Goal: Task Accomplishment & Management: Use online tool/utility

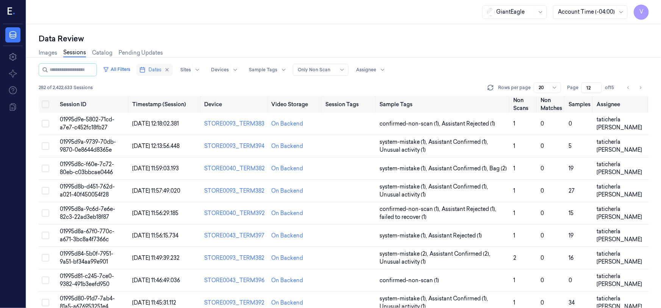
click at [155, 68] on button "Dates" at bounding box center [154, 70] width 36 height 12
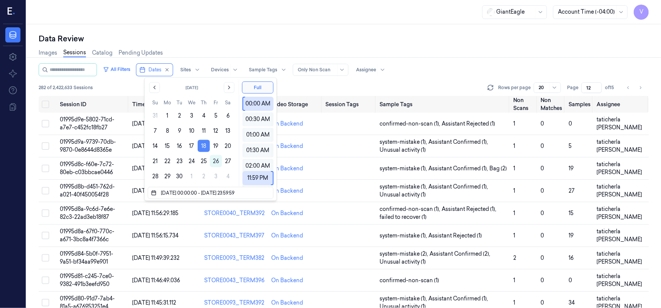
click at [201, 145] on button "18" at bounding box center [204, 146] width 12 height 12
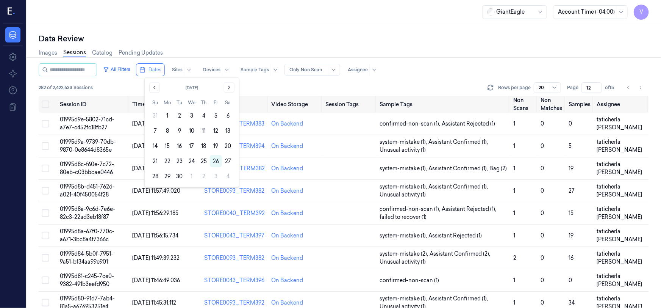
type input "1"
click at [8, 8] on icon at bounding box center [10, 11] width 5 height 7
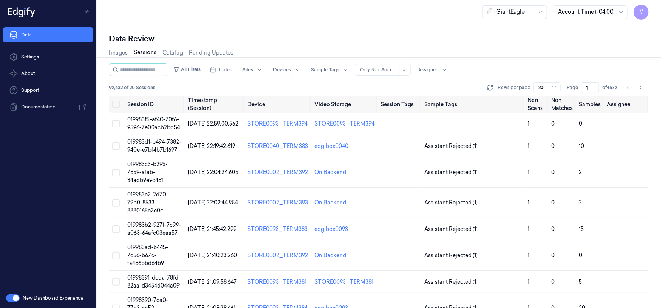
click at [8, 8] on icon at bounding box center [10, 11] width 5 height 7
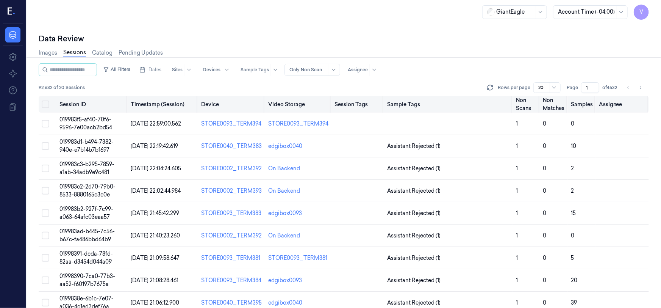
drag, startPoint x: 589, startPoint y: 85, endPoint x: 583, endPoint y: 95, distance: 12.0
click at [583, 95] on div "All Filters Dates Sites Devices Sample Tags Alert Type Only Non Scan Assignee 9…" at bounding box center [344, 185] width 610 height 244
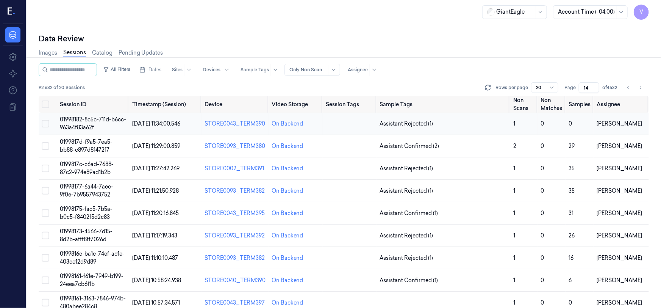
type input "14"
click at [89, 121] on span "01998182-8c5c-711d-b6cc-963a4f83a62f" at bounding box center [93, 123] width 66 height 15
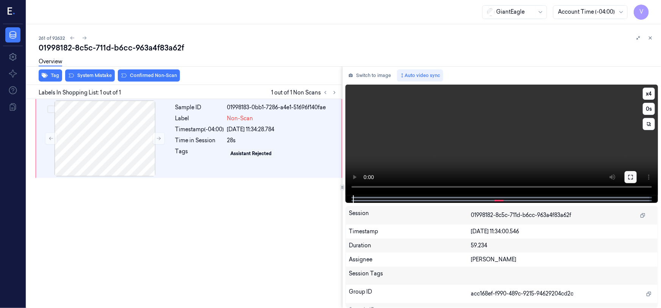
click at [633, 176] on icon at bounding box center [631, 177] width 6 height 6
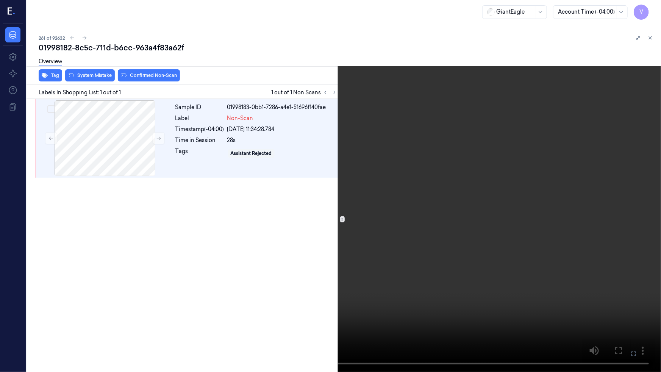
click at [0, 0] on icon at bounding box center [0, 0] width 0 height 0
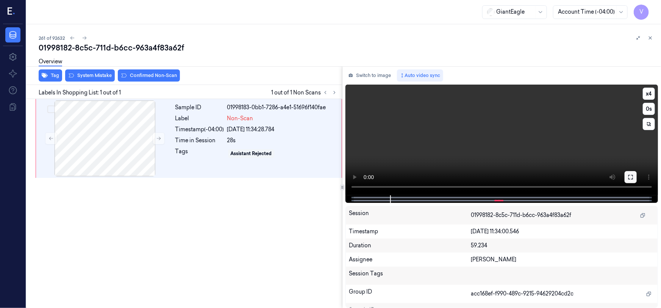
click at [626, 180] on button at bounding box center [631, 177] width 12 height 12
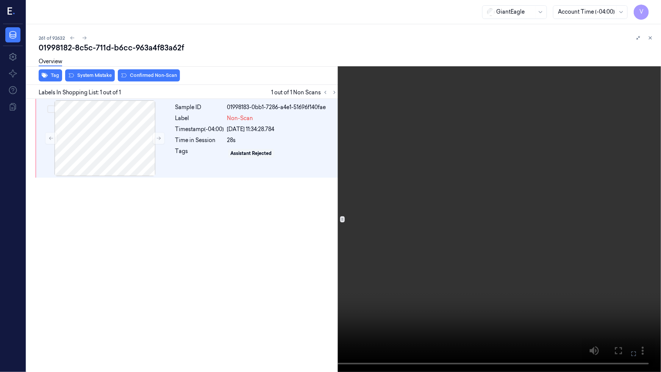
drag, startPoint x: 630, startPoint y: 353, endPoint x: 630, endPoint y: 305, distance: 47.7
click at [0, 0] on icon at bounding box center [0, 0] width 0 height 0
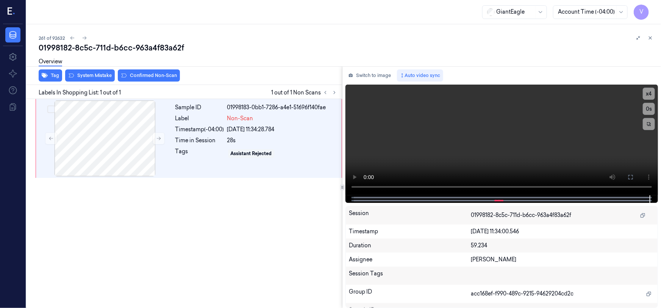
click at [90, 71] on div "Overview" at bounding box center [347, 62] width 616 height 19
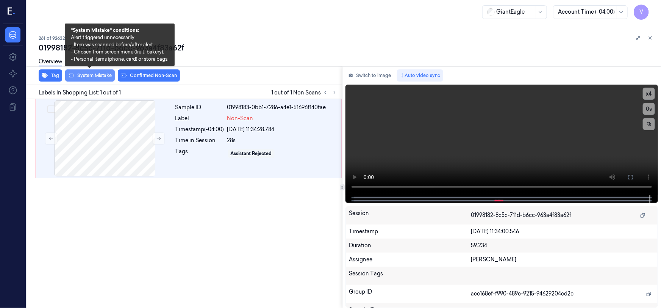
click at [83, 76] on button "System Mistake" at bounding box center [90, 75] width 50 height 12
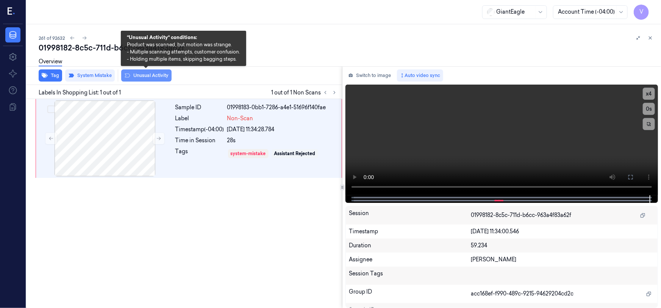
click at [144, 75] on button "Unusual Activity" at bounding box center [146, 75] width 50 height 12
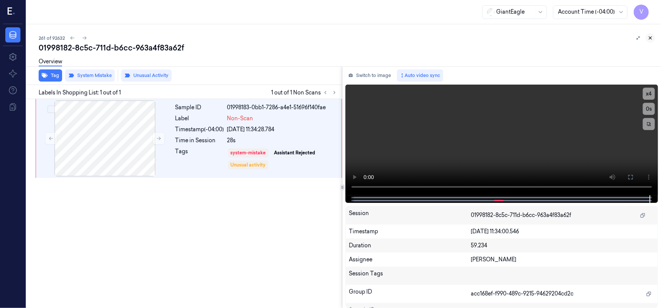
click at [651, 37] on icon at bounding box center [650, 38] width 3 height 3
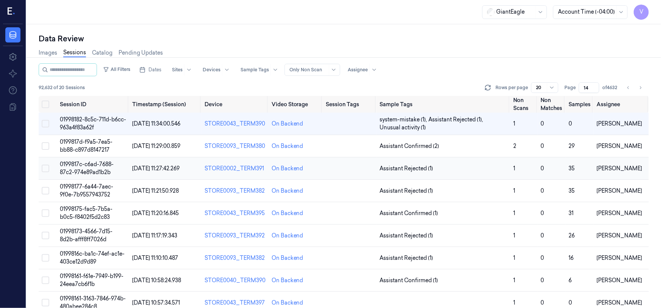
click at [81, 167] on span "0199817c-c6ad-7688-87c2-974e89ad1b2b" at bounding box center [87, 168] width 54 height 15
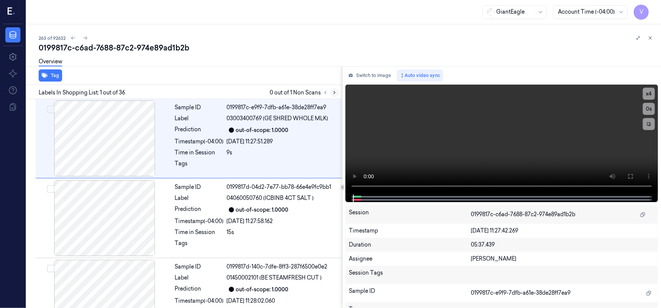
click at [331, 91] on button at bounding box center [334, 92] width 9 height 9
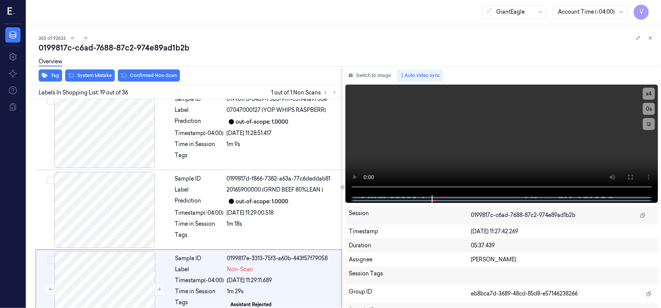
scroll to position [1365, 0]
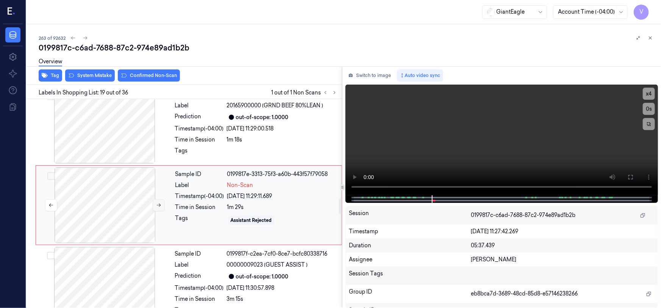
click at [158, 202] on icon at bounding box center [158, 204] width 5 height 5
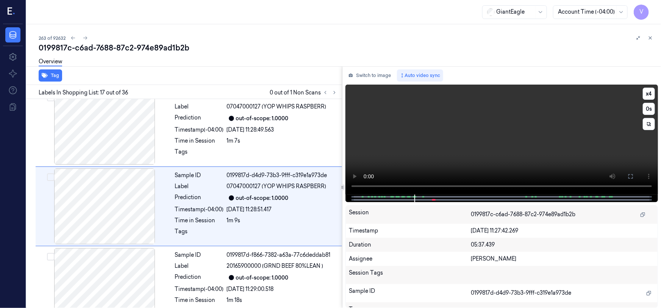
scroll to position [1206, 0]
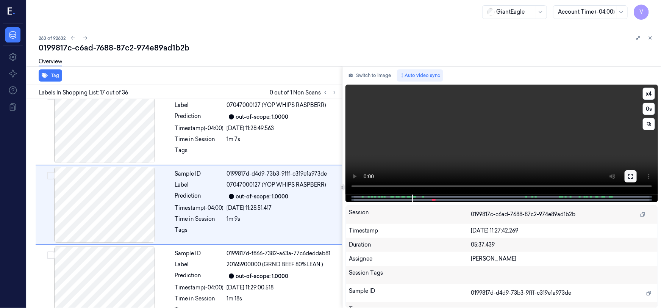
click at [625, 174] on button at bounding box center [631, 176] width 12 height 12
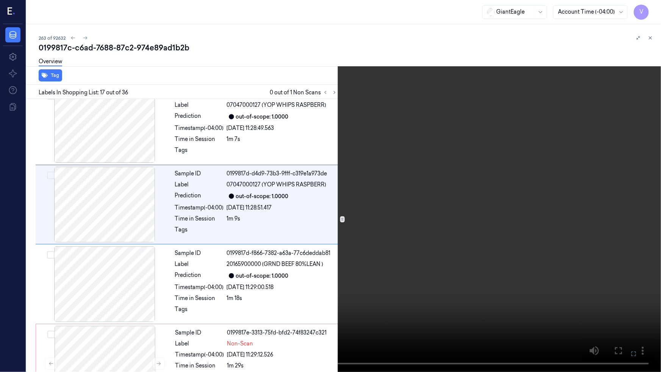
click at [0, 0] on icon at bounding box center [0, 0] width 0 height 0
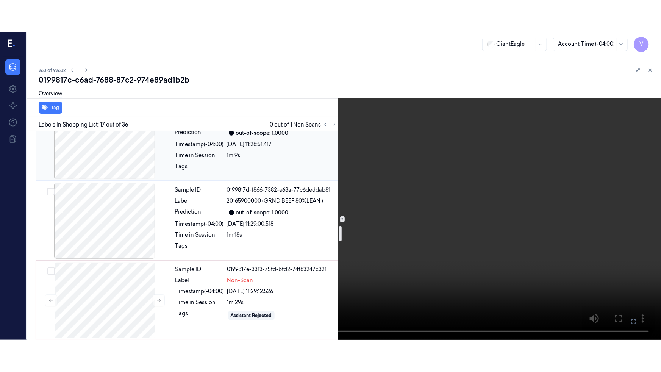
scroll to position [1310, 0]
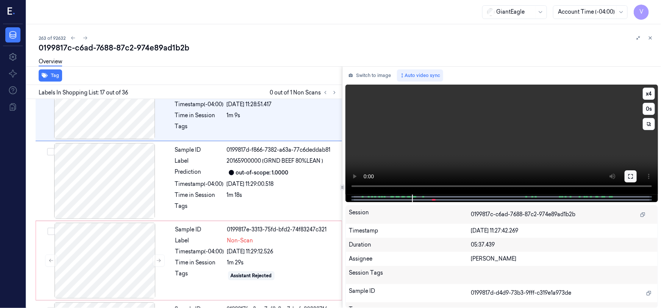
click at [630, 175] on icon at bounding box center [631, 176] width 6 height 6
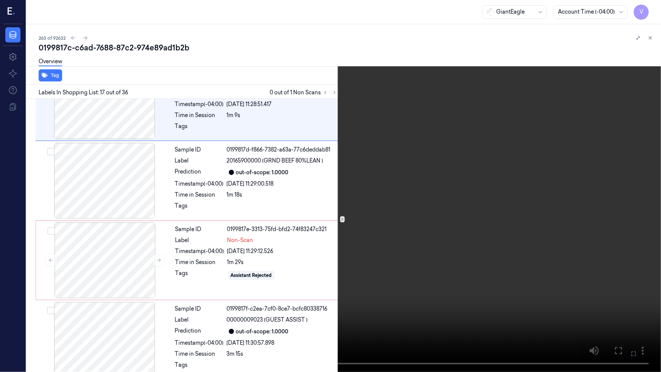
click at [536, 226] on video at bounding box center [330, 186] width 661 height 372
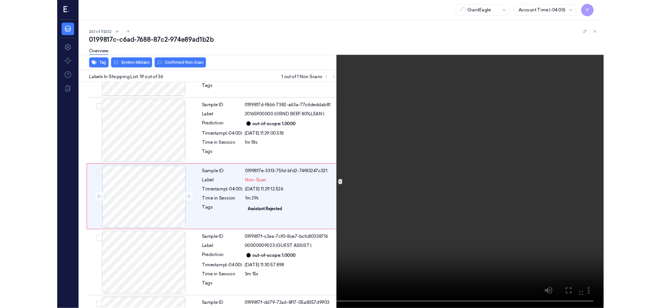
scroll to position [1333, 0]
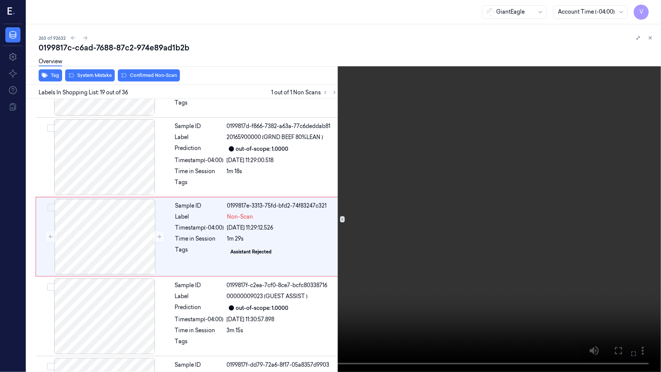
click at [335, 257] on video at bounding box center [330, 186] width 661 height 372
click at [0, 0] on icon at bounding box center [0, 0] width 0 height 0
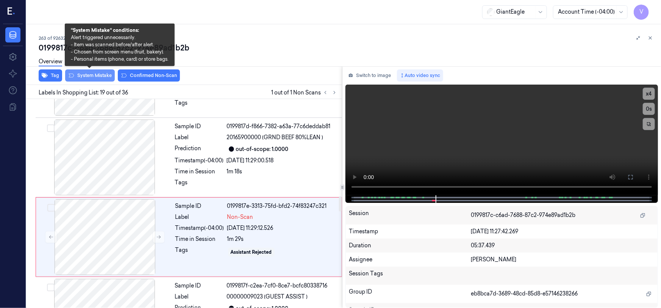
click at [89, 75] on button "System Mistake" at bounding box center [90, 75] width 50 height 12
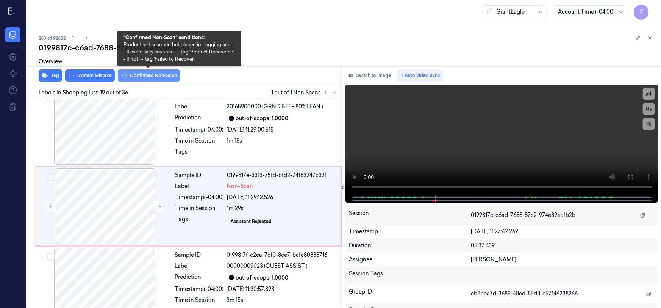
scroll to position [1365, 0]
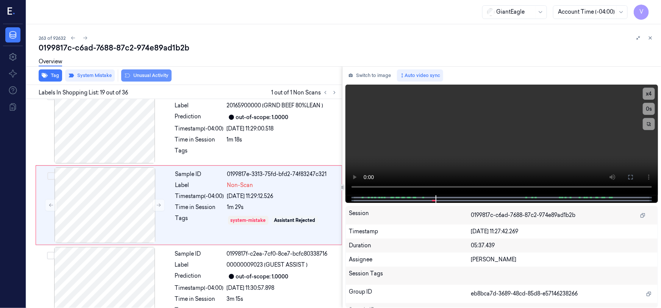
click at [145, 75] on button "Unusual Activity" at bounding box center [146, 75] width 50 height 12
click at [648, 36] on icon at bounding box center [650, 37] width 5 height 5
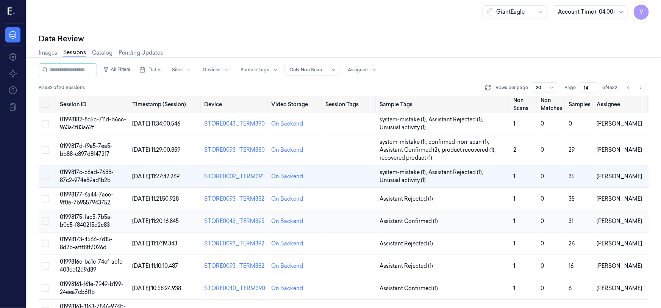
click at [84, 218] on span "01998175-fac5-7b5a-b0c5-f8402f5d2c83" at bounding box center [86, 220] width 53 height 15
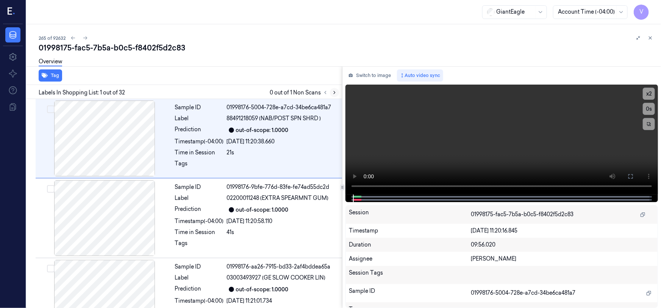
click at [336, 91] on icon at bounding box center [334, 92] width 5 height 5
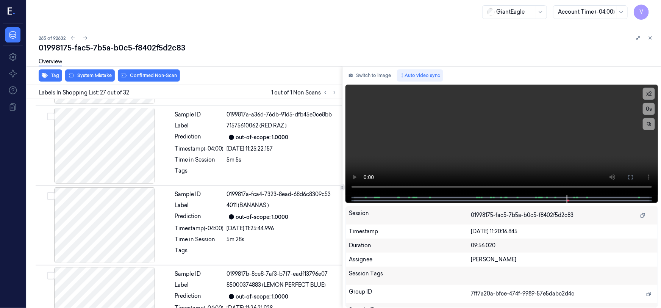
scroll to position [2007, 0]
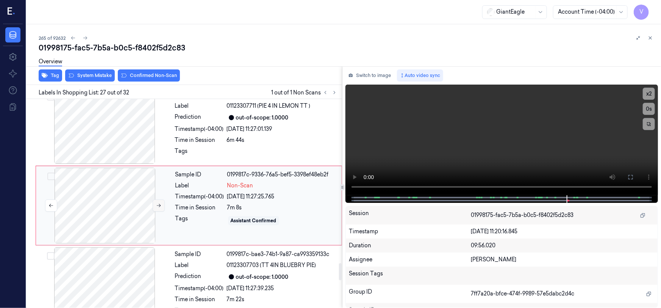
click at [162, 203] on button at bounding box center [159, 205] width 12 height 12
click at [159, 203] on icon at bounding box center [158, 205] width 5 height 5
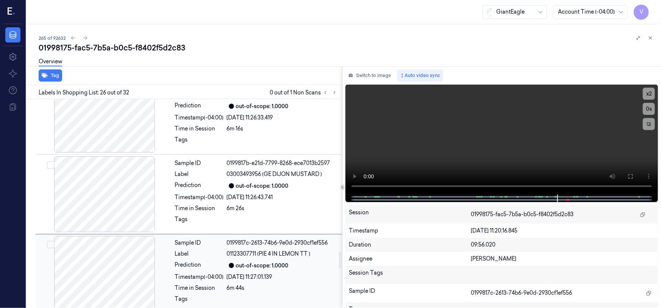
scroll to position [1859, 0]
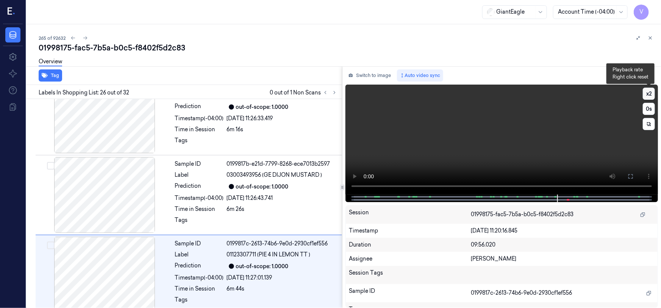
click at [650, 94] on button "x 2" at bounding box center [649, 93] width 12 height 12
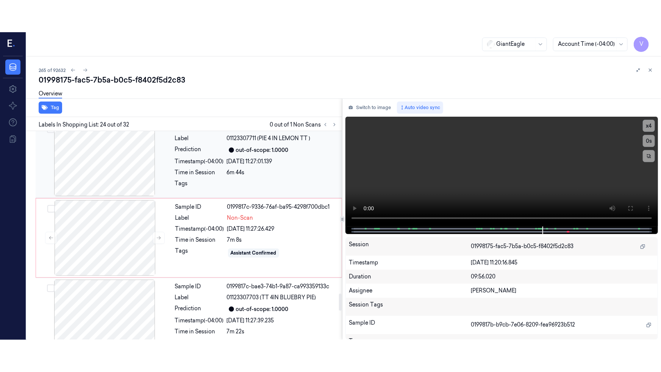
scroll to position [2010, 0]
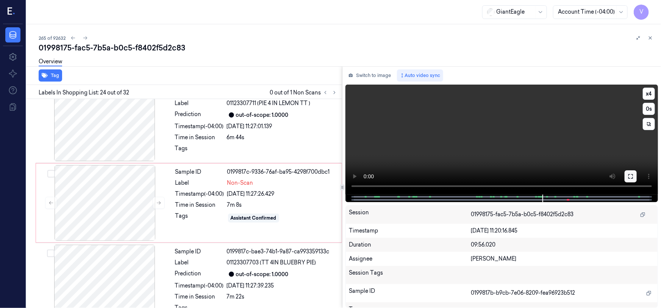
click at [627, 177] on button at bounding box center [631, 176] width 12 height 12
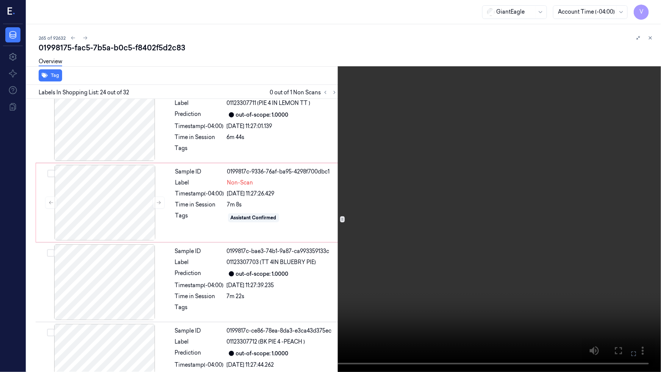
click at [515, 231] on video at bounding box center [330, 186] width 661 height 372
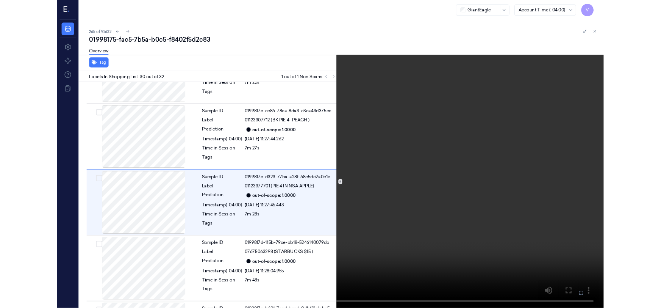
scroll to position [2213, 0]
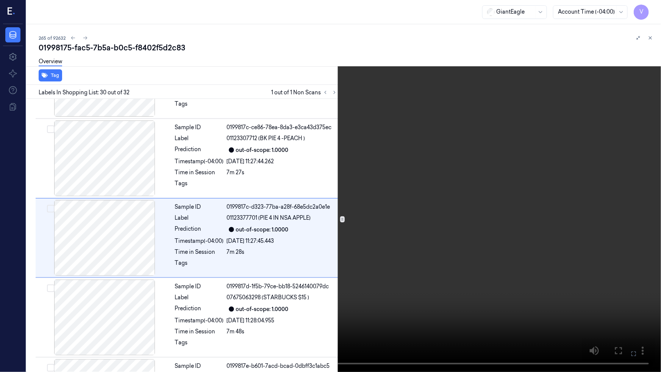
click at [480, 258] on video at bounding box center [330, 186] width 661 height 372
click at [0, 0] on icon at bounding box center [0, 0] width 0 height 0
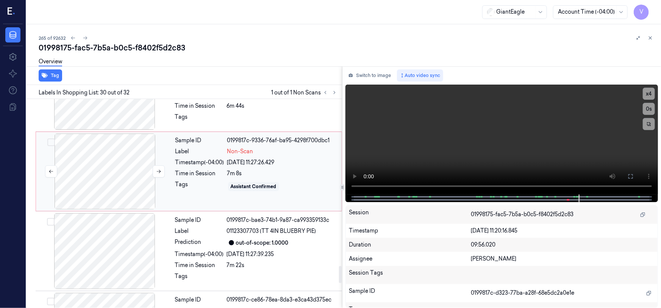
click at [120, 166] on div at bounding box center [104, 171] width 135 height 76
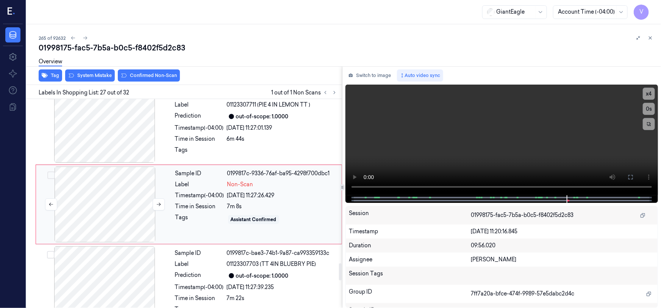
scroll to position [2007, 0]
click at [105, 72] on div "Overview" at bounding box center [347, 62] width 616 height 19
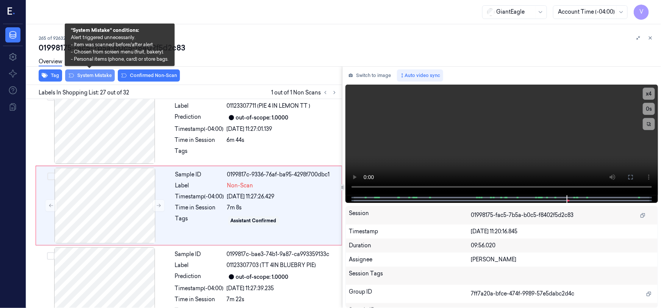
click at [94, 73] on button "System Mistake" at bounding box center [90, 75] width 50 height 12
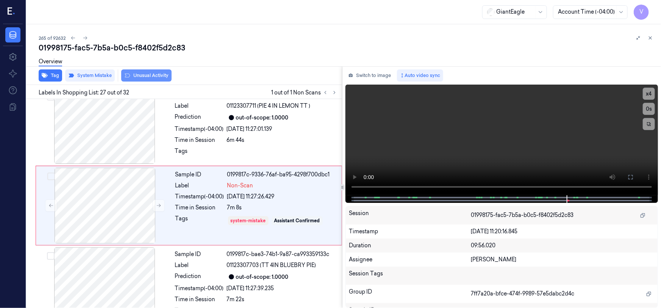
click at [144, 76] on button "Unusual Activity" at bounding box center [146, 75] width 50 height 12
click at [650, 38] on icon at bounding box center [650, 37] width 5 height 5
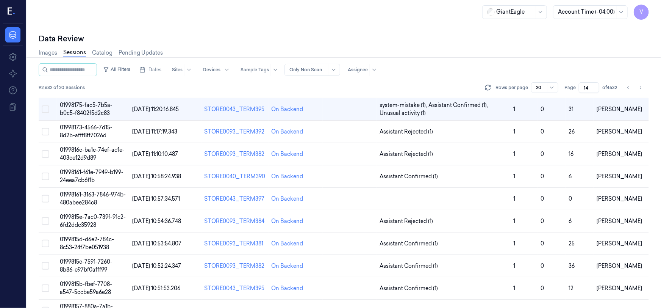
scroll to position [34, 0]
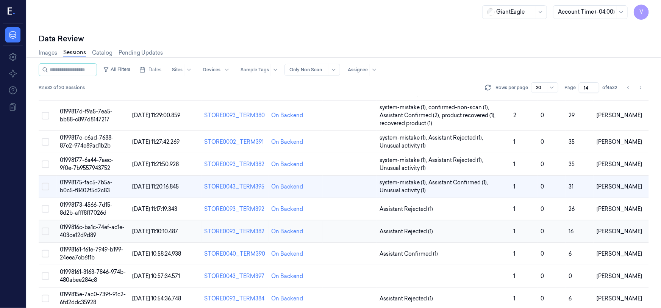
click at [90, 227] on span "0199816c-ba1c-74ef-ac1e-403ce12d9d89" at bounding box center [92, 230] width 65 height 15
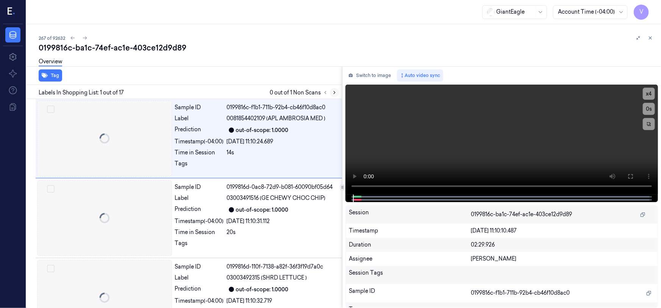
click at [334, 92] on icon at bounding box center [335, 92] width 2 height 3
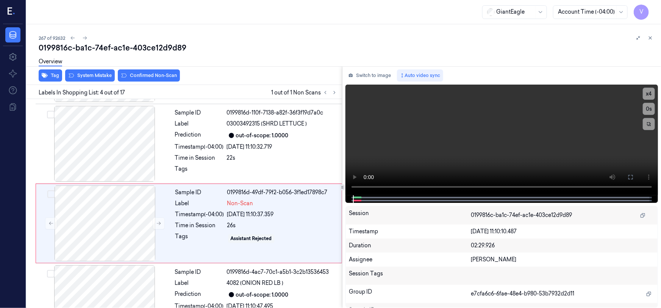
scroll to position [173, 0]
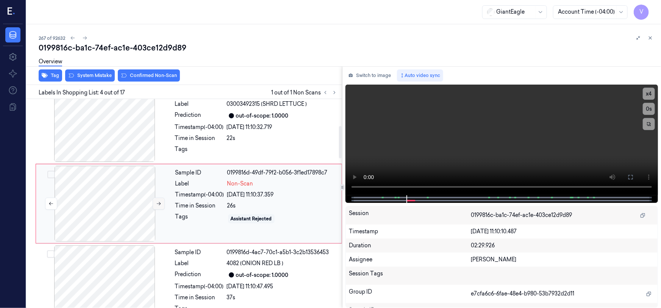
click at [156, 202] on icon at bounding box center [158, 203] width 5 height 5
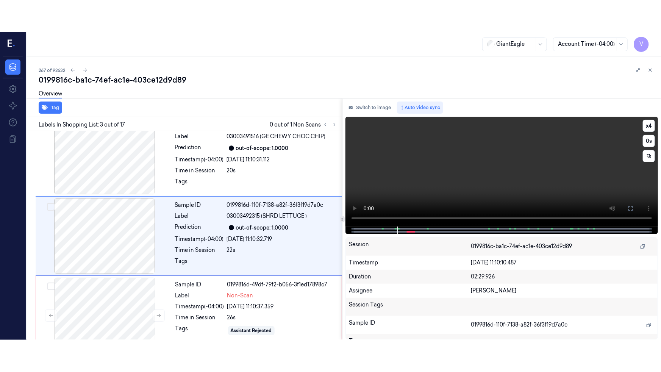
scroll to position [94, 0]
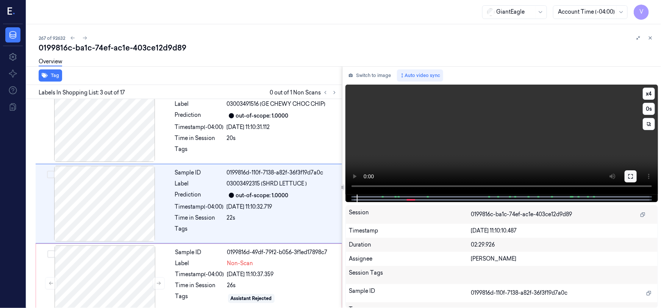
click at [629, 176] on icon at bounding box center [631, 176] width 6 height 6
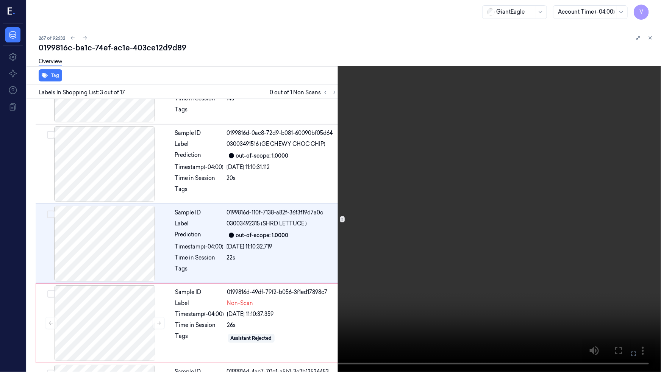
scroll to position [61, 0]
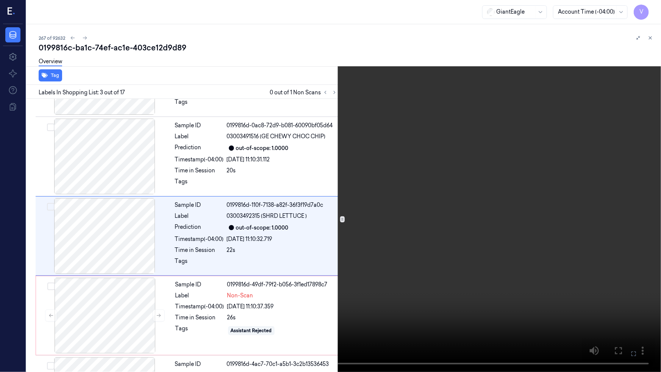
click at [375, 237] on video at bounding box center [330, 186] width 661 height 372
click at [377, 237] on video at bounding box center [330, 186] width 661 height 372
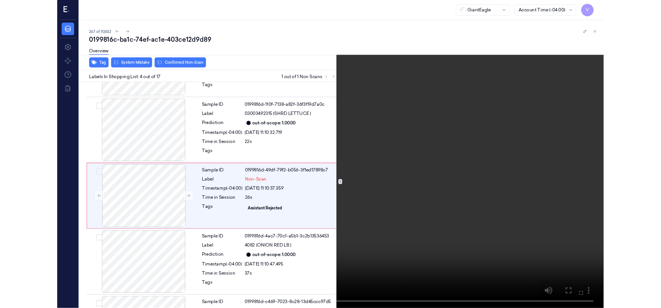
scroll to position [141, 0]
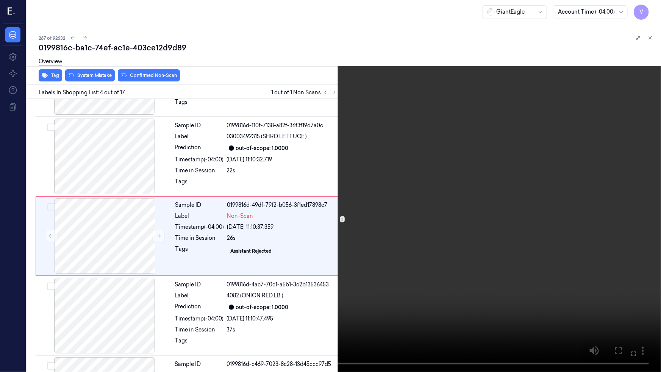
click at [377, 236] on video at bounding box center [330, 186] width 661 height 372
click at [0, 0] on icon at bounding box center [0, 0] width 0 height 0
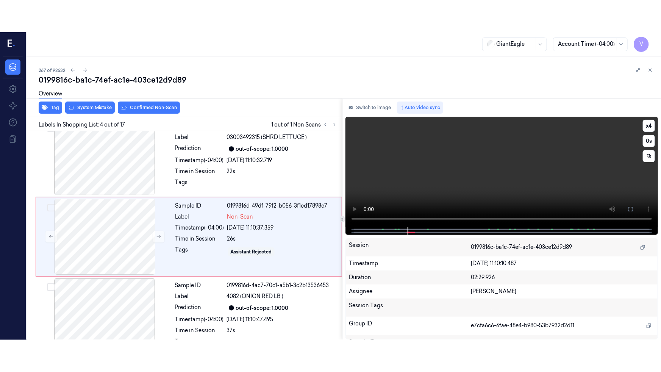
scroll to position [173, 0]
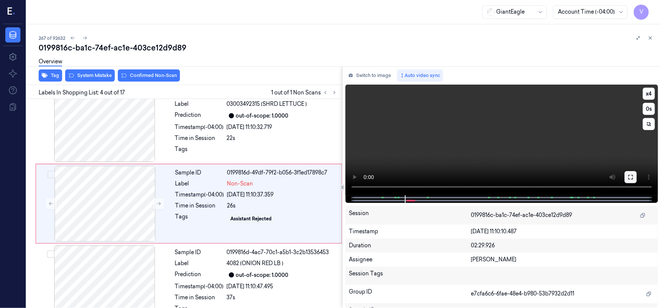
click at [633, 176] on icon at bounding box center [631, 177] width 6 height 6
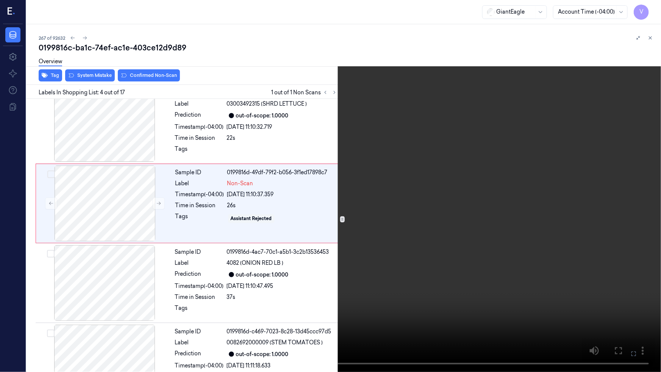
click at [374, 258] on video at bounding box center [330, 186] width 661 height 372
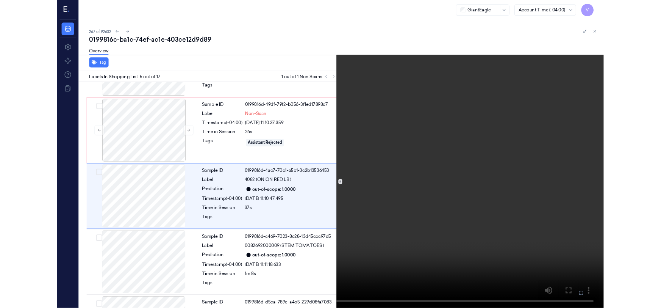
scroll to position [220, 0]
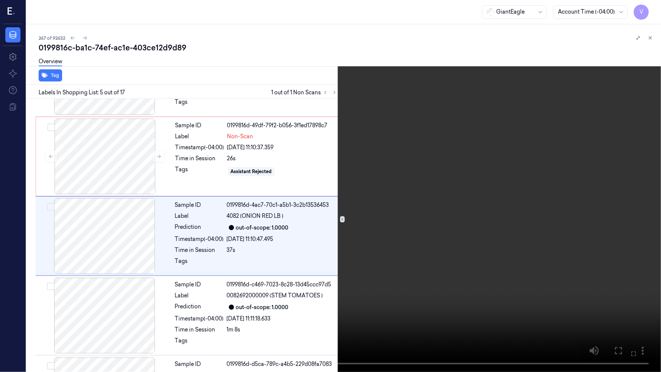
click at [429, 261] on video at bounding box center [330, 186] width 661 height 372
click at [0, 0] on button at bounding box center [0, 0] width 0 height 0
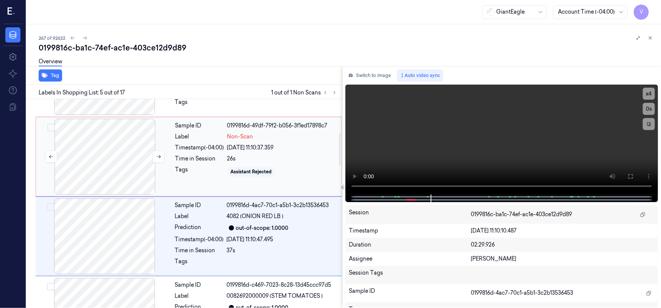
click at [149, 159] on div at bounding box center [104, 157] width 135 height 76
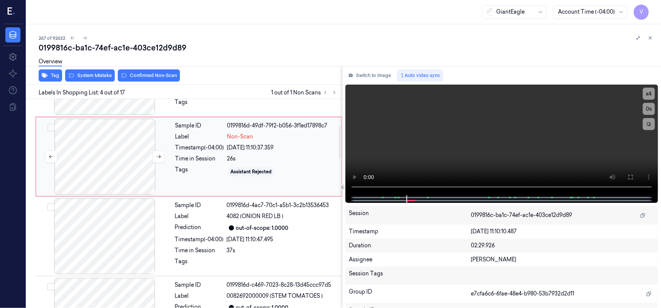
scroll to position [173, 0]
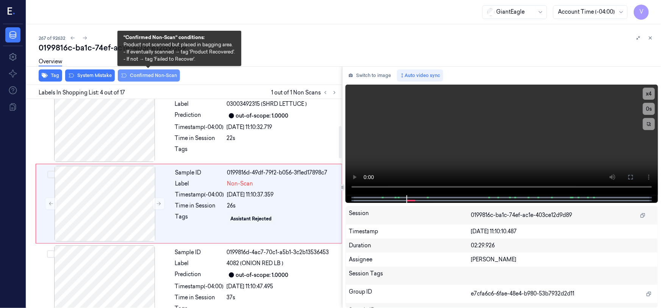
click at [155, 78] on button "Confirmed Non-Scan" at bounding box center [149, 75] width 62 height 12
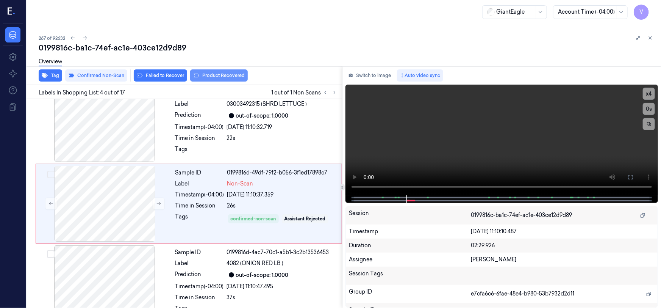
click at [215, 75] on button "Product Recovered" at bounding box center [219, 75] width 58 height 12
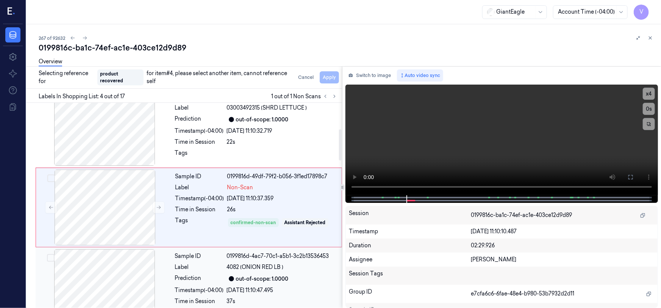
click at [144, 275] on div at bounding box center [104, 287] width 135 height 76
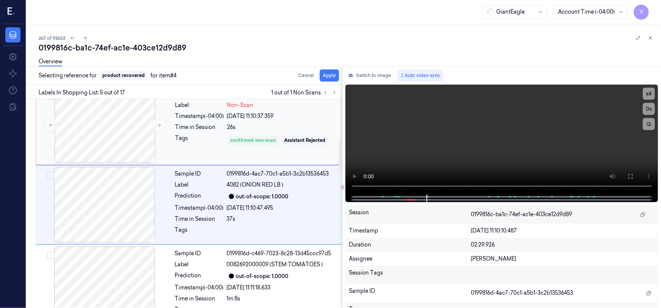
scroll to position [253, 0]
click at [326, 77] on button "Apply" at bounding box center [329, 75] width 19 height 12
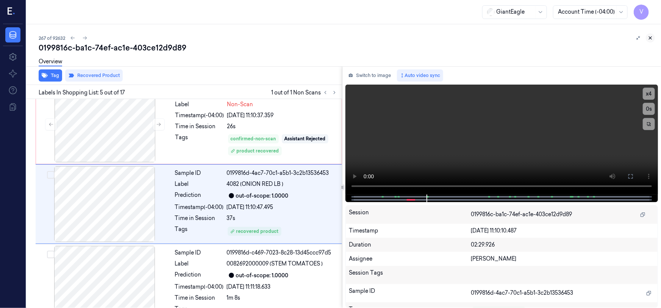
click at [648, 36] on icon at bounding box center [650, 37] width 5 height 5
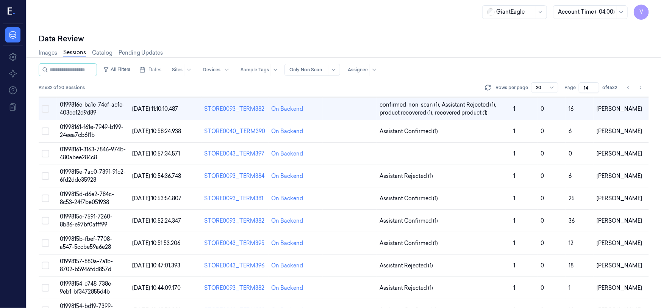
scroll to position [72, 0]
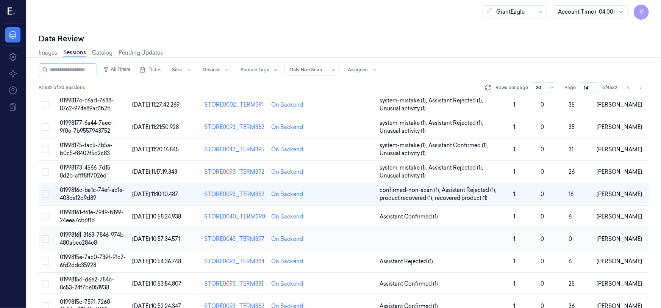
click at [81, 236] on span "01998161-3163-7846-974b-480abee284c8" at bounding box center [93, 238] width 66 height 15
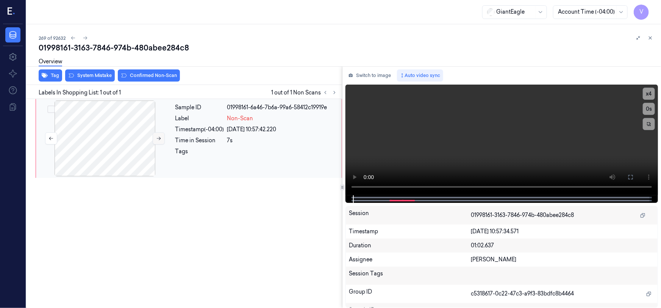
click at [157, 140] on icon at bounding box center [158, 138] width 5 height 5
click at [159, 139] on icon at bounding box center [158, 138] width 5 height 5
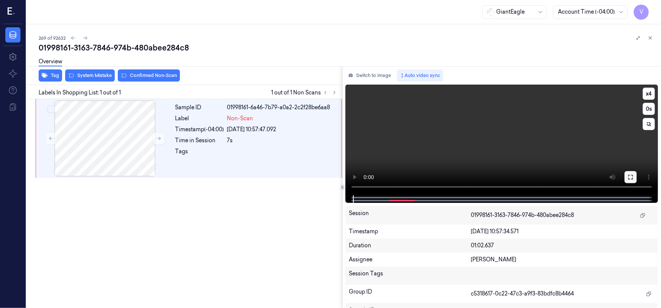
click at [633, 178] on icon at bounding box center [631, 177] width 6 height 6
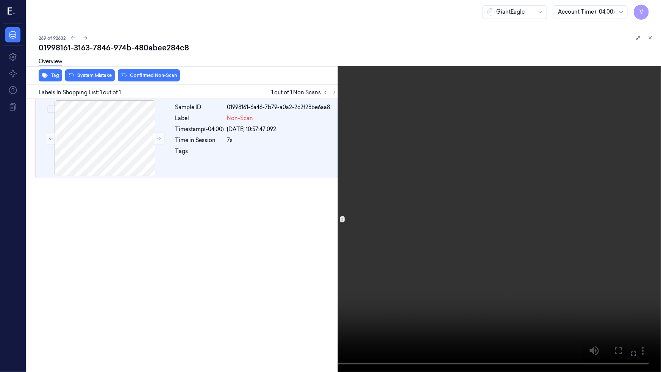
drag, startPoint x: 253, startPoint y: 258, endPoint x: 259, endPoint y: 258, distance: 6.4
click at [253, 258] on video at bounding box center [330, 186] width 661 height 372
click at [0, 0] on icon at bounding box center [0, 0] width 0 height 0
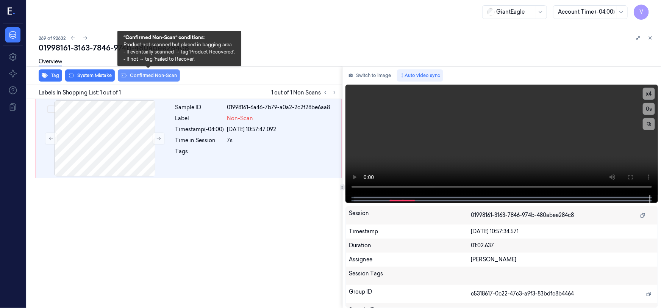
click at [159, 72] on button "Confirmed Non-Scan" at bounding box center [149, 75] width 62 height 12
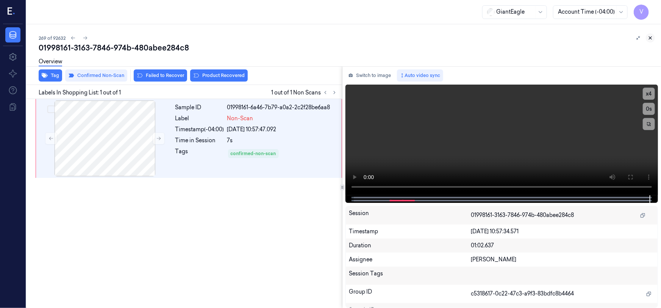
click at [648, 37] on icon at bounding box center [650, 37] width 5 height 5
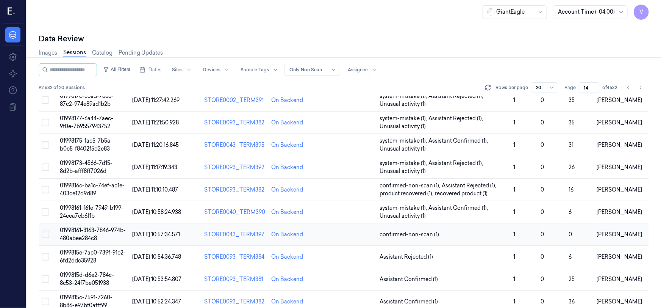
scroll to position [140, 0]
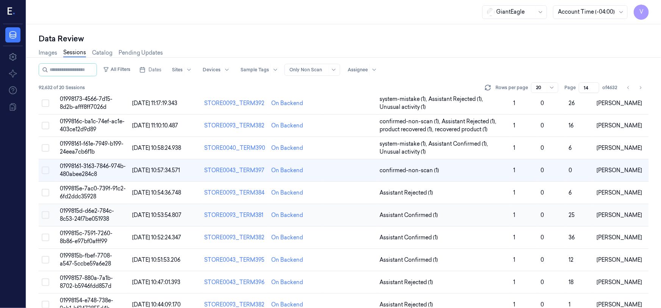
click at [84, 219] on span "0199815d-d6e2-784c-8c53-24f7be051938" at bounding box center [87, 214] width 54 height 15
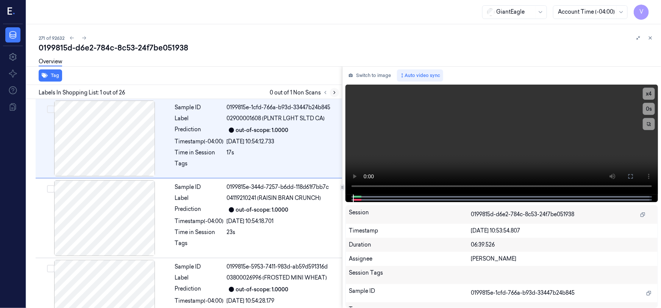
click at [335, 92] on icon at bounding box center [335, 92] width 2 height 3
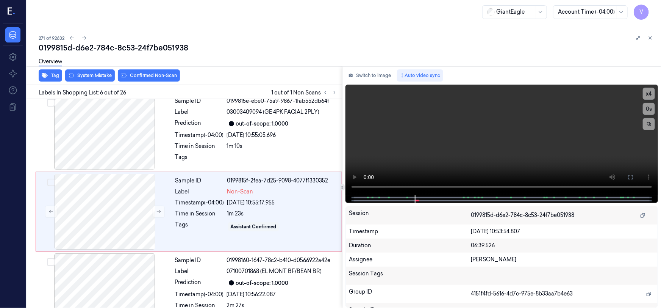
scroll to position [332, 0]
click at [334, 92] on icon at bounding box center [334, 92] width 5 height 5
click at [335, 91] on icon at bounding box center [334, 92] width 5 height 5
click at [323, 92] on icon at bounding box center [325, 92] width 5 height 5
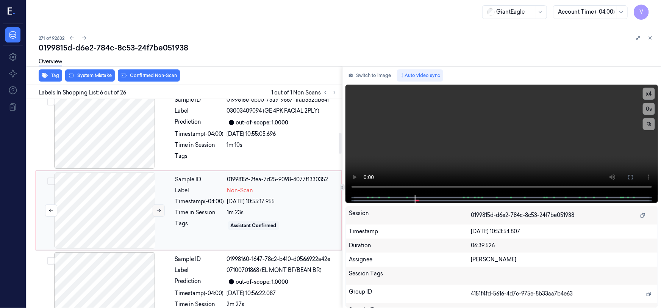
click at [158, 208] on icon at bounding box center [158, 210] width 5 height 5
click at [157, 208] on icon at bounding box center [158, 210] width 5 height 5
click at [155, 204] on button at bounding box center [159, 210] width 12 height 12
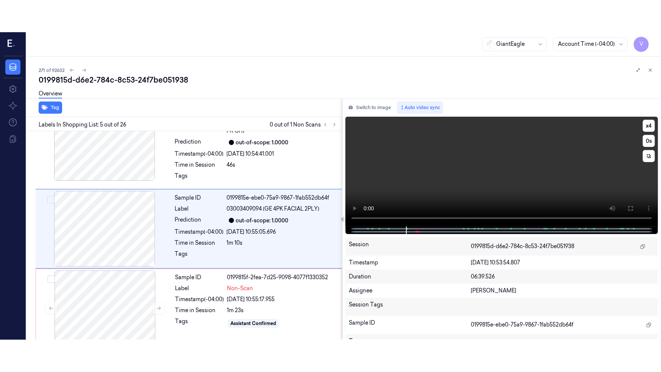
scroll to position [253, 0]
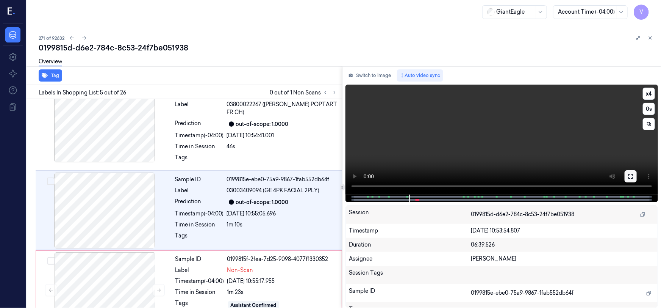
click at [627, 175] on button at bounding box center [631, 176] width 12 height 12
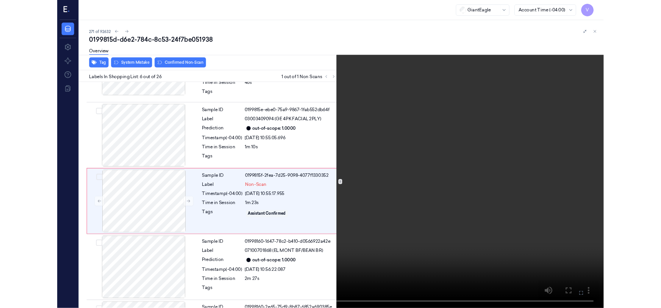
scroll to position [300, 0]
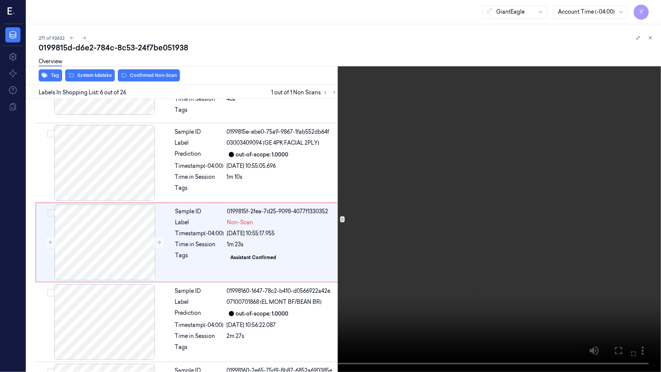
click at [0, 0] on icon at bounding box center [0, 0] width 0 height 0
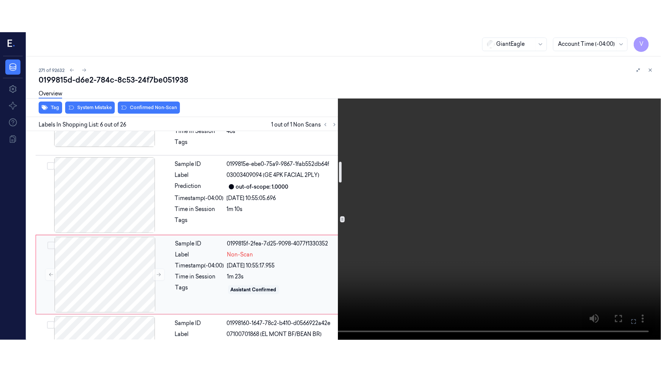
scroll to position [334, 0]
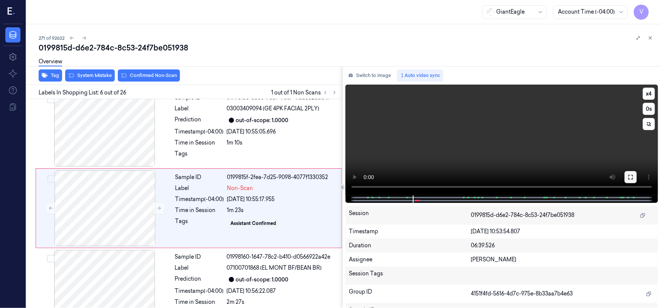
click at [632, 175] on icon at bounding box center [631, 177] width 6 height 6
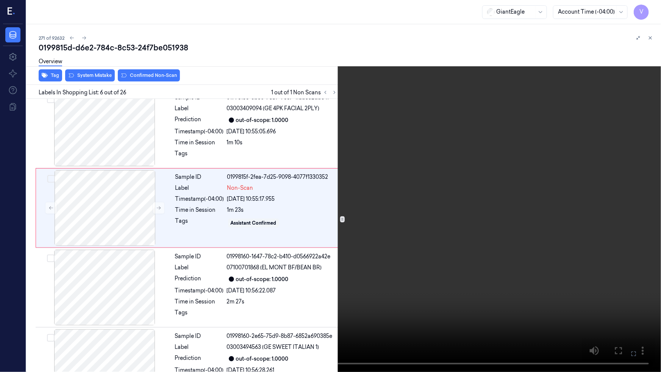
click at [493, 222] on video at bounding box center [330, 186] width 661 height 372
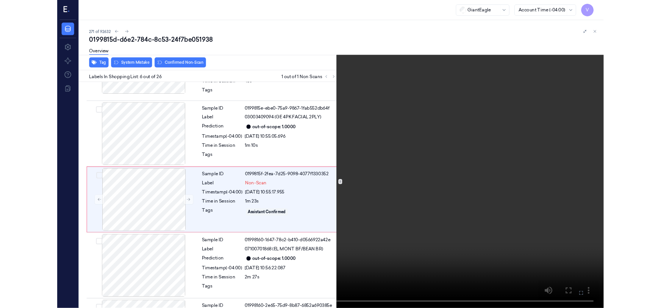
scroll to position [300, 0]
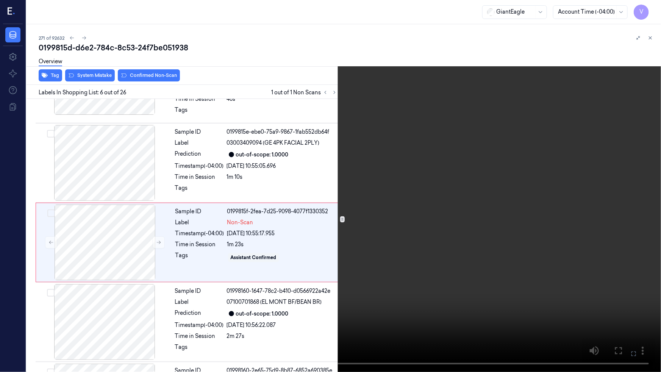
click at [441, 188] on video at bounding box center [330, 186] width 661 height 372
click at [411, 216] on video at bounding box center [330, 186] width 661 height 372
click at [313, 242] on video at bounding box center [330, 186] width 661 height 372
click at [0, 0] on icon at bounding box center [0, 0] width 0 height 0
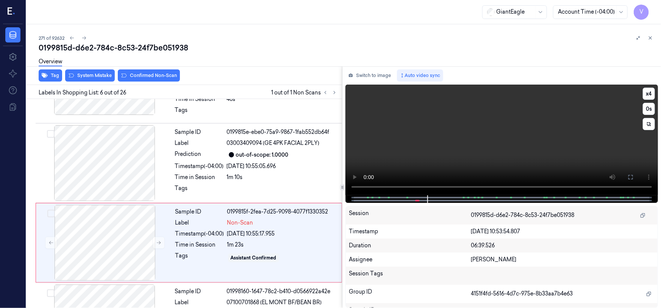
click at [495, 162] on video at bounding box center [501, 139] width 312 height 111
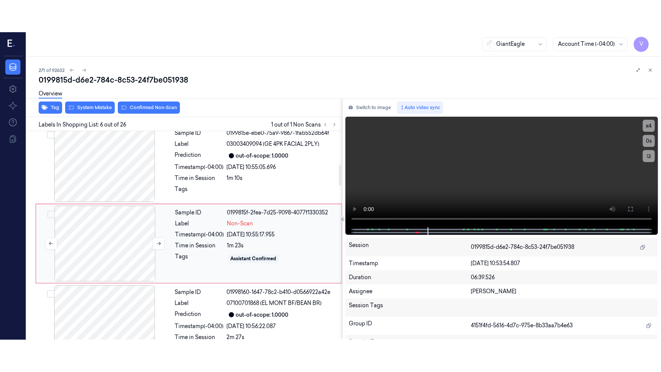
scroll to position [332, 0]
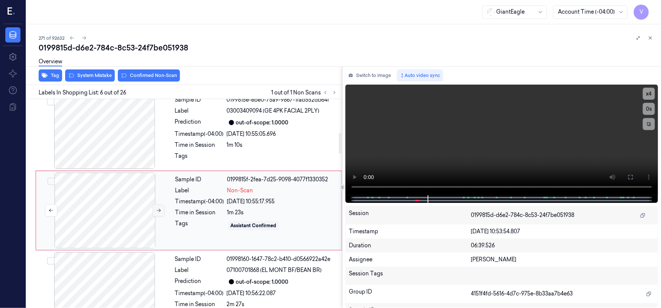
click at [154, 204] on button at bounding box center [159, 210] width 12 height 12
click at [630, 177] on icon at bounding box center [631, 177] width 6 height 6
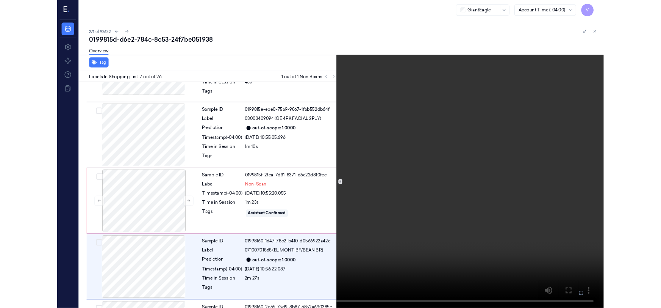
scroll to position [379, 0]
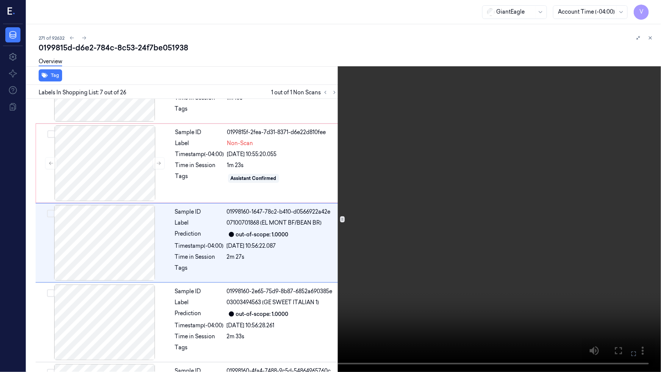
click at [314, 280] on video at bounding box center [330, 186] width 661 height 372
click at [0, 0] on icon at bounding box center [0, 0] width 0 height 0
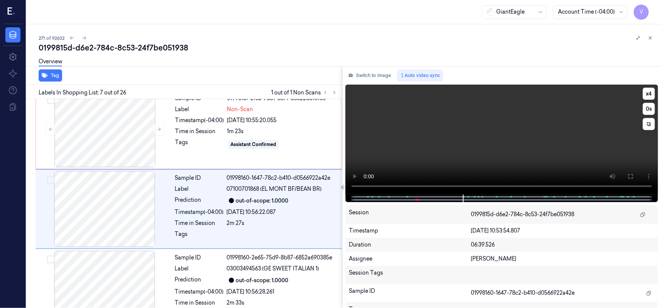
scroll to position [412, 0]
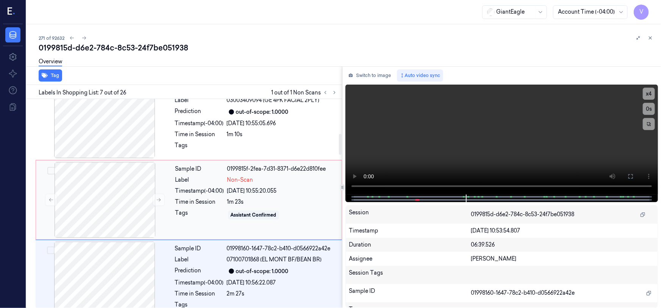
drag, startPoint x: 139, startPoint y: 180, endPoint x: 146, endPoint y: 164, distance: 16.8
click at [139, 180] on div at bounding box center [104, 200] width 135 height 76
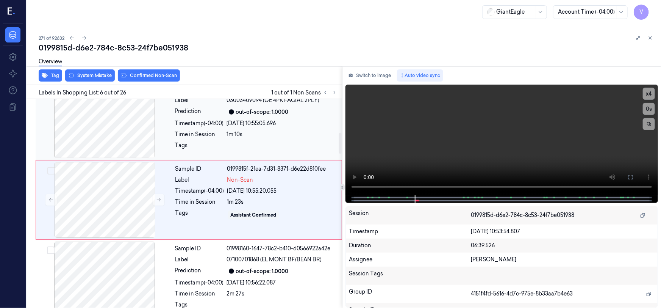
scroll to position [332, 0]
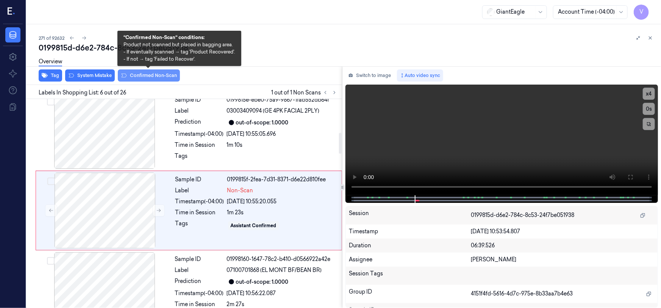
click at [149, 75] on button "Confirmed Non-Scan" at bounding box center [149, 75] width 62 height 12
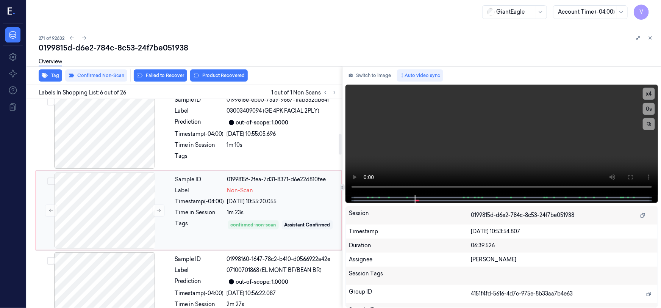
scroll to position [401, 0]
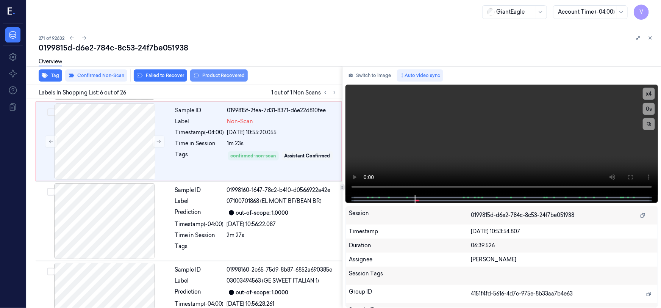
click at [225, 75] on button "Product Recovered" at bounding box center [219, 75] width 58 height 12
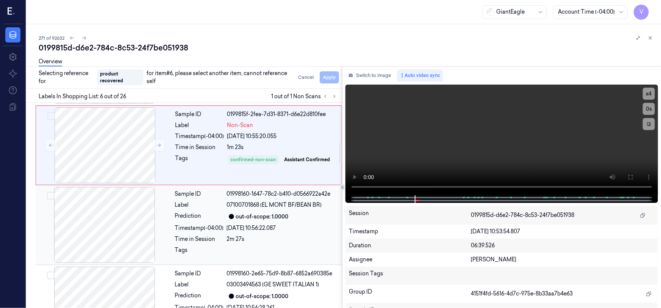
click at [181, 224] on div "Timestamp (-04:00)" at bounding box center [199, 228] width 49 height 8
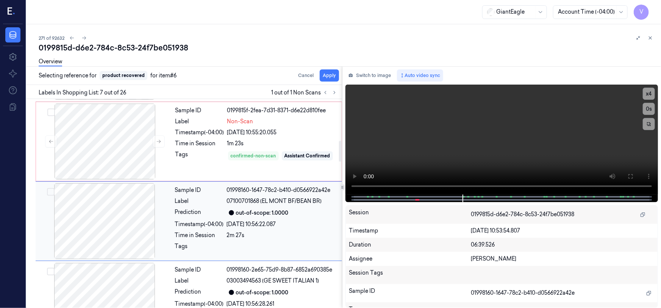
scroll to position [412, 0]
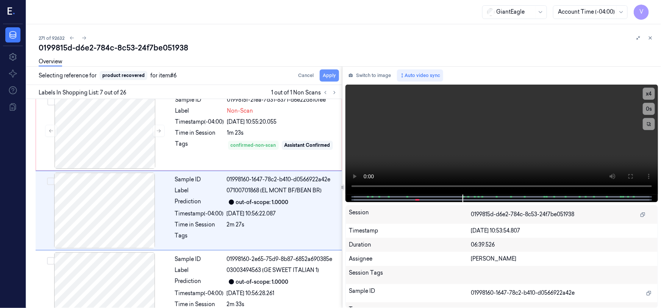
click at [329, 73] on button "Apply" at bounding box center [329, 75] width 19 height 12
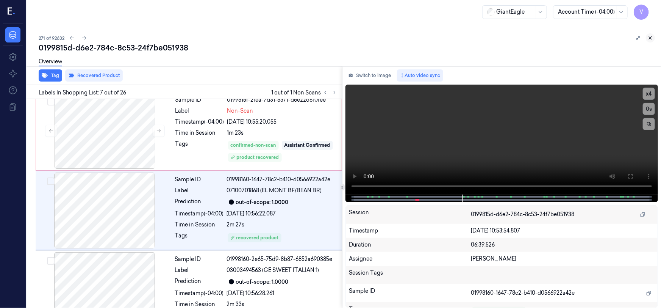
click at [650, 37] on icon at bounding box center [650, 38] width 3 height 3
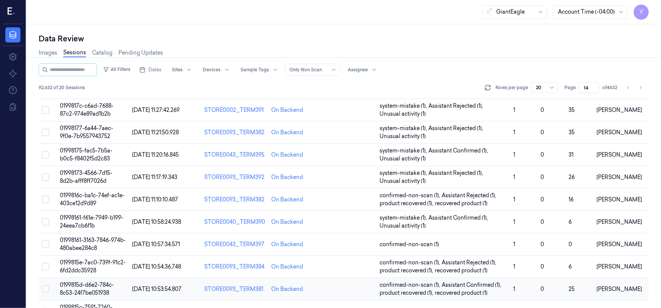
scroll to position [193, 0]
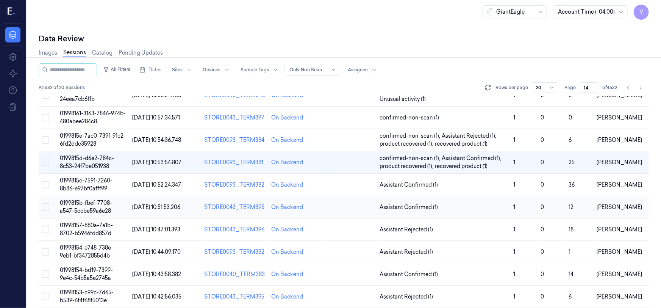
click at [87, 205] on span "0199815b-fbef-7708-a547-5ccbe59a6e28" at bounding box center [86, 206] width 52 height 15
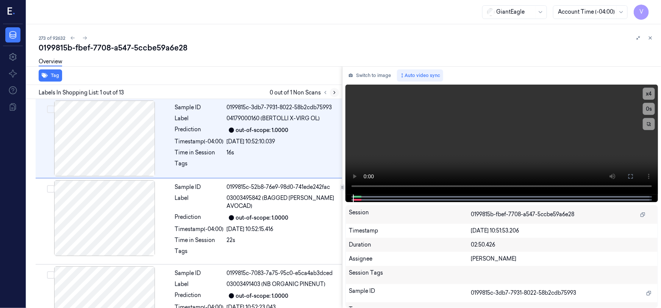
click at [334, 92] on icon at bounding box center [334, 92] width 5 height 5
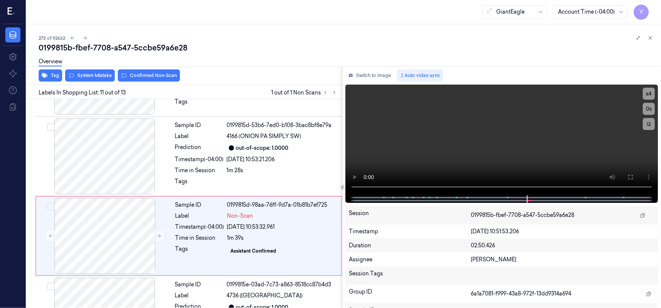
scroll to position [729, 0]
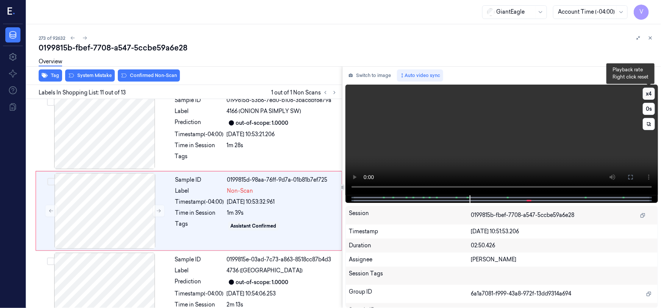
click at [648, 90] on button "x 4" at bounding box center [649, 93] width 12 height 12
click at [648, 93] on button "x 1" at bounding box center [649, 93] width 12 height 12
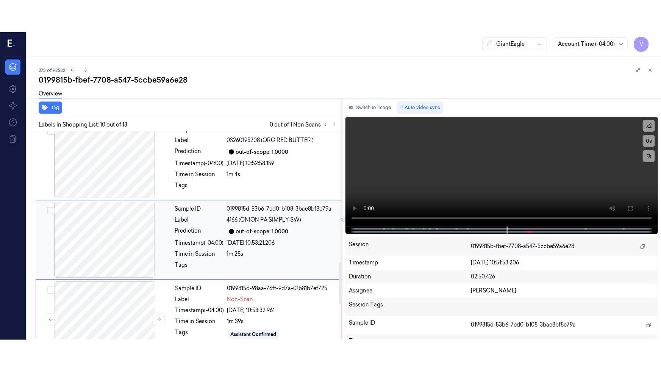
scroll to position [650, 0]
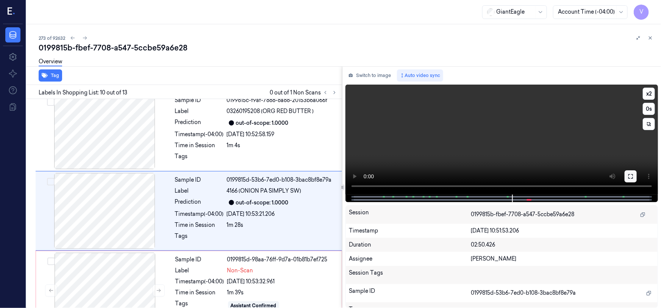
click at [631, 175] on icon at bounding box center [631, 176] width 6 height 6
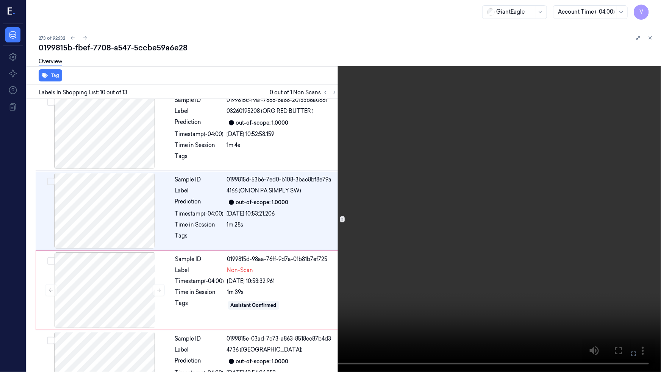
click at [555, 226] on video at bounding box center [330, 186] width 661 height 372
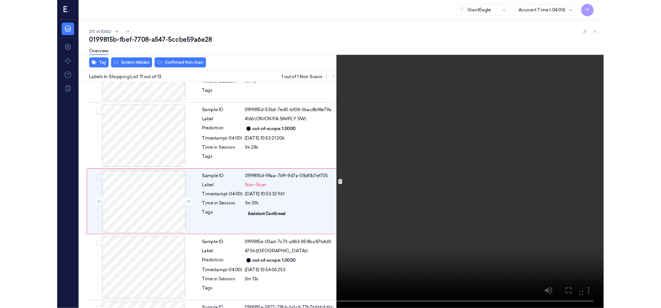
scroll to position [697, 0]
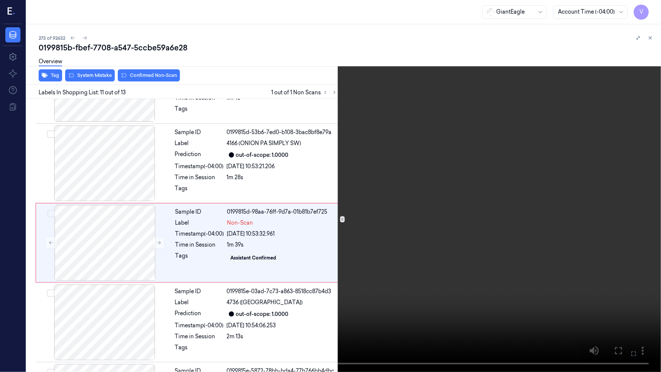
click at [398, 195] on video at bounding box center [330, 186] width 661 height 372
click at [378, 208] on video at bounding box center [330, 186] width 661 height 372
drag, startPoint x: 354, startPoint y: 206, endPoint x: 386, endPoint y: 212, distance: 31.9
click at [354, 206] on video at bounding box center [330, 186] width 661 height 372
click at [0, 0] on icon at bounding box center [0, 0] width 0 height 0
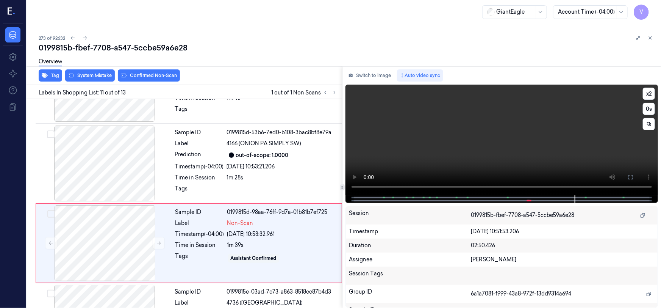
click at [542, 157] on video at bounding box center [501, 139] width 312 height 111
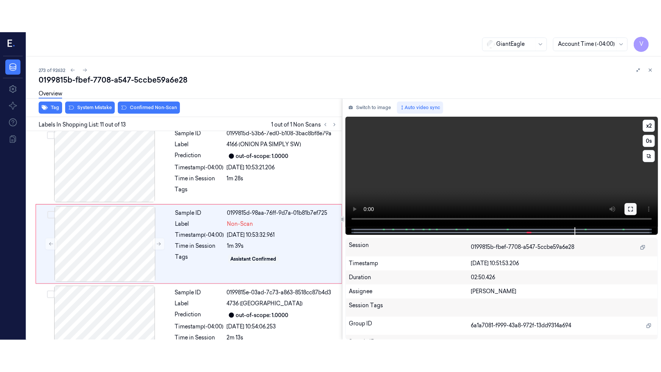
scroll to position [729, 0]
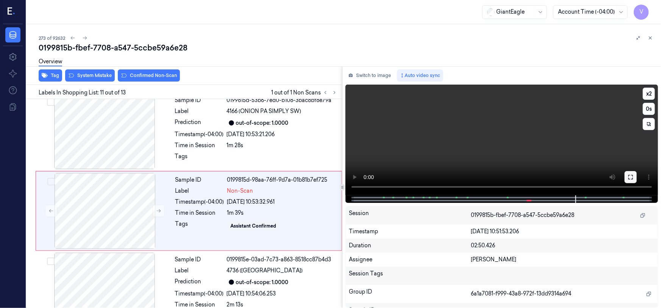
click at [628, 174] on icon at bounding box center [631, 177] width 6 height 6
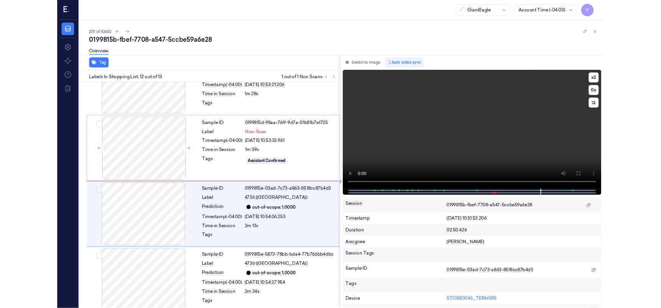
scroll to position [762, 0]
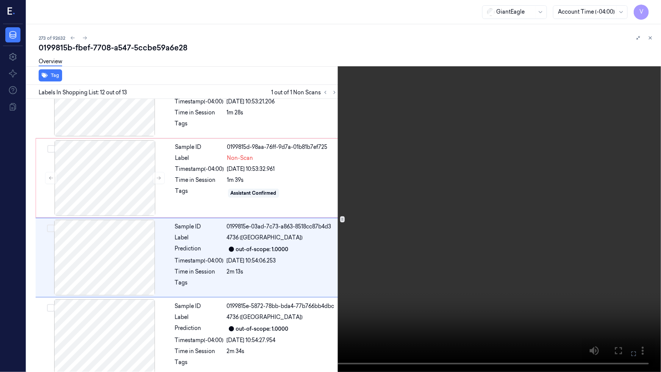
click at [533, 299] on video at bounding box center [330, 186] width 661 height 372
click at [0, 0] on button at bounding box center [0, 0] width 0 height 0
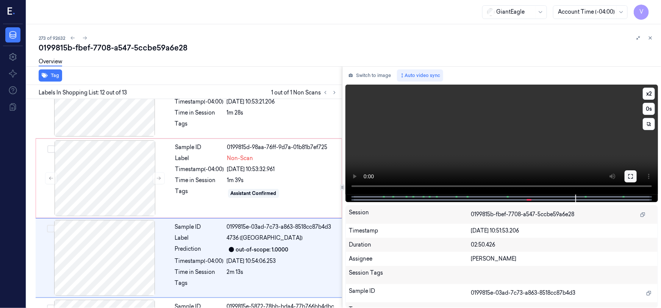
click at [631, 176] on icon at bounding box center [631, 176] width 6 height 6
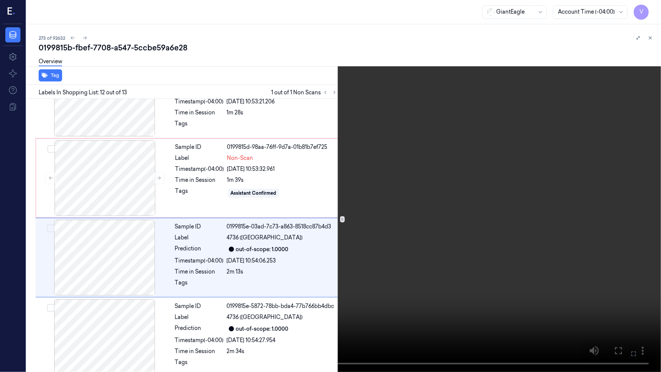
click at [487, 256] on video at bounding box center [330, 186] width 661 height 372
click at [465, 289] on video at bounding box center [330, 186] width 661 height 372
click at [0, 0] on icon at bounding box center [0, 0] width 0 height 0
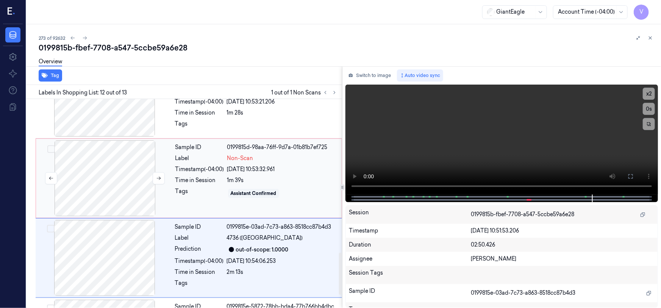
click at [114, 162] on div at bounding box center [104, 178] width 135 height 76
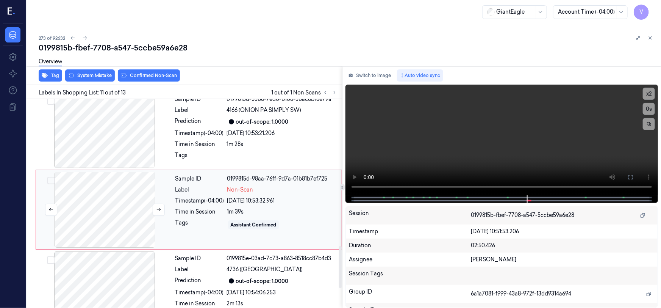
scroll to position [729, 0]
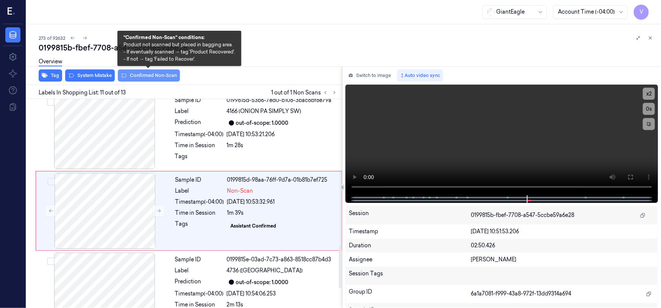
click at [144, 73] on button "Confirmed Non-Scan" at bounding box center [149, 75] width 62 height 12
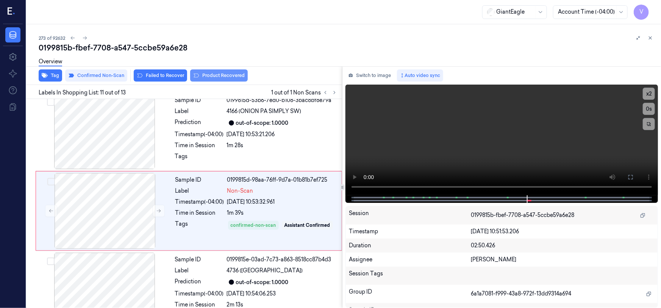
click at [217, 73] on button "Product Recovered" at bounding box center [219, 75] width 58 height 12
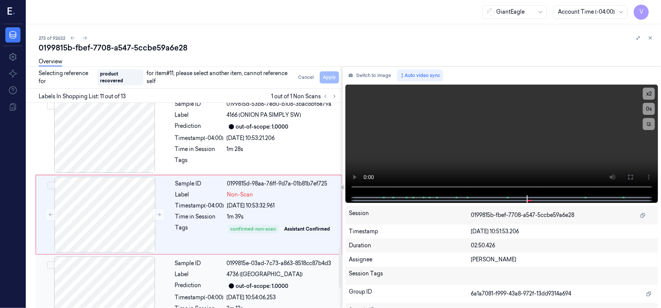
click at [130, 272] on div at bounding box center [104, 294] width 135 height 76
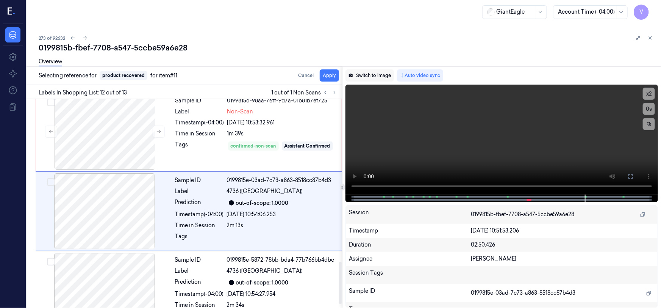
scroll to position [809, 0]
click at [331, 73] on button "Apply" at bounding box center [329, 75] width 19 height 12
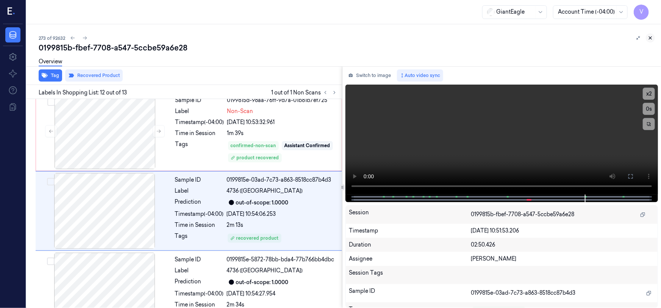
click at [649, 37] on icon at bounding box center [650, 38] width 3 height 3
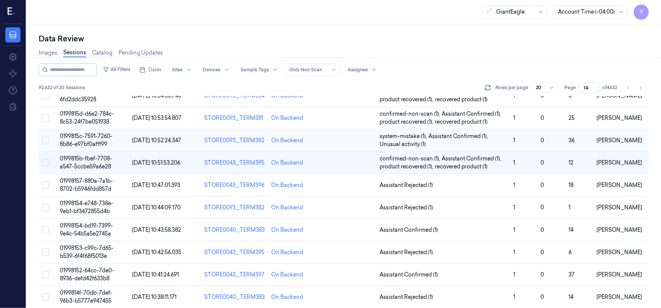
scroll to position [237, 0]
click at [87, 207] on span "01998154-e748-738e-9eb1-bf3472855d4b" at bounding box center [86, 207] width 53 height 15
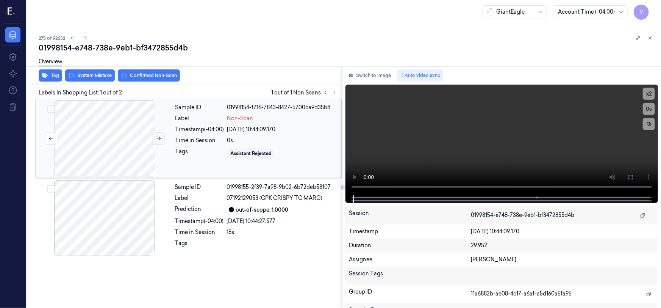
click at [159, 137] on icon at bounding box center [158, 138] width 5 height 5
click at [628, 176] on icon at bounding box center [631, 177] width 6 height 6
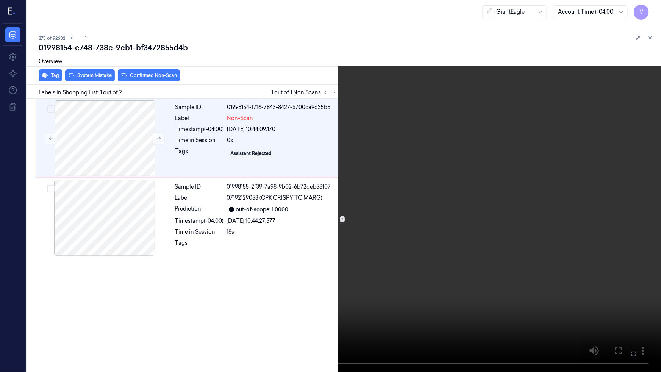
click at [323, 248] on video at bounding box center [330, 186] width 661 height 372
drag, startPoint x: 637, startPoint y: 354, endPoint x: 637, endPoint y: 306, distance: 47.7
click at [0, 0] on icon at bounding box center [0, 0] width 0 height 0
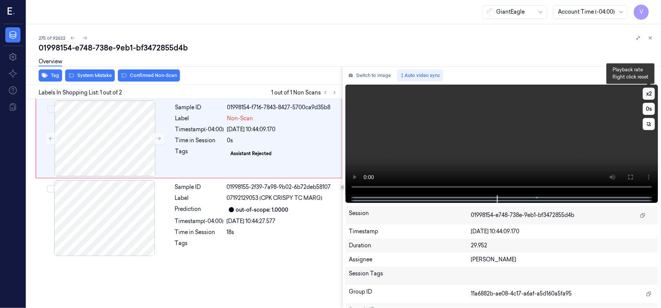
click at [651, 91] on button "x 2" at bounding box center [649, 93] width 12 height 12
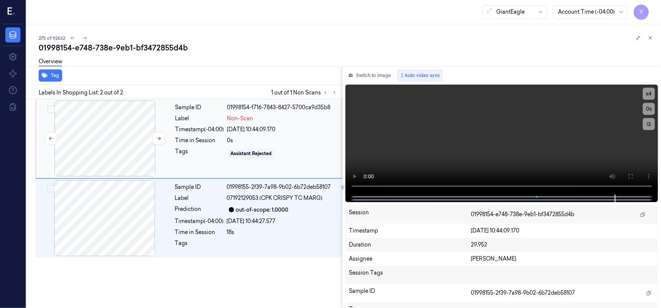
click at [122, 136] on div at bounding box center [104, 138] width 135 height 76
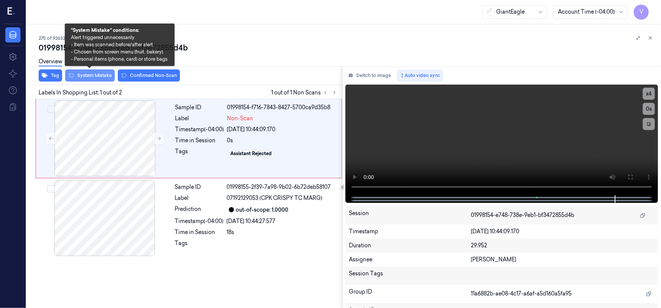
click at [92, 75] on button "System Mistake" at bounding box center [90, 75] width 50 height 12
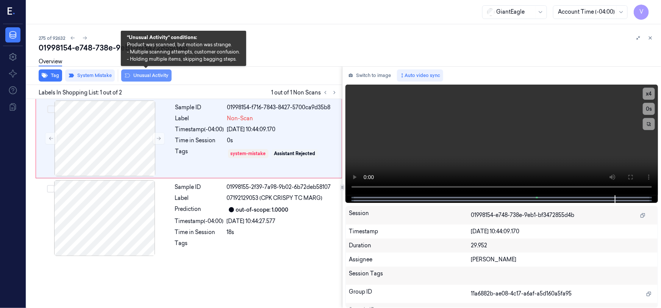
click at [142, 76] on button "Unusual Activity" at bounding box center [146, 75] width 50 height 12
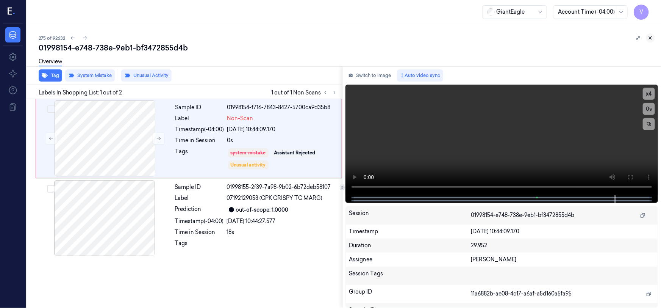
click at [649, 38] on icon at bounding box center [650, 37] width 5 height 5
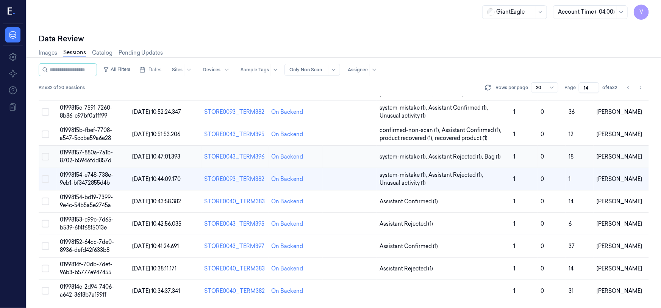
scroll to position [265, 0]
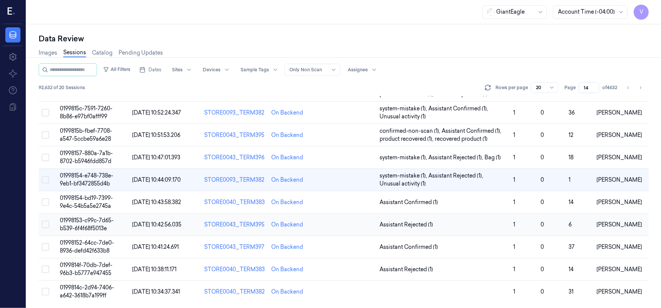
click at [83, 225] on span "01998153-c99c-7d65-b539-6f4f68f5013e" at bounding box center [87, 224] width 54 height 15
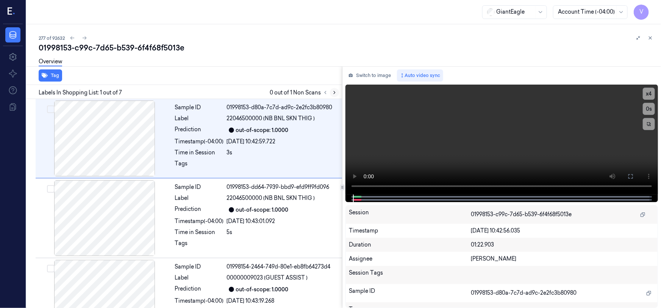
click at [333, 92] on icon at bounding box center [334, 92] width 5 height 5
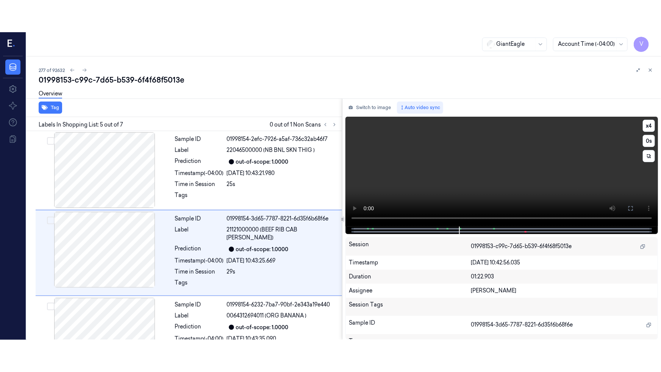
scroll to position [253, 0]
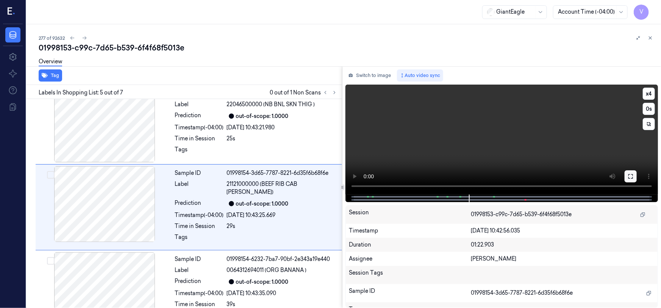
click at [634, 177] on button at bounding box center [631, 176] width 12 height 12
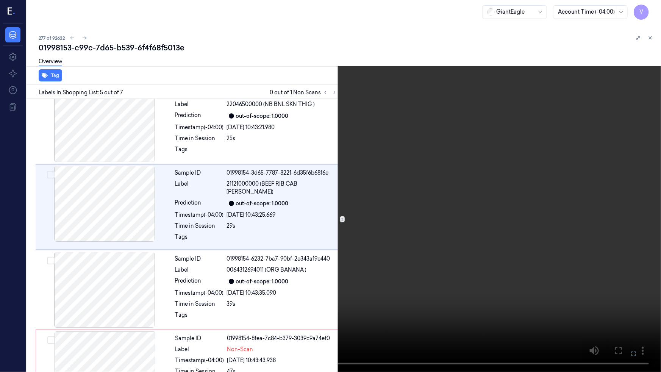
click at [471, 237] on video at bounding box center [330, 186] width 661 height 372
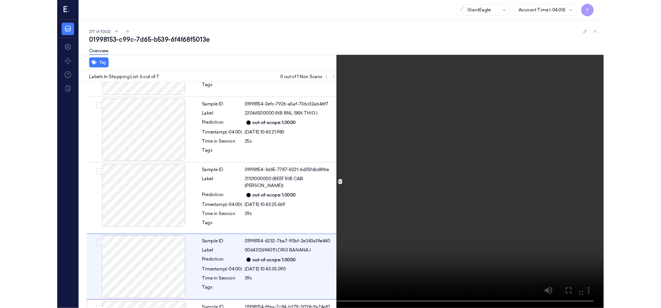
scroll to position [285, 0]
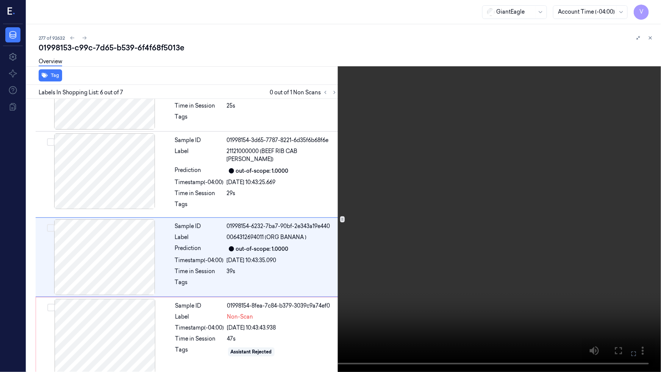
click at [376, 307] on video at bounding box center [330, 186] width 661 height 372
click at [358, 223] on video at bounding box center [330, 186] width 661 height 372
click at [362, 225] on video at bounding box center [330, 186] width 661 height 372
click at [508, 307] on video at bounding box center [330, 186] width 661 height 372
click at [0, 0] on icon at bounding box center [0, 0] width 0 height 0
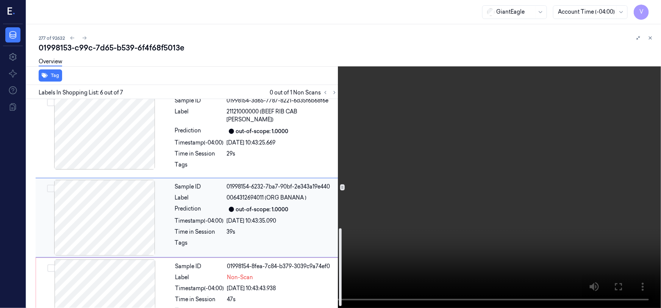
scroll to position [350, 0]
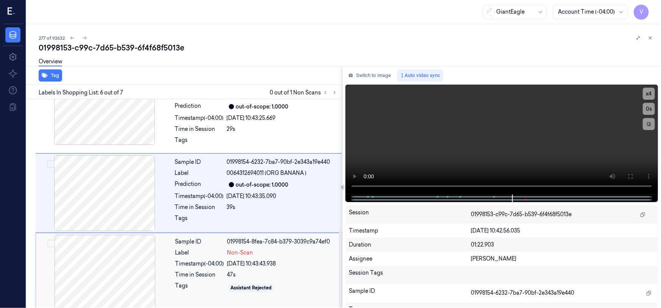
click at [149, 251] on div at bounding box center [104, 272] width 135 height 76
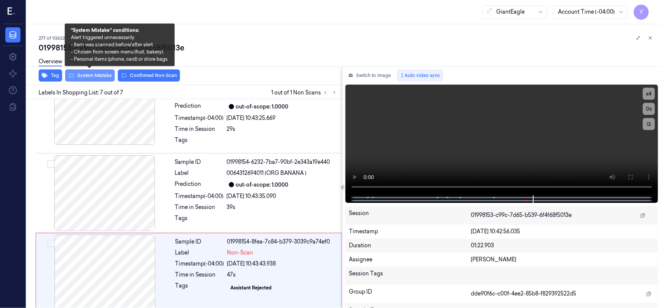
click at [93, 75] on button "System Mistake" at bounding box center [90, 75] width 50 height 12
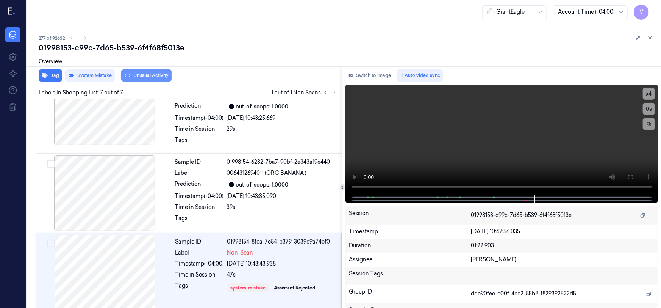
click at [144, 76] on button "Unusual Activity" at bounding box center [146, 75] width 50 height 12
click at [455, 148] on video at bounding box center [501, 139] width 312 height 111
click at [648, 39] on icon at bounding box center [650, 37] width 5 height 5
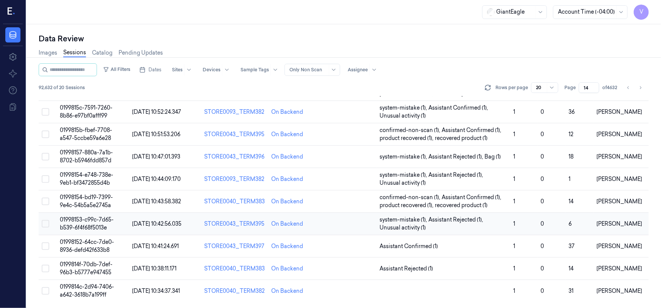
scroll to position [265, 0]
click at [90, 267] on td "0199814f-70db-7def-96b3-b5777e947455" at bounding box center [93, 269] width 72 height 22
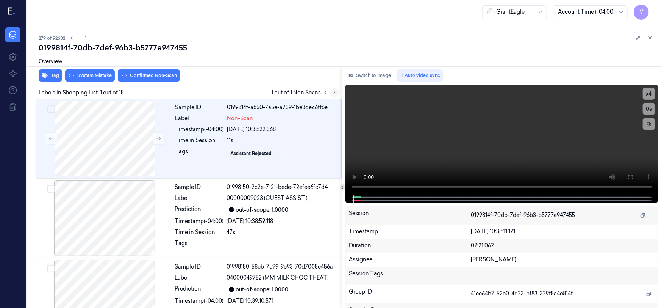
click at [334, 90] on icon at bounding box center [334, 92] width 5 height 5
click at [632, 176] on icon at bounding box center [631, 177] width 6 height 6
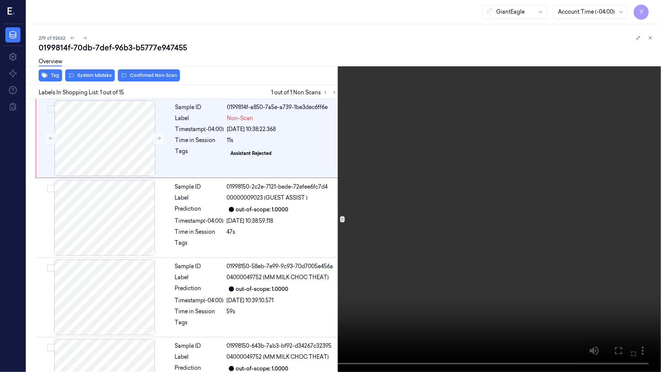
click at [472, 223] on video at bounding box center [330, 186] width 661 height 372
click at [216, 269] on video at bounding box center [330, 186] width 661 height 372
click at [193, 307] on video at bounding box center [330, 186] width 661 height 372
click at [0, 0] on icon at bounding box center [0, 0] width 0 height 0
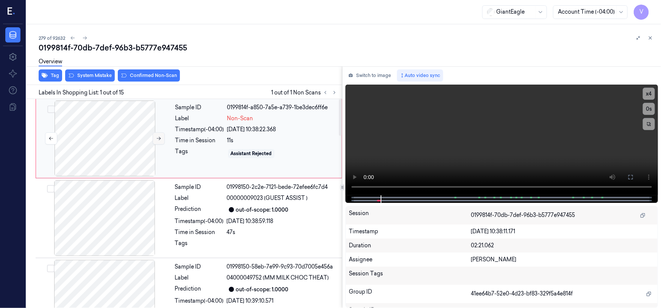
click at [161, 138] on icon at bounding box center [158, 138] width 5 height 5
click at [159, 139] on icon at bounding box center [158, 138] width 5 height 5
click at [633, 175] on icon at bounding box center [631, 177] width 6 height 6
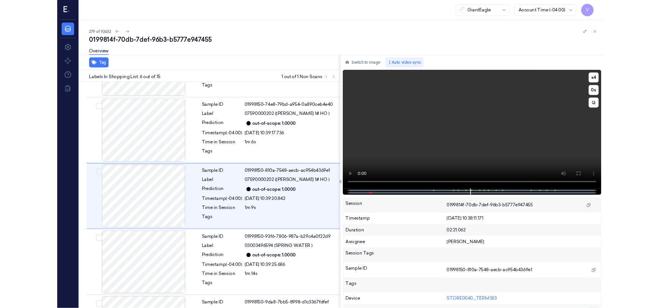
scroll to position [300, 0]
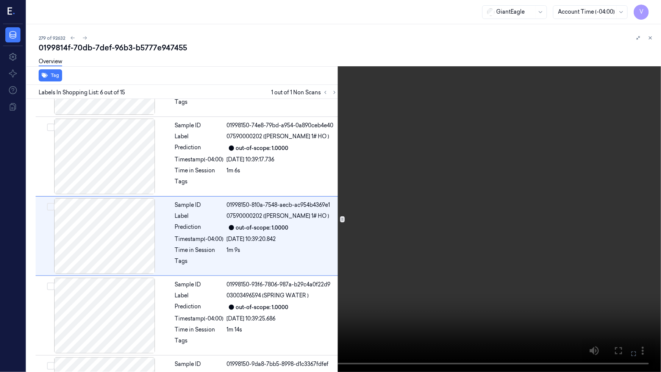
click at [439, 201] on video at bounding box center [330, 186] width 661 height 372
click at [0, 0] on icon at bounding box center [0, 0] width 0 height 0
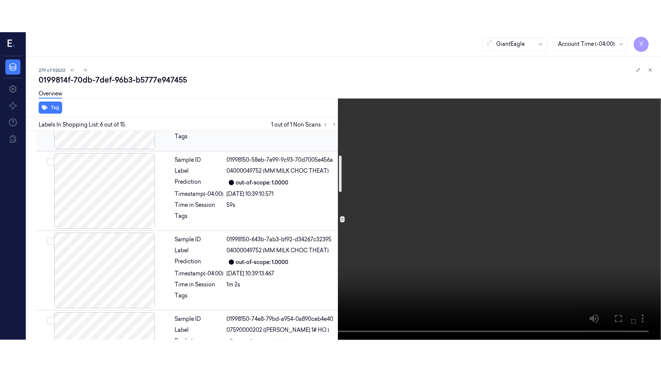
scroll to position [172, 0]
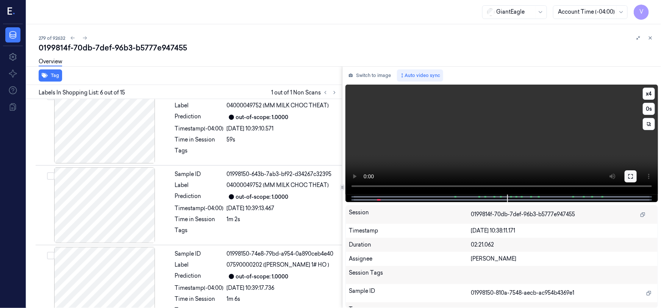
click at [627, 175] on button at bounding box center [631, 176] width 12 height 12
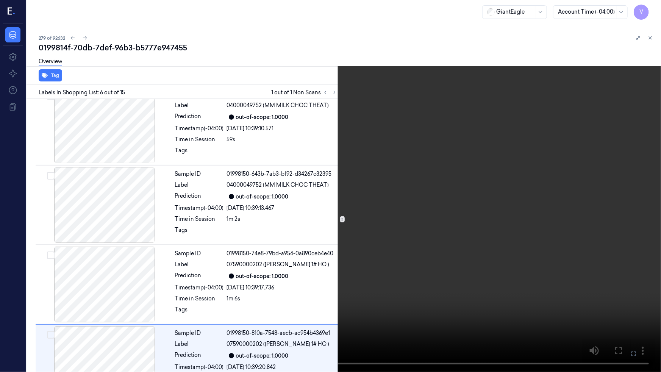
click at [543, 226] on video at bounding box center [330, 186] width 661 height 372
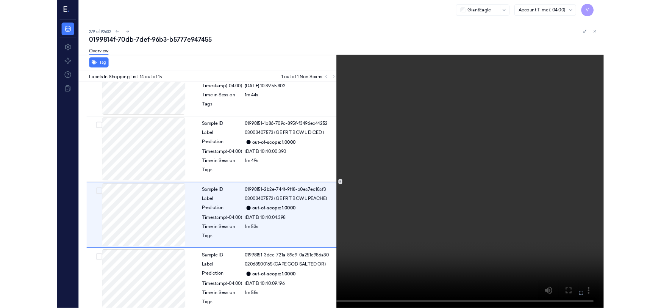
scroll to position [921, 0]
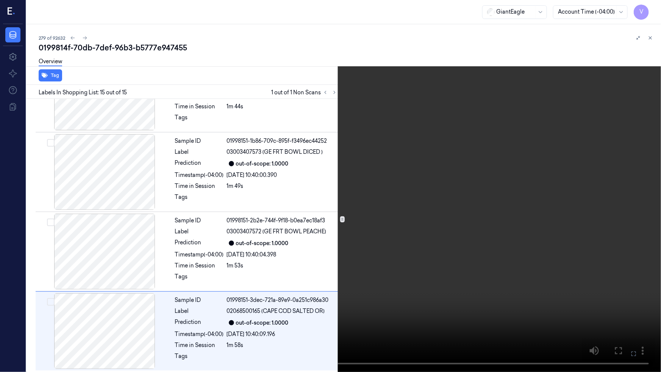
click at [349, 250] on video at bounding box center [330, 186] width 661 height 372
click at [0, 0] on button at bounding box center [0, 0] width 0 height 0
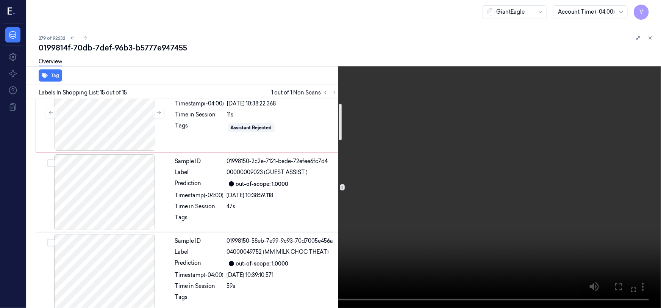
scroll to position [0, 0]
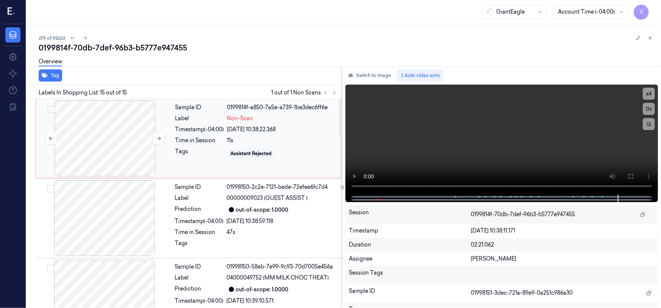
click at [119, 128] on div at bounding box center [104, 138] width 135 height 76
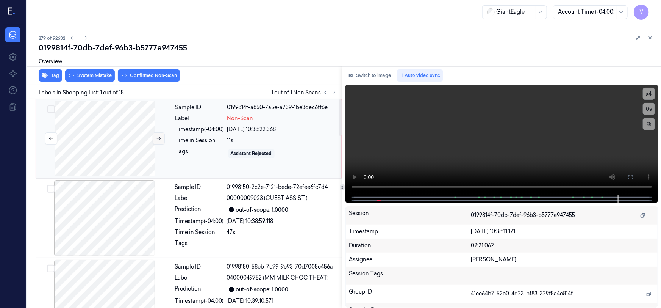
click at [157, 136] on icon at bounding box center [158, 138] width 5 height 5
click at [382, 139] on video at bounding box center [501, 139] width 312 height 111
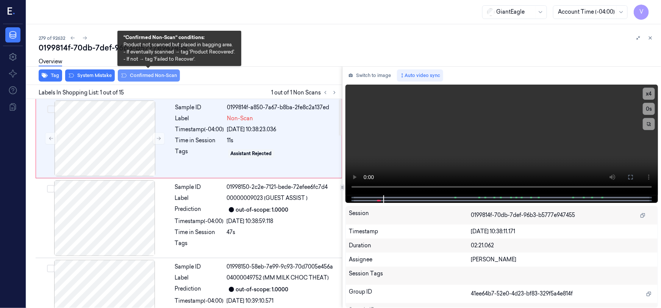
click at [152, 73] on button "Confirmed Non-Scan" at bounding box center [149, 75] width 62 height 12
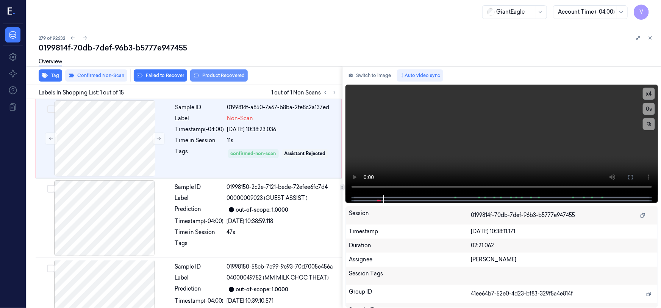
click at [222, 76] on button "Product Recovered" at bounding box center [219, 75] width 58 height 12
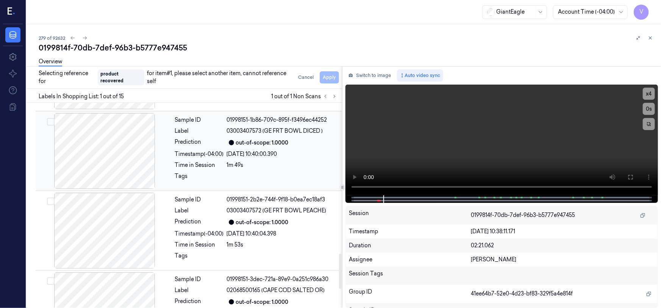
scroll to position [989, 0]
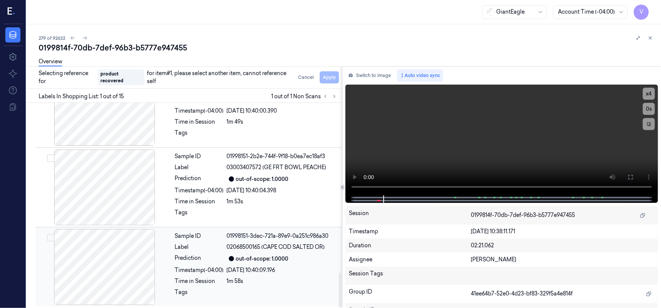
click at [127, 252] on div at bounding box center [104, 267] width 135 height 76
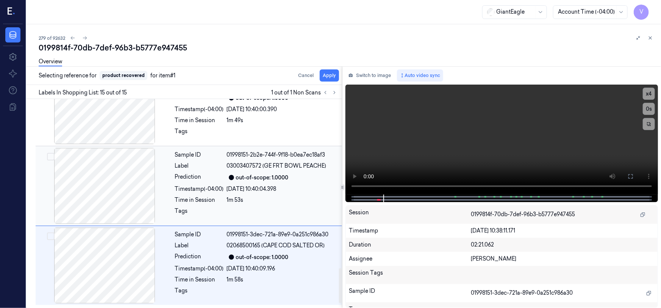
scroll to position [985, 0]
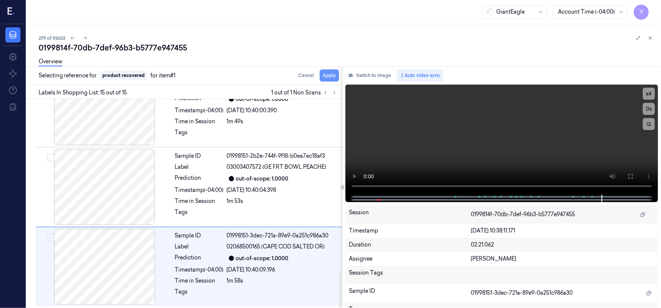
click at [333, 73] on button "Apply" at bounding box center [329, 75] width 19 height 12
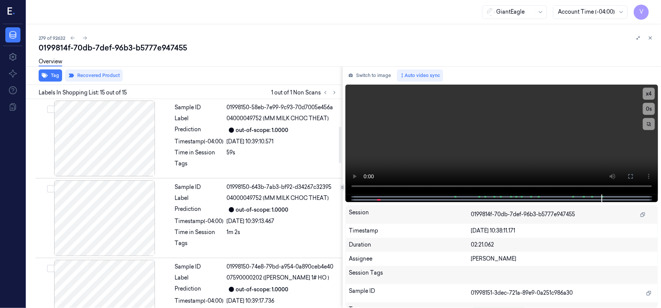
scroll to position [0, 0]
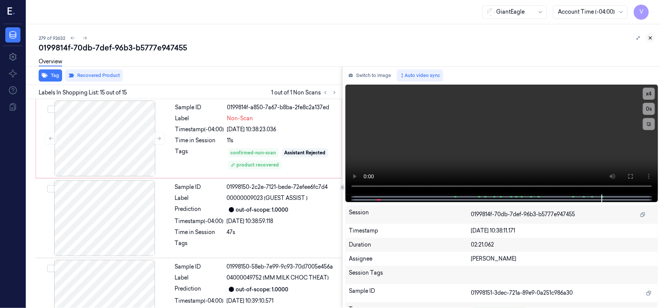
click at [651, 39] on icon at bounding box center [650, 38] width 3 height 3
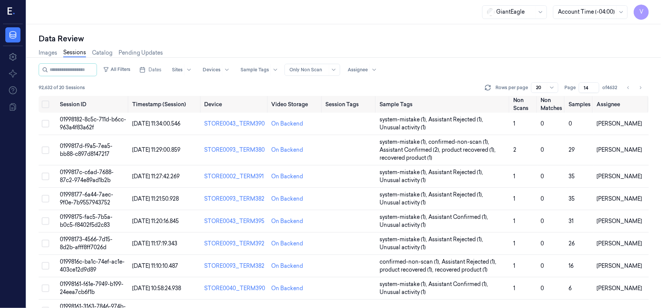
drag, startPoint x: 589, startPoint y: 89, endPoint x: 577, endPoint y: 92, distance: 13.0
click at [577, 92] on div "Page 14 of 4632" at bounding box center [590, 87] width 53 height 11
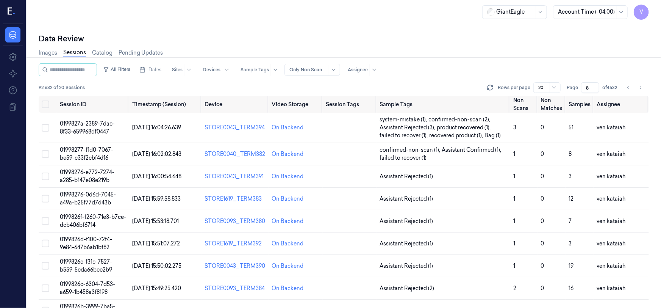
type input "8"
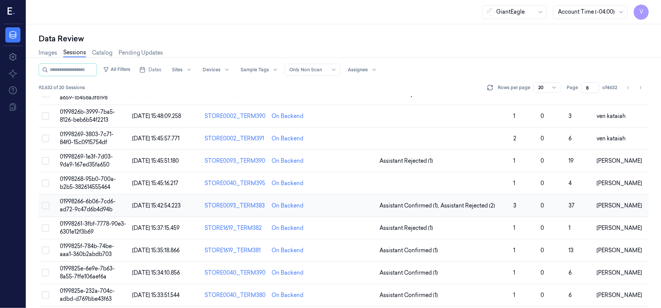
scroll to position [206, 0]
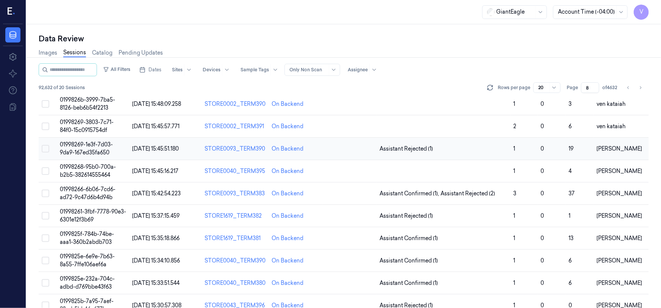
click at [86, 143] on span "01998269-1e3f-7d03-9da9-167ed35fa650" at bounding box center [86, 148] width 53 height 15
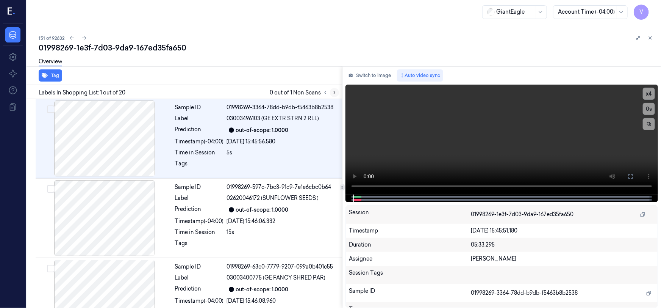
click at [335, 92] on icon at bounding box center [334, 92] width 5 height 5
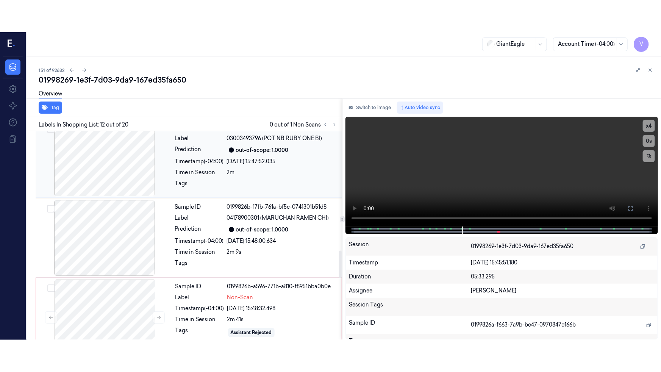
scroll to position [912, 0]
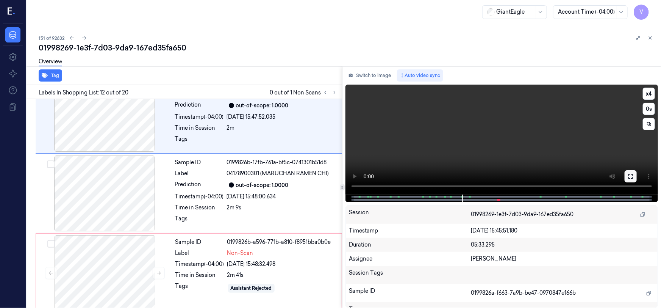
click at [634, 178] on button at bounding box center [631, 176] width 12 height 12
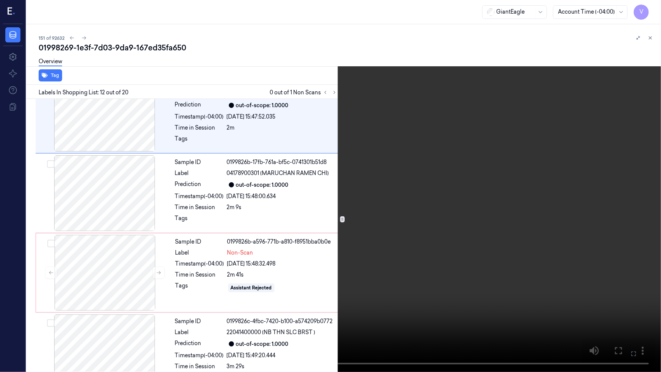
click at [375, 258] on video at bounding box center [330, 186] width 661 height 372
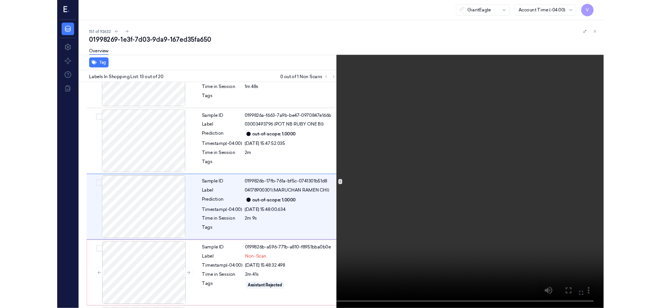
scroll to position [856, 0]
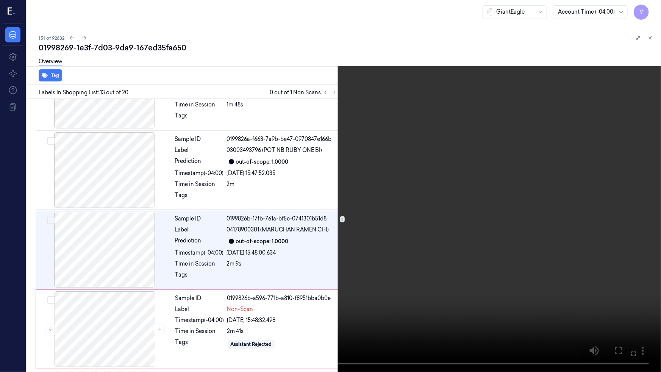
click at [407, 265] on video at bounding box center [330, 186] width 661 height 372
click at [655, 13] on button "x 4" at bounding box center [652, 9] width 12 height 12
click at [655, 11] on button "x 1" at bounding box center [652, 9] width 12 height 12
click at [505, 136] on video at bounding box center [330, 186] width 661 height 372
click at [398, 185] on video at bounding box center [330, 186] width 661 height 372
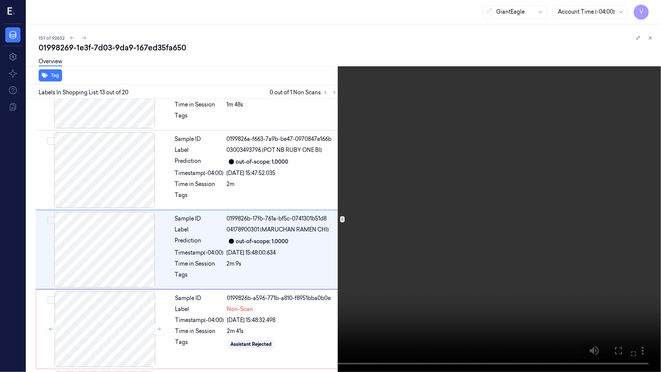
click at [0, 0] on button at bounding box center [0, 0] width 0 height 0
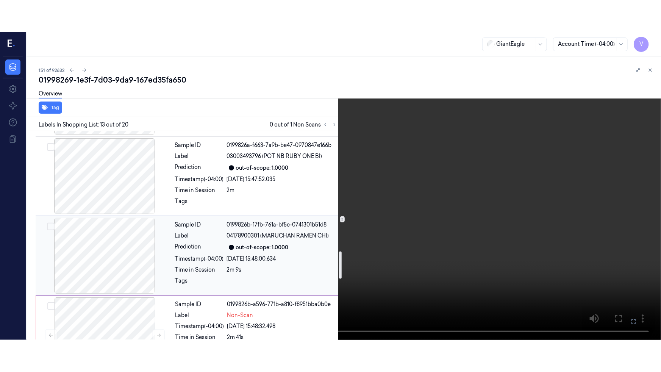
scroll to position [925, 0]
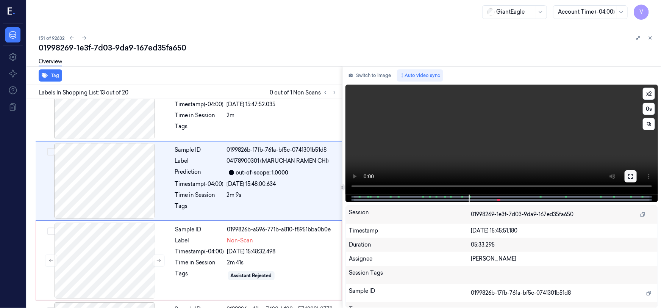
click at [627, 177] on button at bounding box center [631, 176] width 12 height 12
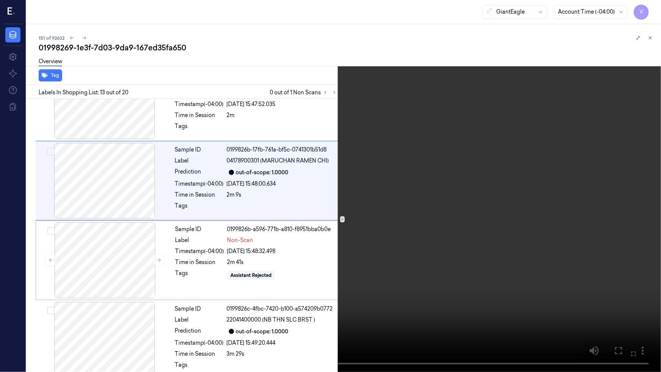
click at [472, 236] on video at bounding box center [330, 186] width 661 height 372
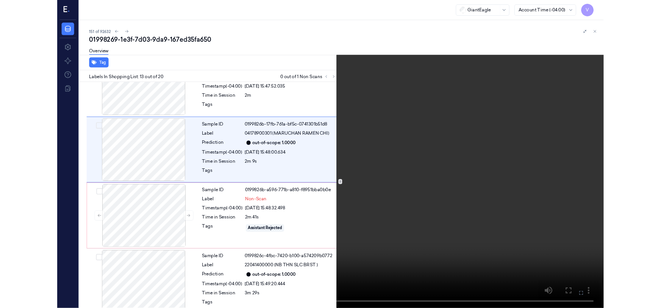
scroll to position [856, 0]
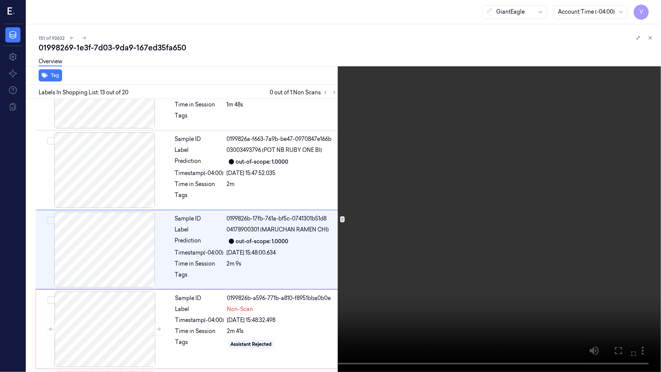
click at [475, 236] on video at bounding box center [330, 186] width 661 height 372
click at [0, 0] on icon at bounding box center [0, 0] width 0 height 0
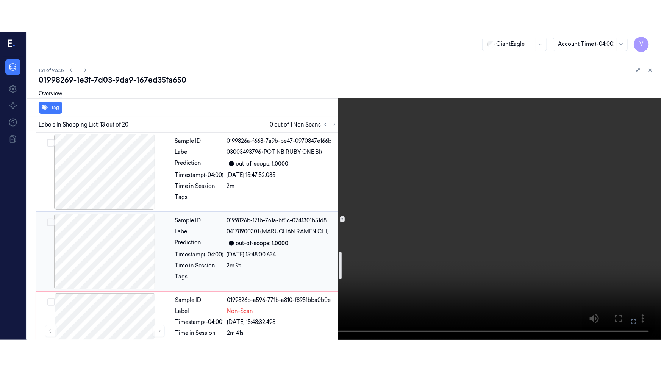
scroll to position [925, 0]
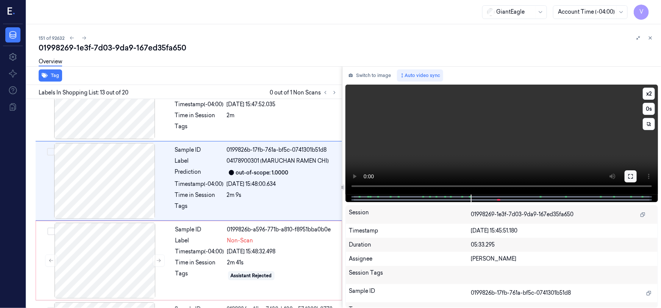
click at [630, 176] on icon at bounding box center [631, 176] width 6 height 6
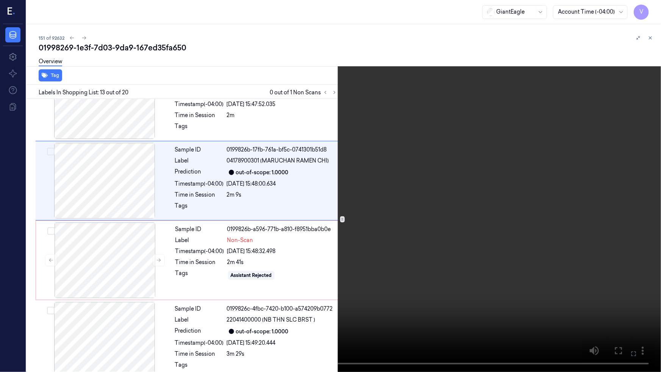
click at [572, 217] on video at bounding box center [330, 186] width 661 height 372
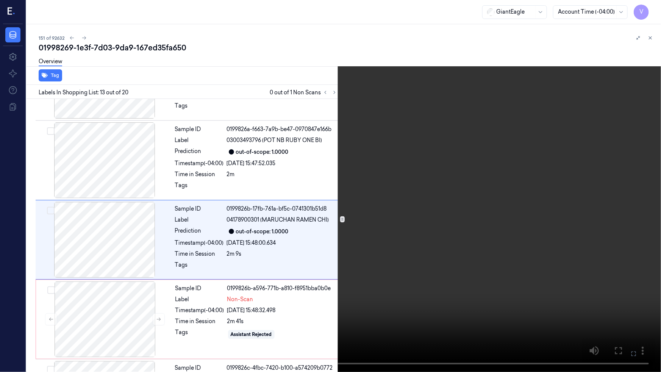
scroll to position [856, 0]
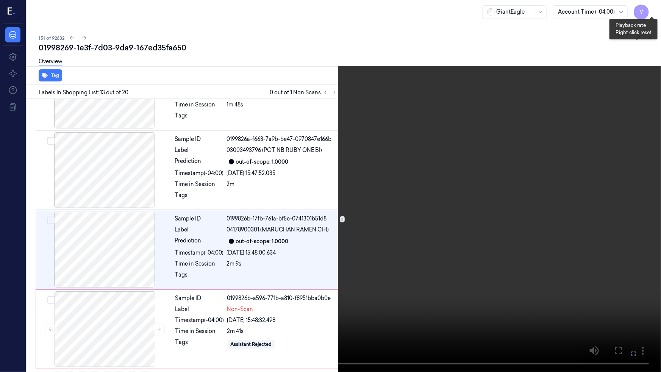
click at [651, 8] on button "x 2" at bounding box center [652, 9] width 12 height 12
click at [509, 178] on video at bounding box center [330, 186] width 661 height 372
click at [588, 261] on video at bounding box center [330, 186] width 661 height 372
click at [591, 262] on video at bounding box center [330, 186] width 661 height 372
click at [0, 0] on icon at bounding box center [0, 0] width 0 height 0
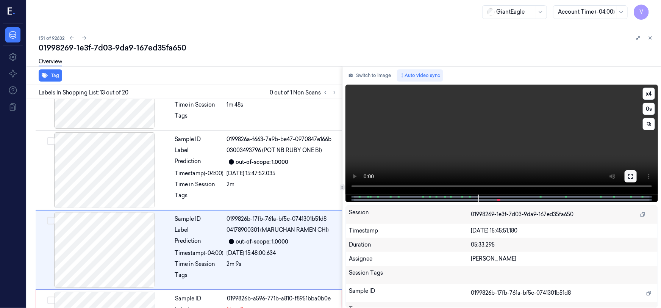
click at [632, 174] on icon at bounding box center [631, 176] width 6 height 6
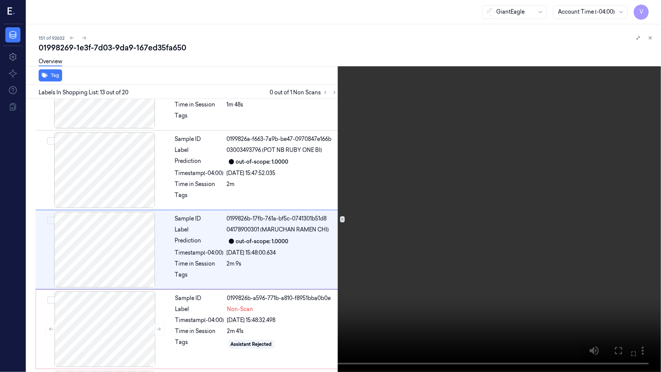
click at [570, 209] on video at bounding box center [330, 186] width 661 height 372
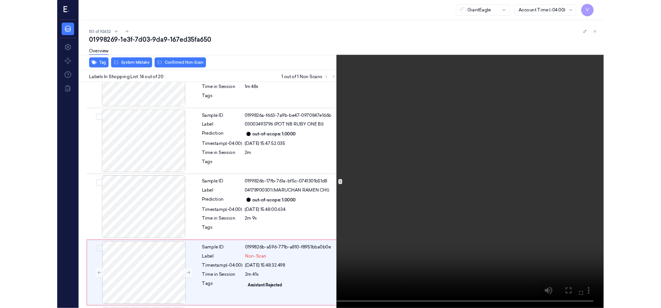
scroll to position [935, 0]
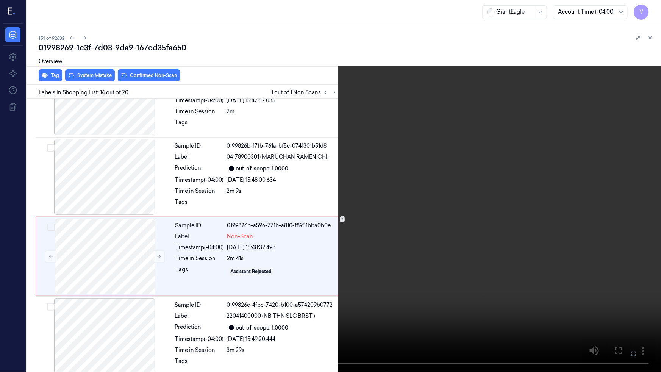
click at [545, 307] on video at bounding box center [330, 186] width 661 height 372
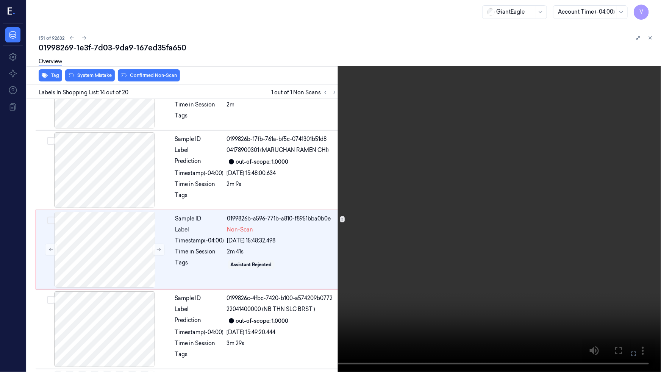
click at [0, 0] on icon at bounding box center [0, 0] width 0 height 0
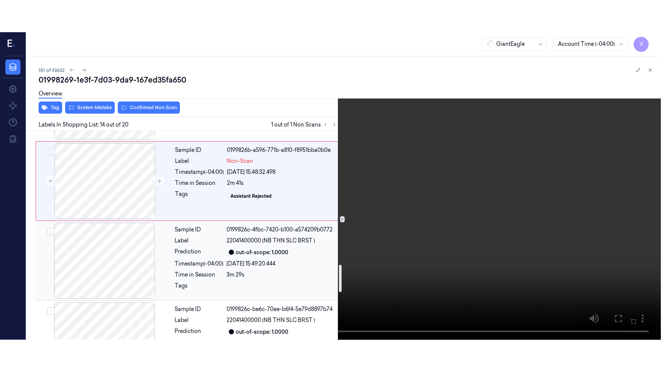
scroll to position [1039, 0]
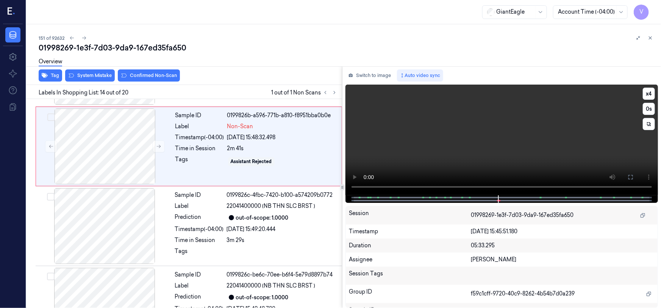
drag, startPoint x: 629, startPoint y: 178, endPoint x: 625, endPoint y: 227, distance: 48.6
click at [628, 178] on icon at bounding box center [631, 177] width 6 height 6
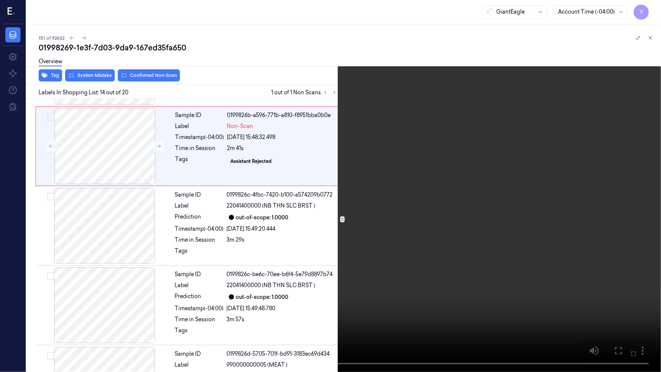
click at [374, 258] on video at bounding box center [330, 186] width 661 height 372
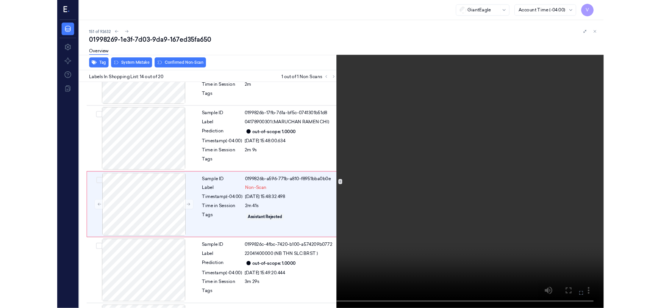
scroll to position [935, 0]
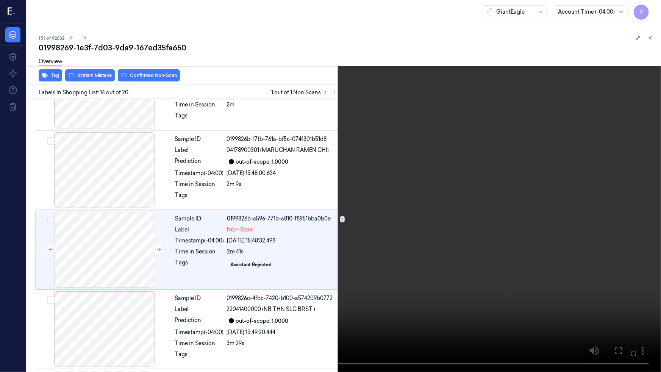
click at [401, 294] on video at bounding box center [330, 186] width 661 height 372
click at [348, 291] on video at bounding box center [330, 186] width 661 height 372
click at [0, 0] on button at bounding box center [0, 0] width 0 height 0
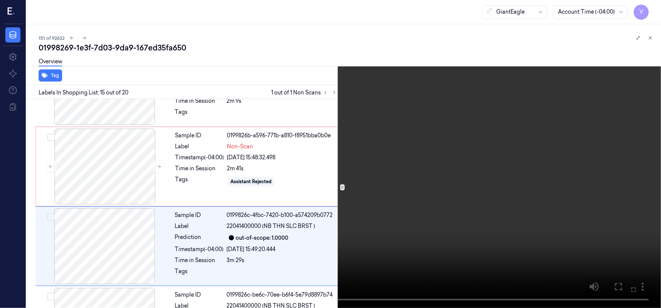
scroll to position [1047, 0]
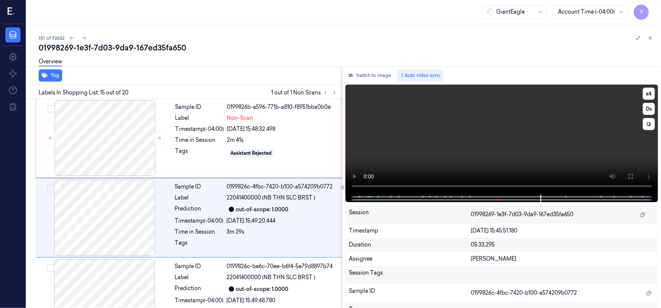
click at [456, 155] on video at bounding box center [501, 139] width 312 height 110
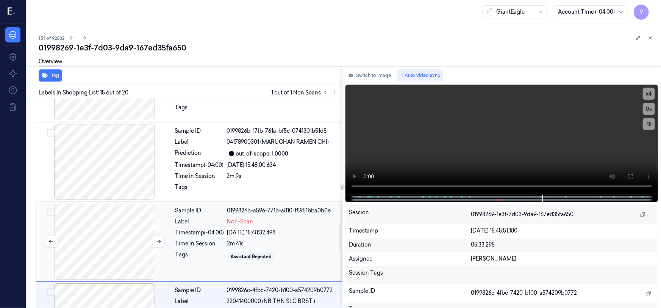
click at [124, 204] on div at bounding box center [104, 241] width 135 height 76
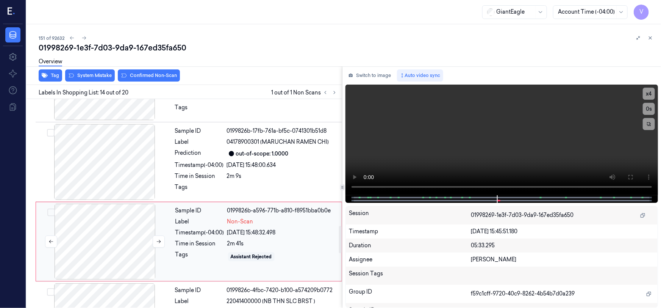
scroll to position [968, 0]
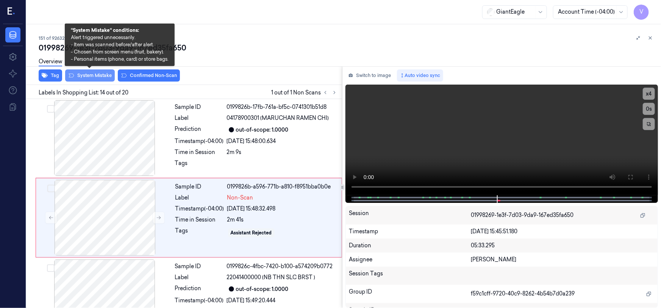
click at [89, 72] on button "System Mistake" at bounding box center [90, 75] width 50 height 12
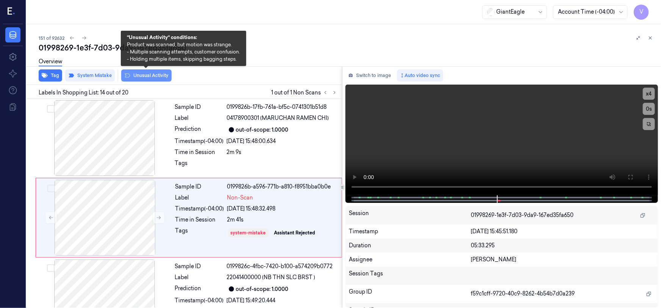
click at [139, 74] on button "Unusual Activity" at bounding box center [146, 75] width 50 height 12
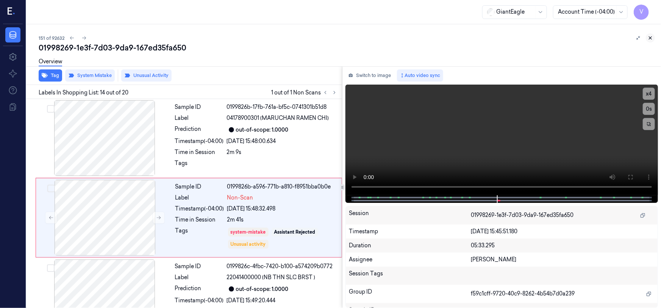
click at [650, 38] on icon at bounding box center [650, 38] width 3 height 3
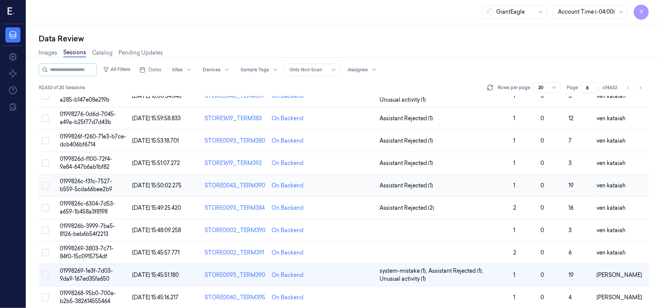
scroll to position [153, 0]
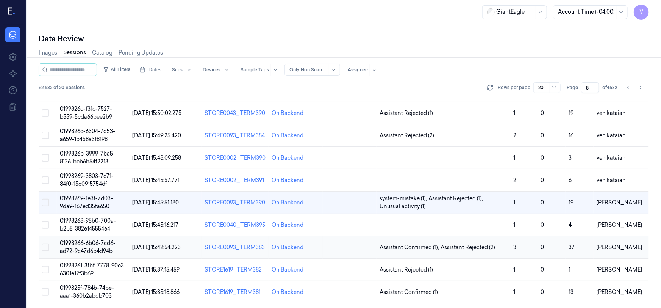
click at [82, 242] on span "01998266-6b06-7cd6-ad72-9c47d6b4d94b" at bounding box center [88, 246] width 56 height 15
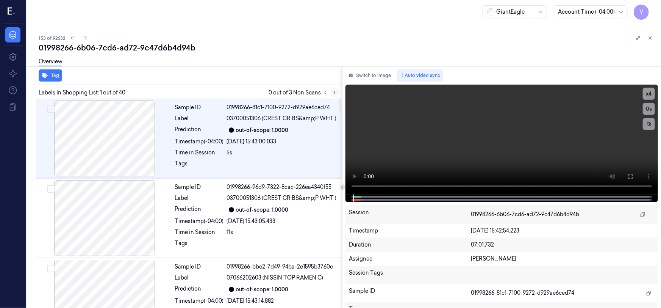
click at [333, 92] on icon at bounding box center [334, 92] width 5 height 5
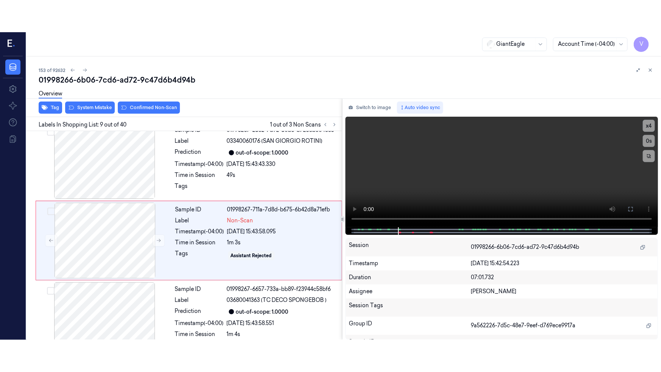
scroll to position [570, 0]
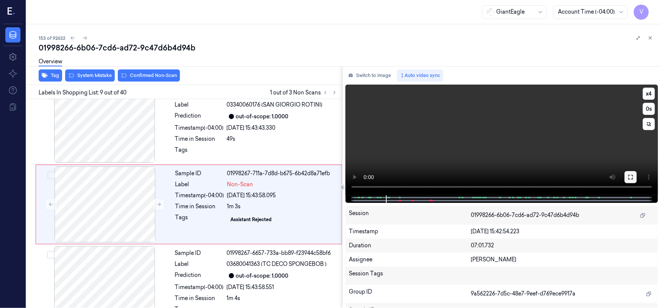
click at [627, 179] on button at bounding box center [631, 177] width 12 height 12
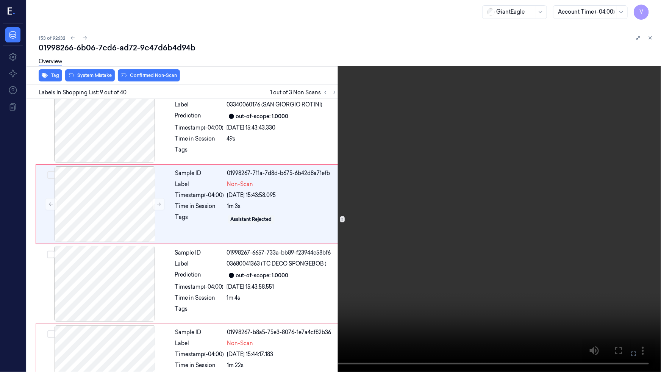
click at [431, 240] on video at bounding box center [330, 186] width 661 height 372
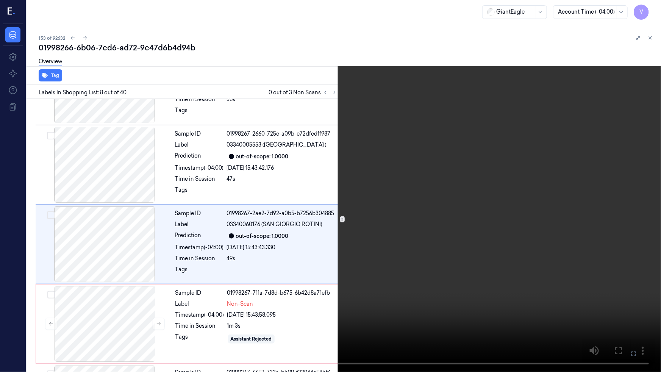
scroll to position [459, 0]
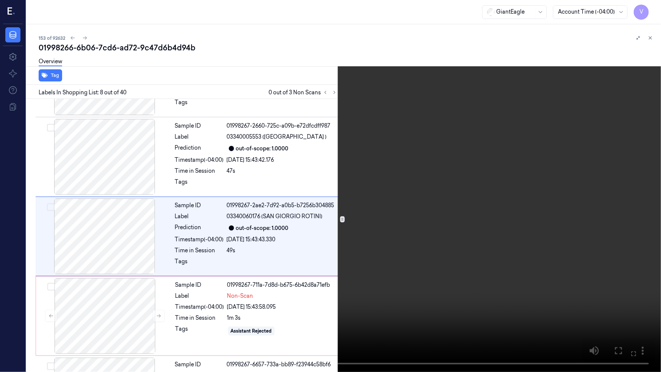
click at [481, 231] on video at bounding box center [330, 186] width 661 height 372
click at [492, 231] on video at bounding box center [330, 186] width 661 height 372
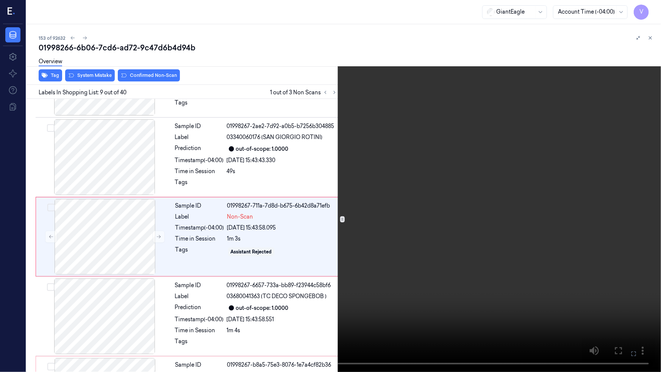
scroll to position [538, 0]
click at [466, 240] on video at bounding box center [330, 186] width 661 height 372
click at [564, 273] on video at bounding box center [330, 186] width 661 height 372
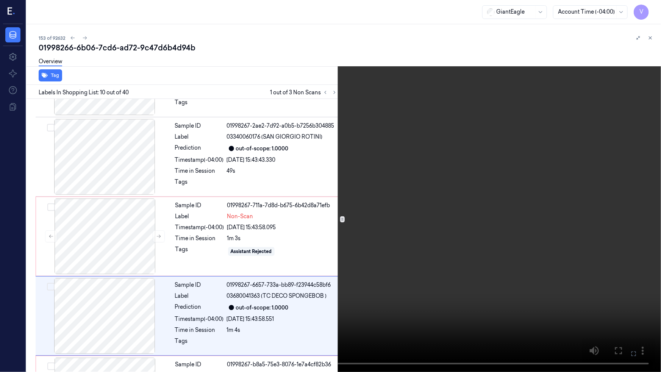
scroll to position [554, 0]
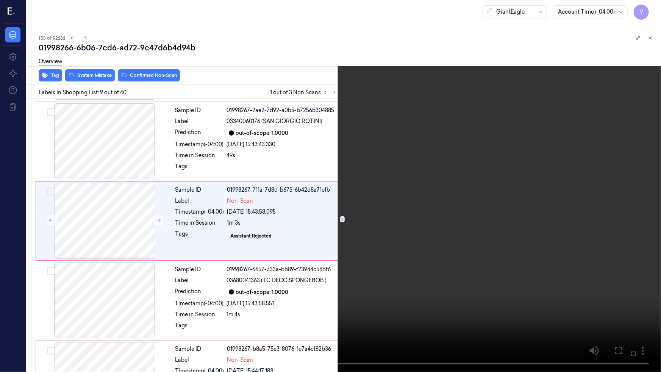
click at [550, 272] on video at bounding box center [330, 186] width 661 height 372
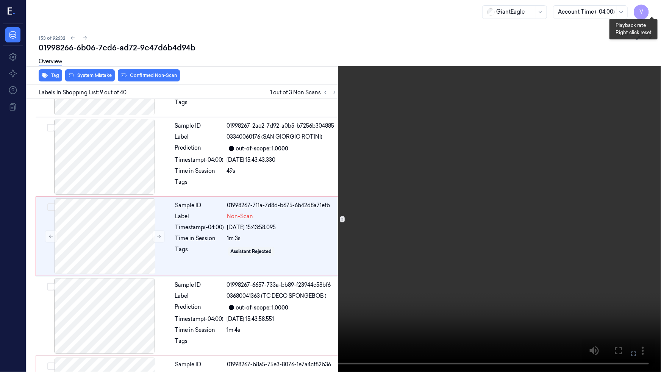
click at [655, 14] on button "x 4" at bounding box center [652, 9] width 12 height 12
click at [655, 14] on button "x 1" at bounding box center [652, 9] width 12 height 12
click at [507, 150] on video at bounding box center [330, 186] width 661 height 372
click at [653, 8] on button "x 2" at bounding box center [652, 9] width 12 height 12
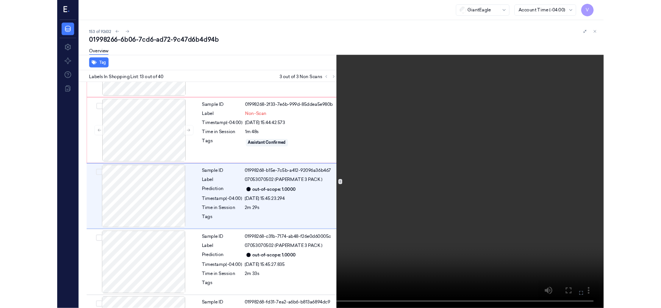
scroll to position [856, 0]
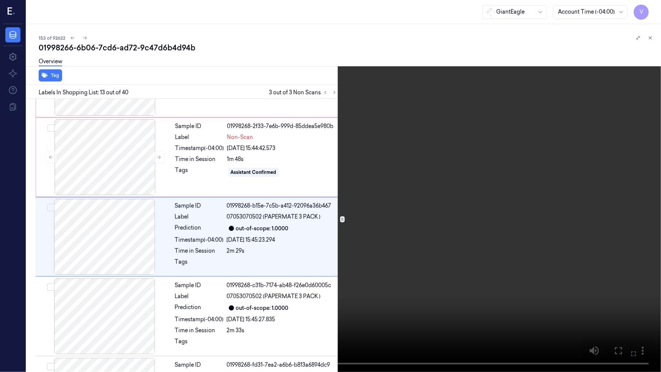
click at [390, 249] on video at bounding box center [330, 186] width 661 height 372
click at [0, 0] on icon at bounding box center [0, 0] width 0 height 0
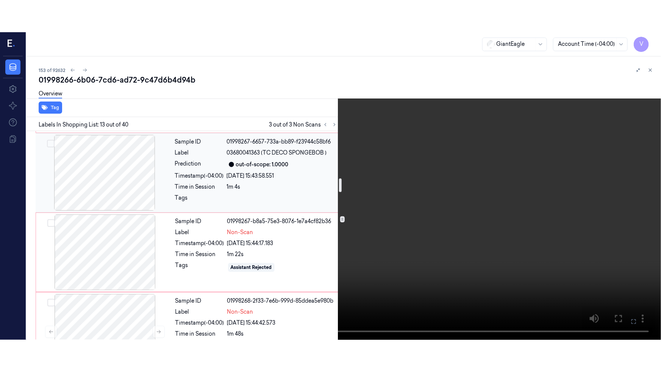
scroll to position [718, 0]
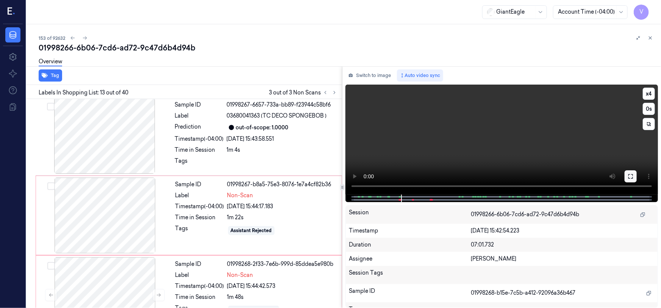
click at [629, 176] on icon at bounding box center [631, 176] width 6 height 6
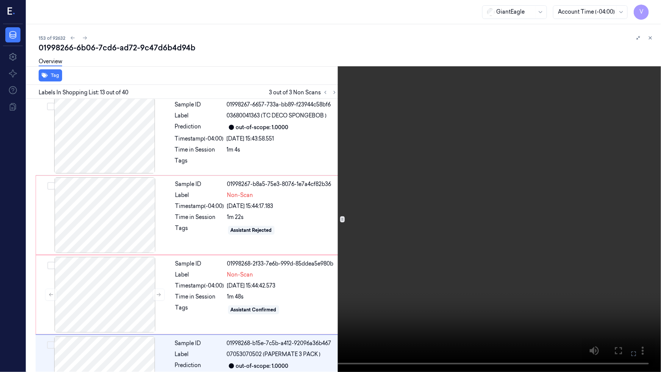
click at [453, 233] on video at bounding box center [330, 186] width 661 height 372
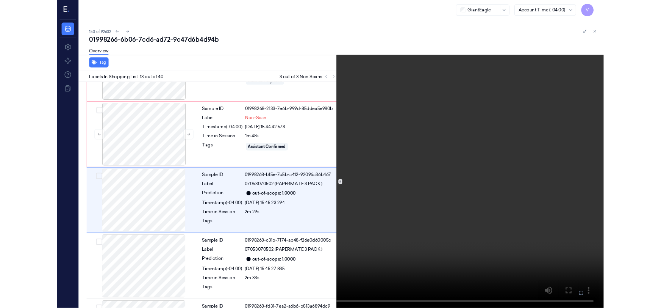
scroll to position [856, 0]
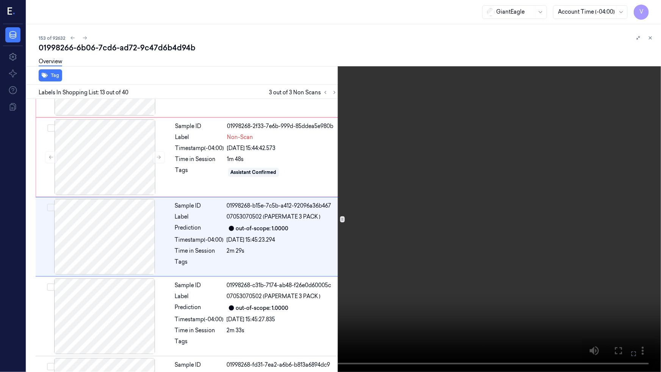
click at [367, 262] on video at bounding box center [330, 186] width 661 height 372
click at [647, 7] on button "x 4" at bounding box center [652, 9] width 12 height 12
click at [652, 7] on button "x 1" at bounding box center [652, 9] width 12 height 12
click at [258, 205] on video at bounding box center [330, 186] width 661 height 372
click at [269, 205] on video at bounding box center [330, 186] width 661 height 372
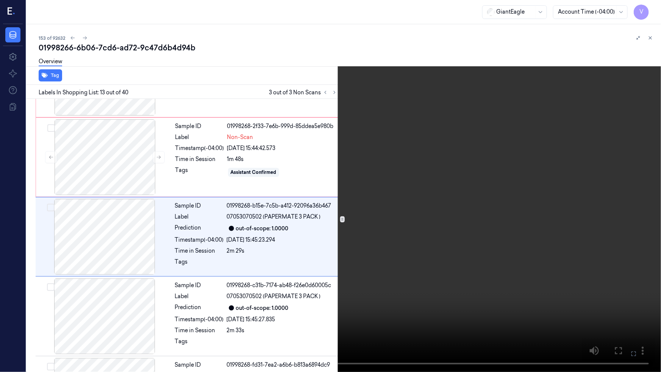
click at [300, 208] on video at bounding box center [330, 186] width 661 height 372
click at [305, 251] on video at bounding box center [330, 186] width 661 height 372
click at [0, 0] on icon at bounding box center [0, 0] width 0 height 0
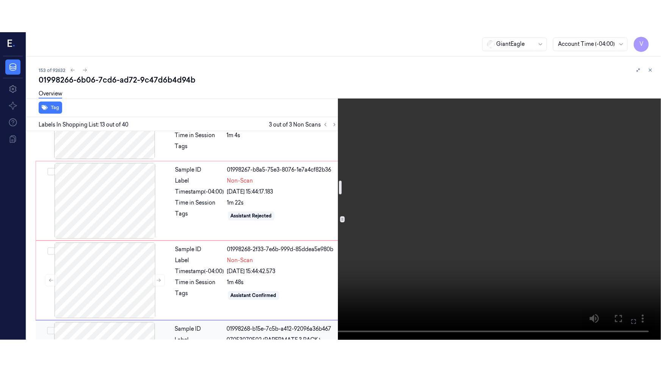
scroll to position [753, 0]
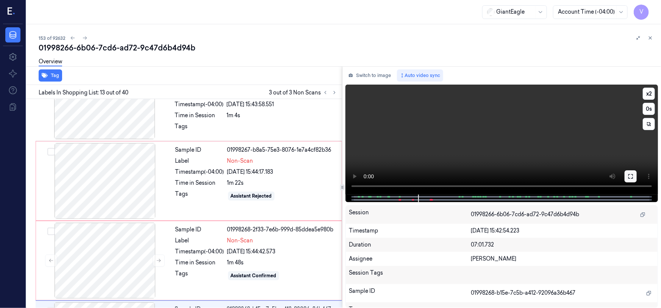
click at [627, 174] on button at bounding box center [631, 176] width 12 height 12
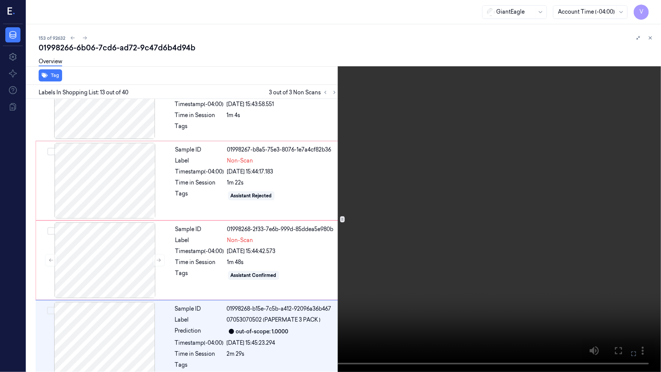
click at [525, 238] on video at bounding box center [330, 186] width 661 height 372
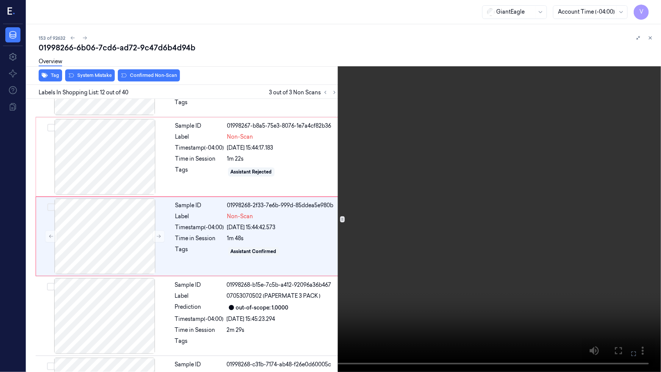
scroll to position [776, 0]
click at [260, 234] on video at bounding box center [330, 186] width 661 height 372
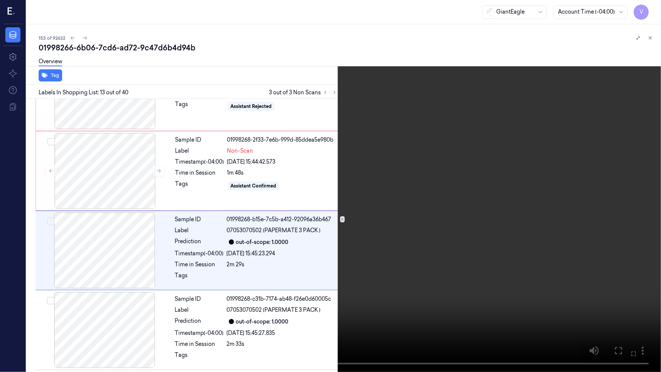
scroll to position [856, 0]
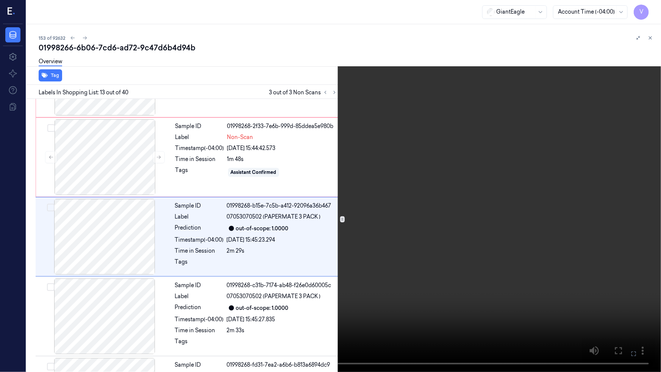
drag, startPoint x: 205, startPoint y: 260, endPoint x: 211, endPoint y: 242, distance: 19.4
click at [205, 260] on video at bounding box center [330, 186] width 661 height 372
click at [304, 240] on video at bounding box center [330, 186] width 661 height 372
click at [382, 282] on video at bounding box center [330, 186] width 661 height 372
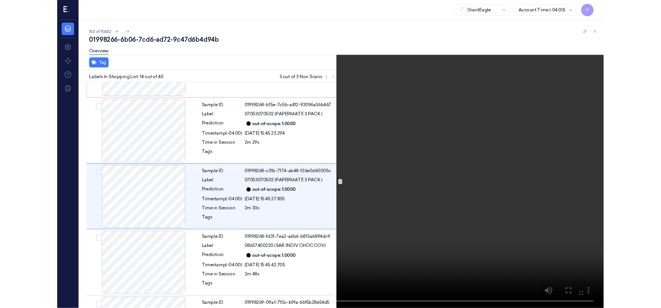
scroll to position [935, 0]
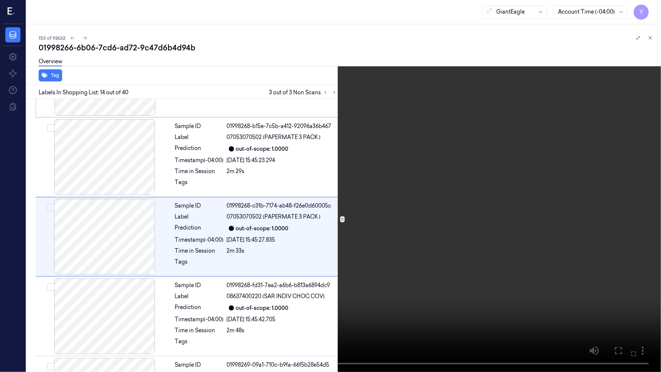
click at [436, 265] on video at bounding box center [330, 186] width 661 height 372
click at [0, 0] on button at bounding box center [0, 0] width 0 height 0
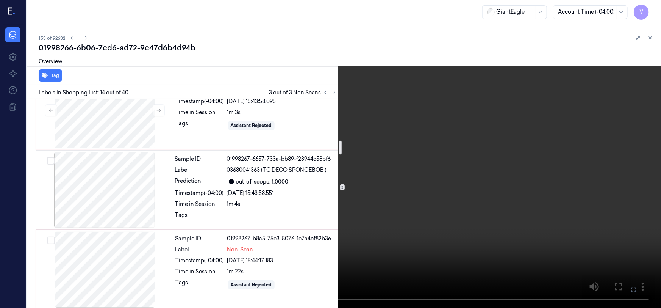
scroll to position [626, 0]
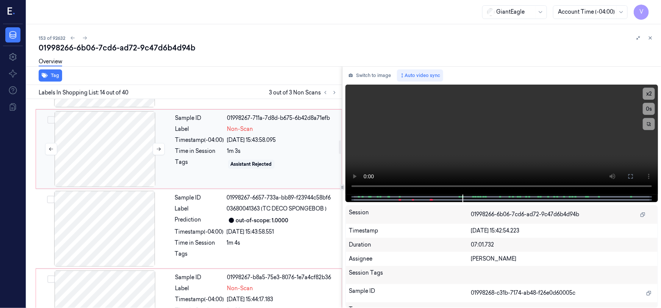
click at [106, 144] on div at bounding box center [104, 149] width 135 height 76
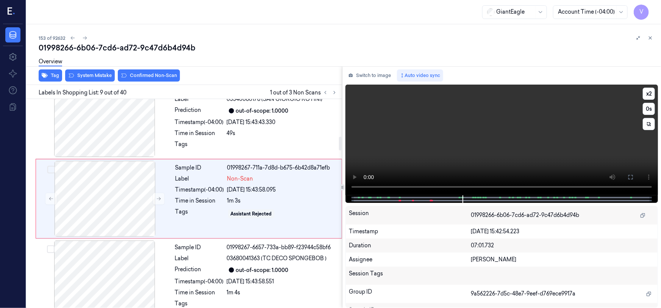
scroll to position [570, 0]
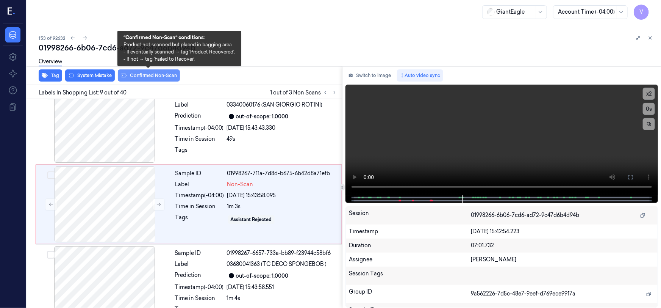
click at [153, 74] on button "Confirmed Non-Scan" at bounding box center [149, 75] width 62 height 12
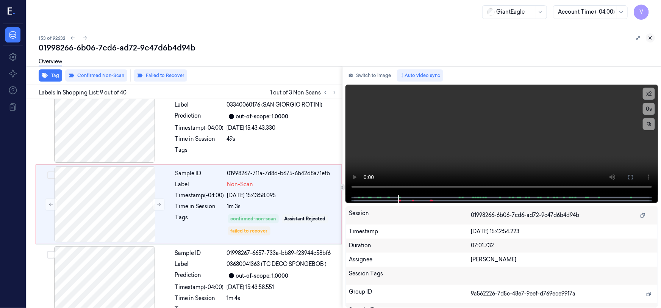
click at [649, 37] on icon at bounding box center [650, 38] width 3 height 3
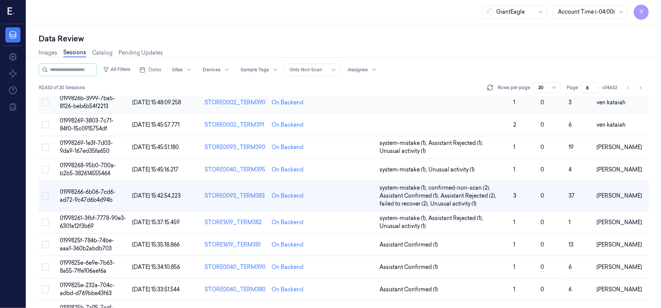
scroll to position [241, 0]
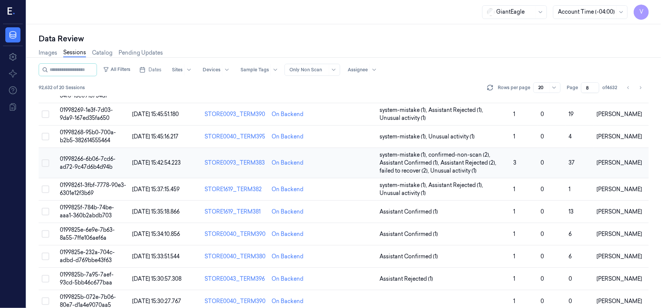
click at [87, 159] on span "01998266-6b06-7cd6-ad72-9c47d6b4d94b" at bounding box center [88, 162] width 56 height 15
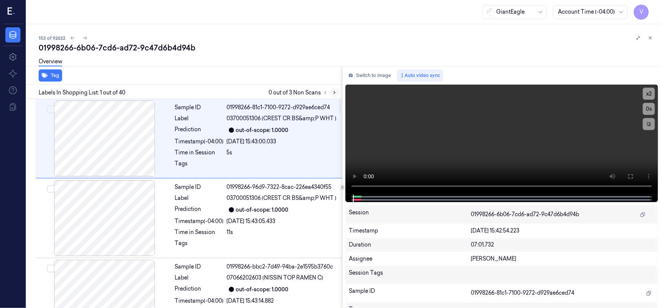
click at [333, 93] on icon at bounding box center [334, 92] width 5 height 5
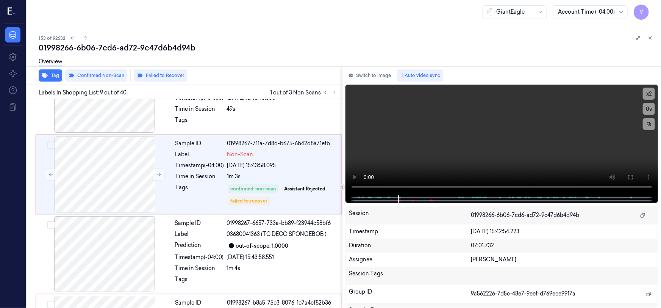
scroll to position [570, 0]
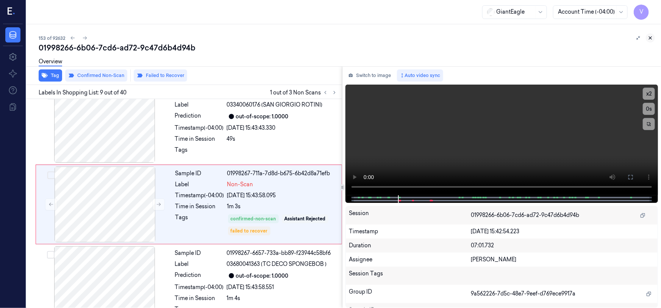
click at [652, 39] on icon at bounding box center [650, 37] width 5 height 5
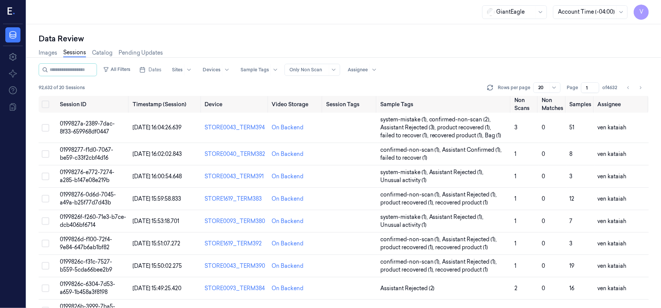
drag, startPoint x: 591, startPoint y: 86, endPoint x: 566, endPoint y: 98, distance: 27.8
click at [581, 93] on input "1" at bounding box center [590, 87] width 18 height 11
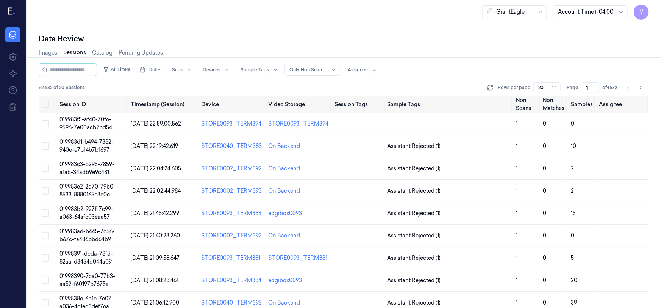
drag, startPoint x: 587, startPoint y: 87, endPoint x: 575, endPoint y: 90, distance: 13.0
click at [575, 90] on div "Page 1 of 4632" at bounding box center [592, 87] width 50 height 11
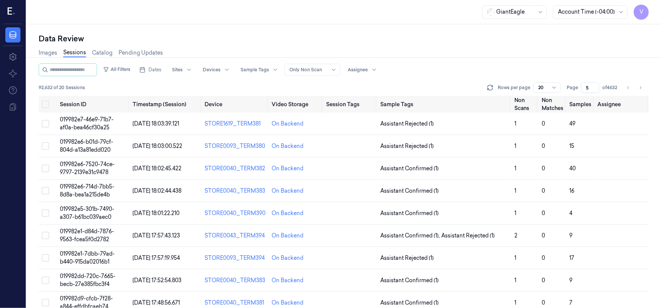
type input "5"
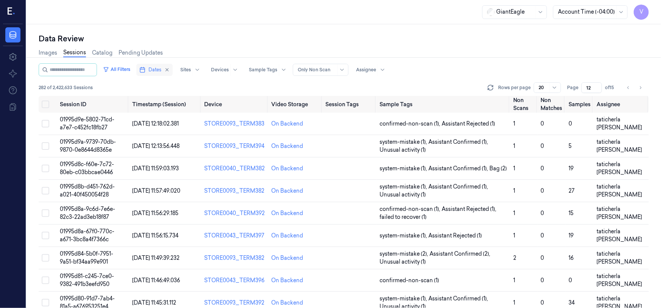
click at [161, 70] on span "Dates" at bounding box center [154, 69] width 13 height 7
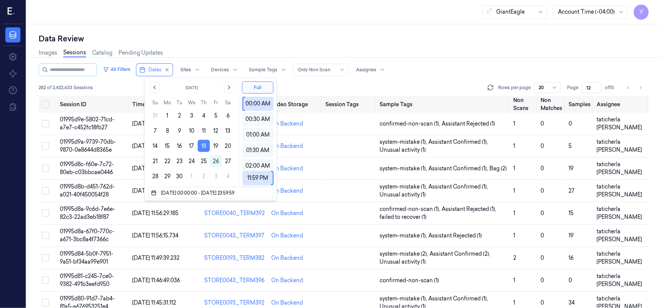
click at [203, 143] on button "18" at bounding box center [204, 146] width 12 height 12
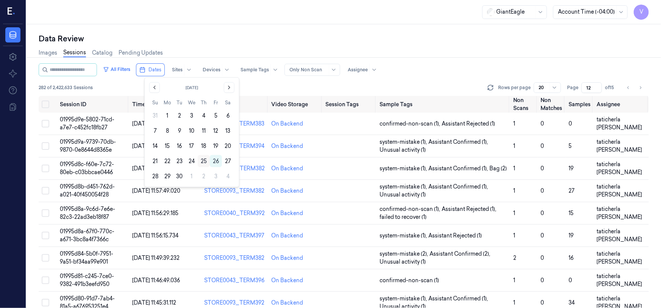
click at [201, 159] on button "25" at bounding box center [204, 161] width 12 height 12
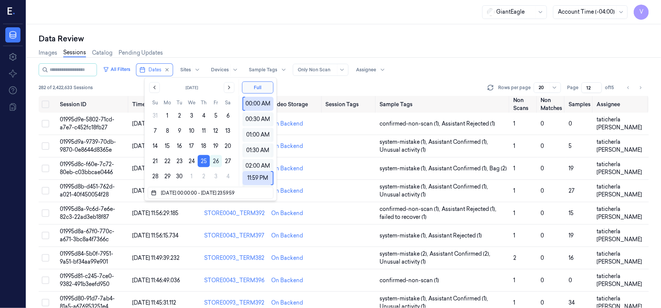
click at [329, 36] on div "Data Review" at bounding box center [344, 38] width 610 height 11
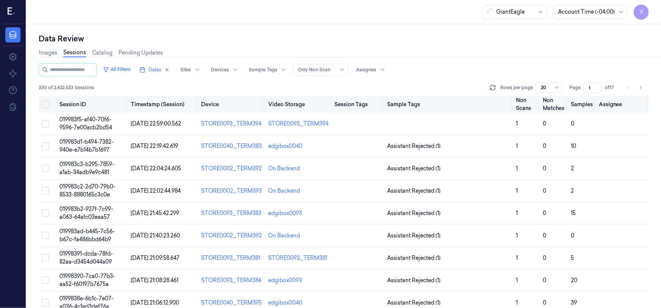
drag, startPoint x: 594, startPoint y: 89, endPoint x: 581, endPoint y: 99, distance: 16.3
click at [581, 99] on div "All Filters Dates Sites Devices Sample Tags Alert Type Only Non Scan Assignee 3…" at bounding box center [344, 185] width 610 height 244
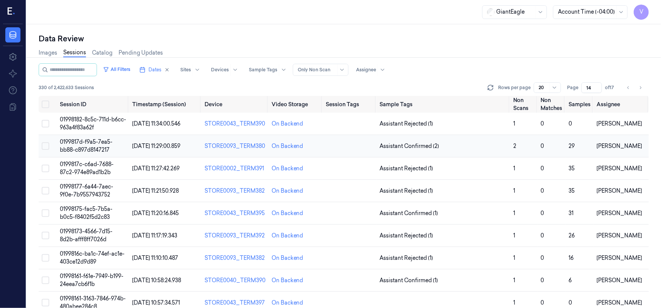
type input "14"
click at [87, 148] on span "0199817d-f9a5-7ea5-bb88-c897d8147217" at bounding box center [86, 145] width 53 height 15
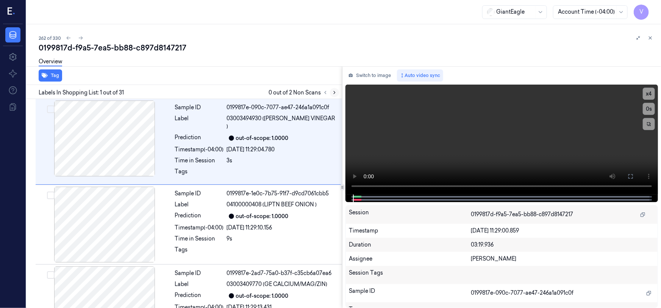
click at [333, 91] on icon at bounding box center [334, 92] width 5 height 5
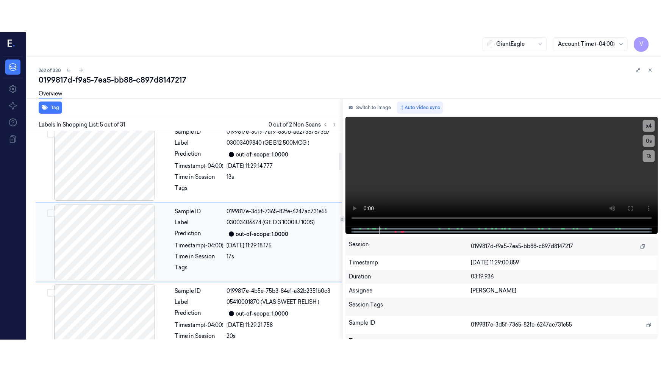
scroll to position [390, 0]
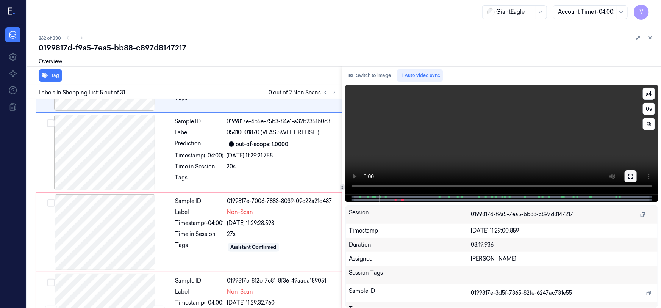
click at [630, 177] on icon at bounding box center [631, 176] width 6 height 6
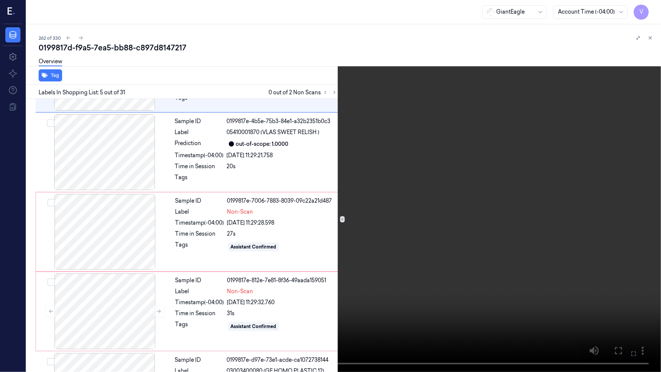
click at [414, 279] on video at bounding box center [330, 186] width 661 height 372
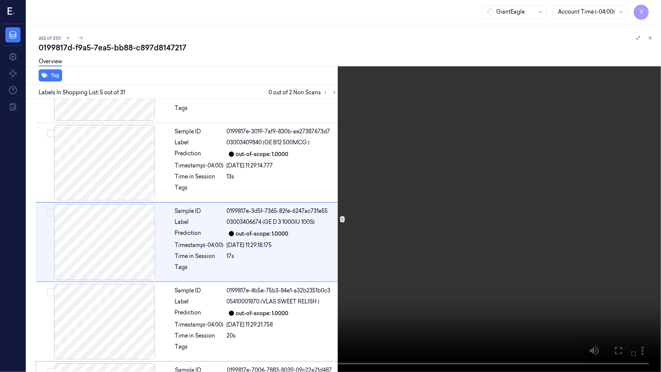
click at [327, 292] on video at bounding box center [330, 186] width 661 height 372
click at [650, 8] on button "x 4" at bounding box center [652, 9] width 12 height 12
click at [650, 8] on button "x 1" at bounding box center [652, 9] width 12 height 12
click at [337, 231] on video at bounding box center [330, 186] width 661 height 372
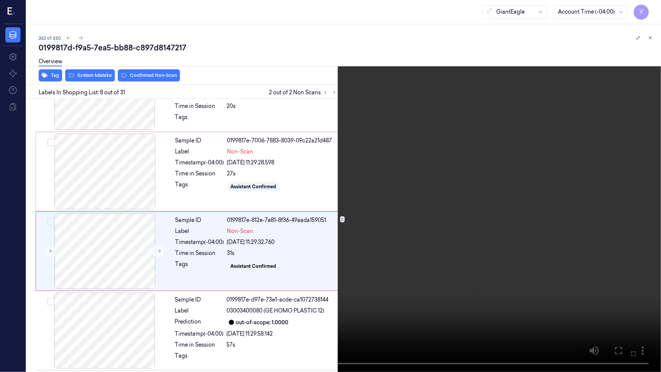
scroll to position [459, 0]
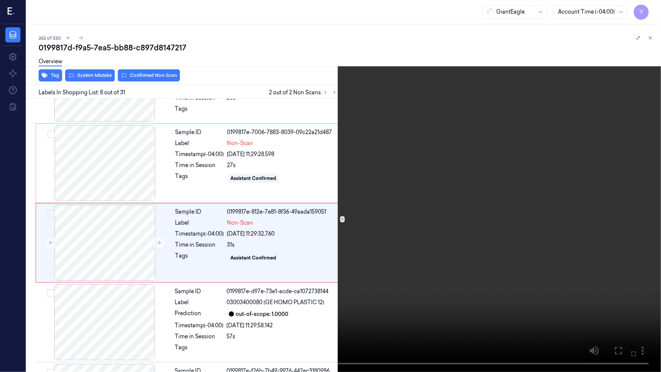
click at [526, 250] on video at bounding box center [330, 186] width 661 height 372
click at [369, 306] on video at bounding box center [330, 186] width 661 height 372
click at [364, 306] on video at bounding box center [330, 186] width 661 height 372
click at [170, 307] on video at bounding box center [330, 186] width 661 height 372
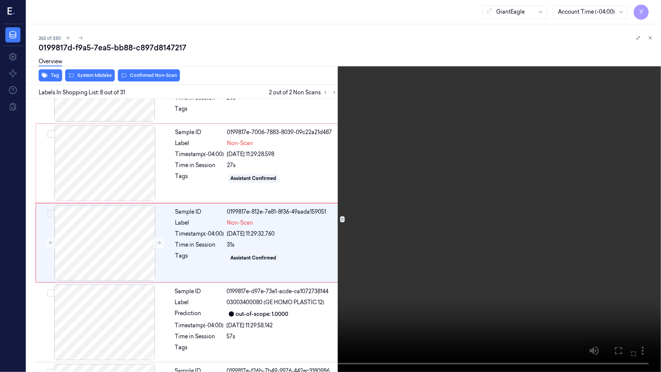
click at [124, 307] on video at bounding box center [330, 186] width 661 height 372
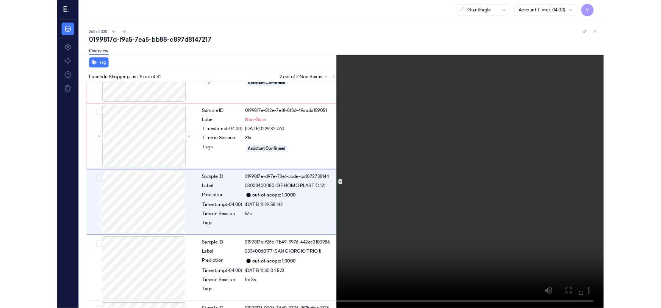
scroll to position [538, 0]
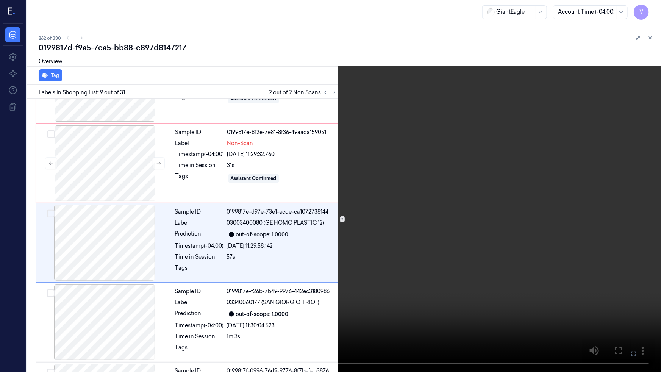
click at [234, 286] on video at bounding box center [330, 186] width 661 height 372
click at [0, 0] on icon at bounding box center [0, 0] width 0 height 0
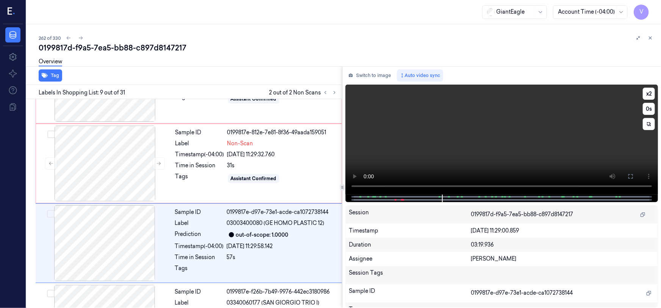
click at [508, 141] on video at bounding box center [501, 139] width 312 height 110
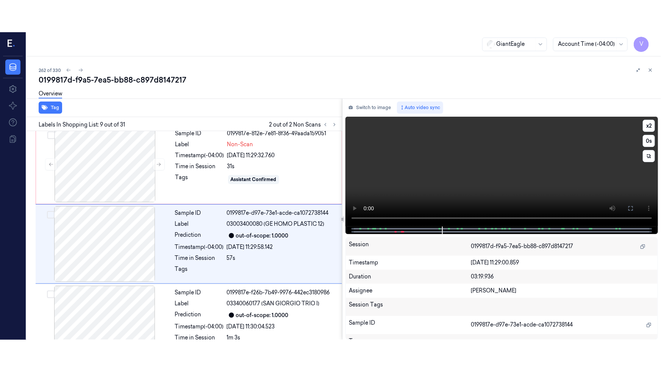
scroll to position [570, 0]
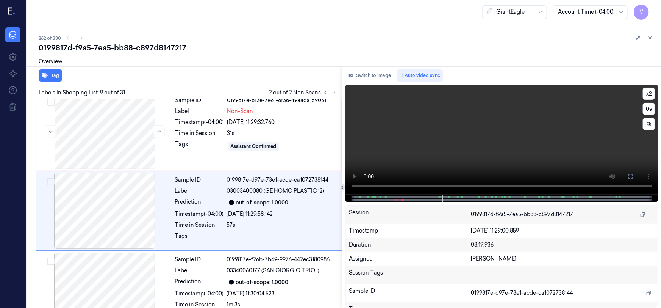
click at [507, 141] on video at bounding box center [501, 139] width 312 height 110
click at [628, 178] on icon at bounding box center [631, 176] width 6 height 6
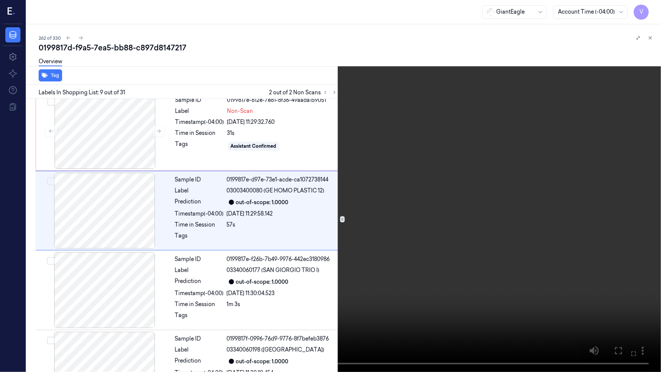
click at [534, 235] on video at bounding box center [330, 186] width 661 height 372
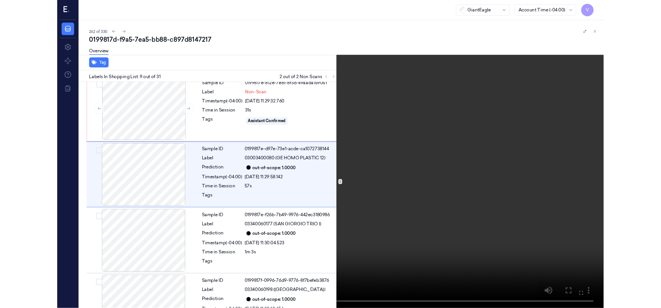
scroll to position [538, 0]
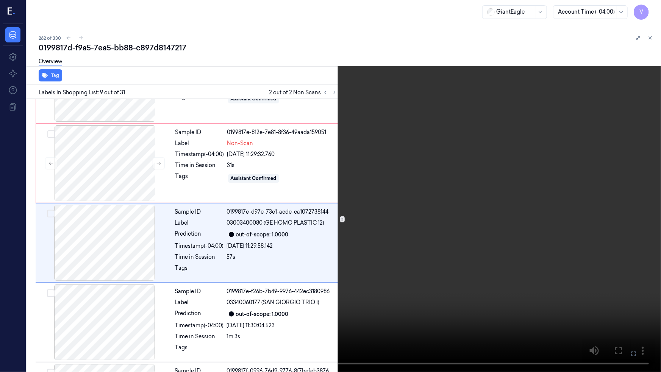
click at [515, 240] on video at bounding box center [330, 186] width 661 height 372
click at [350, 307] on video at bounding box center [330, 186] width 661 height 372
click at [0, 0] on icon at bounding box center [0, 0] width 0 height 0
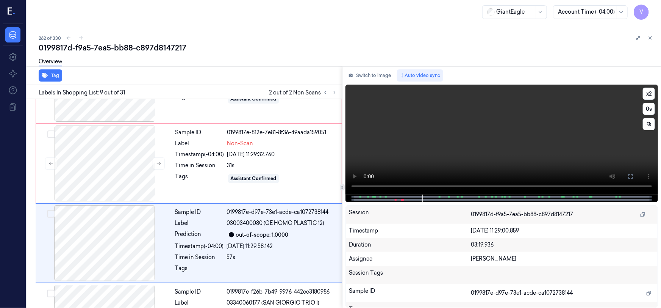
click at [455, 84] on video at bounding box center [501, 139] width 312 height 110
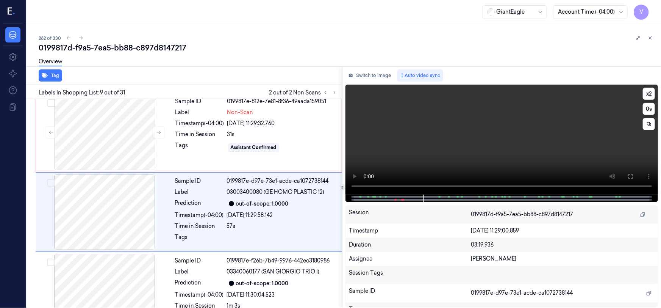
scroll to position [570, 0]
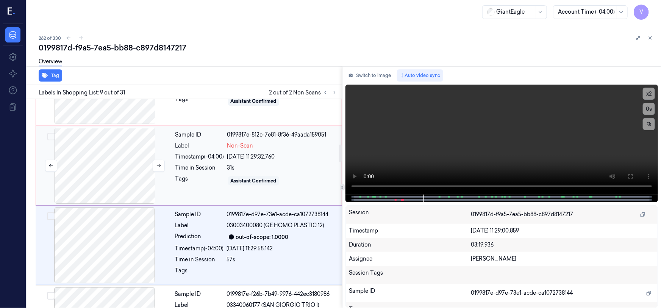
click at [116, 159] on div at bounding box center [104, 166] width 135 height 76
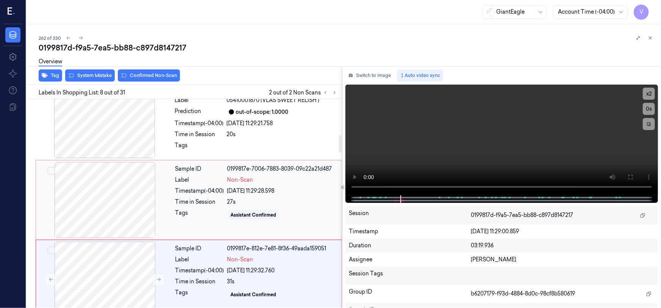
click at [83, 175] on div at bounding box center [104, 200] width 135 height 76
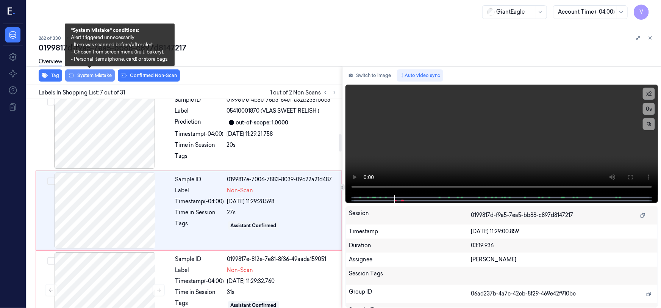
click at [106, 75] on button "System Mistake" at bounding box center [90, 75] width 50 height 12
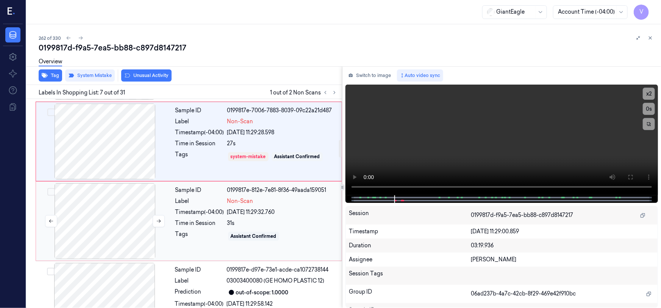
click at [115, 215] on div at bounding box center [104, 221] width 135 height 76
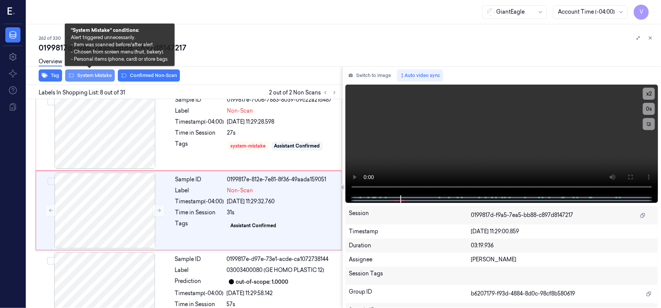
click at [87, 76] on button "System Mistake" at bounding box center [90, 75] width 50 height 12
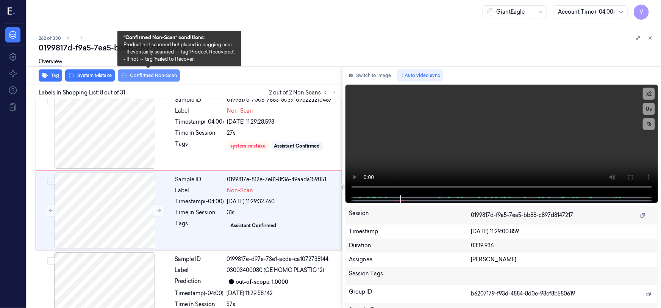
click at [129, 74] on button "Confirmed Non-Scan" at bounding box center [149, 75] width 62 height 12
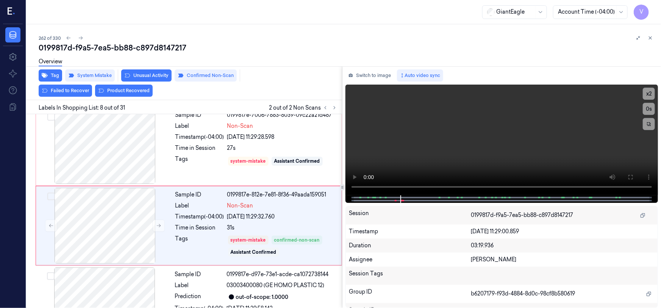
scroll to position [499, 0]
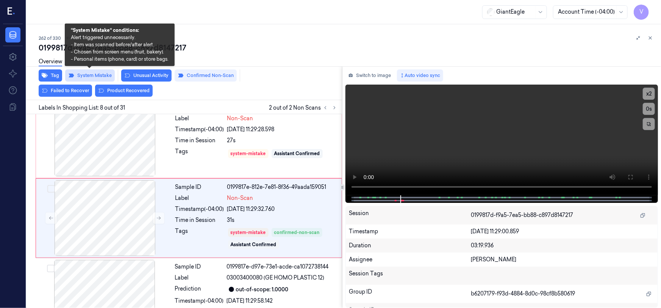
click at [90, 75] on button "System Mistake" at bounding box center [90, 75] width 50 height 12
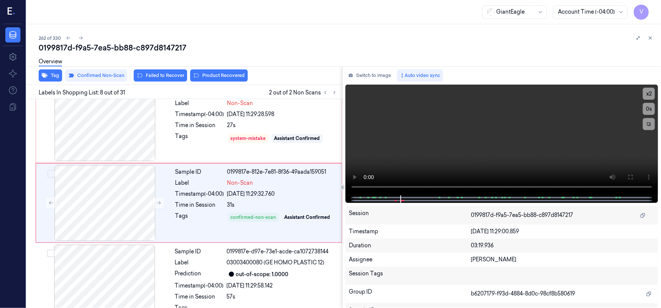
scroll to position [491, 0]
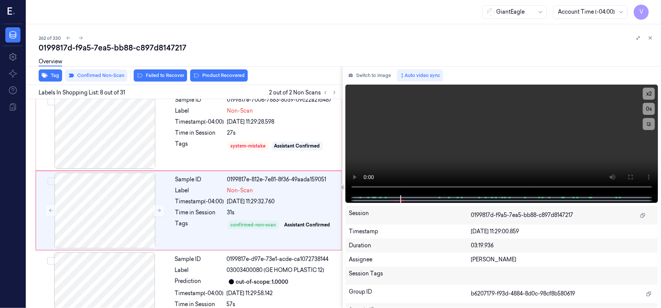
click at [119, 89] on span "Labels In Shopping List: 8 out of 31" at bounding box center [82, 93] width 86 height 8
click at [225, 77] on button "Product Recovered" at bounding box center [219, 75] width 58 height 12
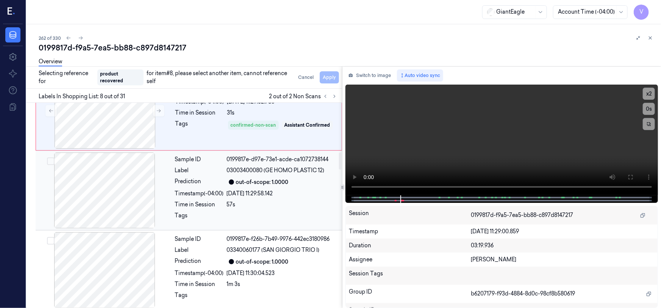
click at [150, 170] on div at bounding box center [104, 190] width 135 height 76
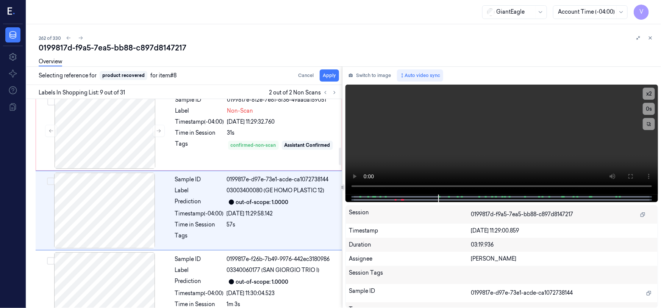
scroll to position [570, 0]
click at [330, 73] on button "Apply" at bounding box center [329, 75] width 19 height 12
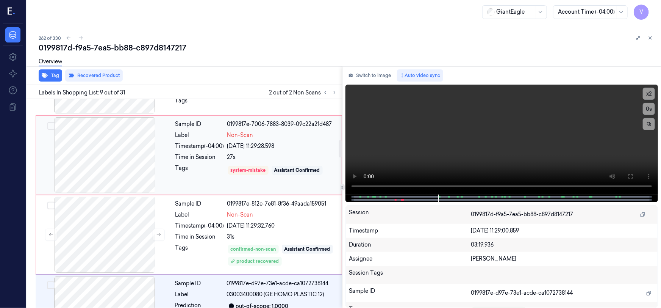
scroll to position [536, 0]
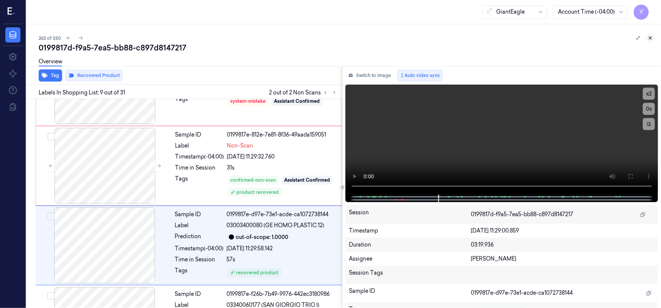
click at [652, 38] on icon at bounding box center [650, 37] width 5 height 5
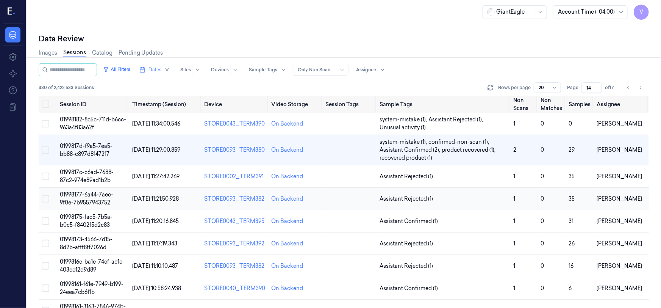
click at [83, 197] on span "01998177-6a44-7aec-9f0e-7b9557943752" at bounding box center [86, 198] width 53 height 15
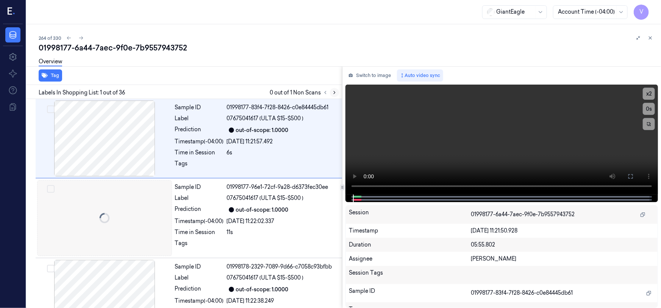
click at [333, 92] on icon at bounding box center [334, 92] width 5 height 5
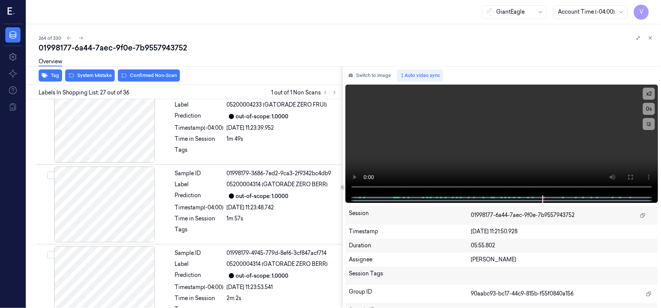
scroll to position [2001, 0]
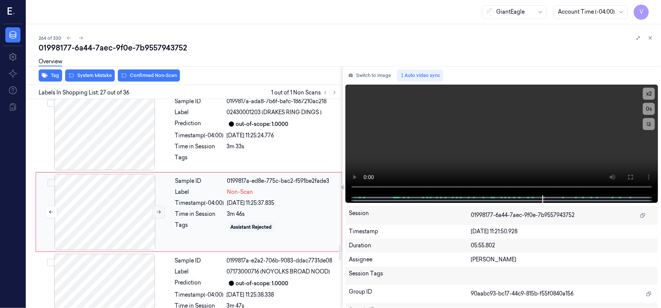
click at [158, 209] on icon at bounding box center [158, 211] width 5 height 5
click at [159, 209] on icon at bounding box center [158, 211] width 5 height 5
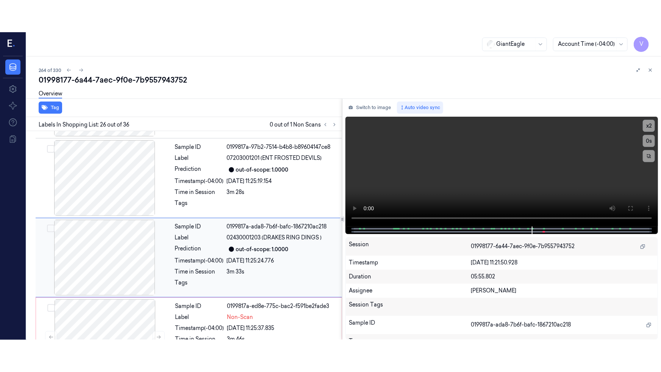
scroll to position [1921, 0]
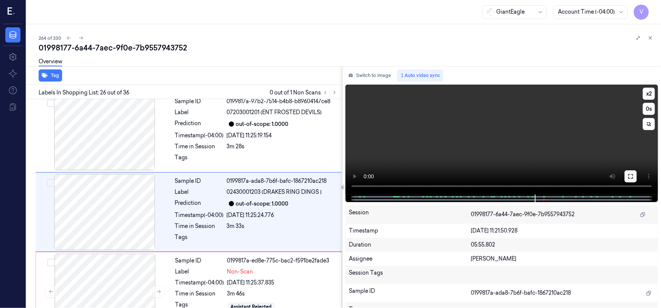
click at [634, 174] on button at bounding box center [631, 176] width 12 height 12
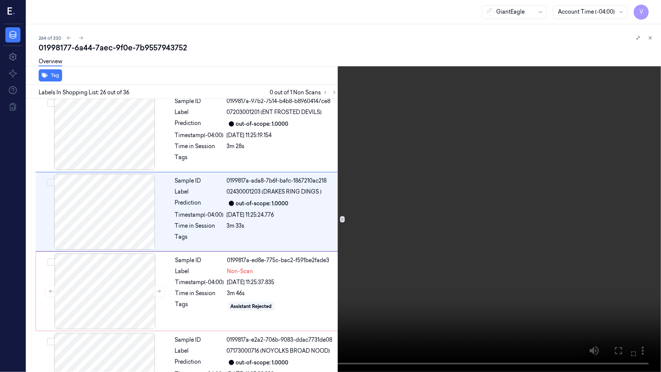
click at [481, 240] on video at bounding box center [330, 186] width 661 height 372
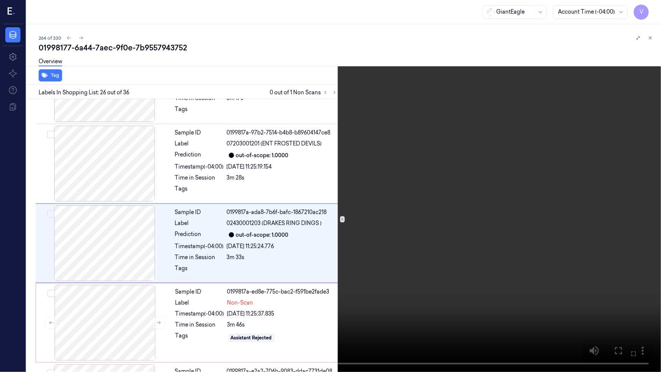
scroll to position [1889, 0]
click at [576, 231] on video at bounding box center [330, 186] width 661 height 372
click at [573, 232] on video at bounding box center [330, 186] width 661 height 372
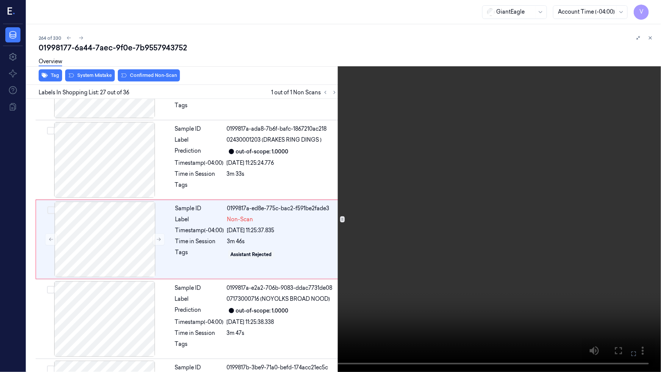
scroll to position [1969, 0]
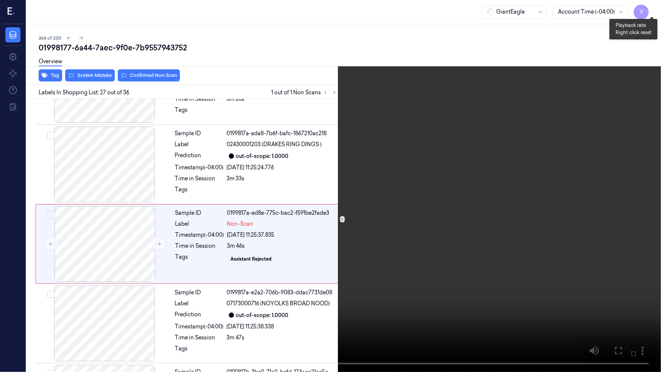
click at [650, 8] on button "x 2" at bounding box center [652, 9] width 12 height 12
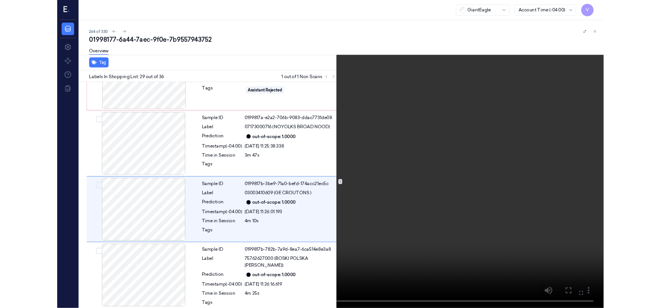
scroll to position [2128, 0]
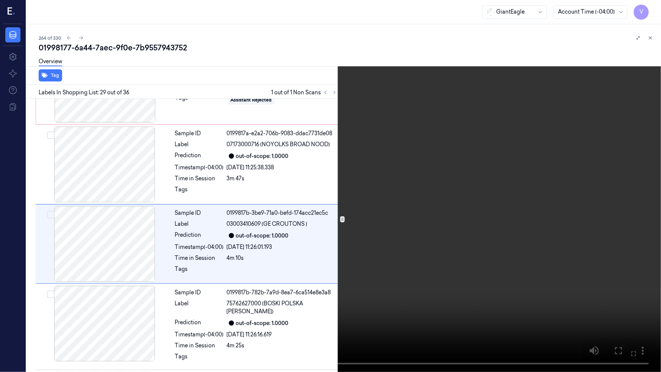
click at [485, 227] on video at bounding box center [330, 186] width 661 height 372
click at [0, 0] on icon at bounding box center [0, 0] width 0 height 0
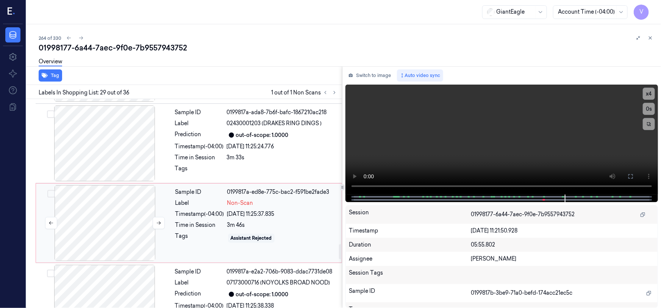
click at [120, 196] on div at bounding box center [104, 223] width 135 height 76
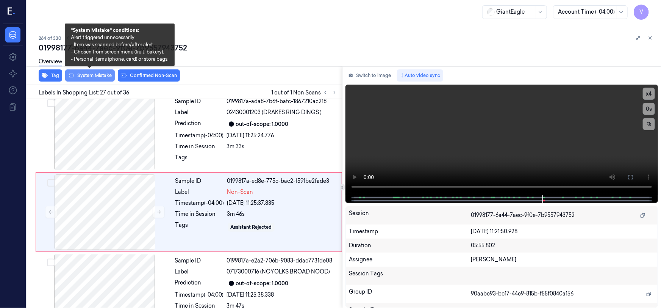
click at [90, 73] on button "System Mistake" at bounding box center [90, 75] width 50 height 12
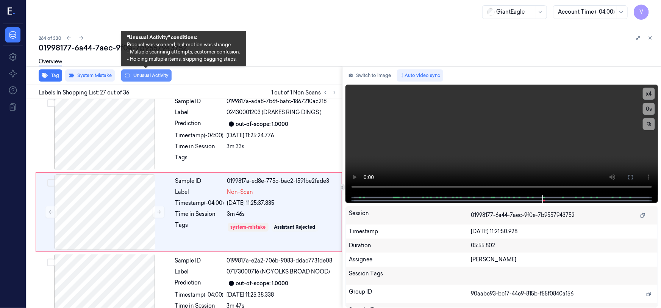
click at [140, 73] on button "Unusual Activity" at bounding box center [146, 75] width 50 height 12
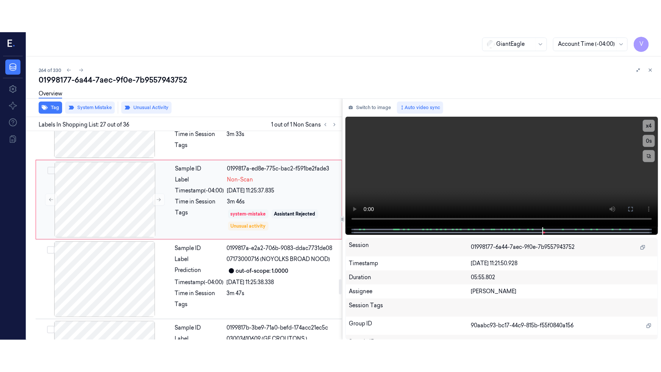
scroll to position [2035, 0]
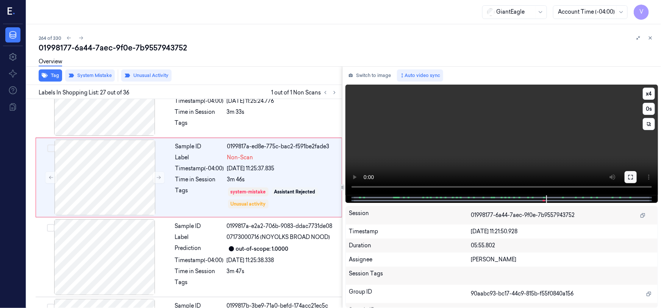
click at [626, 175] on button at bounding box center [631, 177] width 12 height 12
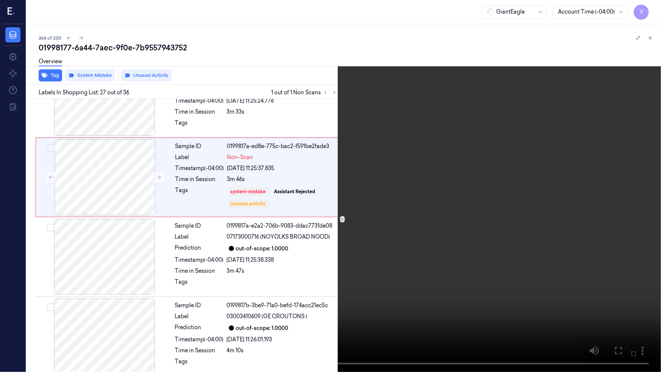
click at [531, 223] on video at bounding box center [330, 186] width 661 height 372
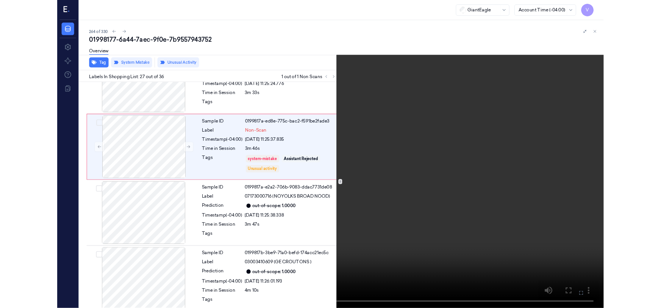
scroll to position [1969, 0]
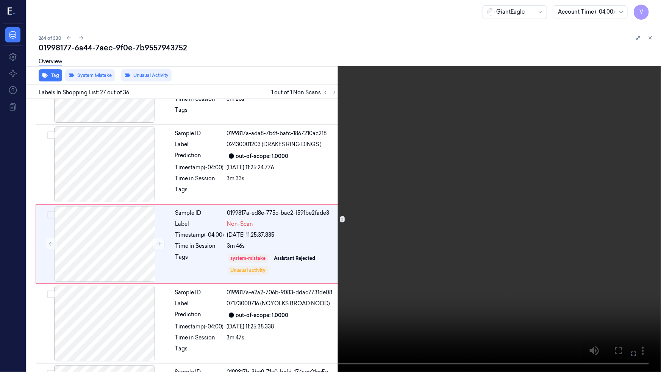
click at [521, 217] on video at bounding box center [330, 186] width 661 height 372
click at [0, 0] on icon at bounding box center [0, 0] width 0 height 0
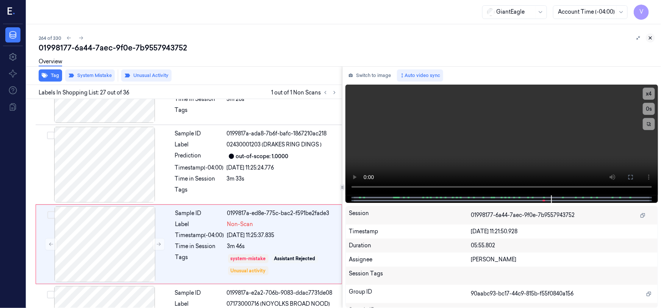
click at [648, 37] on icon at bounding box center [650, 37] width 5 height 5
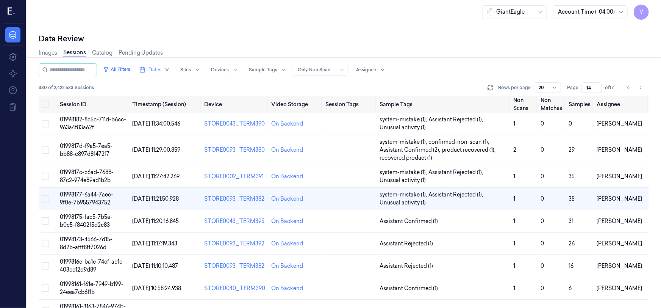
scroll to position [12, 0]
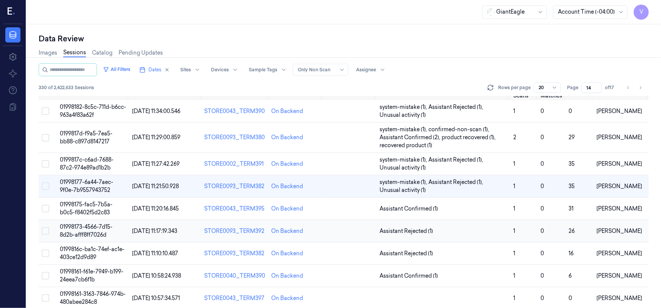
click at [89, 229] on span "01998173-4566-7d15-8d2b-afff8ff7026d" at bounding box center [86, 230] width 53 height 15
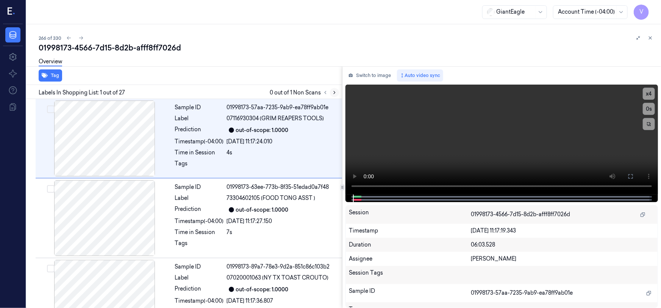
click at [335, 91] on icon at bounding box center [334, 92] width 5 height 5
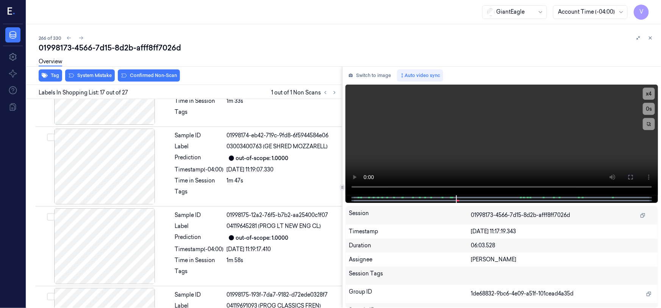
scroll to position [1206, 0]
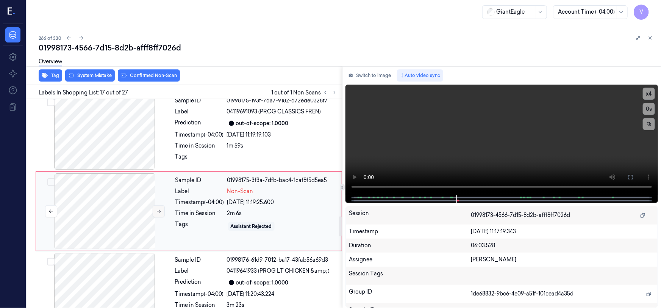
click at [158, 208] on icon at bounding box center [158, 210] width 5 height 5
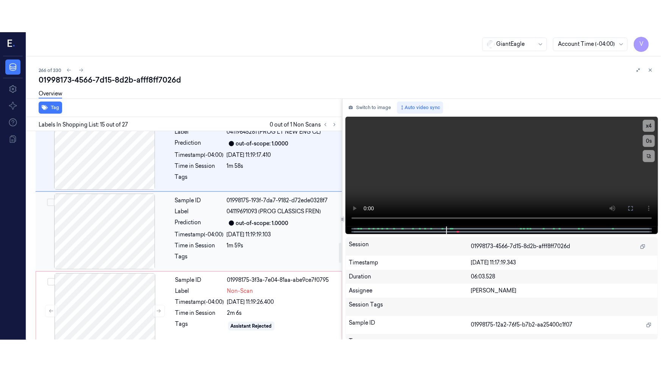
scroll to position [1151, 0]
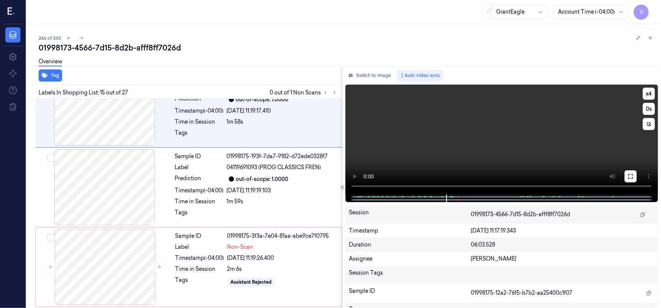
click at [630, 174] on icon at bounding box center [631, 176] width 6 height 6
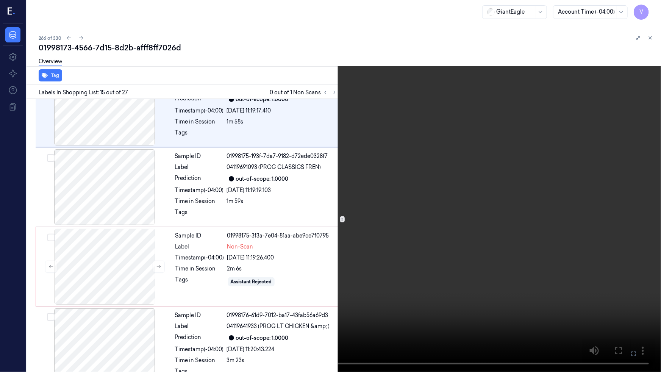
click at [366, 252] on video at bounding box center [330, 186] width 661 height 372
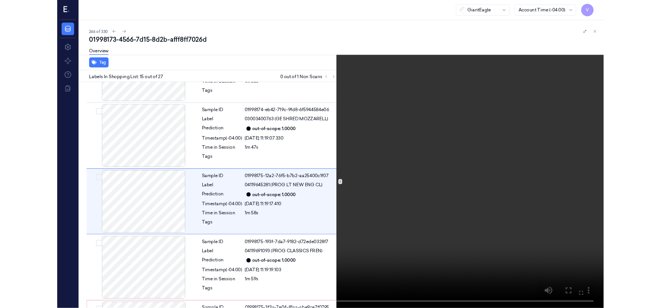
scroll to position [1095, 0]
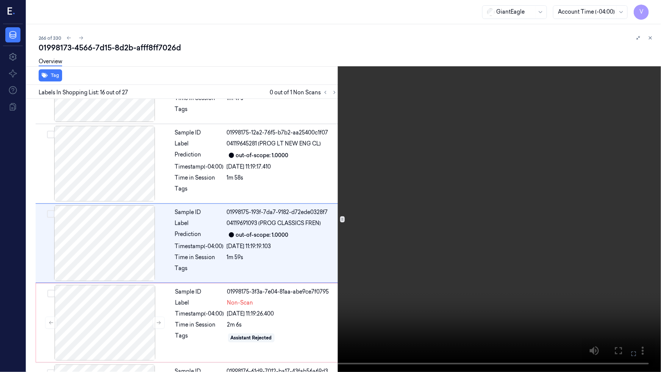
click at [481, 278] on video at bounding box center [330, 186] width 661 height 372
click at [0, 0] on icon at bounding box center [0, 0] width 0 height 0
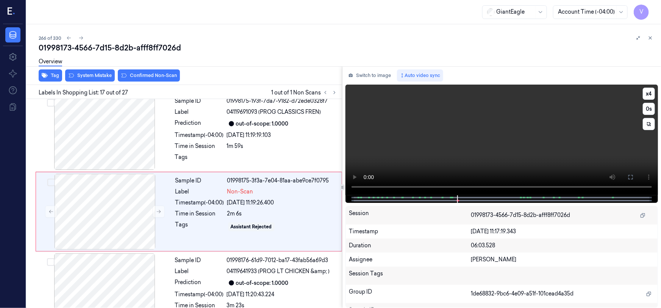
scroll to position [1206, 0]
click at [131, 189] on div at bounding box center [104, 211] width 135 height 76
click at [98, 72] on div "Overview" at bounding box center [347, 62] width 616 height 19
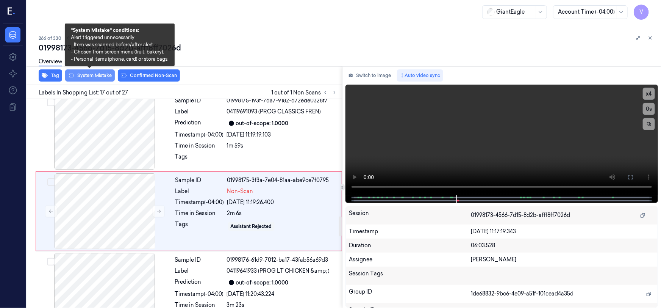
click at [95, 77] on button "System Mistake" at bounding box center [90, 75] width 50 height 12
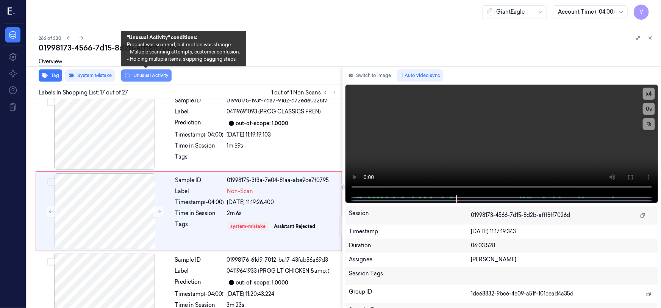
click at [145, 72] on button "Unusual Activity" at bounding box center [146, 75] width 50 height 12
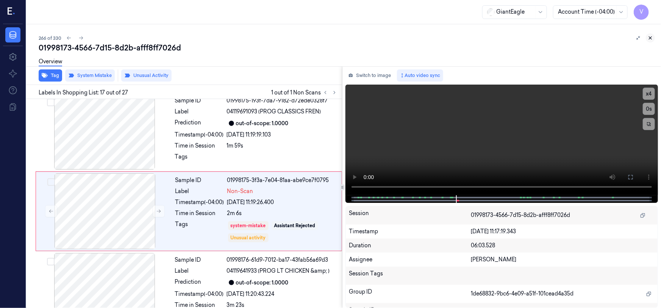
click at [651, 37] on icon at bounding box center [650, 38] width 3 height 3
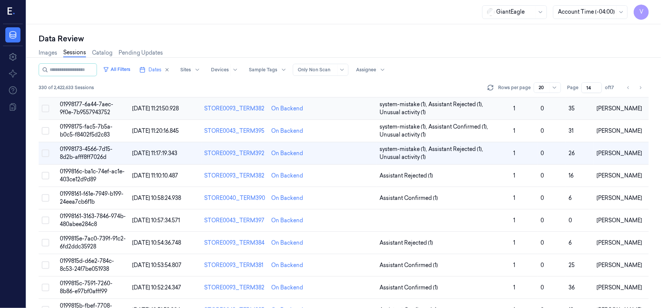
scroll to position [91, 0]
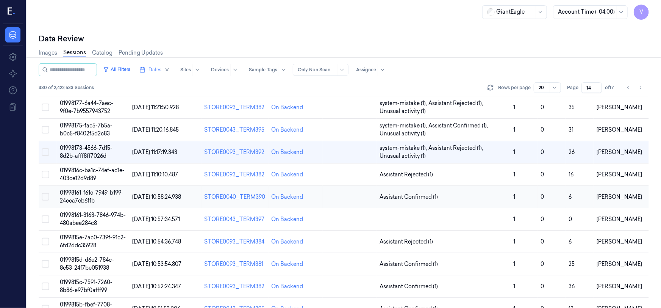
click at [76, 192] on span "01998161-f61e-7949-b199-24eea7cb6f1b" at bounding box center [92, 196] width 64 height 15
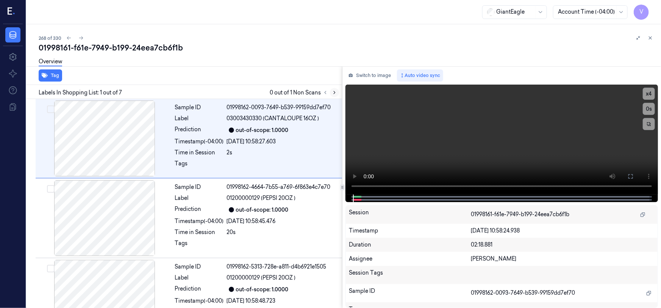
click at [333, 92] on icon at bounding box center [334, 92] width 5 height 5
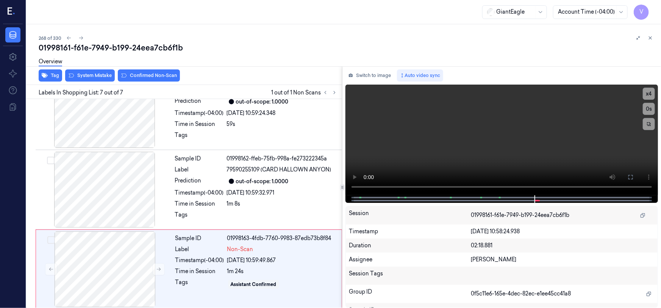
scroll to position [350, 0]
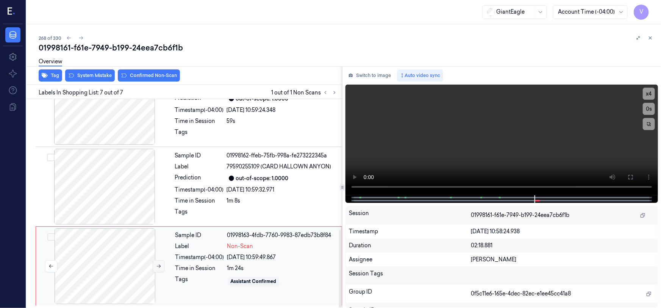
click at [159, 264] on icon at bounding box center [158, 265] width 5 height 5
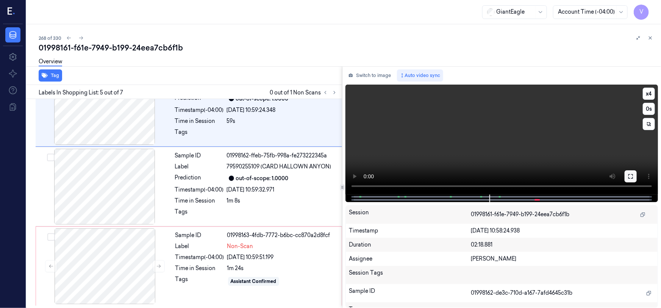
click at [628, 173] on icon at bounding box center [631, 176] width 6 height 6
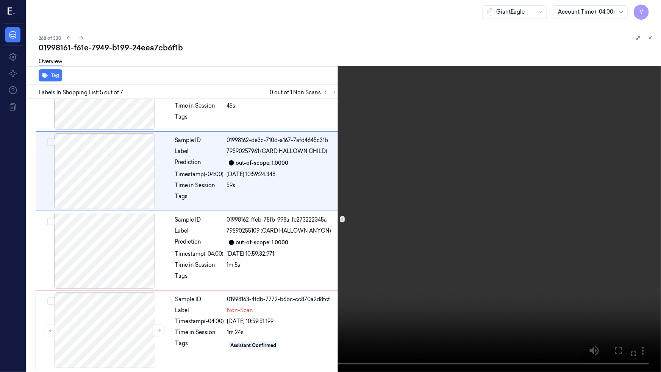
scroll to position [220, 0]
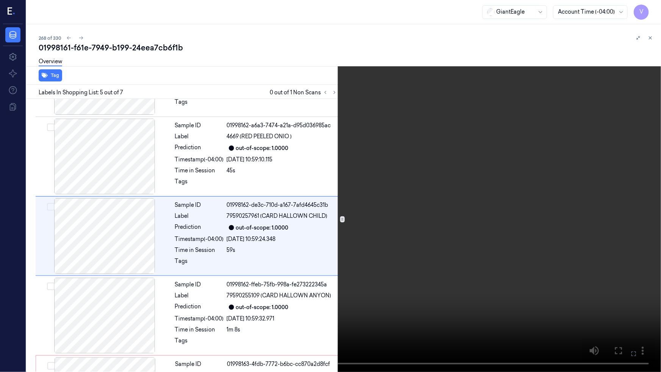
click at [440, 230] on video at bounding box center [330, 186] width 661 height 372
click at [458, 230] on video at bounding box center [330, 186] width 661 height 372
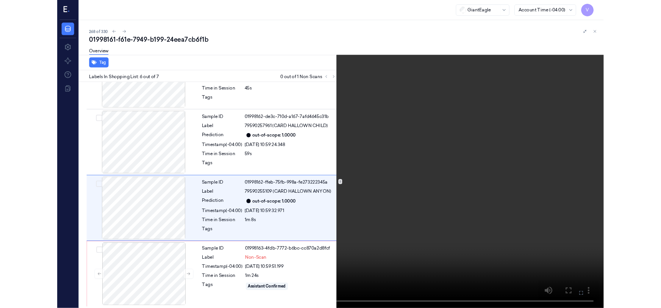
scroll to position [285, 0]
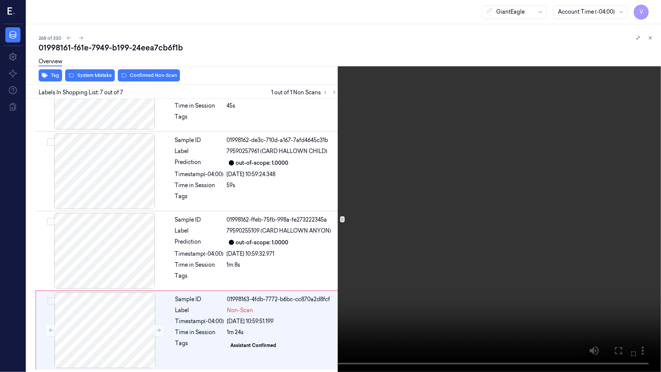
click at [0, 0] on icon at bounding box center [0, 0] width 0 height 0
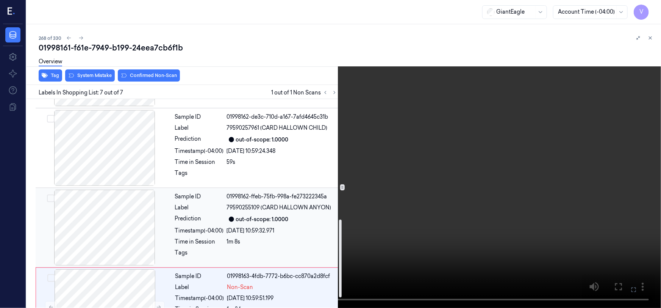
scroll to position [350, 0]
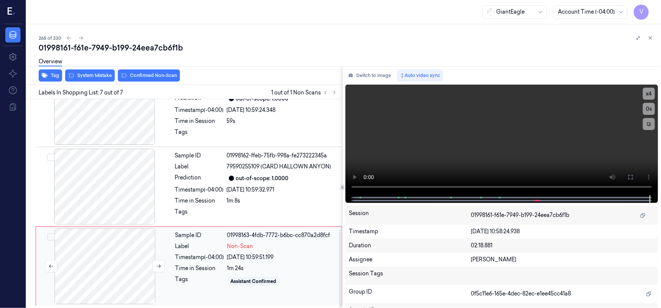
click at [141, 253] on div at bounding box center [104, 266] width 135 height 76
click at [85, 72] on div "Overview" at bounding box center [347, 62] width 616 height 19
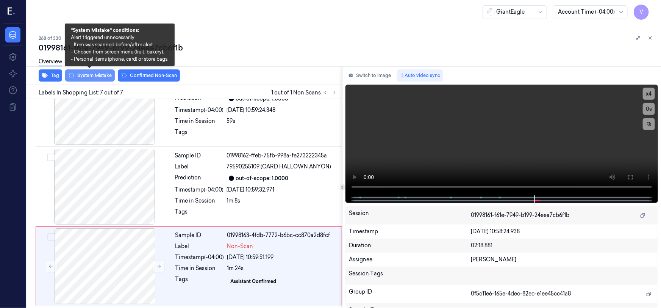
click at [97, 75] on button "System Mistake" at bounding box center [90, 75] width 50 height 12
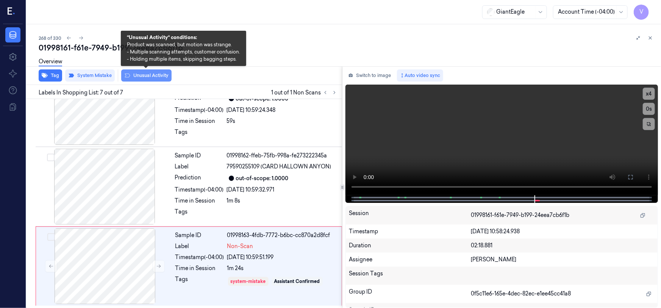
click at [150, 75] on button "Unusual Activity" at bounding box center [146, 75] width 50 height 12
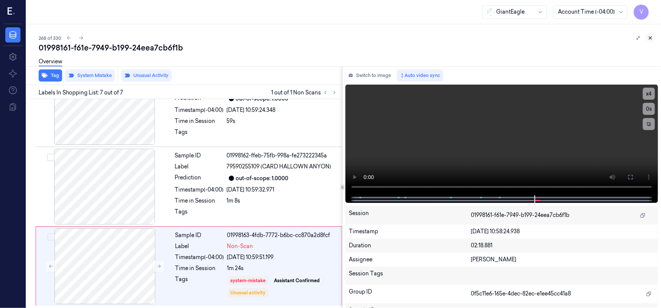
click at [650, 38] on icon at bounding box center [650, 37] width 5 height 5
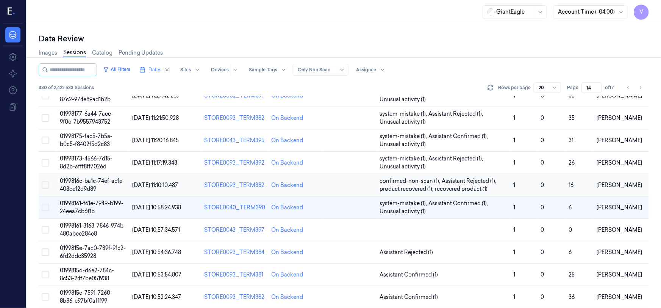
scroll to position [102, 0]
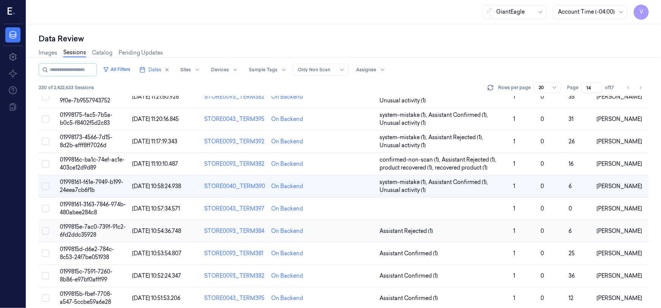
click at [83, 226] on span "0199815e-7ac0-739f-91c2-6fd2ddc35928" at bounding box center [93, 230] width 66 height 15
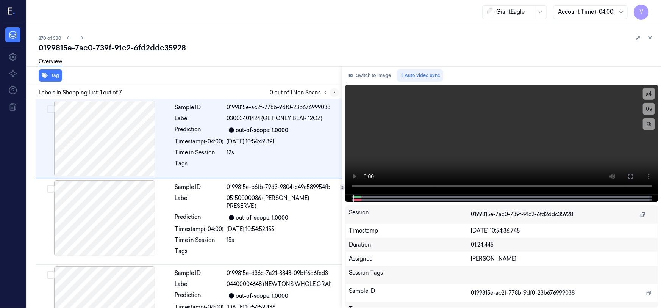
click at [332, 92] on icon at bounding box center [334, 92] width 5 height 5
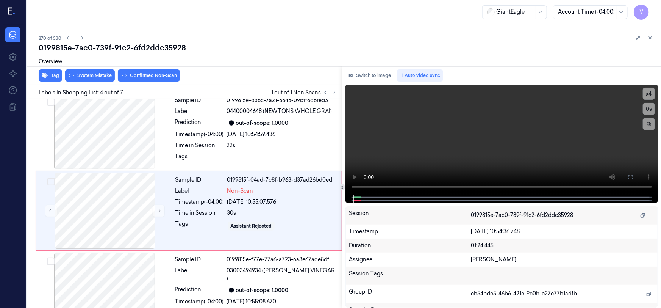
scroll to position [173, 0]
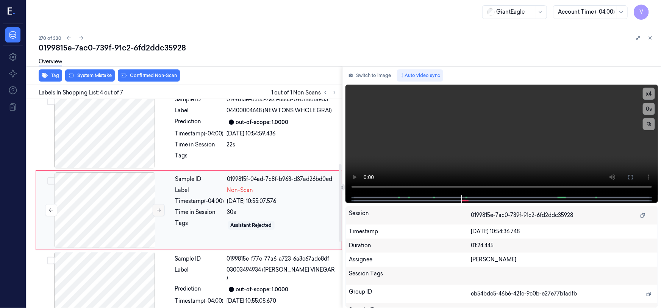
click at [156, 207] on icon at bounding box center [158, 209] width 5 height 5
click at [159, 207] on icon at bounding box center [158, 209] width 5 height 5
click at [162, 204] on button at bounding box center [159, 210] width 12 height 12
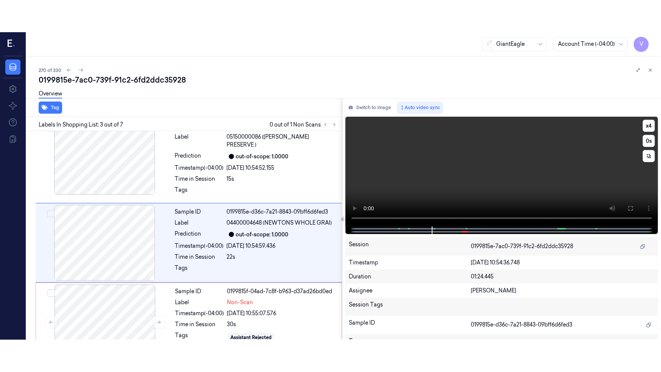
scroll to position [94, 0]
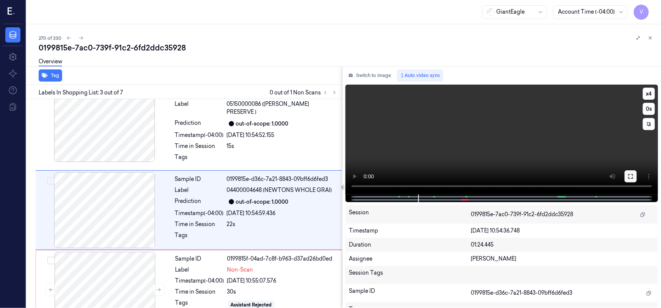
click at [628, 175] on icon at bounding box center [631, 176] width 6 height 6
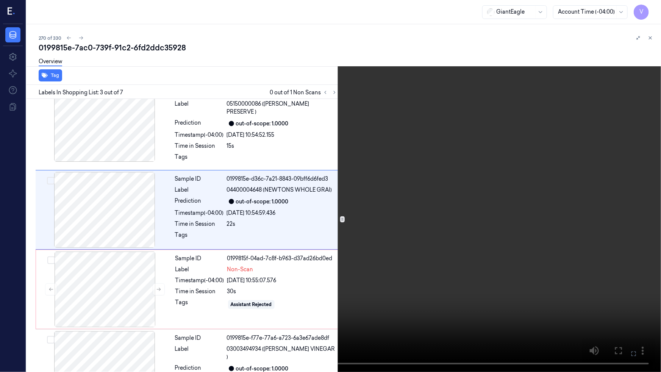
click at [434, 243] on video at bounding box center [330, 186] width 661 height 372
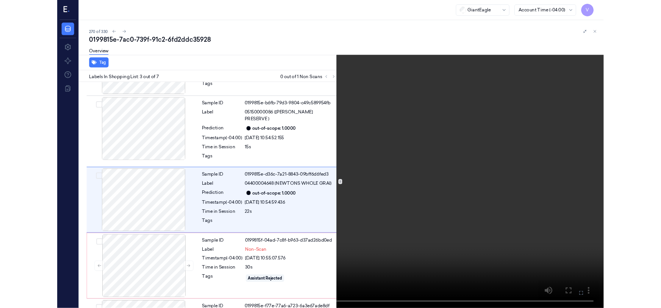
scroll to position [61, 0]
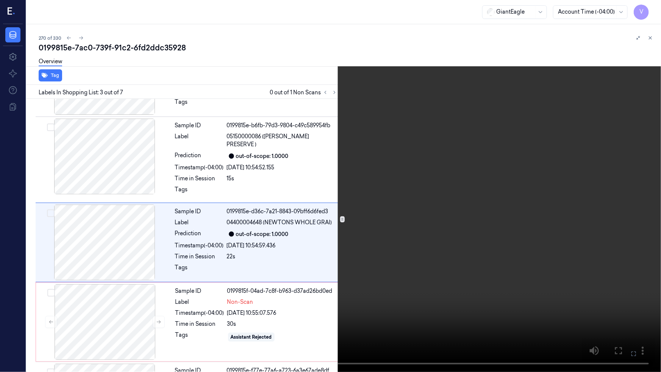
drag, startPoint x: 431, startPoint y: 250, endPoint x: 475, endPoint y: 255, distance: 44.3
click at [431, 250] on video at bounding box center [330, 186] width 661 height 372
click at [0, 0] on icon at bounding box center [0, 0] width 0 height 0
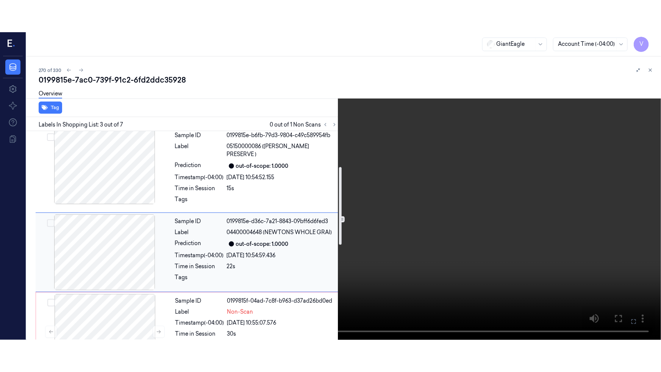
scroll to position [96, 0]
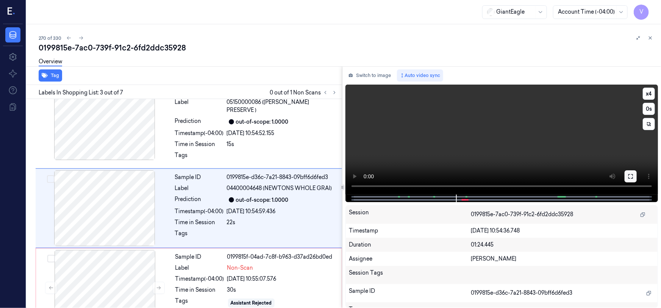
click at [630, 177] on icon at bounding box center [631, 176] width 6 height 6
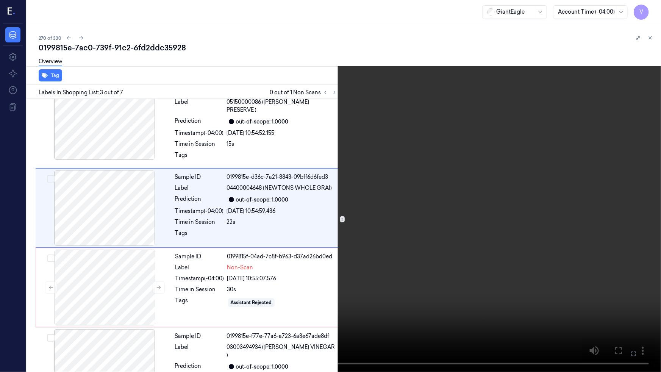
click at [352, 252] on video at bounding box center [330, 186] width 661 height 372
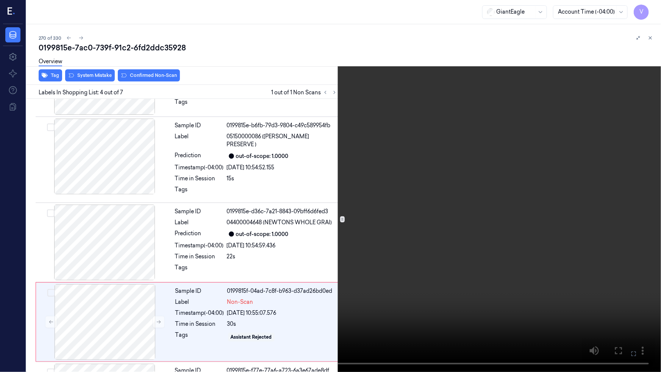
scroll to position [141, 0]
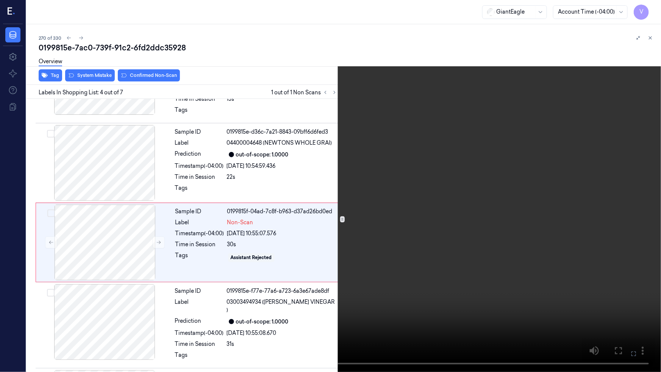
click at [349, 265] on video at bounding box center [330, 186] width 661 height 372
click at [547, 298] on video at bounding box center [330, 186] width 661 height 372
click at [0, 0] on icon at bounding box center [0, 0] width 0 height 0
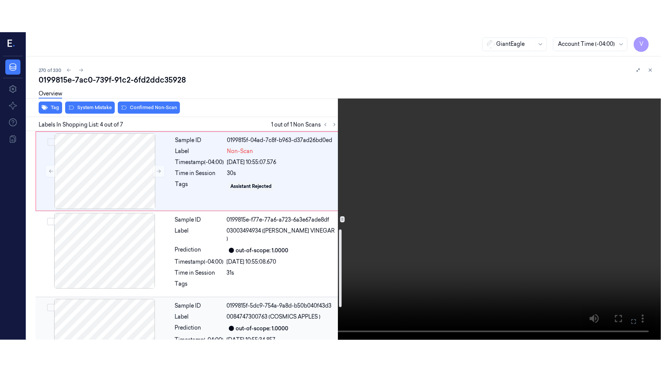
scroll to position [279, 0]
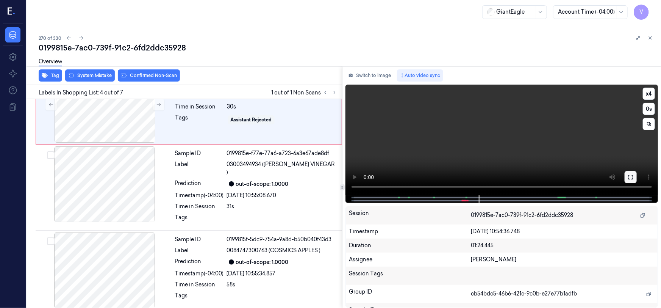
click at [630, 176] on icon at bounding box center [631, 177] width 6 height 6
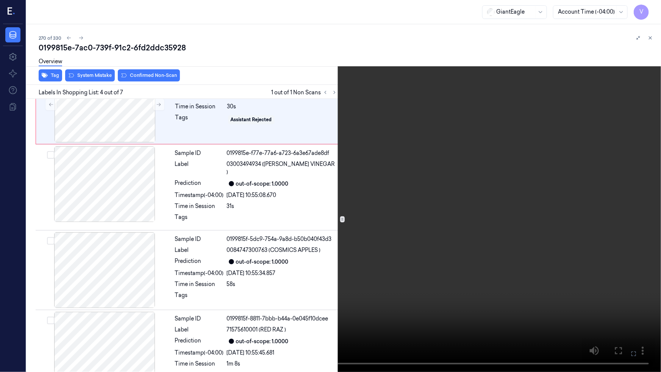
click at [418, 231] on video at bounding box center [330, 186] width 661 height 372
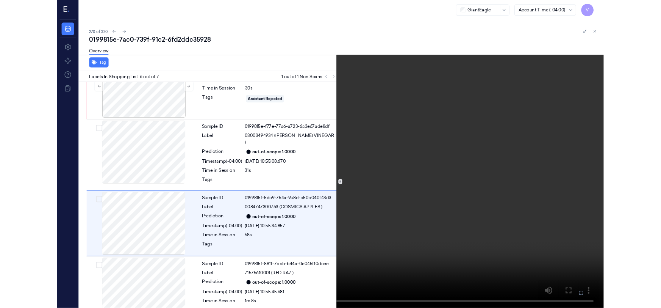
scroll to position [285, 0]
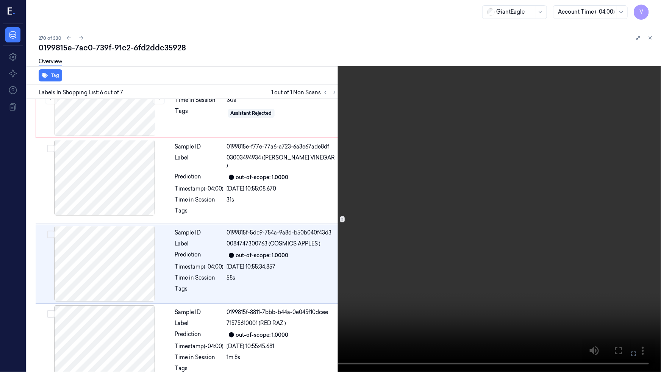
click at [436, 267] on video at bounding box center [330, 186] width 661 height 372
click at [0, 0] on icon at bounding box center [0, 0] width 0 height 0
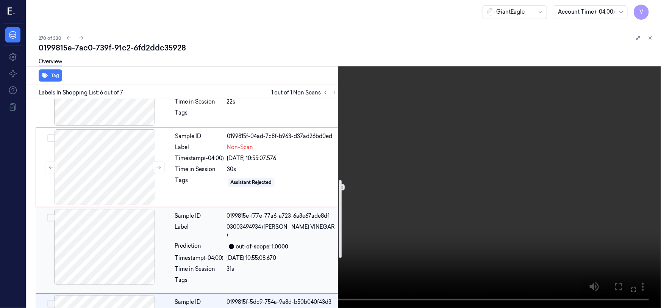
scroll to position [251, 0]
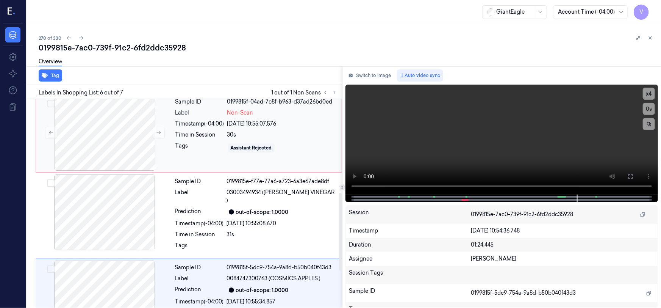
click at [184, 142] on div "Tags" at bounding box center [199, 148] width 49 height 12
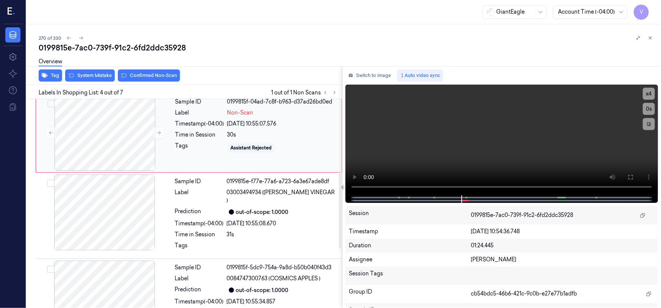
scroll to position [173, 0]
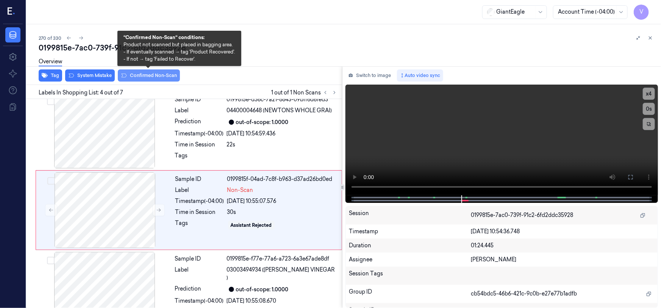
click at [162, 73] on button "Confirmed Non-Scan" at bounding box center [149, 75] width 62 height 12
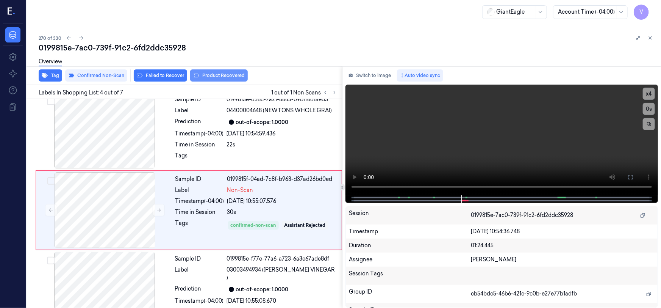
click at [220, 74] on button "Product Recovered" at bounding box center [219, 75] width 58 height 12
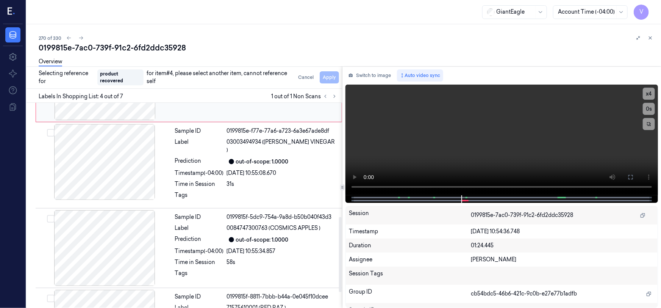
scroll to position [311, 0]
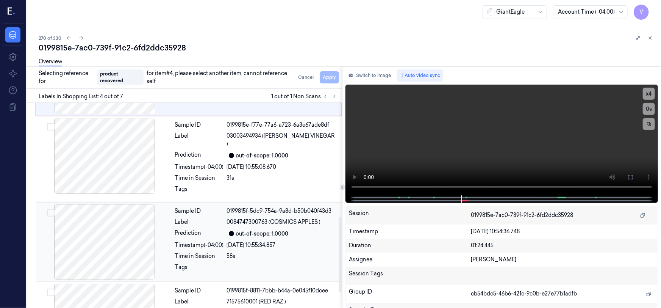
click at [108, 208] on div at bounding box center [104, 242] width 135 height 76
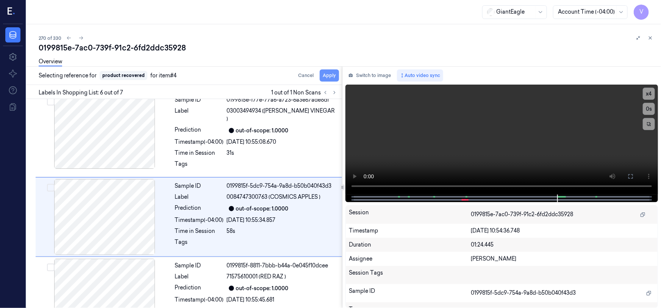
click at [331, 72] on button "Apply" at bounding box center [329, 75] width 19 height 12
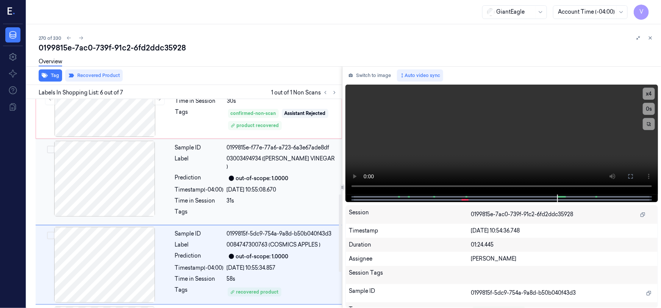
scroll to position [194, 0]
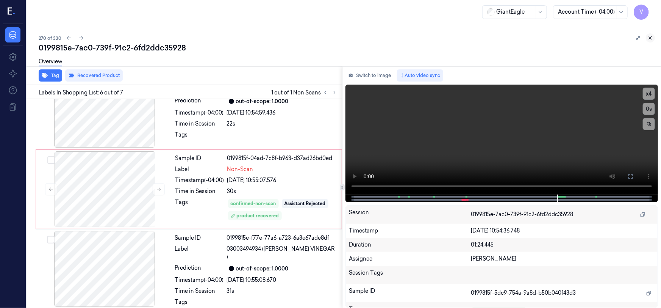
click at [649, 38] on icon at bounding box center [650, 37] width 5 height 5
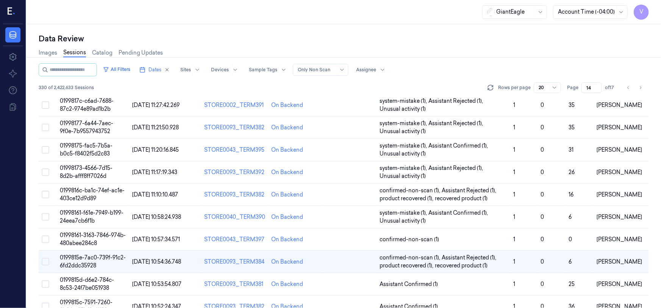
scroll to position [155, 0]
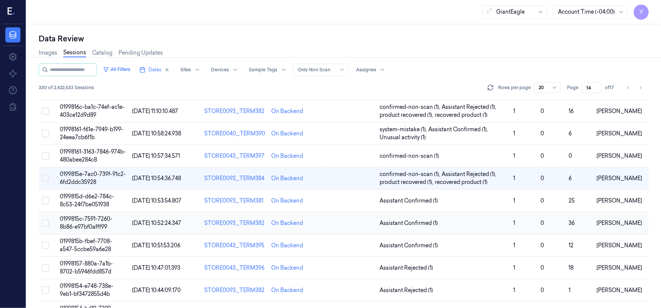
click at [85, 217] on span "0199815c-7591-7260-8b86-e97bf0afff99" at bounding box center [86, 222] width 53 height 15
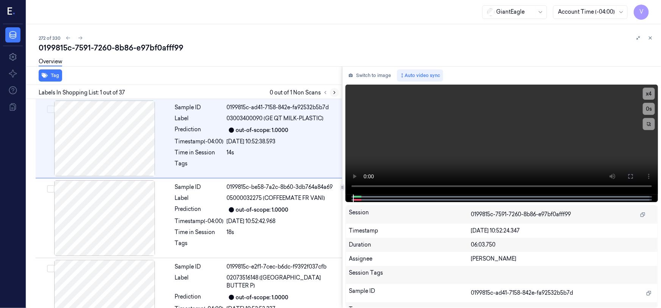
click at [333, 91] on icon at bounding box center [334, 92] width 5 height 5
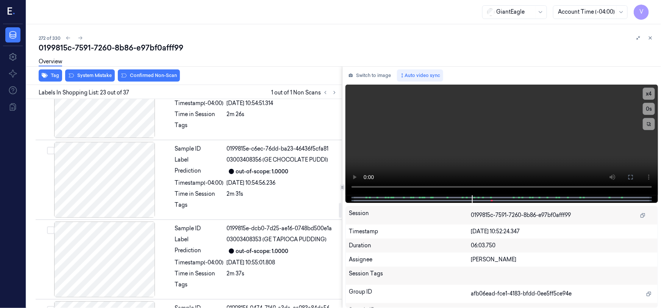
scroll to position [1407, 0]
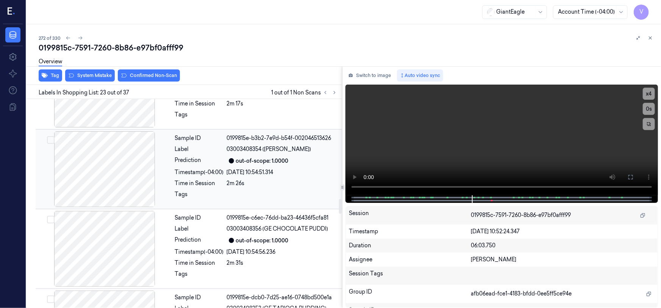
click at [113, 154] on div at bounding box center [104, 169] width 135 height 76
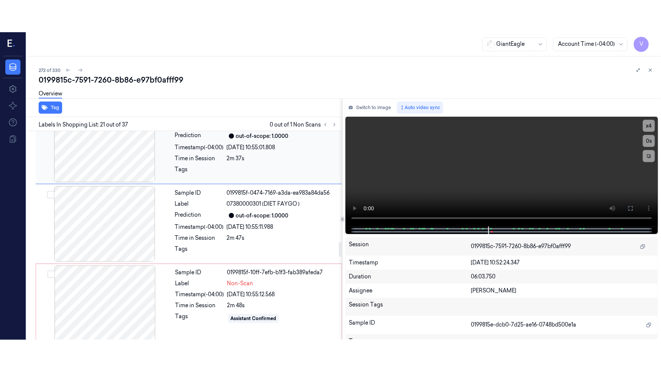
scroll to position [1627, 0]
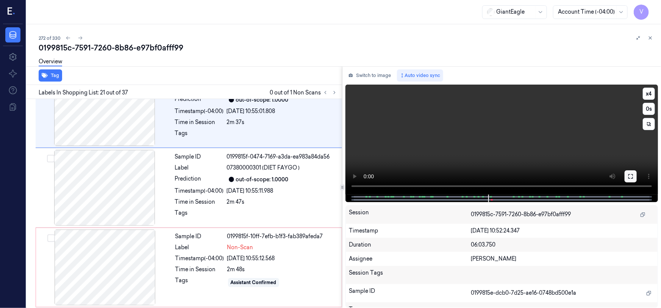
click at [629, 175] on icon at bounding box center [631, 176] width 6 height 6
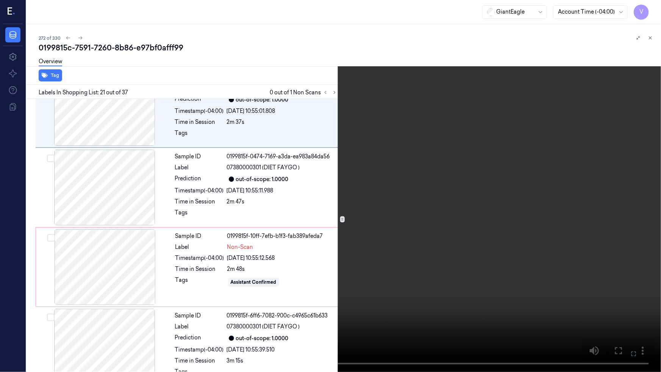
click at [429, 248] on video at bounding box center [330, 186] width 661 height 372
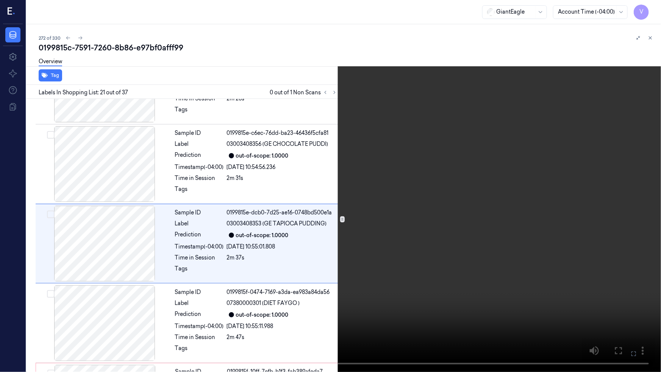
click at [460, 248] on video at bounding box center [330, 186] width 661 height 372
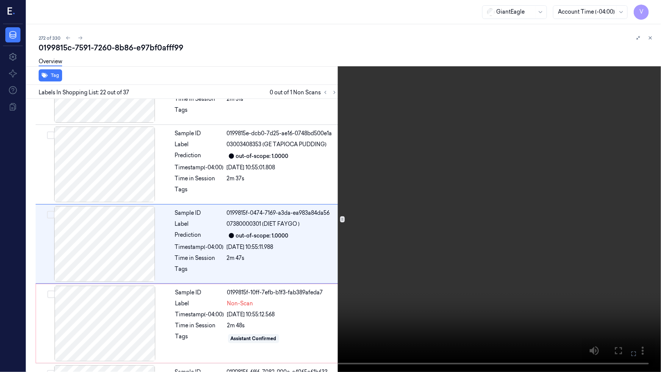
scroll to position [1571, 0]
click at [460, 248] on video at bounding box center [330, 186] width 661 height 372
click at [656, 8] on button "x 4" at bounding box center [652, 9] width 12 height 12
click at [654, 10] on button "x 1" at bounding box center [652, 9] width 12 height 12
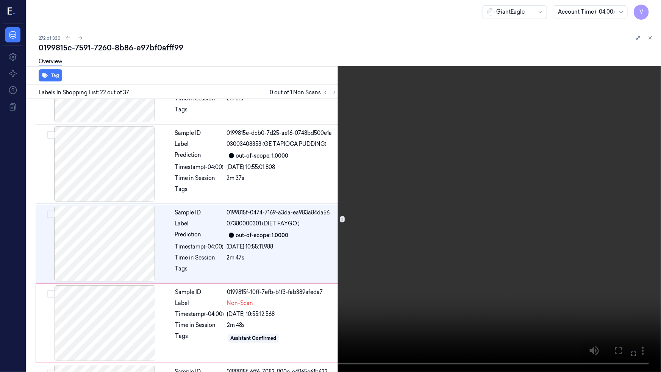
click at [420, 295] on video at bounding box center [330, 186] width 661 height 372
click at [430, 294] on video at bounding box center [330, 186] width 661 height 372
click at [417, 288] on video at bounding box center [330, 186] width 661 height 372
click at [654, 7] on button "x 2" at bounding box center [652, 9] width 12 height 12
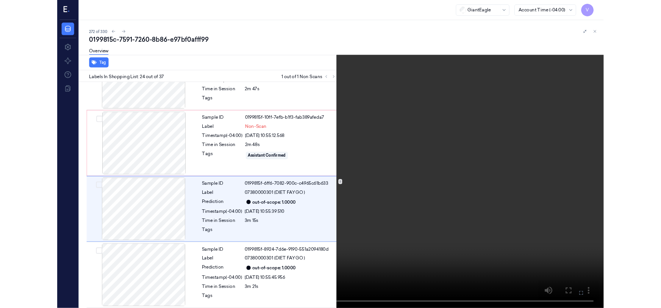
scroll to position [1730, 0]
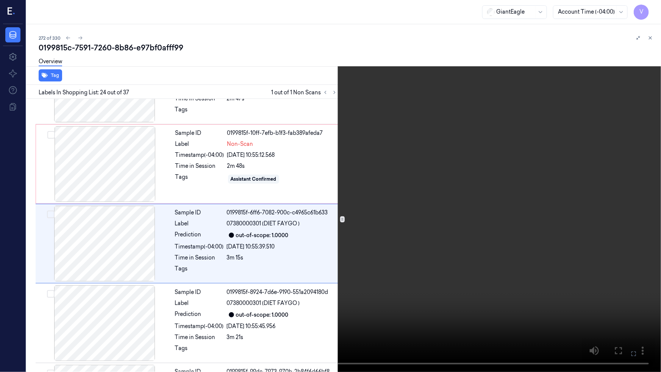
click at [443, 281] on video at bounding box center [330, 186] width 661 height 372
click at [0, 0] on icon at bounding box center [0, 0] width 0 height 0
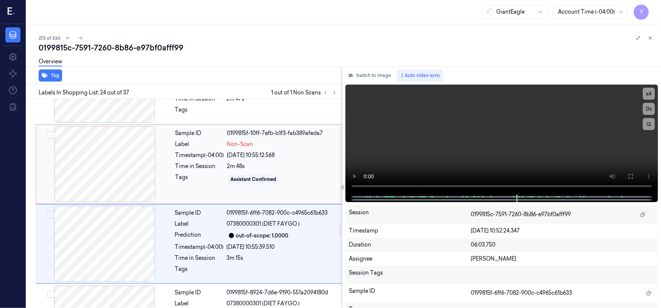
click at [143, 147] on div at bounding box center [104, 164] width 135 height 76
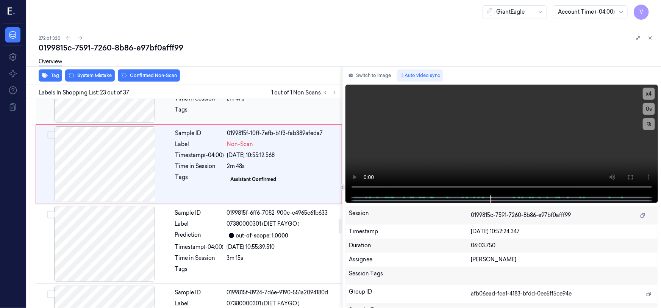
scroll to position [1683, 0]
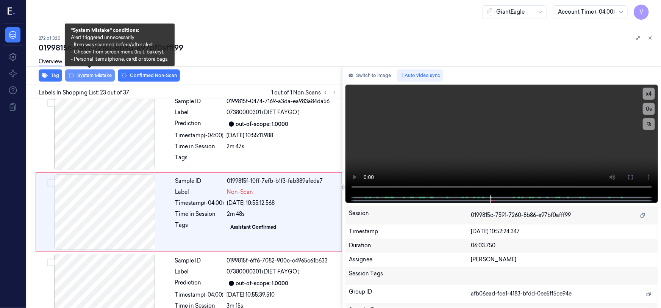
click at [77, 74] on button "System Mistake" at bounding box center [90, 75] width 50 height 12
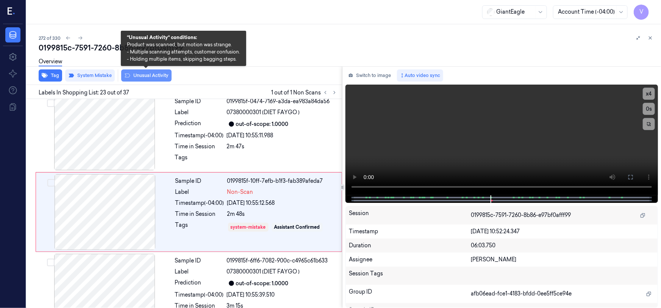
click at [150, 73] on button "Unusual Activity" at bounding box center [146, 75] width 50 height 12
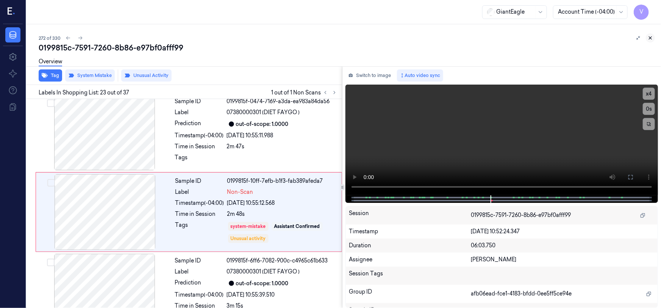
click at [649, 37] on icon at bounding box center [650, 38] width 3 height 3
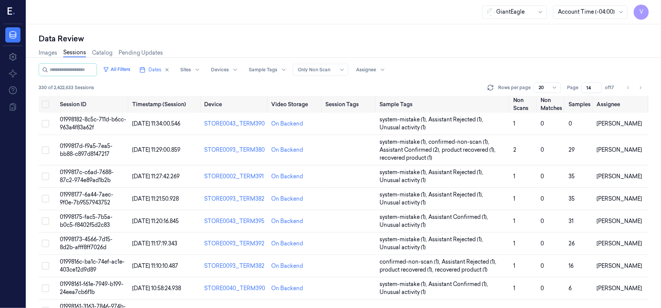
scroll to position [207, 0]
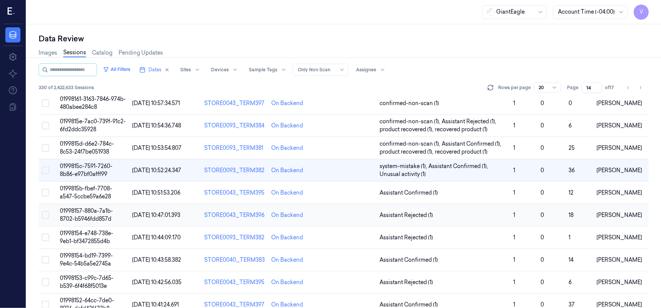
click at [86, 212] on span "01998157-880a-7a1b-8702-b5946fdd857d" at bounding box center [86, 214] width 53 height 15
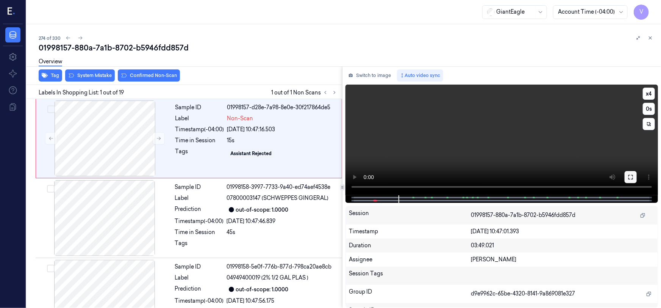
click at [628, 176] on icon at bounding box center [631, 177] width 6 height 6
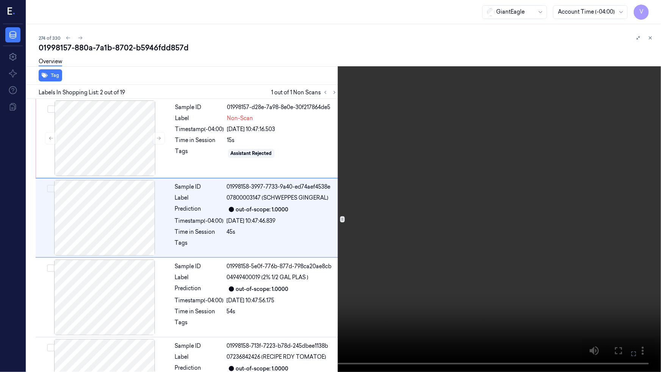
drag, startPoint x: 494, startPoint y: 266, endPoint x: 563, endPoint y: 284, distance: 70.9
click at [497, 267] on video at bounding box center [330, 186] width 661 height 372
click at [0, 0] on icon at bounding box center [0, 0] width 0 height 0
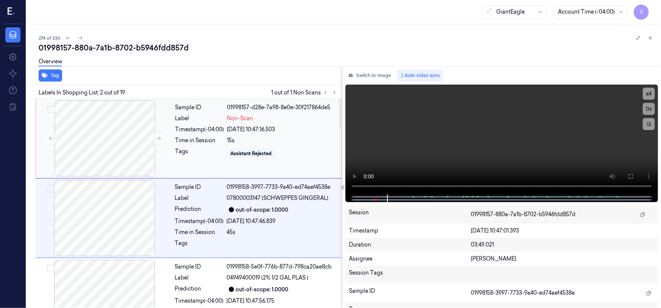
click at [185, 125] on div "Sample ID 01998157-d28e-7a98-8e0e-30f217864de5 Label Non-Scan Timestamp (-04:00…" at bounding box center [256, 138] width 168 height 76
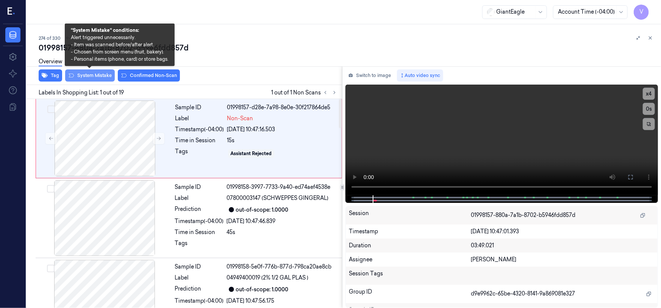
click at [102, 73] on button "System Mistake" at bounding box center [90, 75] width 50 height 12
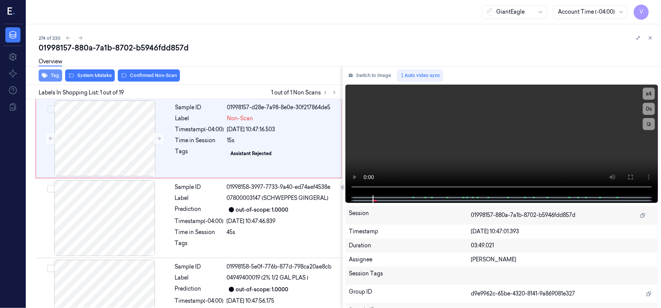
click at [55, 74] on button "Tag" at bounding box center [50, 75] width 23 height 12
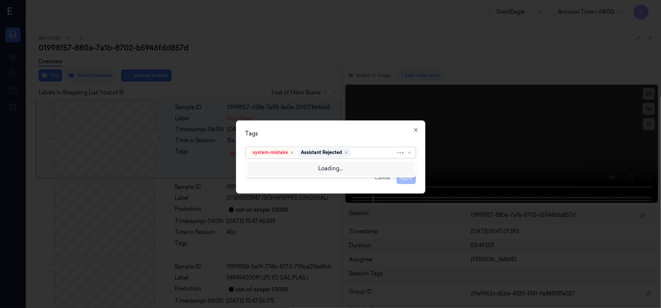
drag, startPoint x: 361, startPoint y: 152, endPoint x: 347, endPoint y: 162, distance: 17.7
click at [359, 155] on div at bounding box center [374, 152] width 43 height 8
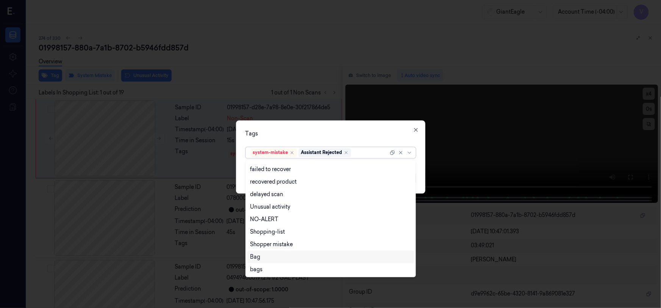
drag, startPoint x: 267, startPoint y: 257, endPoint x: 312, endPoint y: 215, distance: 61.6
click at [268, 256] on div "Bag" at bounding box center [330, 257] width 161 height 8
drag, startPoint x: 328, startPoint y: 134, endPoint x: 376, endPoint y: 151, distance: 51.2
click at [332, 135] on div "Tags" at bounding box center [330, 134] width 170 height 8
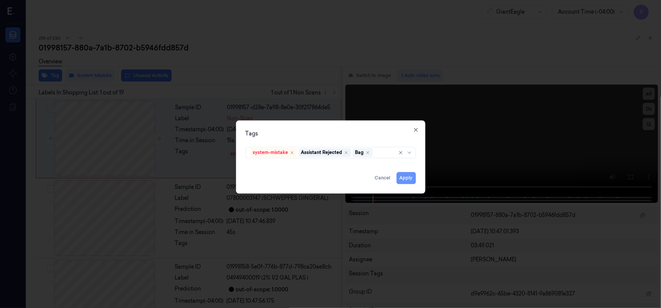
click at [403, 177] on button "Apply" at bounding box center [406, 178] width 19 height 12
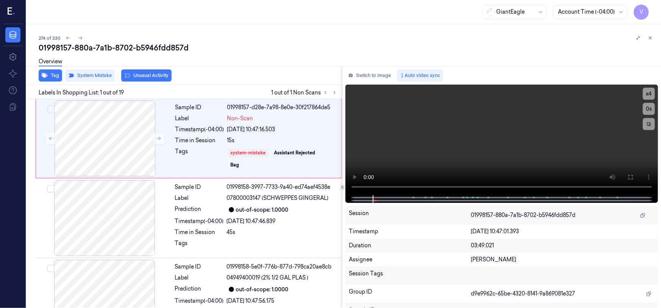
click at [651, 37] on icon at bounding box center [650, 38] width 3 height 3
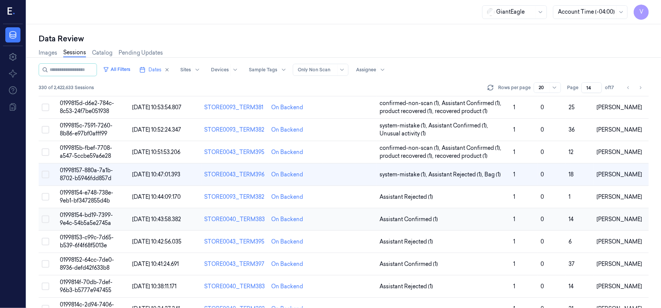
scroll to position [244, 0]
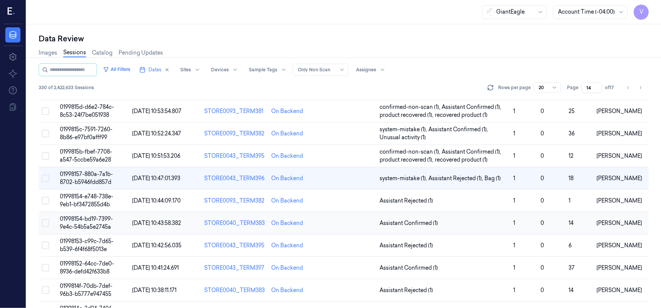
click at [84, 216] on span "01998154-bd19-7399-9e4c-54b5a5e2745a" at bounding box center [86, 222] width 53 height 15
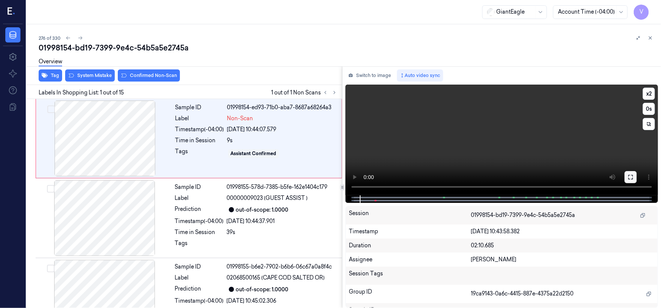
click at [631, 176] on icon at bounding box center [631, 177] width 6 height 6
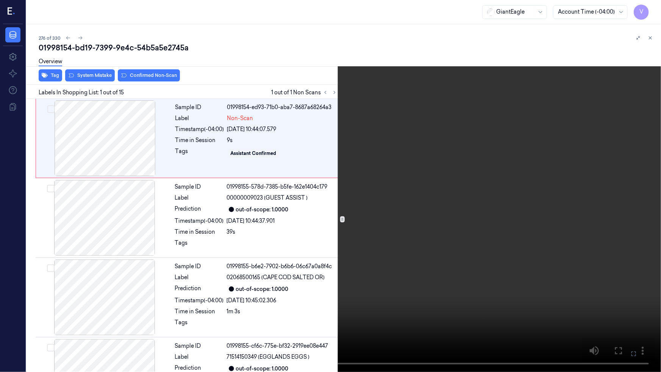
click at [462, 231] on video at bounding box center [330, 186] width 661 height 372
click at [462, 235] on video at bounding box center [330, 186] width 661 height 372
click at [459, 290] on video at bounding box center [330, 186] width 661 height 372
click at [650, 8] on button "x 2" at bounding box center [652, 9] width 12 height 12
click at [0, 0] on button at bounding box center [0, 0] width 0 height 0
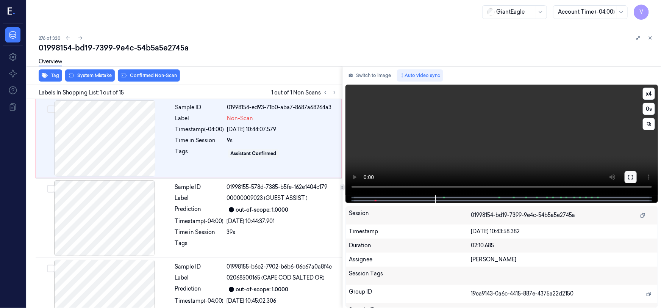
click at [628, 176] on icon at bounding box center [631, 177] width 6 height 6
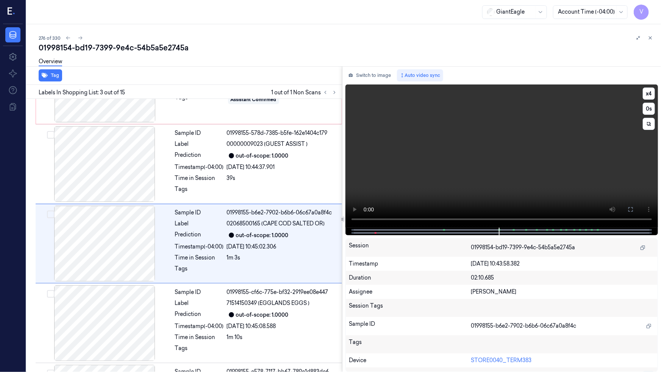
scroll to position [61, 0]
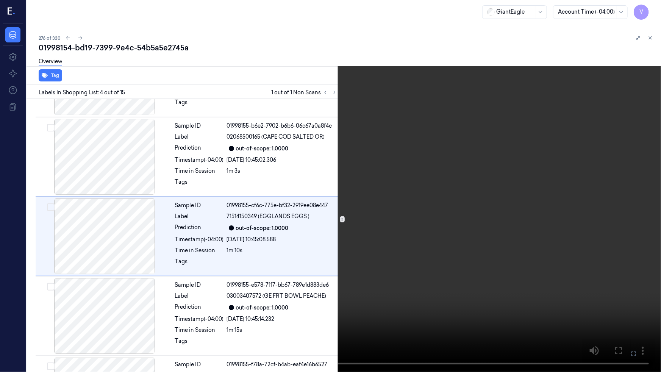
click at [457, 258] on video at bounding box center [330, 186] width 661 height 372
click at [298, 281] on video at bounding box center [330, 186] width 661 height 372
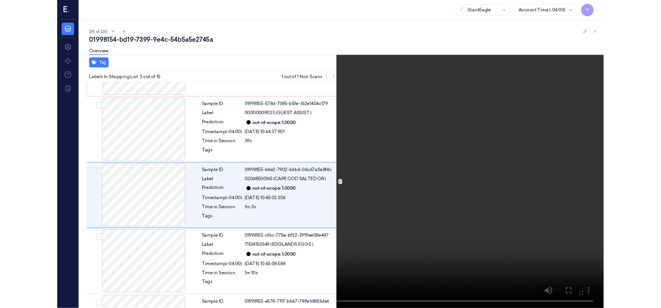
scroll to position [61, 0]
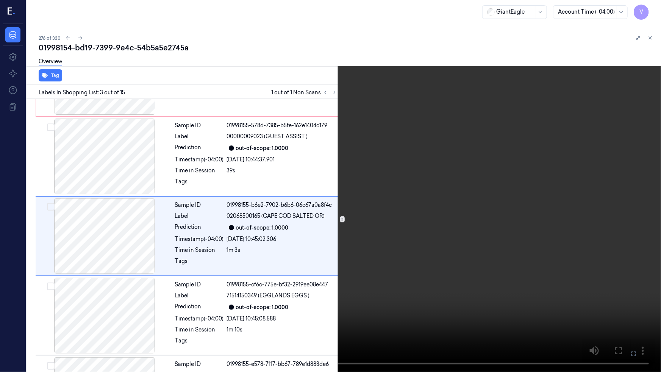
click at [327, 273] on video at bounding box center [330, 186] width 661 height 372
click at [0, 0] on icon at bounding box center [0, 0] width 0 height 0
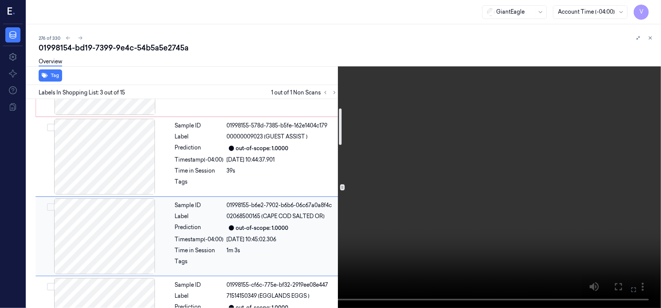
scroll to position [0, 0]
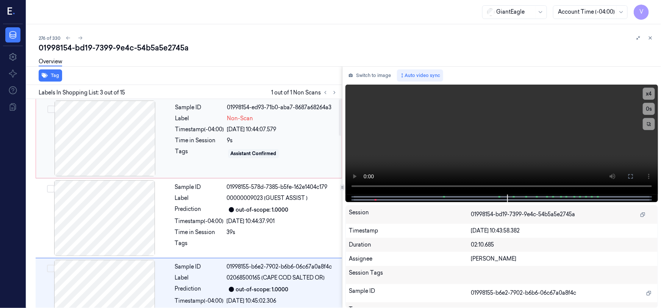
click at [118, 129] on div at bounding box center [104, 138] width 135 height 76
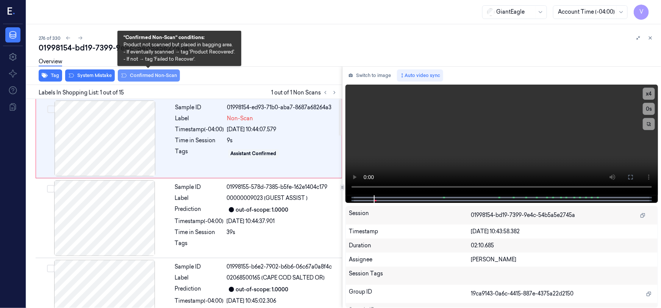
click at [153, 73] on button "Confirmed Non-Scan" at bounding box center [149, 75] width 62 height 12
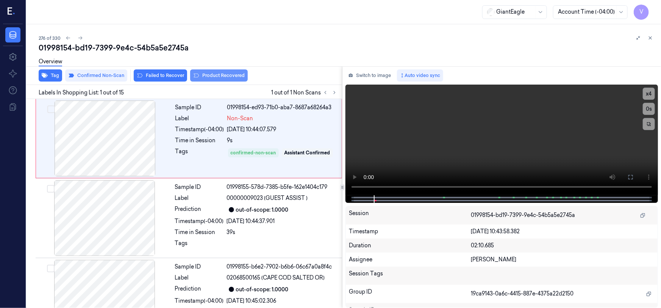
click at [219, 75] on button "Product Recovered" at bounding box center [219, 75] width 58 height 12
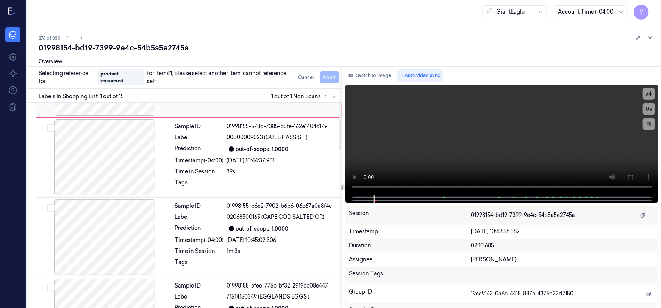
scroll to position [69, 0]
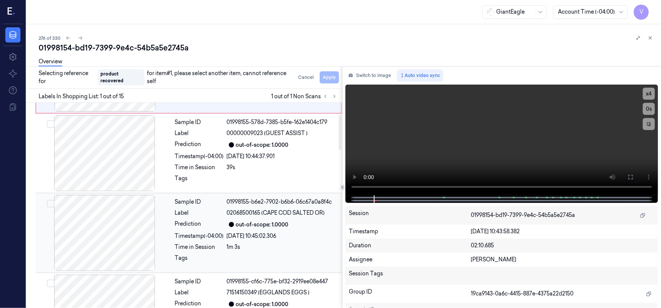
click at [150, 209] on div at bounding box center [104, 233] width 135 height 76
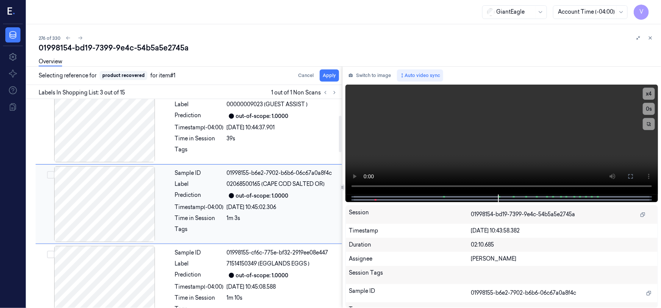
scroll to position [94, 0]
click at [328, 76] on button "Apply" at bounding box center [329, 75] width 19 height 12
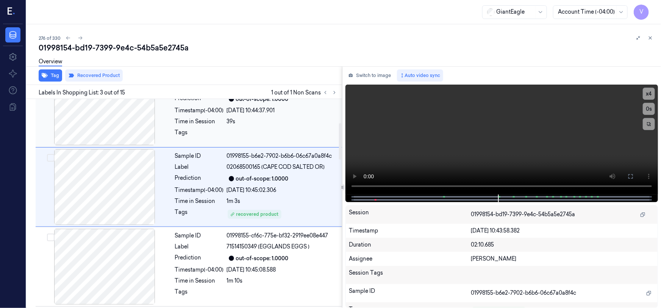
scroll to position [137, 0]
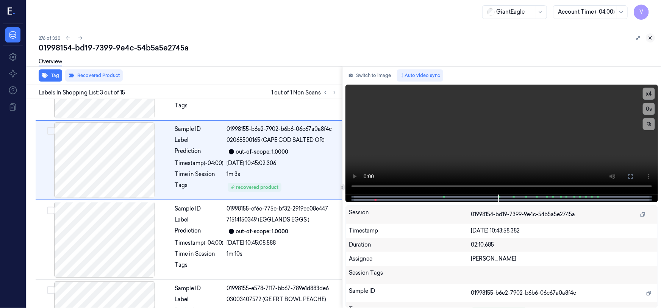
click at [649, 37] on icon at bounding box center [650, 38] width 3 height 3
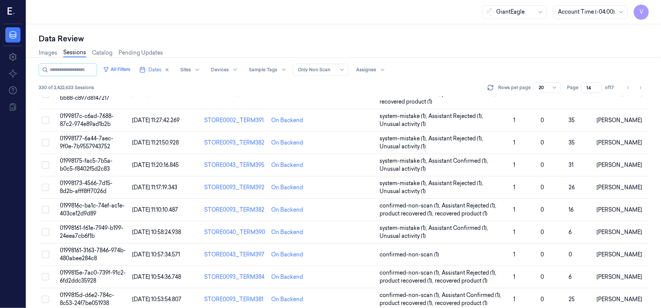
scroll to position [265, 0]
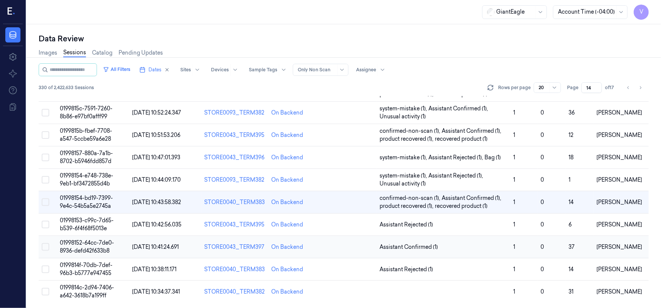
click at [90, 244] on span "01998152-64cc-7de0-8936-defd42f633b8" at bounding box center [87, 246] width 54 height 15
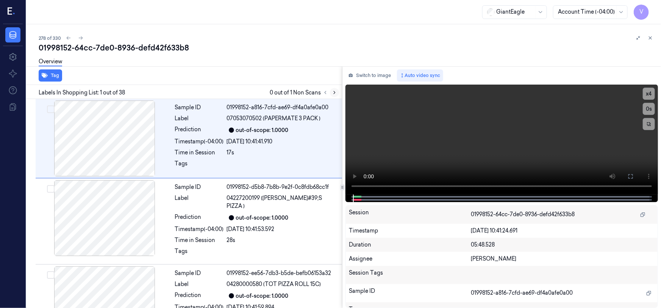
click at [334, 92] on icon at bounding box center [334, 92] width 5 height 5
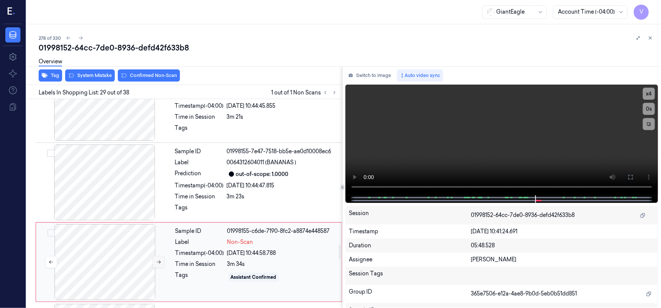
scroll to position [2125, 0]
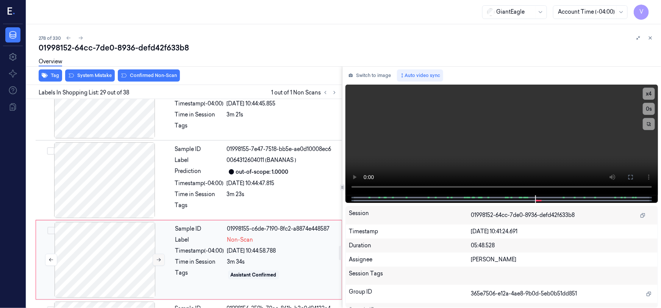
click at [161, 257] on icon at bounding box center [158, 259] width 5 height 5
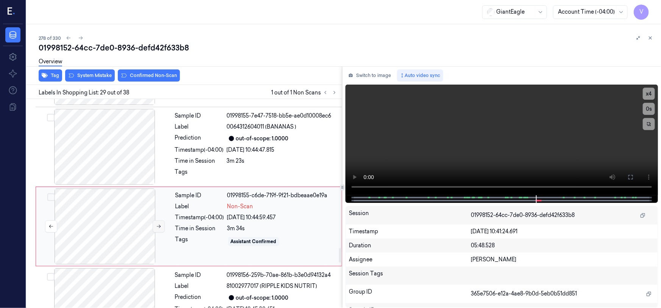
scroll to position [2160, 0]
click at [159, 222] on icon at bounding box center [158, 224] width 5 height 5
click at [157, 222] on icon at bounding box center [158, 224] width 5 height 5
click at [158, 222] on icon at bounding box center [158, 224] width 5 height 5
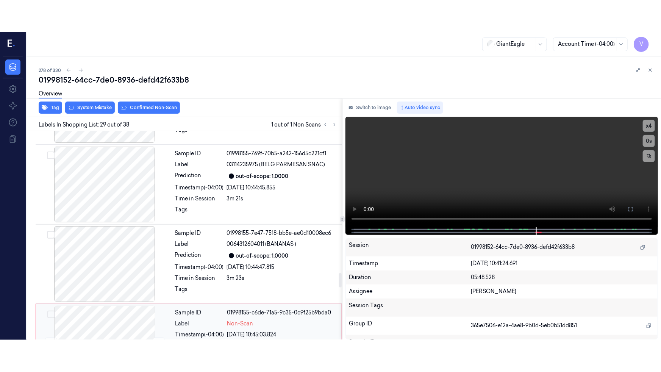
scroll to position [2057, 0]
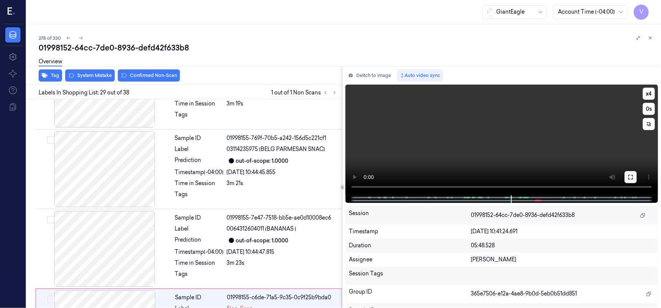
click at [626, 175] on button at bounding box center [631, 177] width 12 height 12
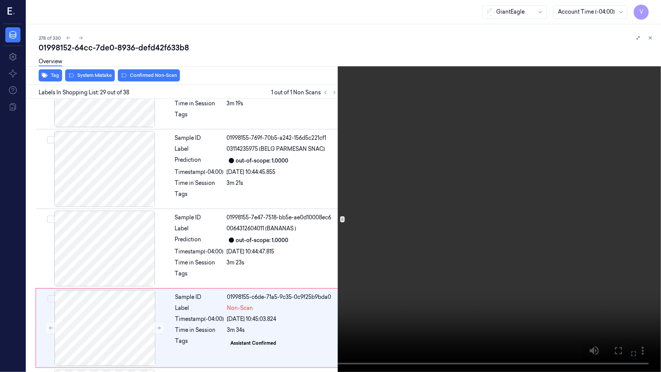
click at [511, 231] on video at bounding box center [330, 186] width 661 height 372
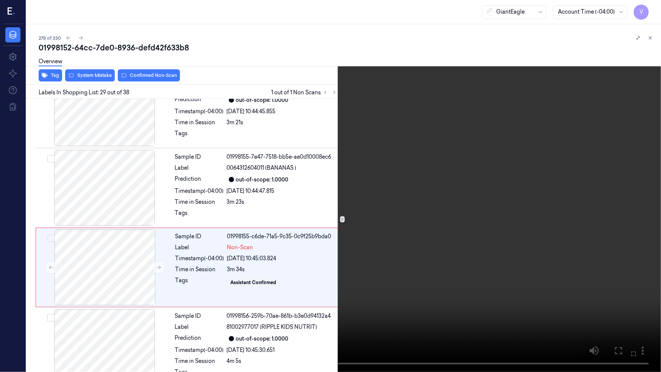
scroll to position [2128, 0]
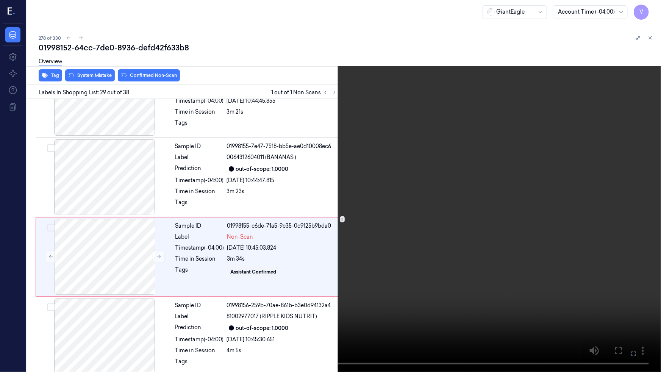
click at [0, 0] on icon at bounding box center [0, 0] width 0 height 0
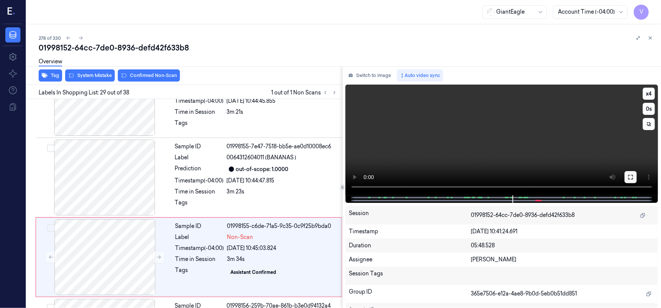
click at [633, 177] on icon at bounding box center [631, 177] width 6 height 6
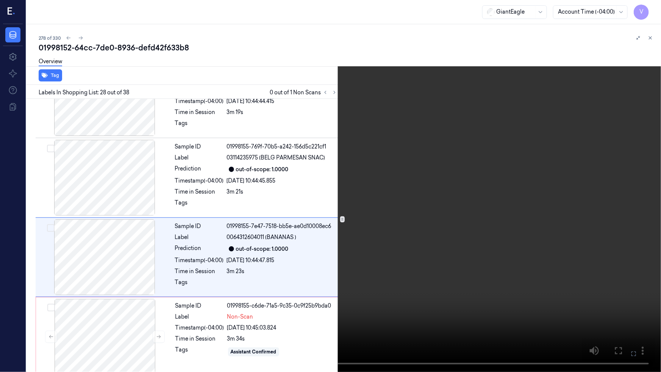
scroll to position [2048, 0]
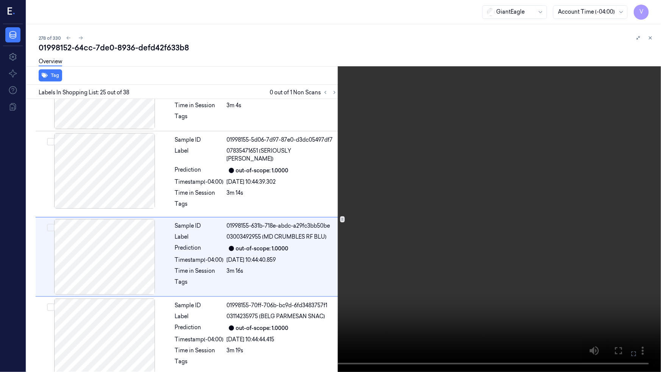
click at [365, 300] on video at bounding box center [330, 186] width 661 height 372
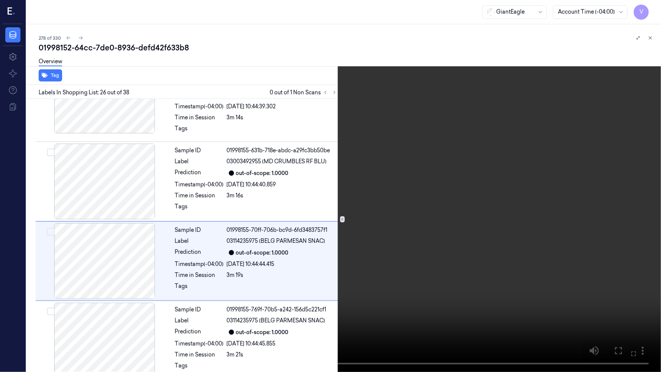
scroll to position [1889, 0]
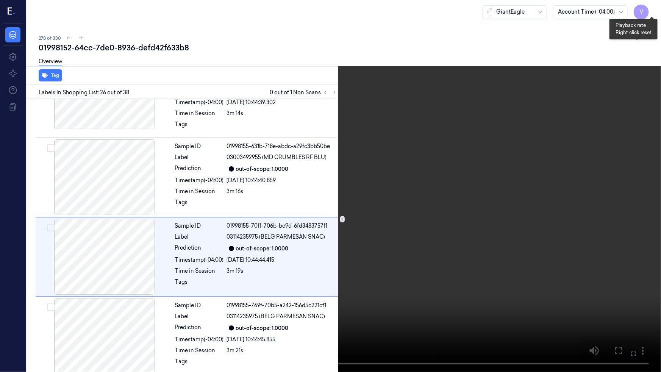
click at [650, 11] on button "x 4" at bounding box center [652, 9] width 12 height 12
click at [650, 10] on button "x 1" at bounding box center [652, 9] width 12 height 12
click at [508, 214] on video at bounding box center [330, 186] width 661 height 372
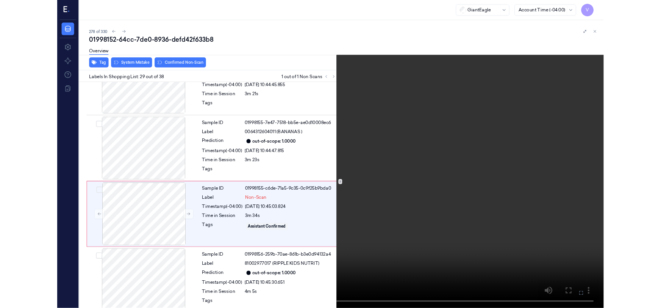
scroll to position [2128, 0]
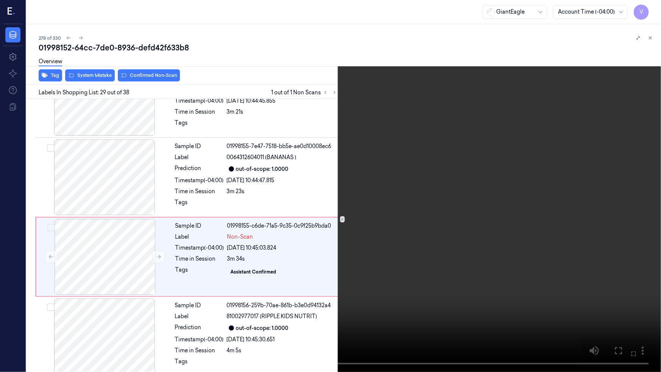
click at [406, 261] on video at bounding box center [330, 186] width 661 height 372
click at [0, 0] on icon at bounding box center [0, 0] width 0 height 0
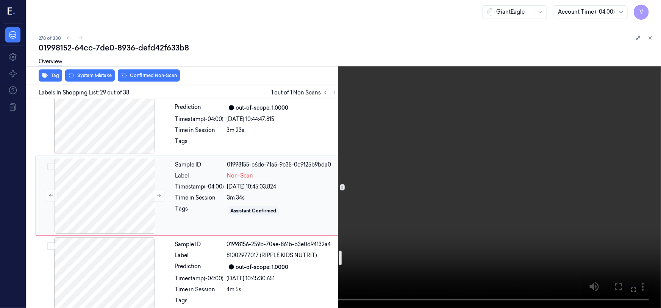
scroll to position [2197, 0]
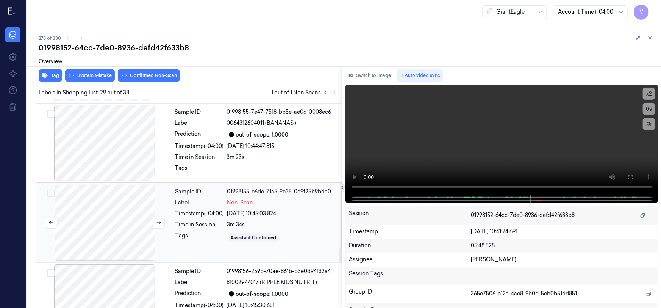
click at [117, 184] on div at bounding box center [104, 222] width 135 height 76
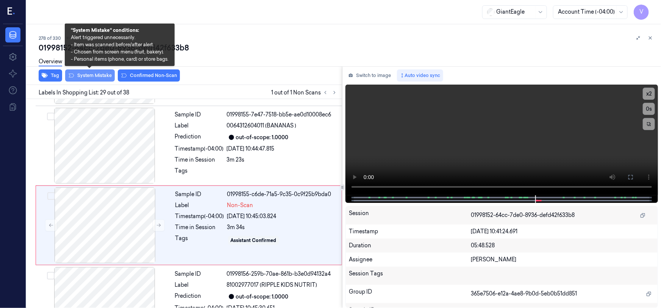
click at [101, 76] on button "System Mistake" at bounding box center [90, 75] width 50 height 12
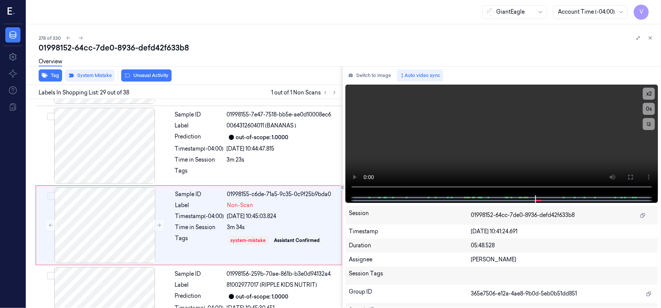
click at [151, 73] on button "Unusual Activity" at bounding box center [146, 75] width 50 height 12
click at [651, 37] on icon at bounding box center [650, 38] width 3 height 3
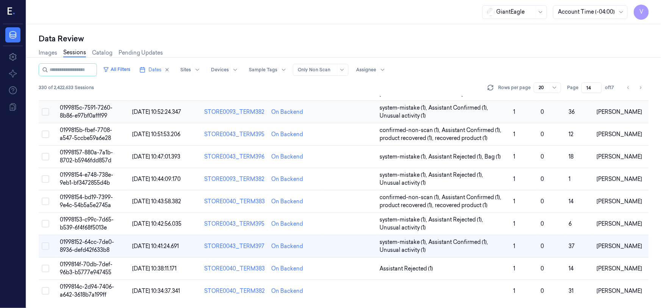
scroll to position [265, 0]
click at [92, 287] on span "0199814c-2d94-7406-a642-3618b7a199ff" at bounding box center [87, 291] width 54 height 15
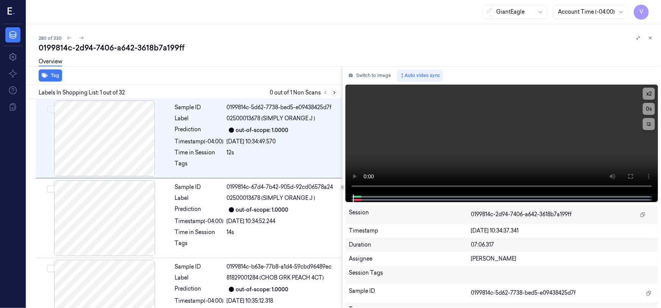
click at [337, 93] on icon at bounding box center [334, 92] width 5 height 5
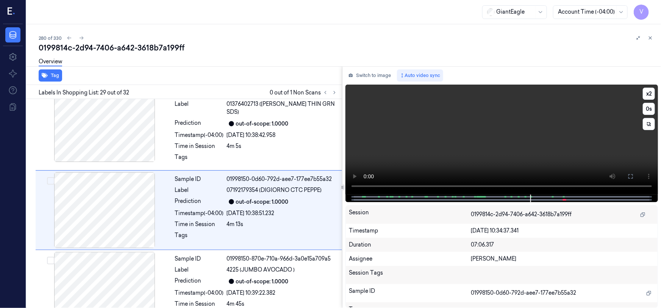
scroll to position [2160, 0]
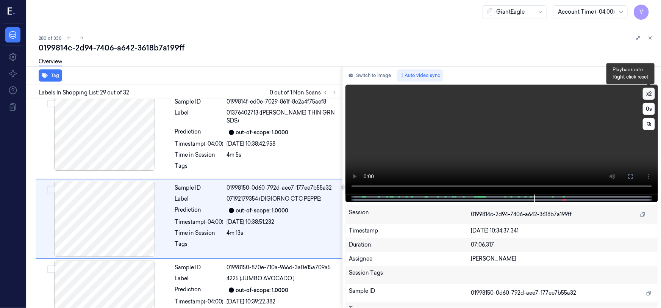
click at [648, 91] on button "x 2" at bounding box center [649, 93] width 12 height 12
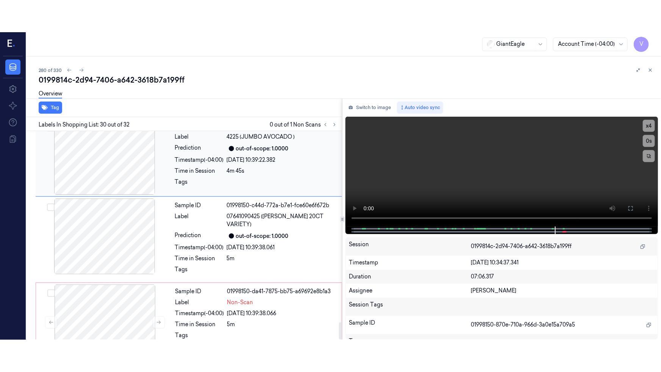
scroll to position [2336, 0]
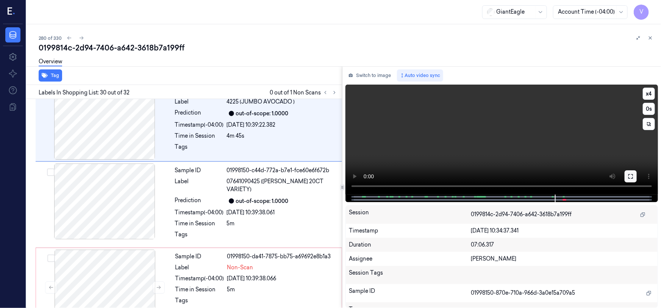
click at [630, 175] on icon at bounding box center [631, 176] width 6 height 6
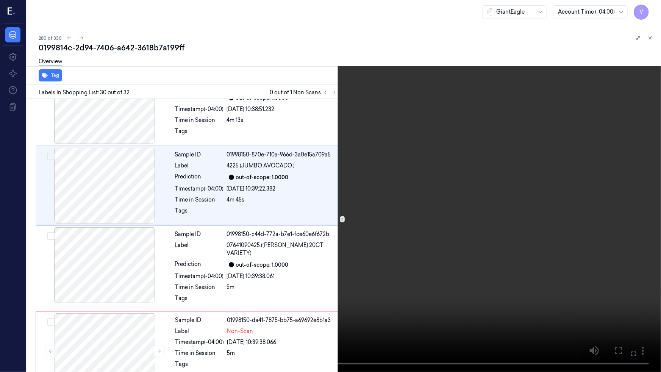
click at [433, 228] on video at bounding box center [330, 186] width 661 height 372
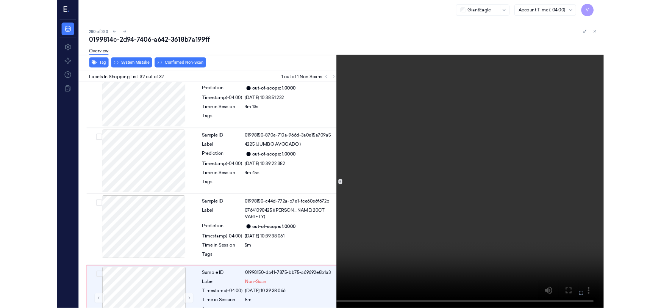
scroll to position [2272, 0]
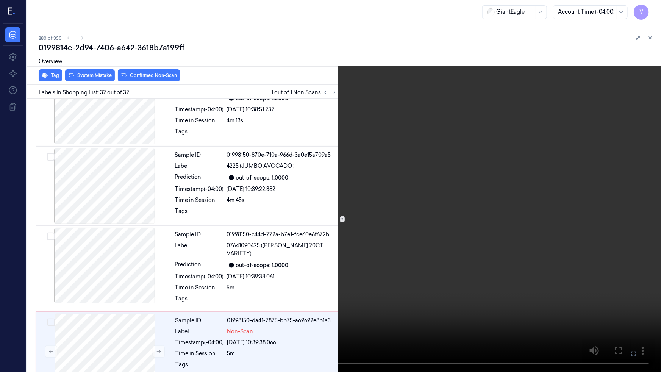
click at [0, 0] on icon at bounding box center [0, 0] width 0 height 0
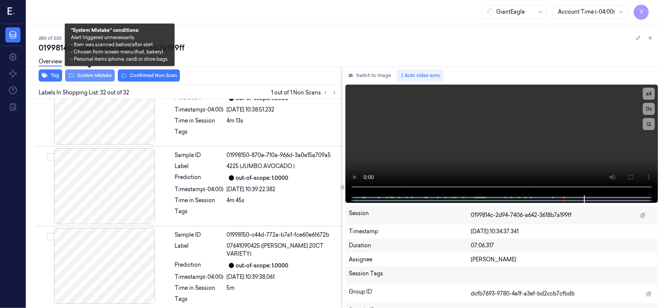
click at [86, 74] on button "System Mistake" at bounding box center [90, 75] width 50 height 12
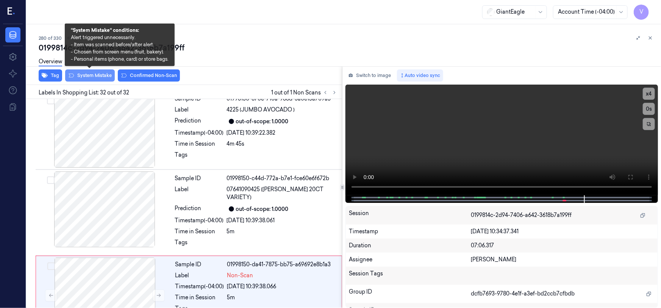
scroll to position [2336, 0]
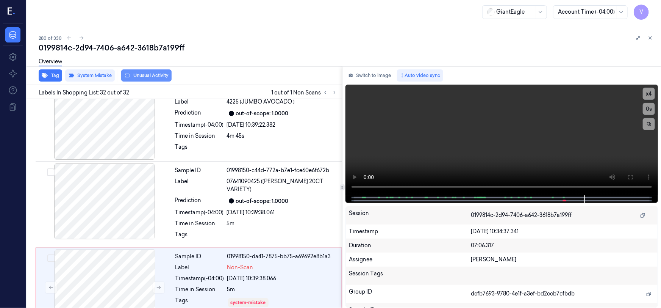
click at [143, 72] on button "Unusual Activity" at bounding box center [146, 75] width 50 height 12
click at [651, 39] on icon at bounding box center [650, 37] width 5 height 5
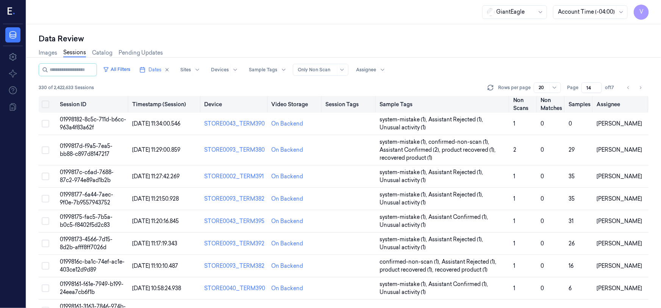
drag, startPoint x: 591, startPoint y: 86, endPoint x: 578, endPoint y: 96, distance: 16.7
click at [578, 96] on div "All Filters Dates Sites Devices Sample Tags Alert Type Only Non Scan Assignee 3…" at bounding box center [344, 185] width 610 height 244
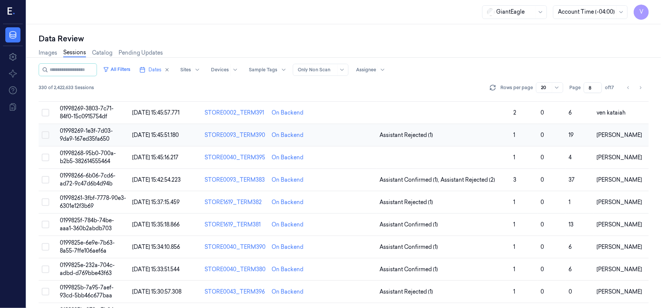
scroll to position [241, 0]
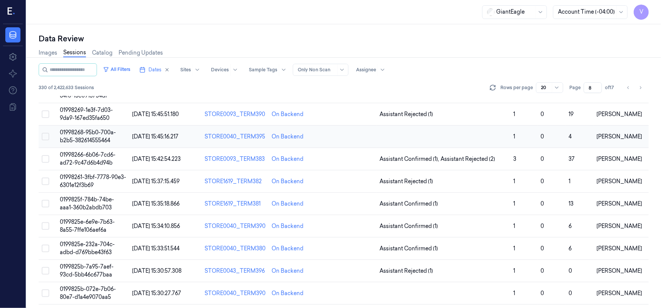
type input "8"
click at [88, 133] on span "01998268-95b0-700a-b2b5-382614555464" at bounding box center [88, 136] width 56 height 15
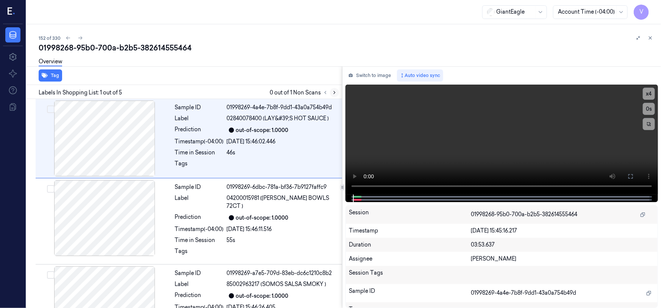
click at [336, 91] on icon at bounding box center [334, 92] width 5 height 5
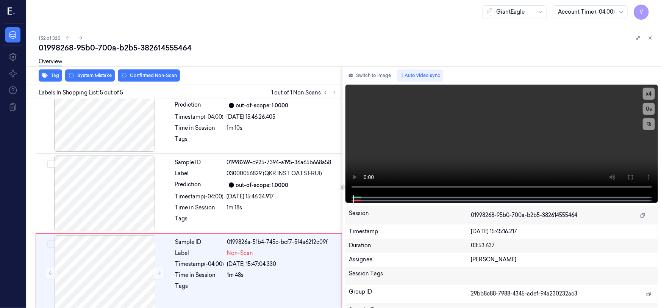
scroll to position [191, 0]
click at [161, 270] on icon at bounding box center [158, 272] width 5 height 5
click at [158, 269] on icon at bounding box center [158, 271] width 5 height 5
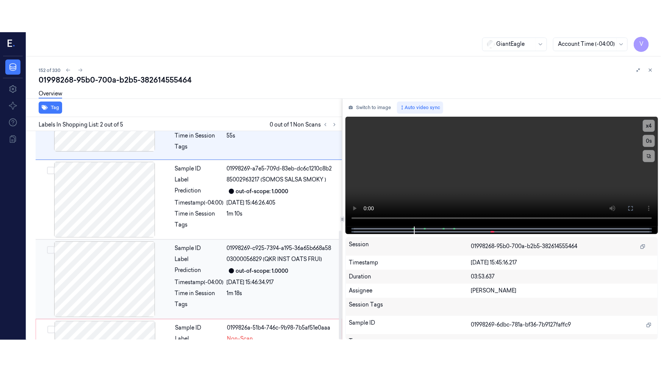
scroll to position [191, 0]
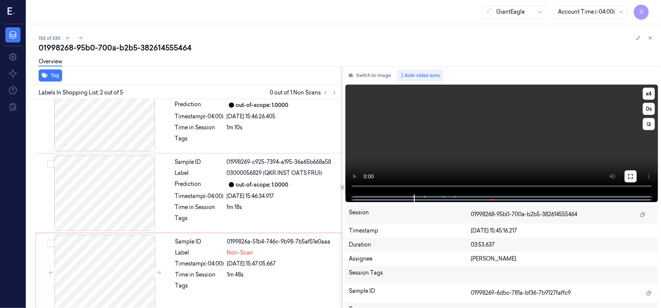
click at [630, 175] on icon at bounding box center [631, 176] width 6 height 6
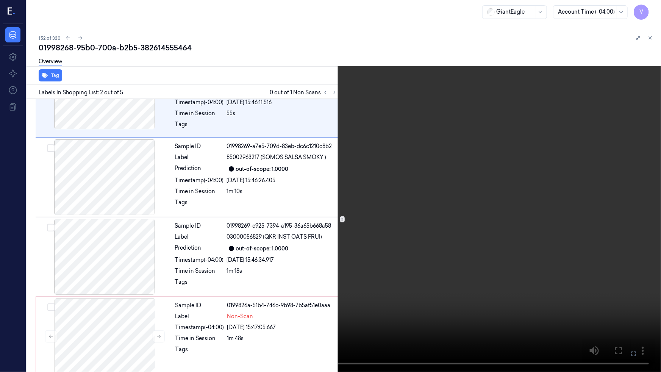
click at [459, 220] on video at bounding box center [330, 186] width 661 height 372
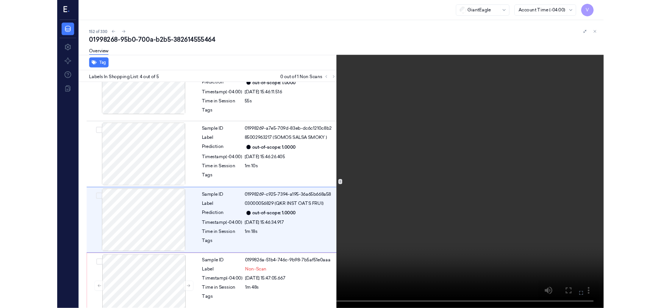
scroll to position [126, 0]
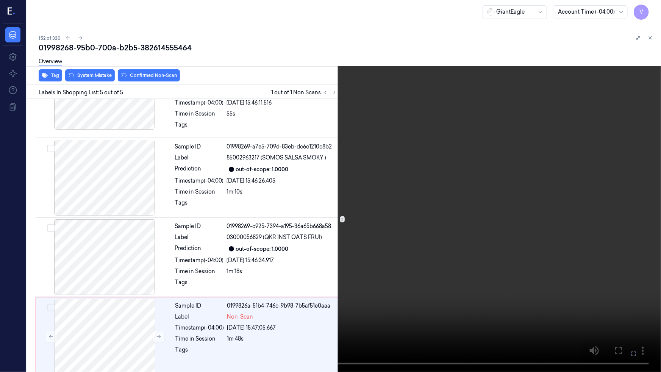
click at [0, 0] on icon at bounding box center [0, 0] width 0 height 0
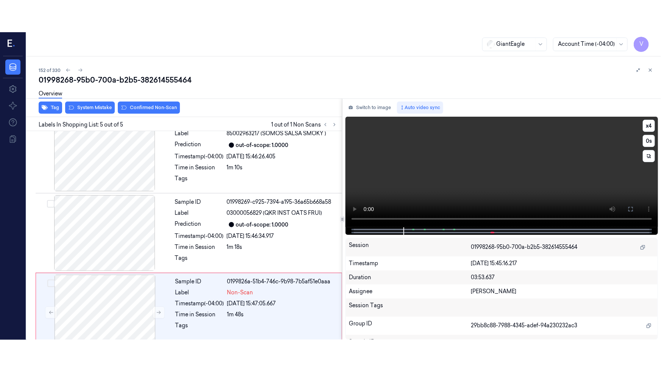
scroll to position [191, 0]
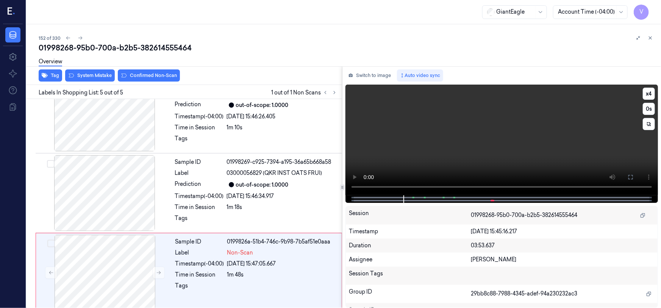
click at [631, 178] on icon at bounding box center [631, 177] width 6 height 6
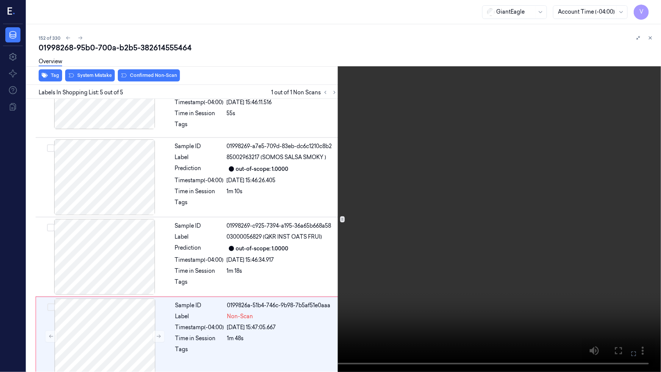
click at [0, 0] on icon at bounding box center [0, 0] width 0 height 0
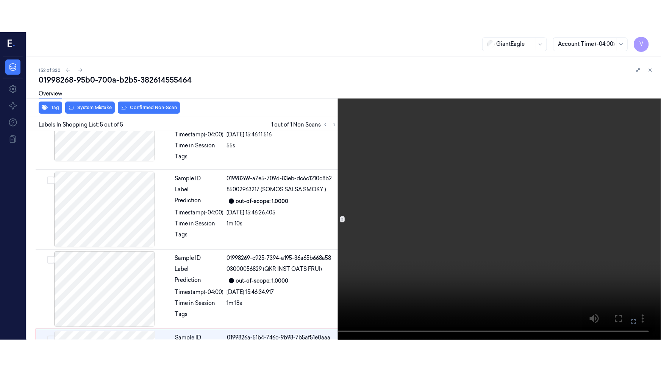
scroll to position [191, 0]
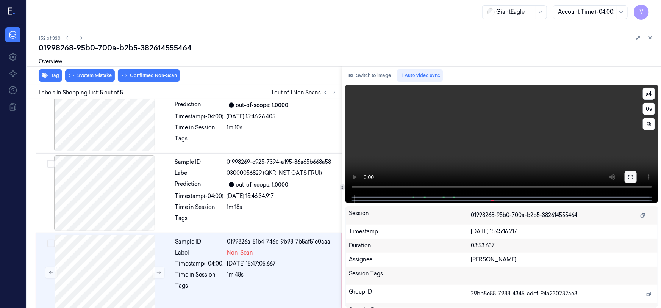
click at [634, 176] on button at bounding box center [631, 177] width 12 height 12
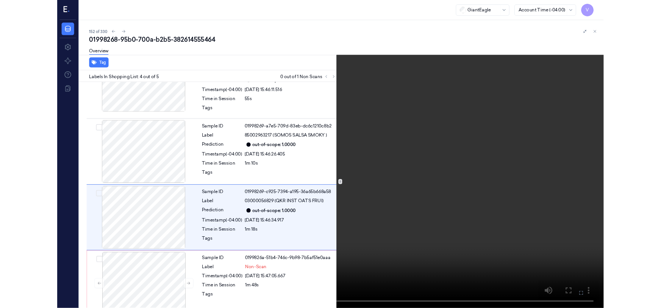
scroll to position [126, 0]
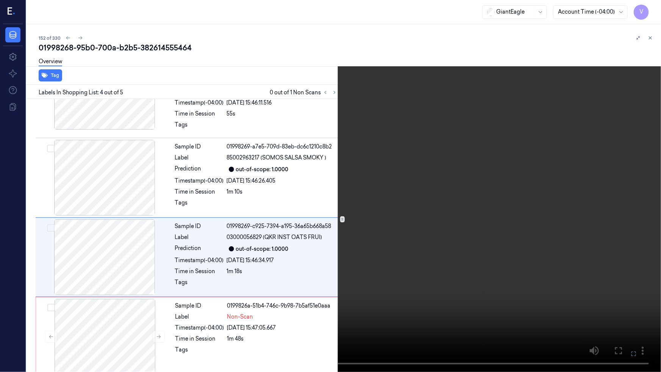
click at [0, 0] on icon at bounding box center [0, 0] width 0 height 0
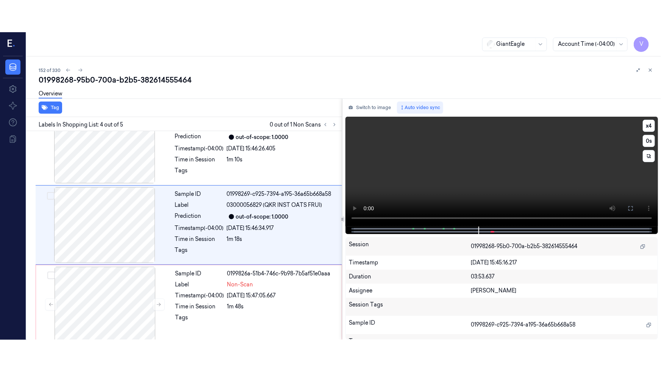
scroll to position [173, 0]
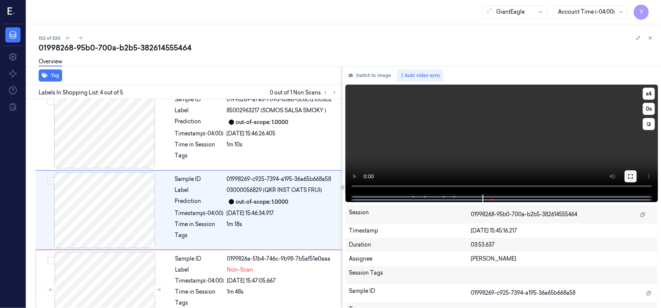
click at [635, 174] on button at bounding box center [631, 176] width 12 height 12
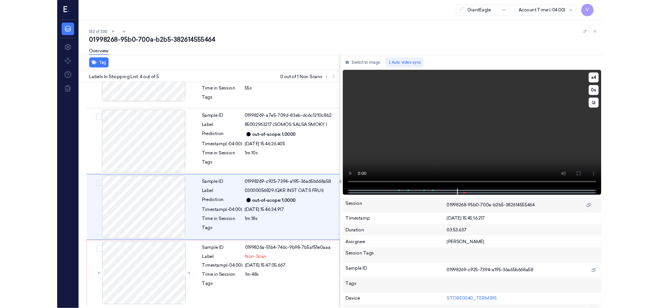
scroll to position [126, 0]
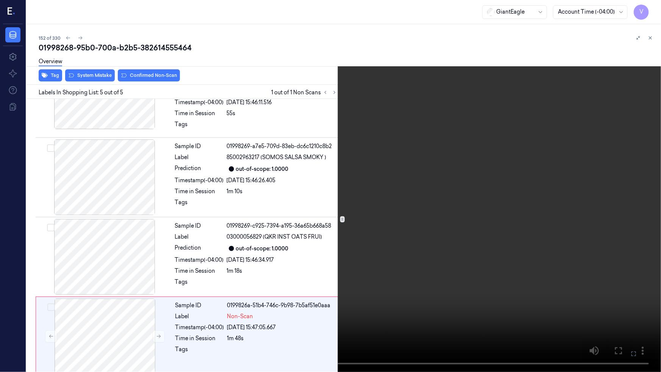
click at [350, 239] on video at bounding box center [330, 186] width 661 height 372
click at [0, 0] on icon at bounding box center [0, 0] width 0 height 0
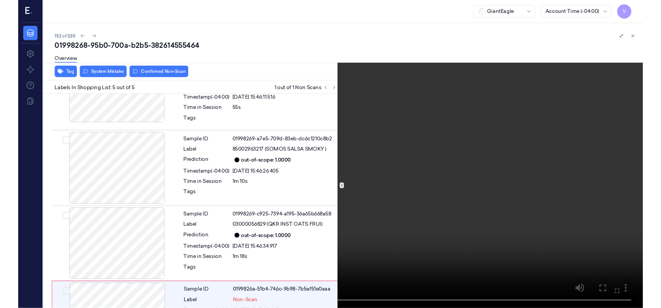
scroll to position [173, 0]
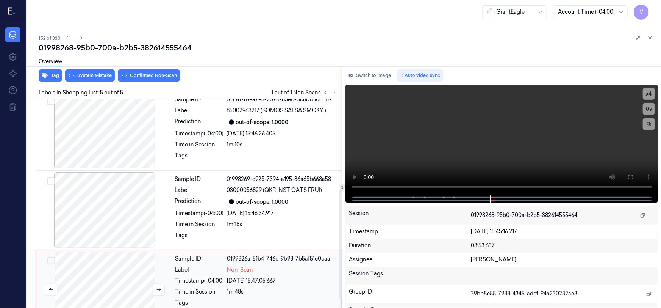
click at [130, 264] on div at bounding box center [104, 289] width 135 height 76
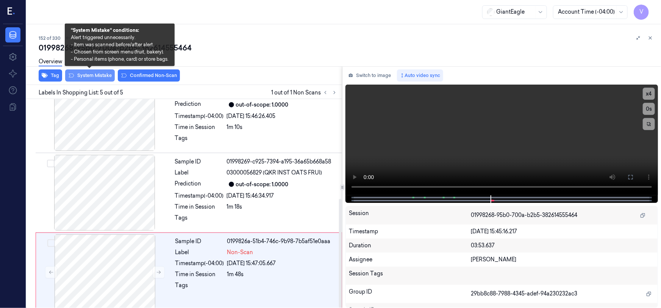
click at [98, 73] on button "System Mistake" at bounding box center [90, 75] width 50 height 12
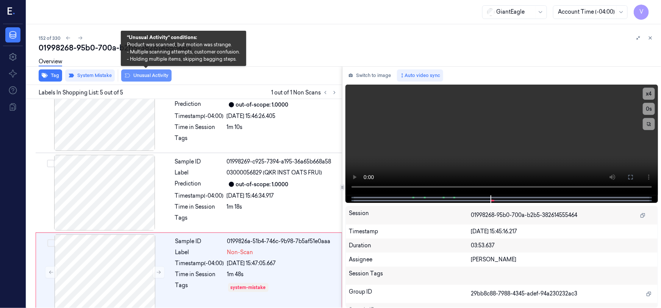
click at [149, 76] on button "Unusual Activity" at bounding box center [146, 75] width 50 height 12
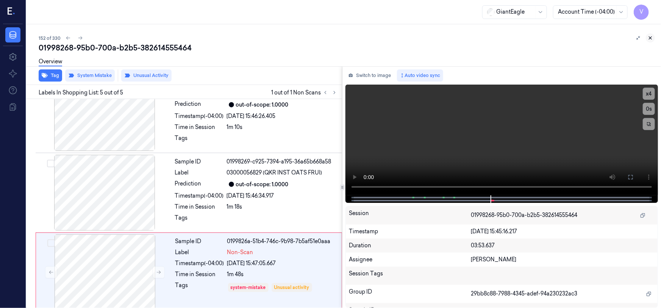
click at [651, 38] on icon at bounding box center [650, 38] width 3 height 3
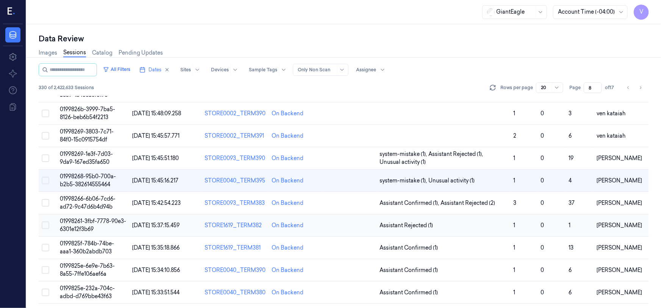
scroll to position [209, 0]
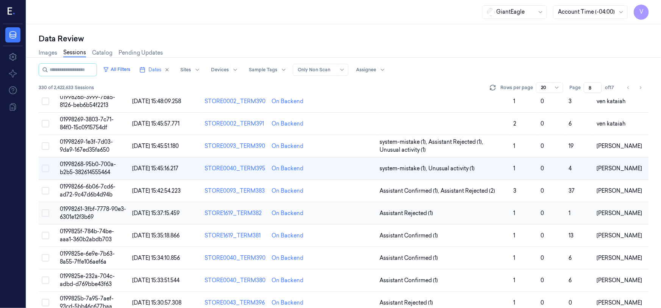
click at [86, 213] on span "01998261-3fbf-7778-90e3-6301e12f3b69" at bounding box center [93, 212] width 66 height 15
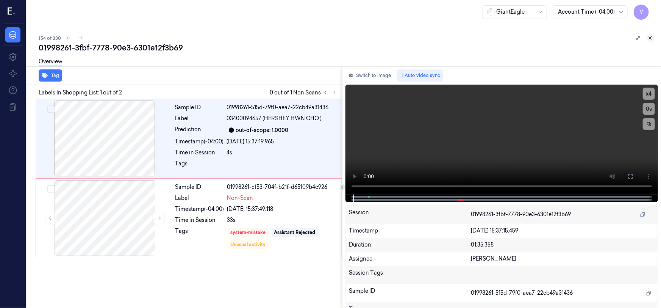
click at [651, 36] on icon at bounding box center [650, 37] width 5 height 5
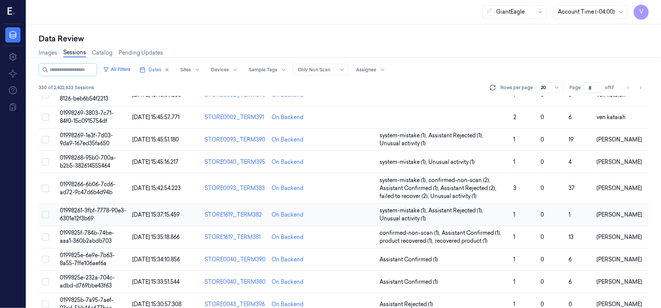
scroll to position [204, 0]
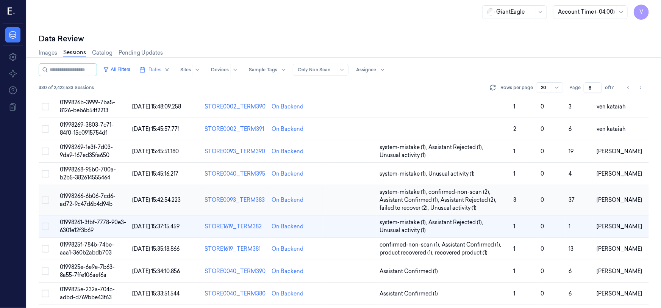
drag, startPoint x: 45, startPoint y: 200, endPoint x: 42, endPoint y: 215, distance: 15.8
click at [45, 204] on td at bounding box center [48, 200] width 18 height 30
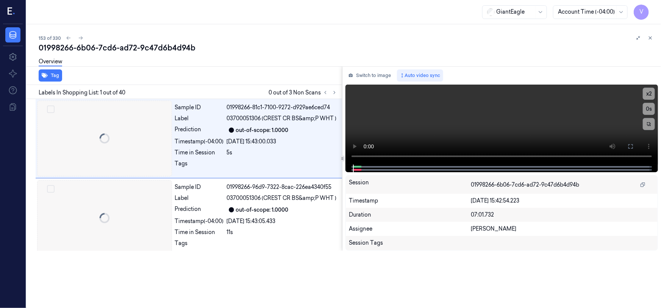
scroll to position [0, 12]
click at [27, 199] on div at bounding box center [27, 165] width 0 height 283
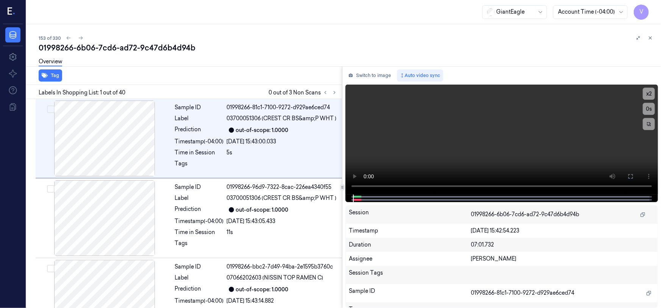
click at [650, 37] on icon at bounding box center [650, 38] width 3 height 3
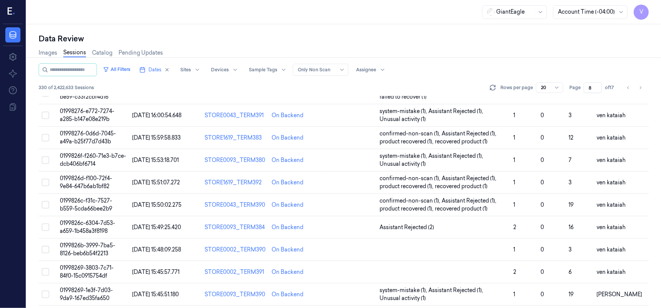
scroll to position [209, 0]
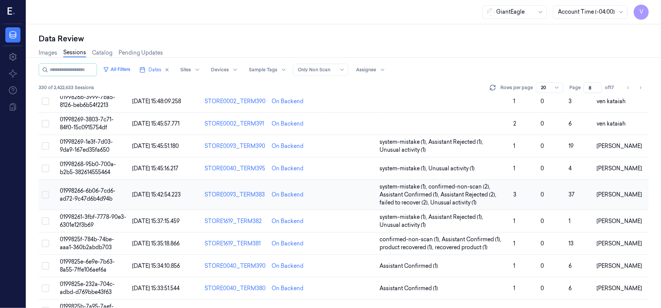
click at [44, 192] on button "Select row" at bounding box center [46, 195] width 8 height 8
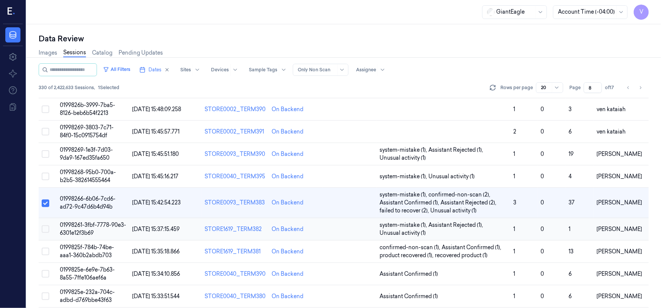
drag, startPoint x: 45, startPoint y: 225, endPoint x: 44, endPoint y: 238, distance: 12.6
click at [45, 227] on button "Select row" at bounding box center [46, 229] width 8 height 8
click at [46, 247] on button "Select row" at bounding box center [46, 251] width 8 height 8
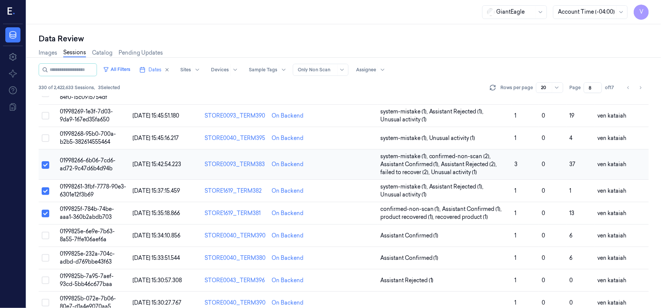
scroll to position [273, 0]
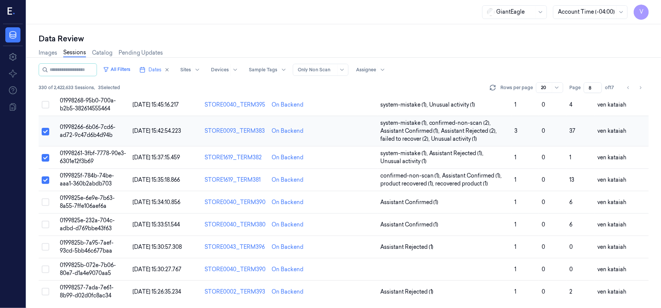
click at [45, 130] on button "Select row" at bounding box center [46, 132] width 8 height 8
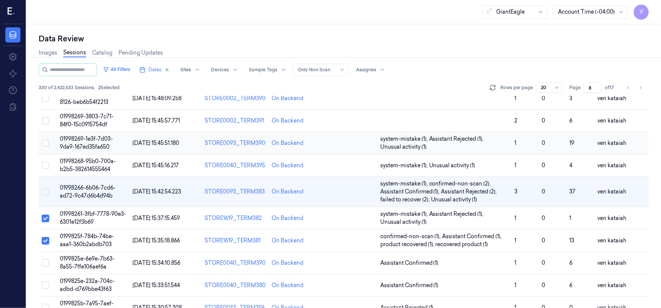
scroll to position [201, 0]
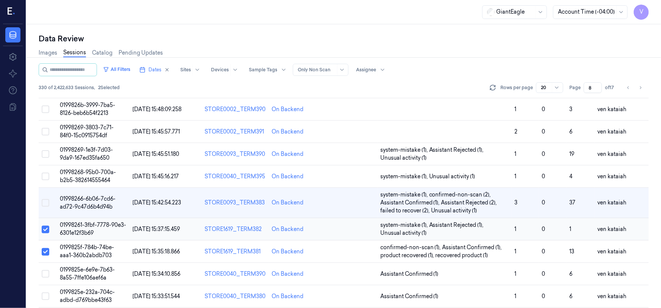
drag, startPoint x: 44, startPoint y: 227, endPoint x: 44, endPoint y: 231, distance: 4.2
click at [44, 228] on button "Select row" at bounding box center [46, 229] width 8 height 8
drag, startPoint x: 45, startPoint y: 250, endPoint x: 54, endPoint y: 233, distance: 18.3
click at [45, 250] on button "Select row" at bounding box center [46, 252] width 8 height 8
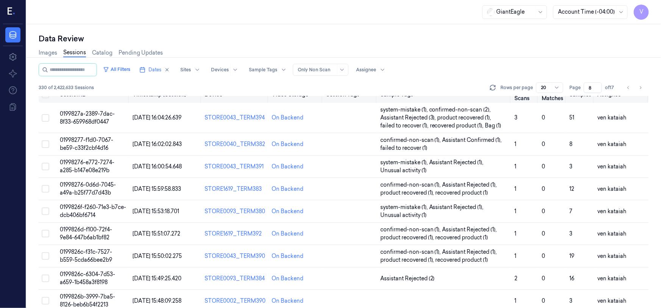
scroll to position [0, 0]
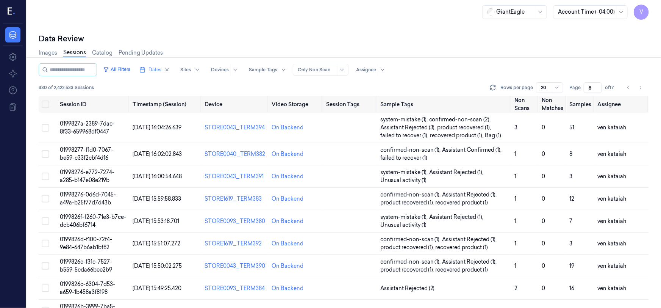
drag, startPoint x: 591, startPoint y: 89, endPoint x: 583, endPoint y: 95, distance: 10.3
click at [583, 95] on div "All Filters Dates Sites Devices Sample Tags Alert Type Only Non Scan Assignee 3…" at bounding box center [344, 79] width 610 height 33
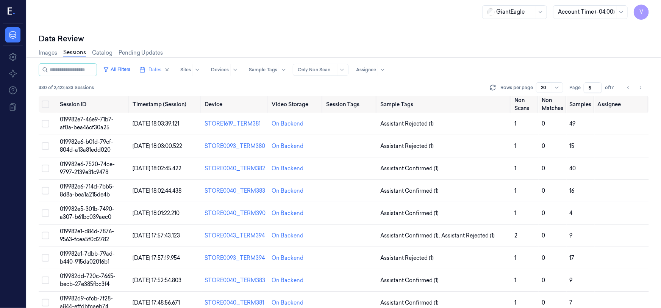
type input "5"
drag, startPoint x: 156, startPoint y: 66, endPoint x: 166, endPoint y: 74, distance: 12.4
click at [159, 68] on span "Dates" at bounding box center [154, 69] width 13 height 7
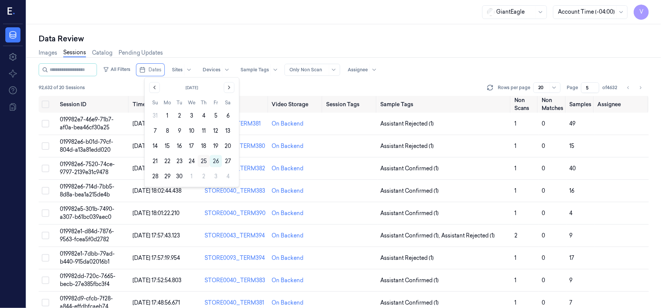
click at [202, 159] on button "25" at bounding box center [204, 161] width 12 height 12
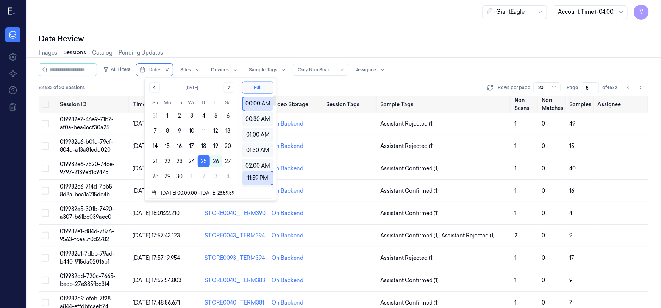
click at [255, 20] on div "GiantEagle Account Time (-04:00) V" at bounding box center [344, 12] width 634 height 24
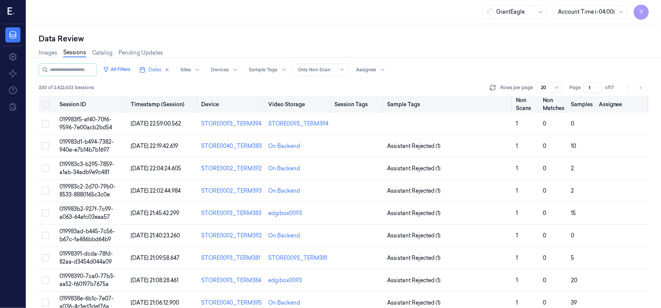
drag, startPoint x: 592, startPoint y: 88, endPoint x: 582, endPoint y: 96, distance: 13.2
click at [582, 96] on div "All Filters Dates Sites Devices Sample Tags Alert Type Only Non Scan Assignee 3…" at bounding box center [344, 185] width 610 height 244
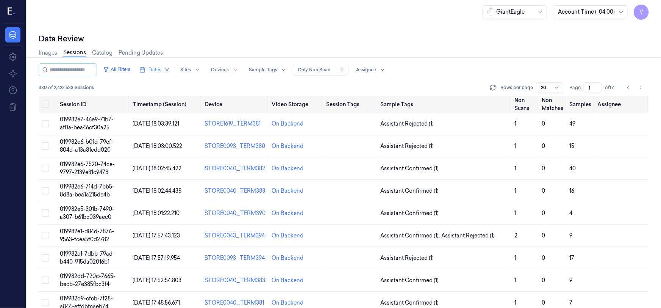
drag, startPoint x: 594, startPoint y: 86, endPoint x: 551, endPoint y: 91, distance: 43.5
click at [584, 91] on input "1" at bounding box center [593, 87] width 18 height 11
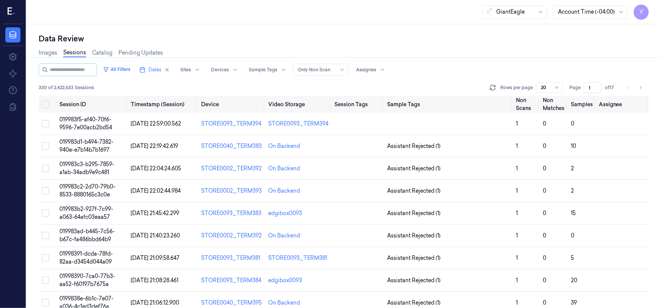
drag, startPoint x: 591, startPoint y: 86, endPoint x: 565, endPoint y: 94, distance: 27.3
click at [565, 94] on div "All Filters Dates Sites Devices Sample Tags Alert Type Only Non Scan Assignee 3…" at bounding box center [344, 79] width 610 height 33
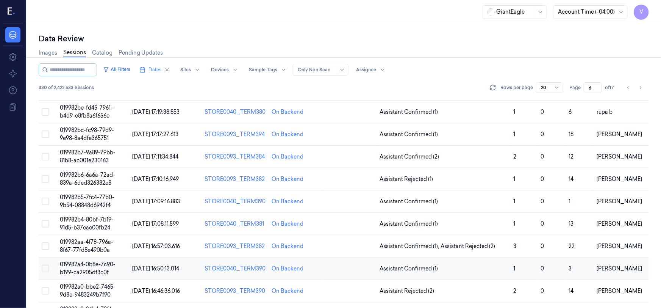
scroll to position [257, 0]
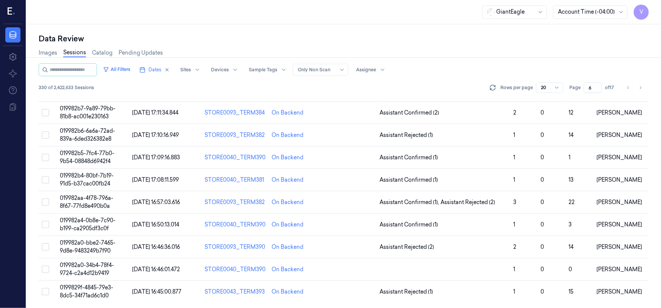
type input "6"
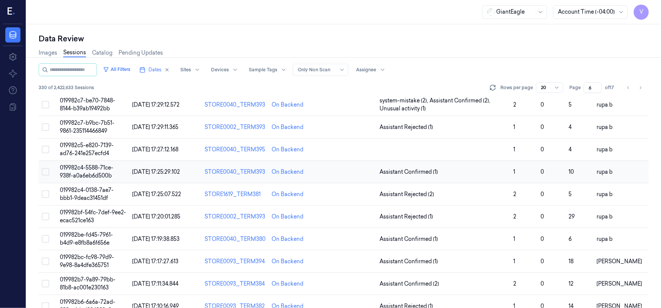
scroll to position [188, 0]
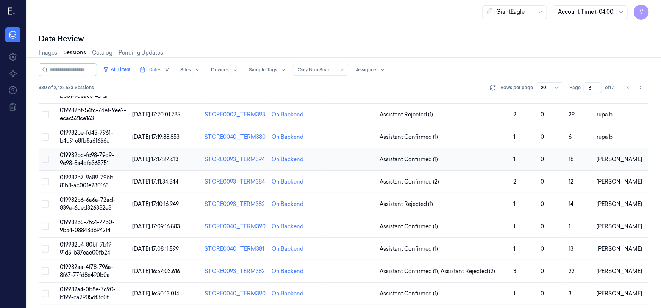
click at [87, 158] on span "019982bc-fc98-79d9-9e98-8a4dfe365751" at bounding box center [87, 158] width 54 height 15
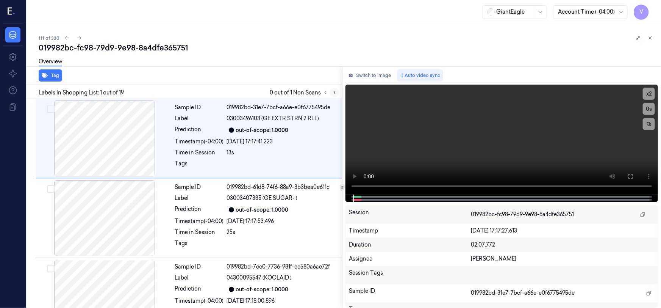
click at [334, 92] on icon at bounding box center [334, 92] width 5 height 5
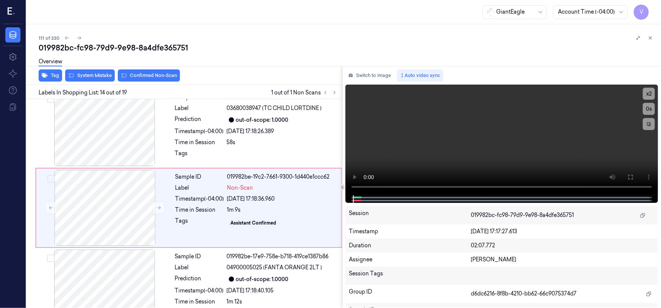
scroll to position [968, 0]
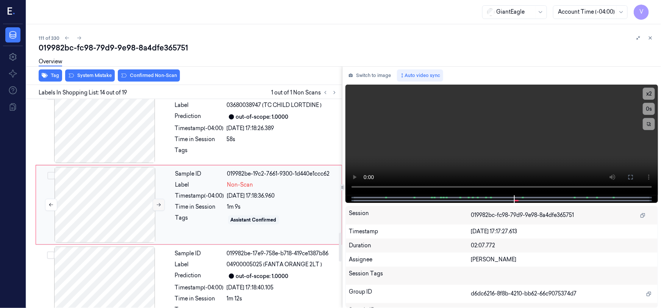
click at [159, 203] on icon at bounding box center [158, 204] width 5 height 5
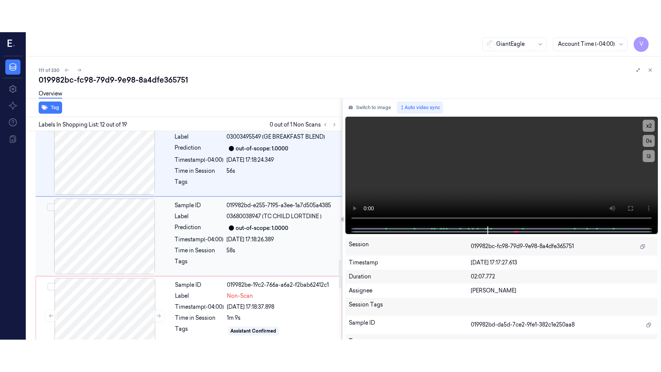
scroll to position [947, 0]
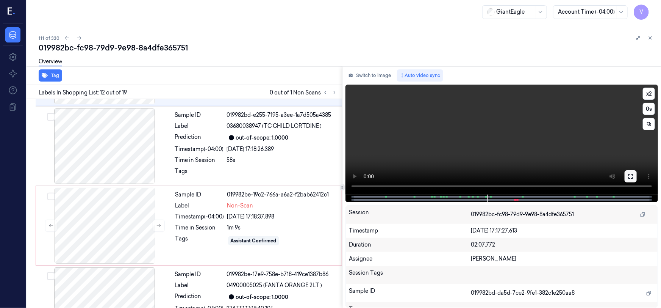
click at [630, 175] on icon at bounding box center [631, 176] width 6 height 6
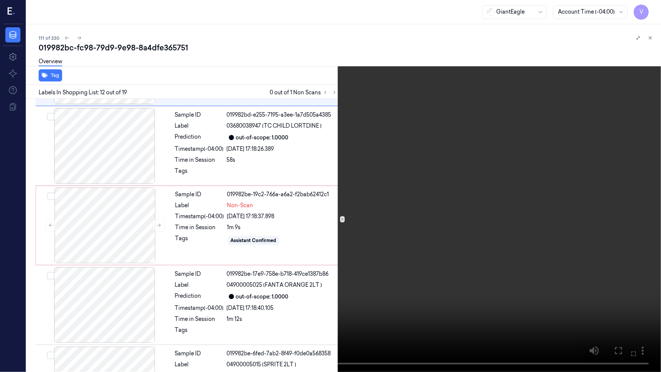
click at [465, 219] on video at bounding box center [330, 186] width 661 height 372
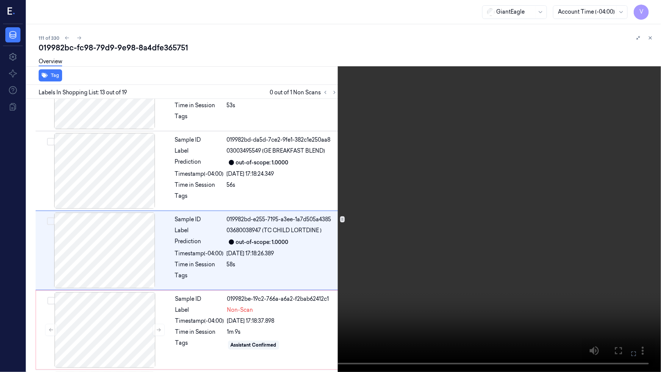
scroll to position [856, 0]
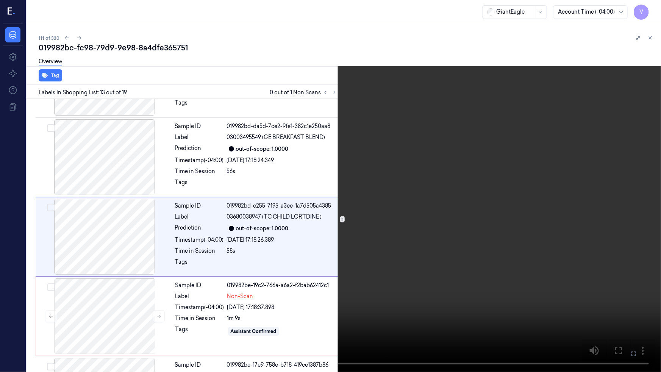
click at [481, 269] on video at bounding box center [330, 186] width 661 height 372
click at [288, 292] on video at bounding box center [330, 186] width 661 height 372
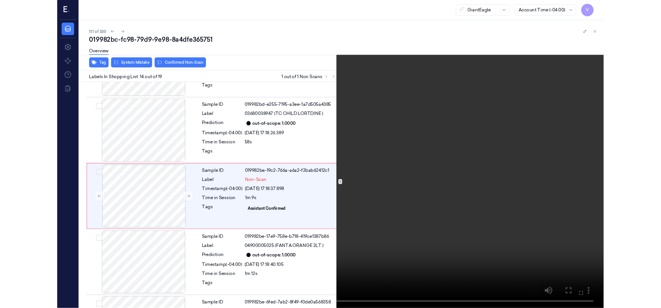
scroll to position [935, 0]
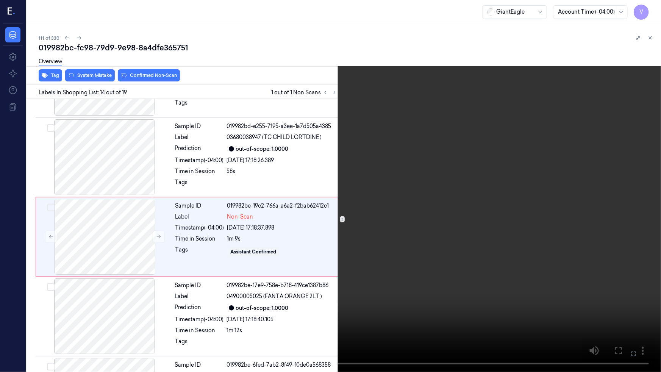
click at [489, 273] on video at bounding box center [330, 186] width 661 height 372
click at [0, 0] on icon at bounding box center [0, 0] width 0 height 0
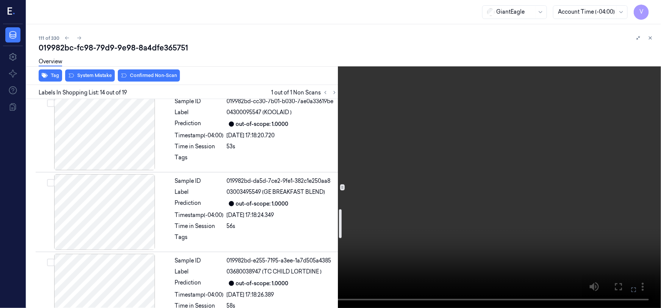
scroll to position [798, 0]
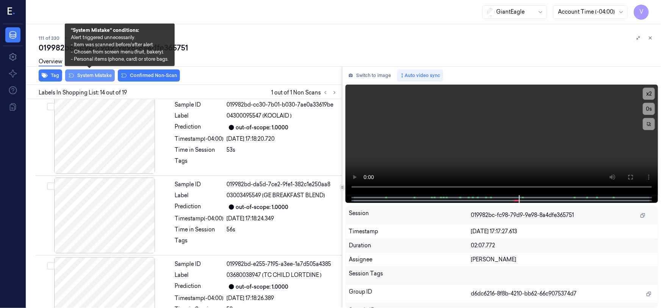
click at [87, 75] on button "System Mistake" at bounding box center [90, 75] width 50 height 12
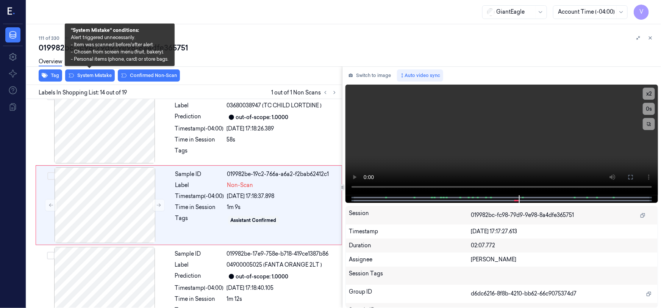
scroll to position [968, 0]
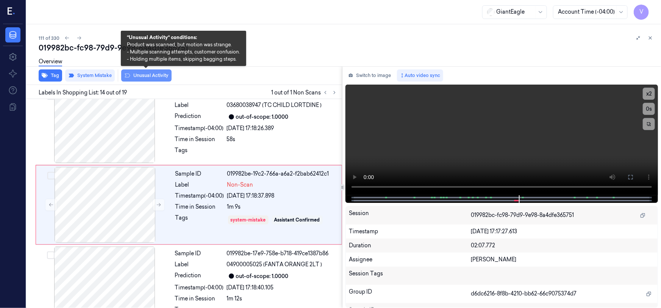
click at [155, 76] on button "Unusual Activity" at bounding box center [146, 75] width 50 height 12
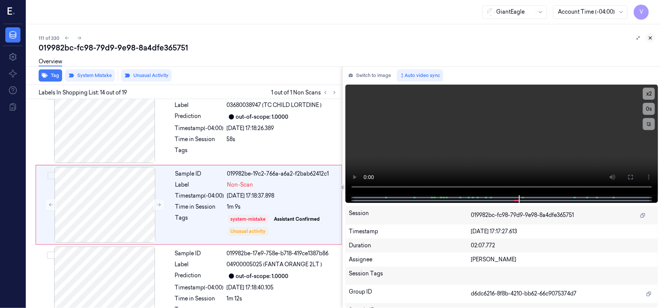
click at [652, 37] on icon at bounding box center [650, 37] width 5 height 5
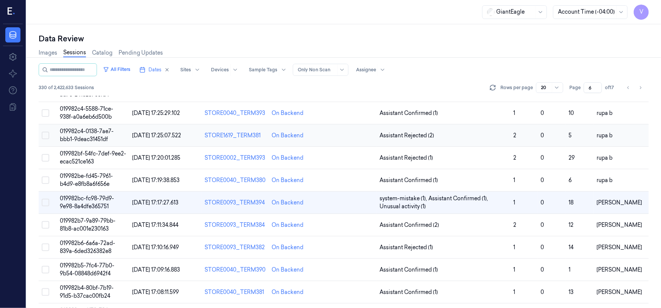
scroll to position [153, 0]
click at [91, 243] on span "019982b6-6a6a-72ad-839a-6ded326382e8" at bounding box center [87, 246] width 55 height 15
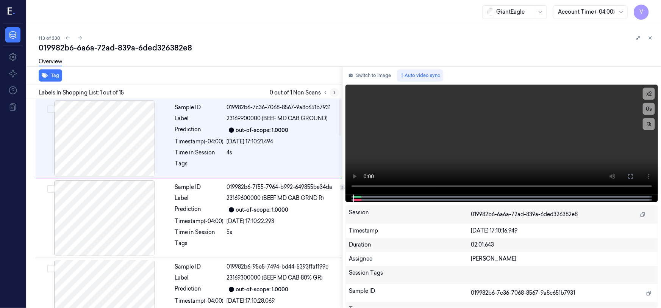
click at [332, 91] on icon at bounding box center [334, 92] width 5 height 5
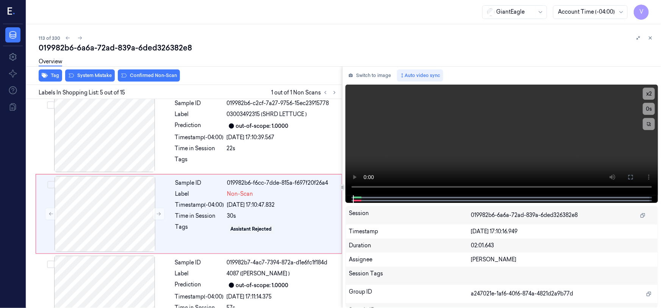
scroll to position [253, 0]
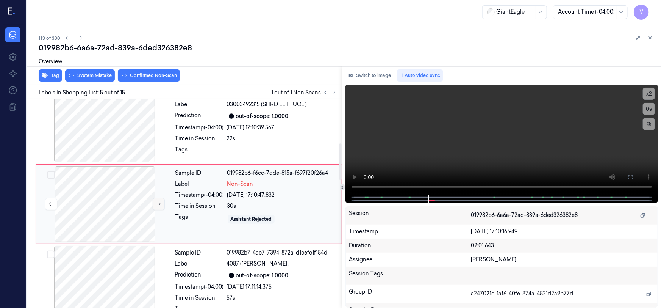
click at [159, 202] on icon at bounding box center [158, 203] width 5 height 5
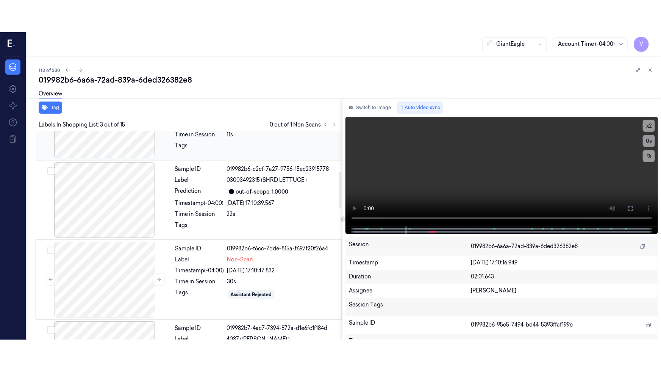
scroll to position [231, 0]
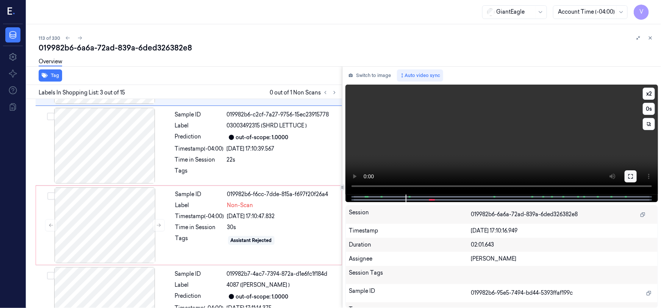
click at [629, 178] on icon at bounding box center [630, 176] width 5 height 5
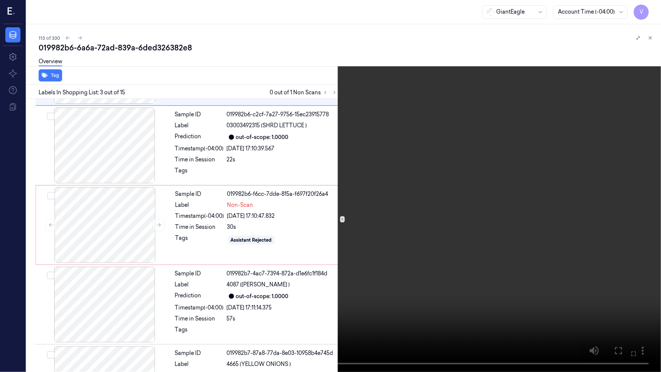
click at [350, 271] on video at bounding box center [330, 186] width 661 height 372
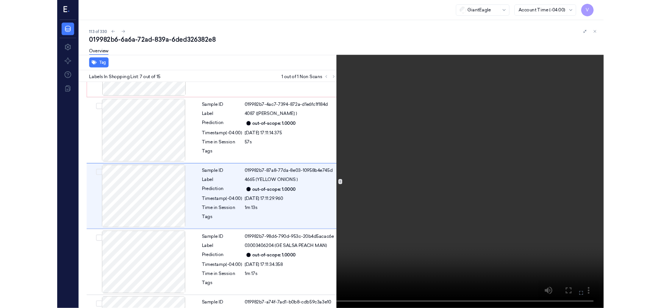
scroll to position [379, 0]
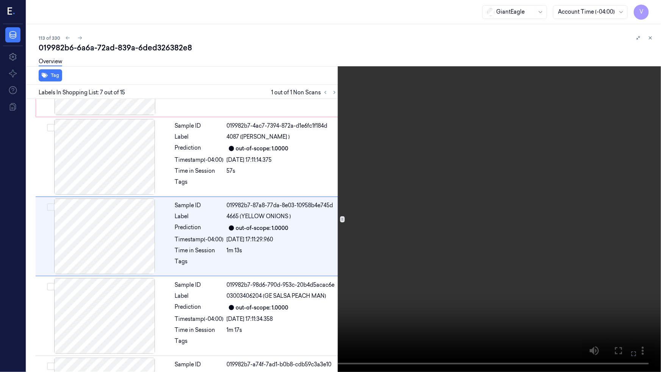
click at [191, 283] on video at bounding box center [330, 186] width 661 height 372
click at [0, 0] on icon at bounding box center [0, 0] width 0 height 0
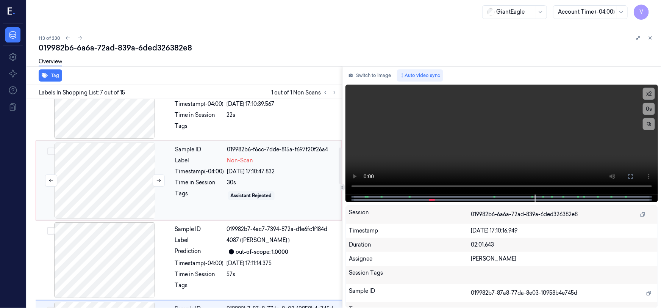
click at [158, 162] on div at bounding box center [104, 180] width 135 height 76
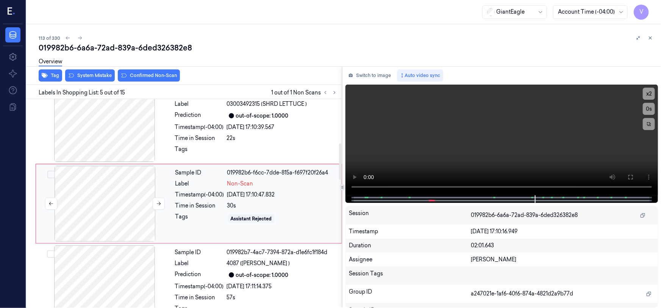
scroll to position [253, 0]
click at [100, 70] on div "Overview" at bounding box center [347, 62] width 616 height 19
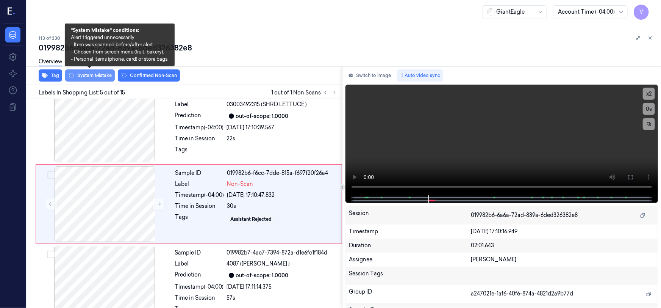
click at [99, 72] on button "System Mistake" at bounding box center [90, 75] width 50 height 12
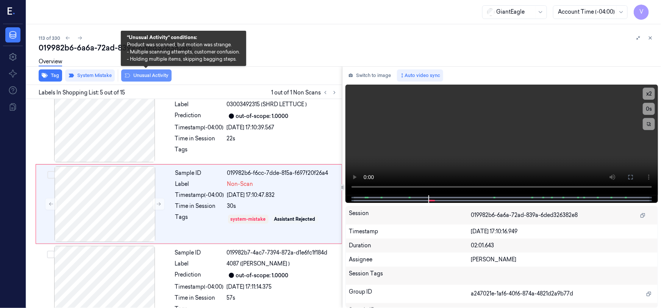
click at [151, 76] on button "Unusual Activity" at bounding box center [146, 75] width 50 height 12
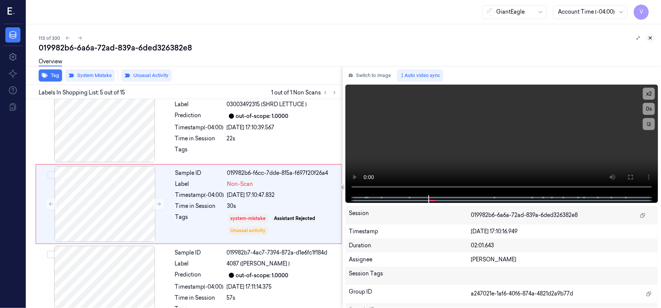
click at [651, 36] on icon at bounding box center [650, 37] width 5 height 5
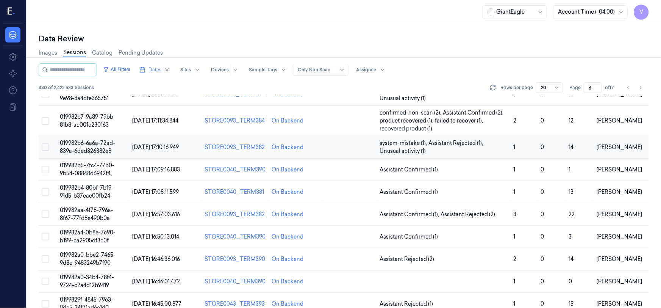
scroll to position [273, 0]
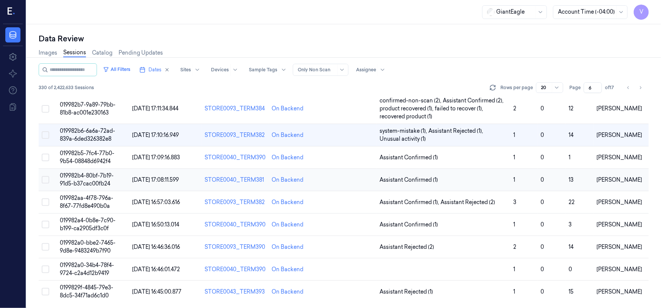
click at [91, 178] on span "019982b4-80bf-7b19-91d5-b37cac00fb24" at bounding box center [87, 179] width 54 height 15
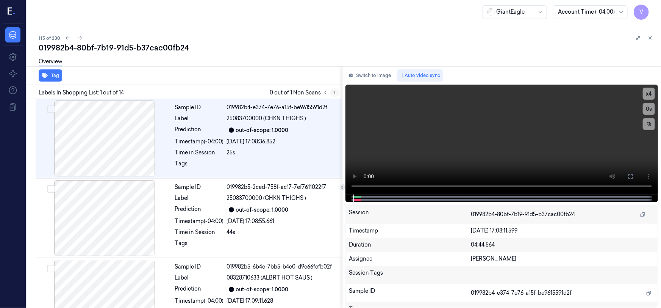
click at [333, 91] on icon at bounding box center [334, 92] width 5 height 5
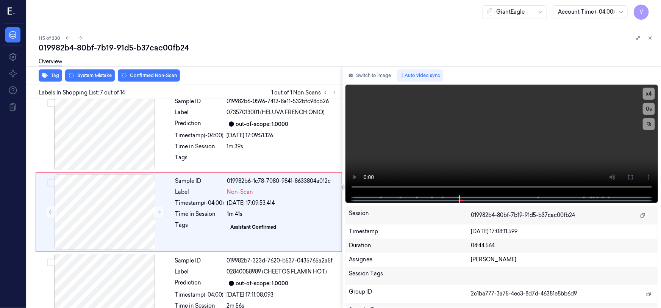
scroll to position [412, 0]
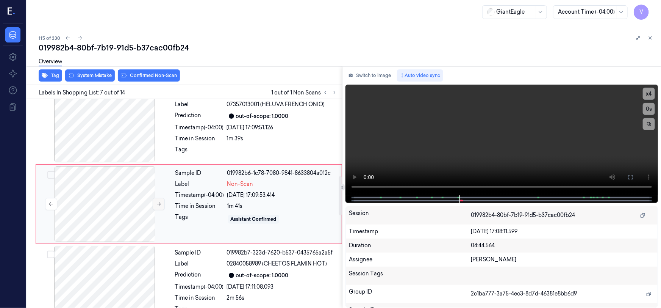
click at [159, 203] on icon at bounding box center [159, 203] width 4 height 3
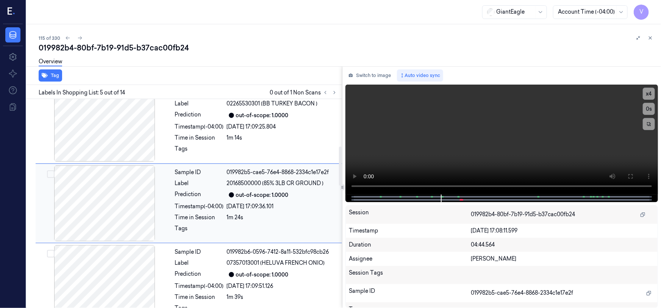
scroll to position [253, 0]
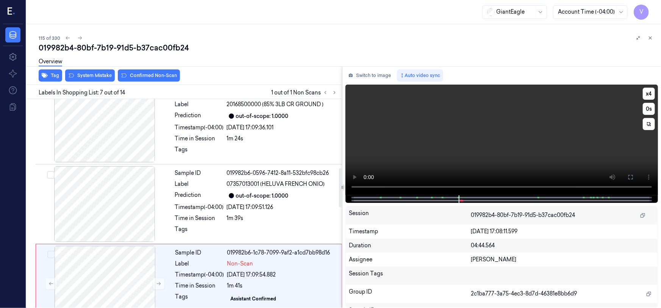
click at [557, 164] on video at bounding box center [501, 139] width 312 height 111
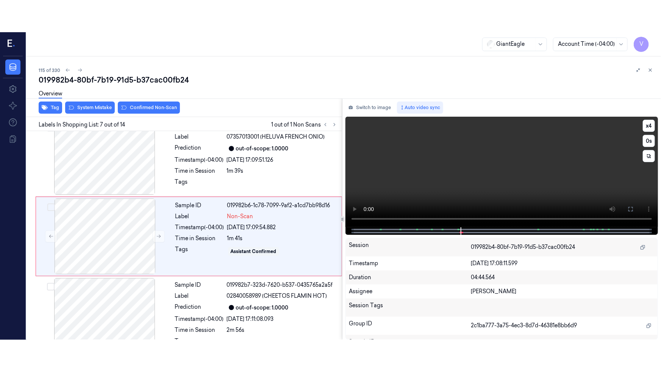
scroll to position [412, 0]
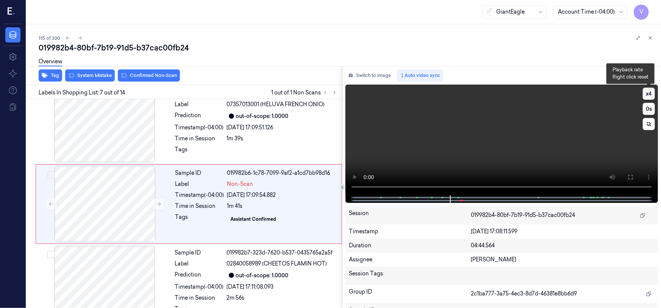
click at [653, 94] on button "x 4" at bounding box center [649, 93] width 12 height 12
click at [652, 94] on button "x 1" at bounding box center [649, 93] width 12 height 12
click at [625, 178] on button at bounding box center [631, 177] width 12 height 12
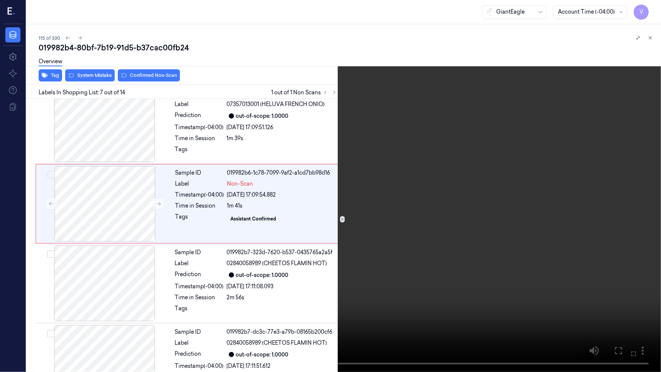
click at [490, 251] on video at bounding box center [330, 186] width 661 height 372
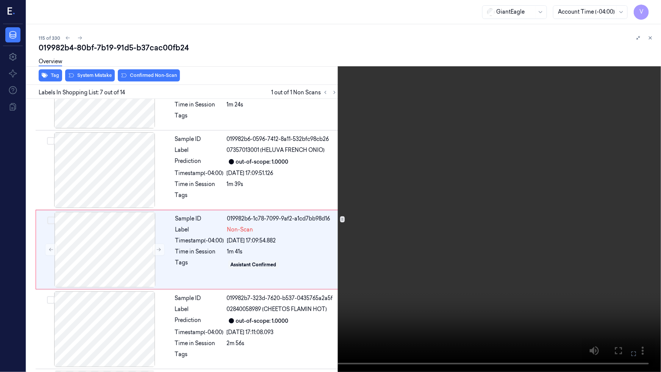
scroll to position [379, 0]
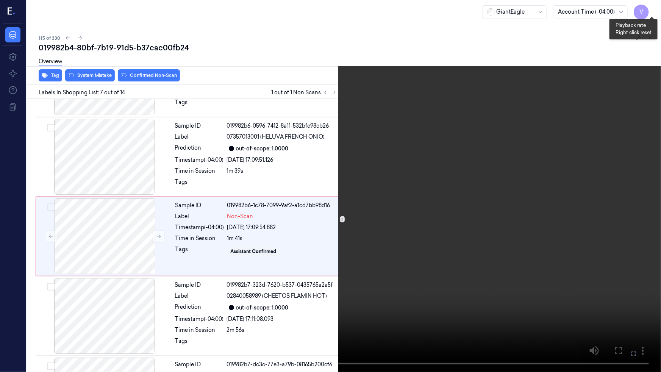
click at [655, 5] on button "x 2" at bounding box center [652, 9] width 12 height 12
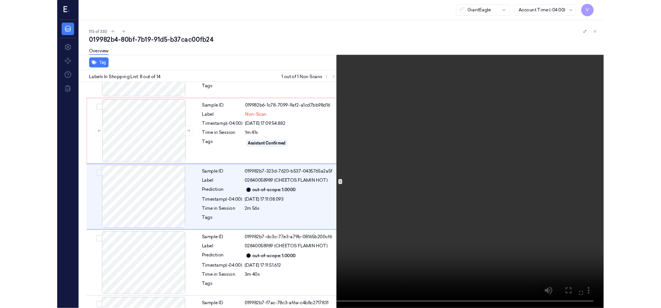
scroll to position [459, 0]
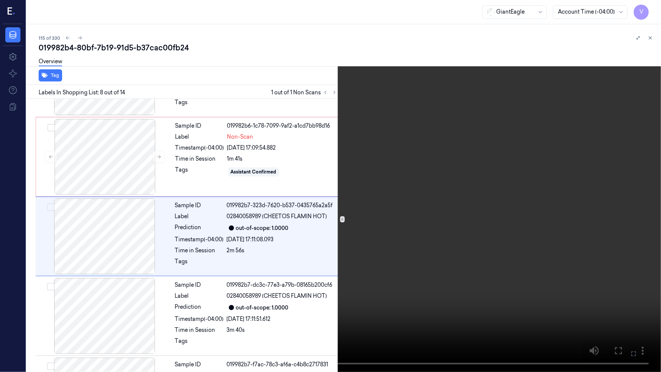
click at [411, 245] on video at bounding box center [330, 186] width 661 height 372
click at [0, 0] on icon at bounding box center [0, 0] width 0 height 0
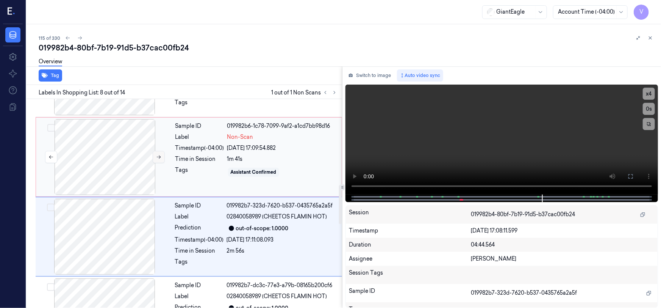
click at [161, 155] on icon at bounding box center [158, 156] width 5 height 5
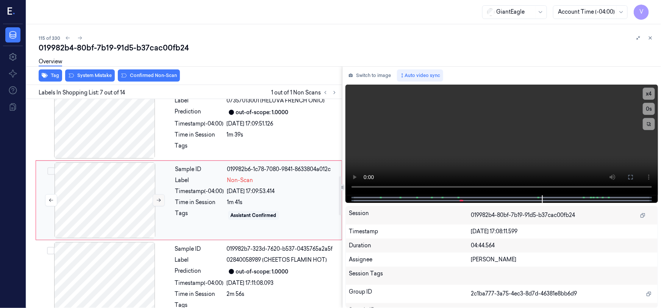
scroll to position [412, 0]
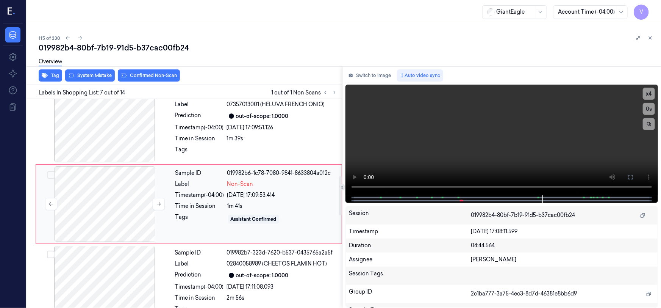
click at [119, 191] on div at bounding box center [104, 204] width 135 height 76
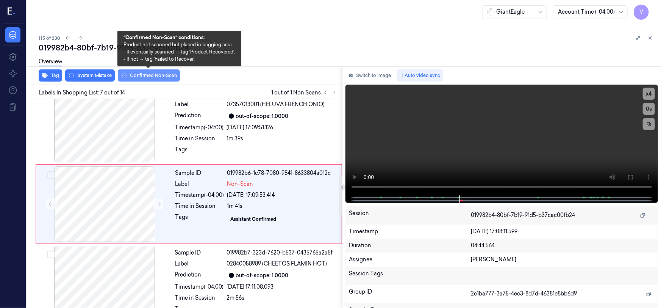
click at [159, 76] on button "Confirmed Non-Scan" at bounding box center [149, 75] width 62 height 12
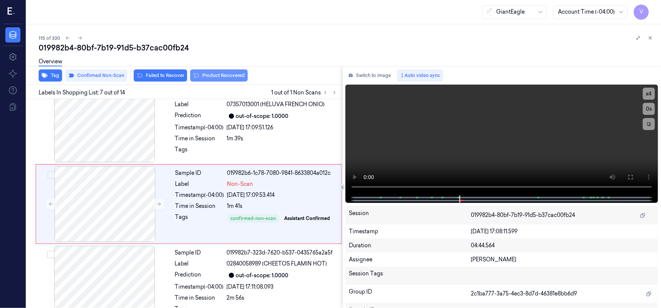
click at [214, 73] on button "Product Recovered" at bounding box center [219, 75] width 58 height 12
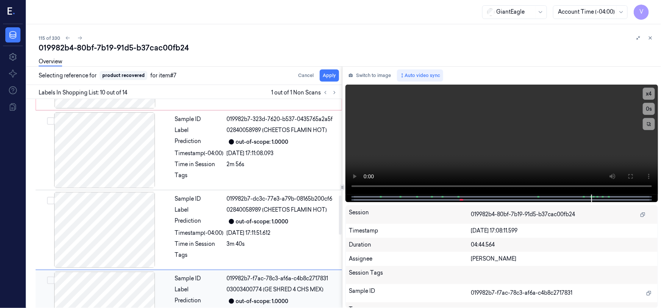
scroll to position [512, 0]
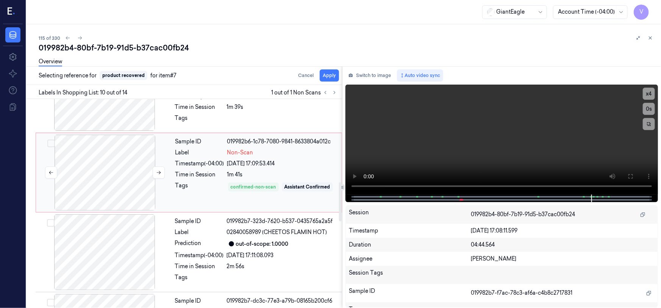
click at [127, 160] on div at bounding box center [104, 172] width 135 height 76
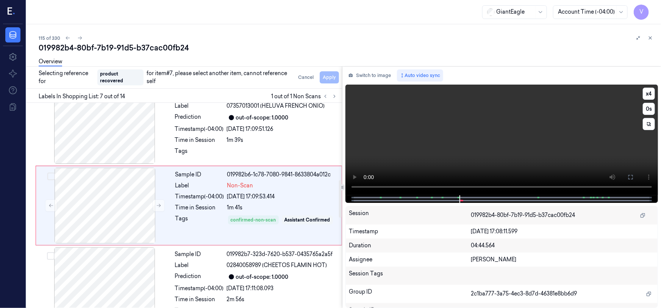
scroll to position [413, 0]
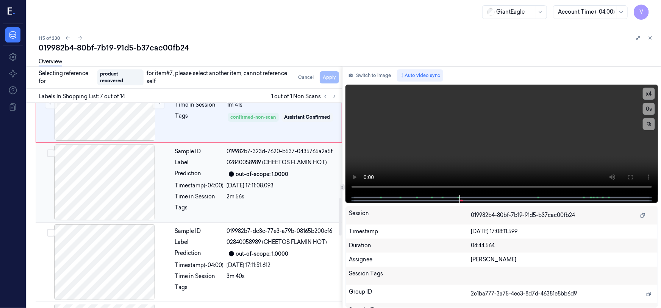
click at [140, 178] on div at bounding box center [104, 182] width 135 height 76
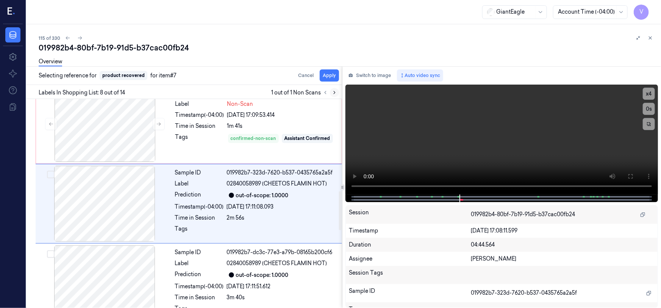
scroll to position [491, 0]
click at [328, 75] on button "Apply" at bounding box center [329, 75] width 19 height 12
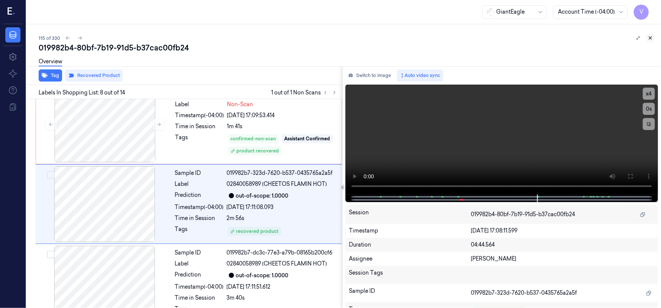
click at [650, 37] on icon at bounding box center [650, 37] width 5 height 5
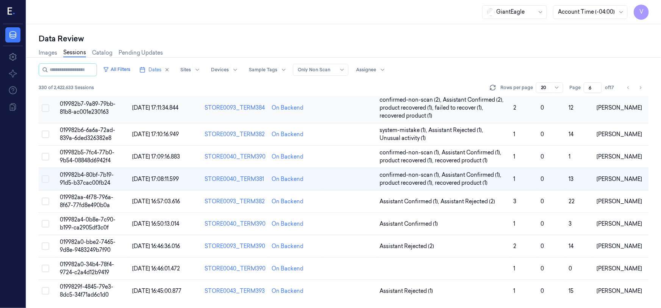
scroll to position [273, 0]
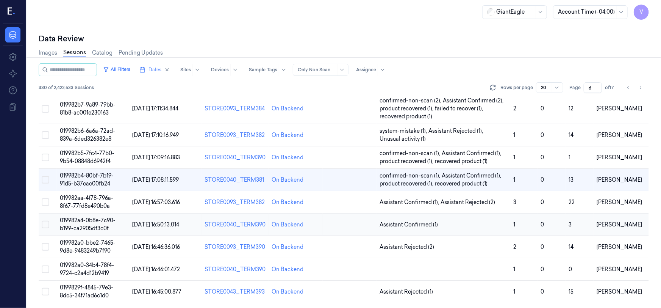
click at [86, 223] on span "019982a4-0b8e-7c90-b199-ca2905df3c0f" at bounding box center [88, 224] width 56 height 15
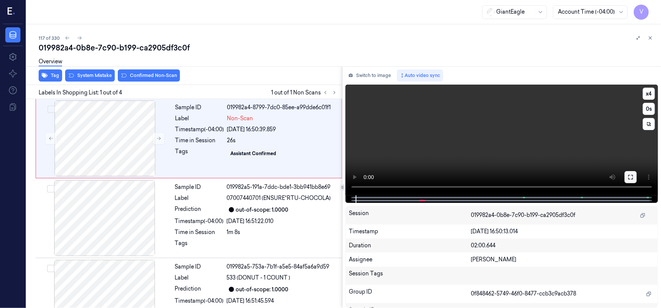
click at [633, 178] on icon at bounding box center [631, 177] width 6 height 6
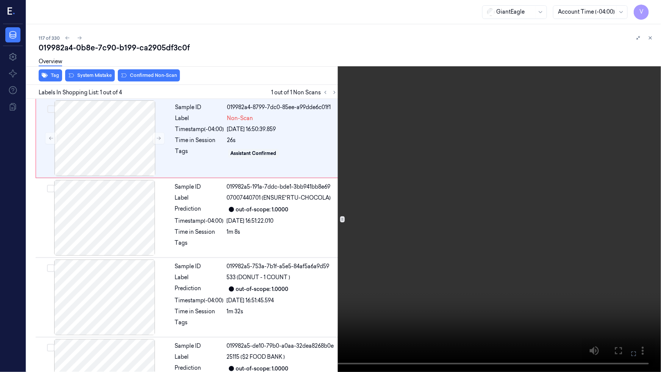
click at [0, 0] on icon at bounding box center [0, 0] width 0 height 0
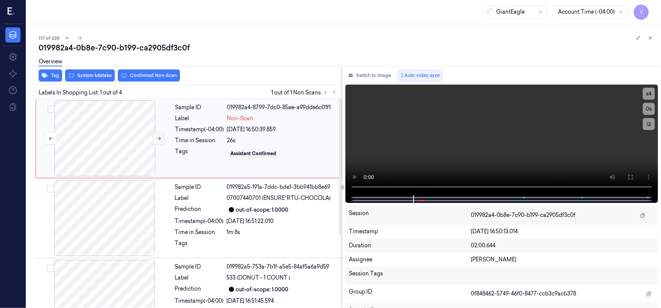
click at [159, 137] on icon at bounding box center [158, 138] width 5 height 5
click at [630, 178] on icon at bounding box center [630, 177] width 5 height 5
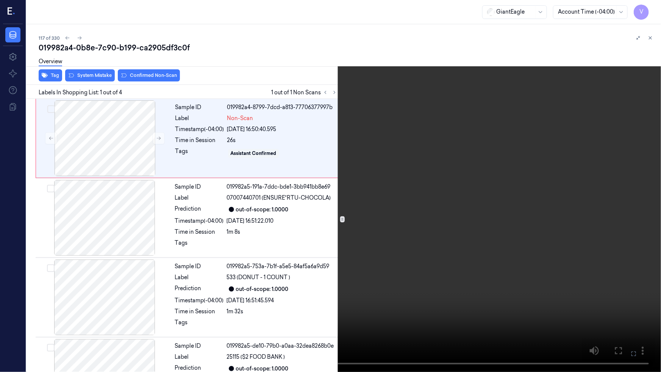
click at [496, 251] on video at bounding box center [330, 186] width 661 height 372
click at [0, 0] on icon at bounding box center [0, 0] width 0 height 0
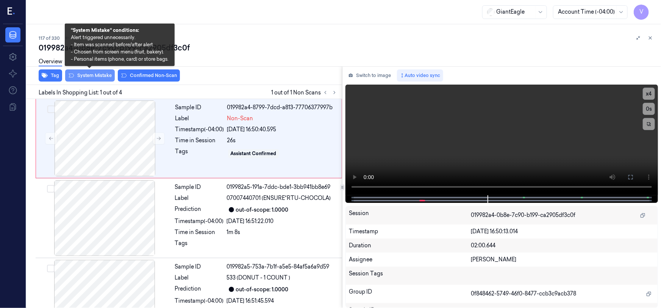
click at [93, 75] on button "System Mistake" at bounding box center [90, 75] width 50 height 12
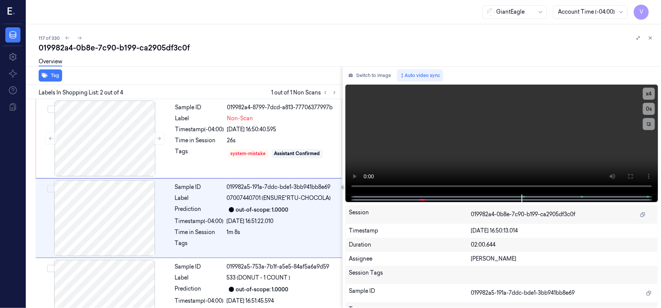
scroll to position [14, 0]
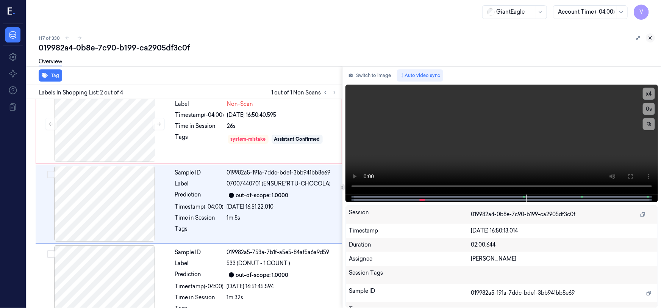
click at [652, 38] on icon at bounding box center [650, 37] width 5 height 5
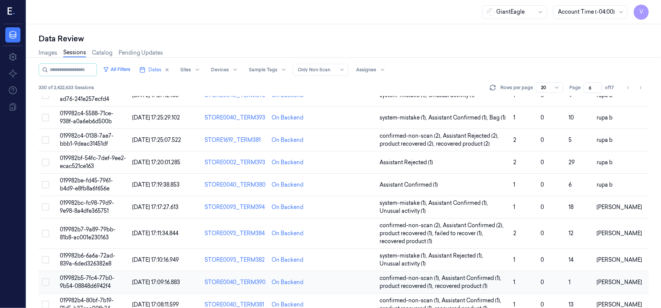
scroll to position [289, 0]
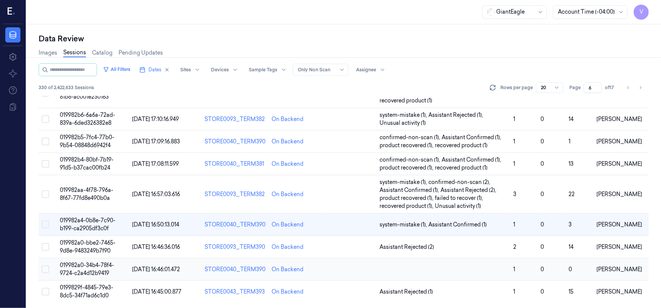
click at [93, 263] on span "019982a0-34b4-78f4-9724-c2a4d12b9419" at bounding box center [87, 268] width 54 height 15
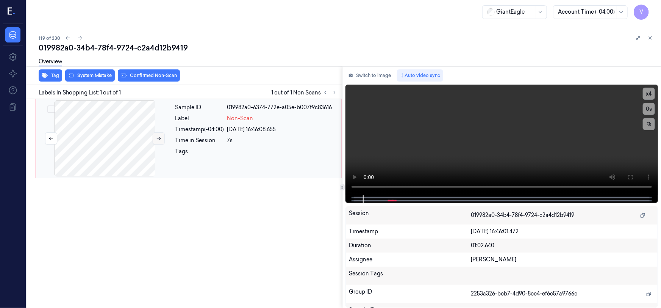
click at [159, 139] on icon at bounding box center [158, 138] width 5 height 5
click at [634, 178] on button at bounding box center [631, 177] width 12 height 12
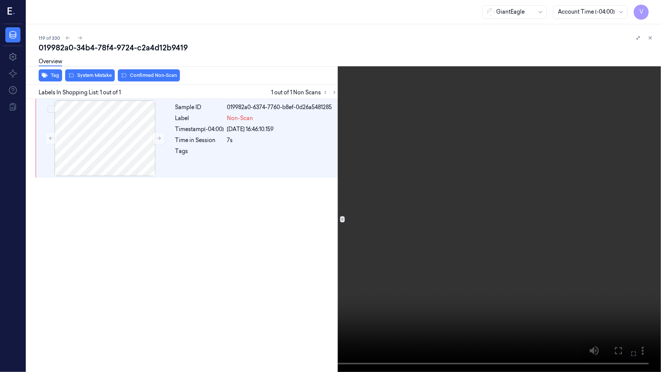
click at [498, 227] on video at bounding box center [330, 186] width 661 height 372
click at [484, 226] on video at bounding box center [330, 186] width 661 height 372
click at [654, 11] on button "x 4" at bounding box center [652, 9] width 12 height 12
click at [651, 9] on button "x 1" at bounding box center [652, 9] width 12 height 12
click at [351, 195] on video at bounding box center [330, 186] width 661 height 372
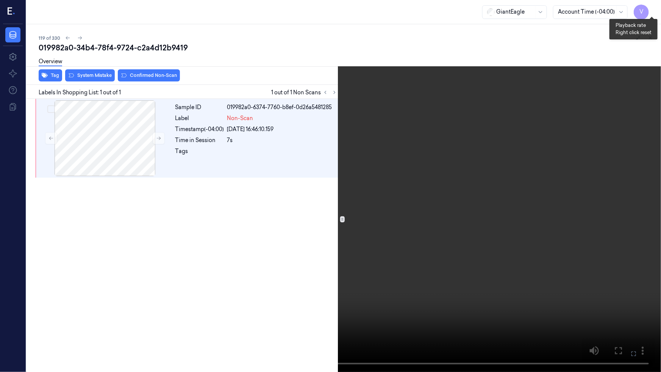
click at [650, 8] on button "x 2" at bounding box center [652, 9] width 12 height 12
click at [0, 0] on icon at bounding box center [0, 0] width 0 height 0
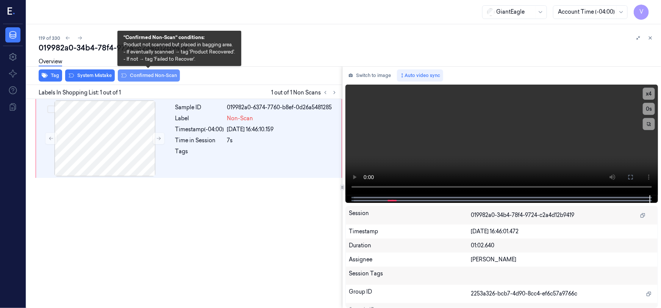
click at [152, 75] on button "Confirmed Non-Scan" at bounding box center [149, 75] width 62 height 12
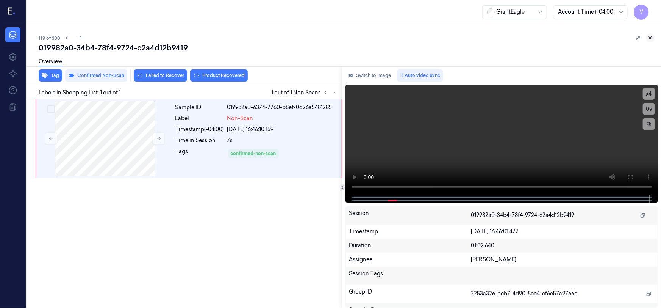
click at [648, 35] on icon at bounding box center [650, 37] width 5 height 5
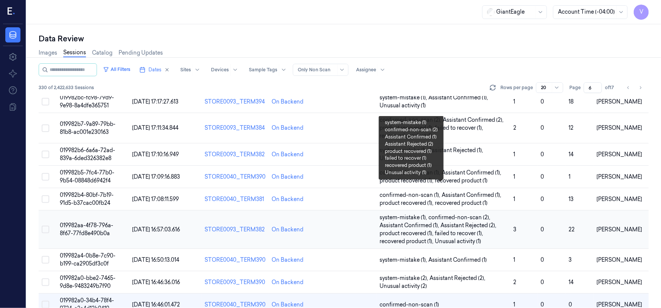
scroll to position [289, 0]
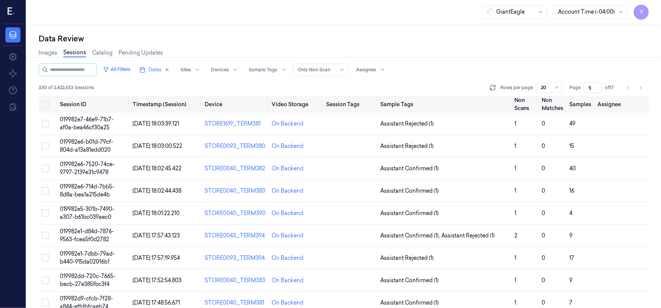
drag, startPoint x: 592, startPoint y: 87, endPoint x: 576, endPoint y: 94, distance: 17.1
click at [576, 94] on div "All Filters Dates Sites Devices Sample Tags Alert Type Only Non Scan Assignee 3…" at bounding box center [344, 79] width 610 height 33
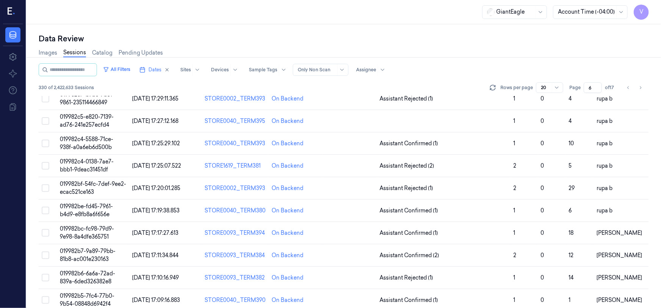
scroll to position [172, 0]
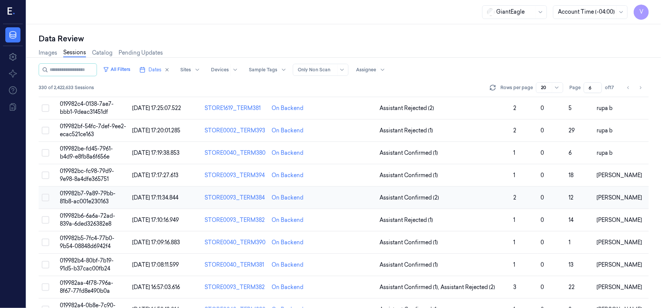
type input "6"
click at [94, 198] on span "019982b7-9a89-79bb-81b8-ac001e230163" at bounding box center [88, 197] width 56 height 15
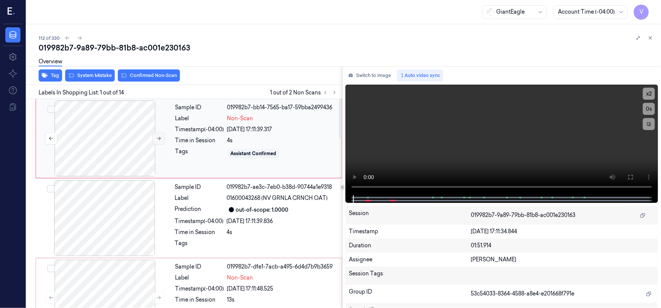
click at [156, 136] on icon at bounding box center [158, 138] width 5 height 5
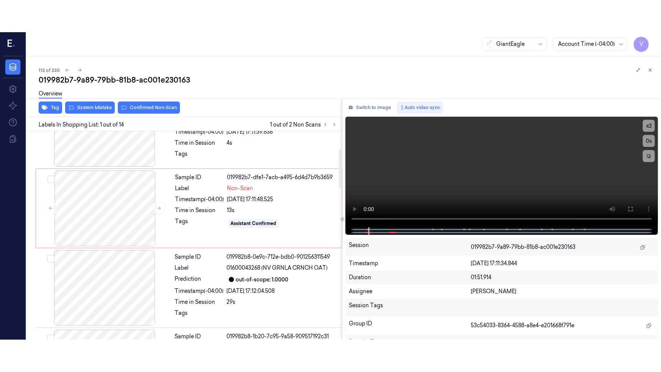
scroll to position [137, 0]
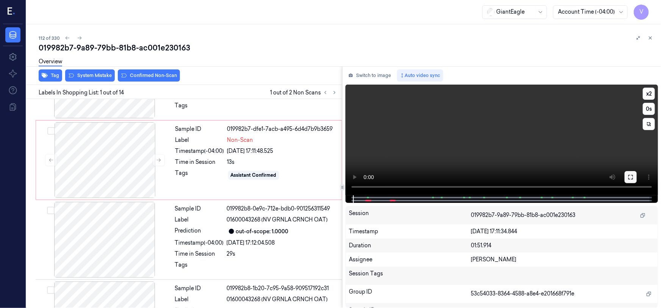
click at [636, 179] on button at bounding box center [631, 177] width 12 height 12
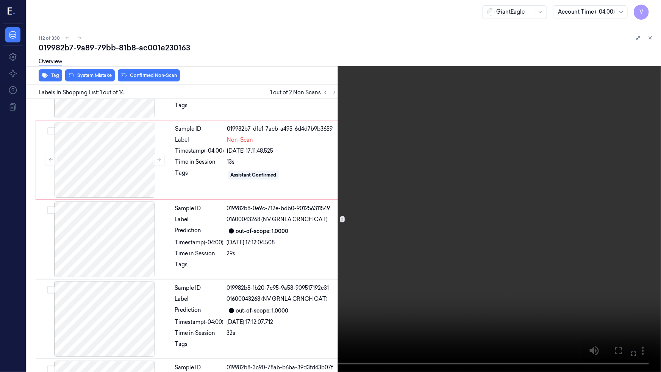
click at [520, 233] on video at bounding box center [330, 186] width 661 height 372
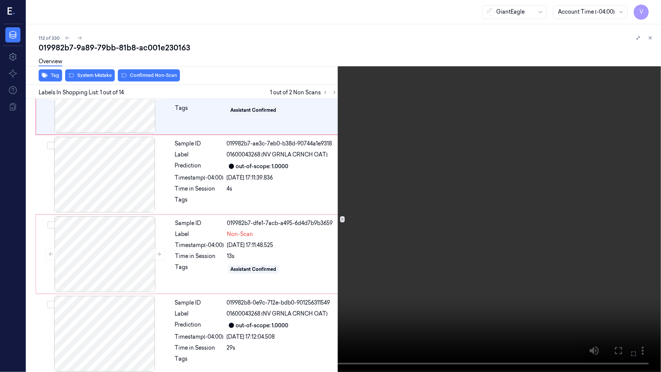
scroll to position [0, 0]
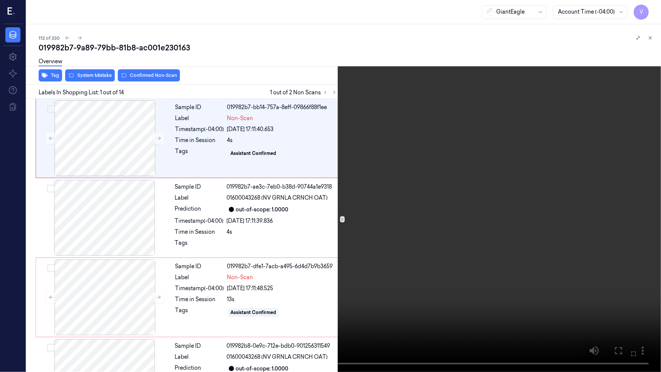
click at [366, 112] on video at bounding box center [330, 186] width 661 height 372
click at [332, 284] on video at bounding box center [330, 186] width 661 height 372
click at [0, 0] on button at bounding box center [0, 0] width 0 height 0
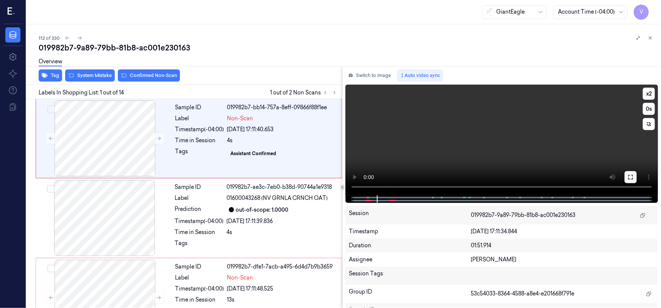
click at [628, 175] on icon at bounding box center [631, 177] width 6 height 6
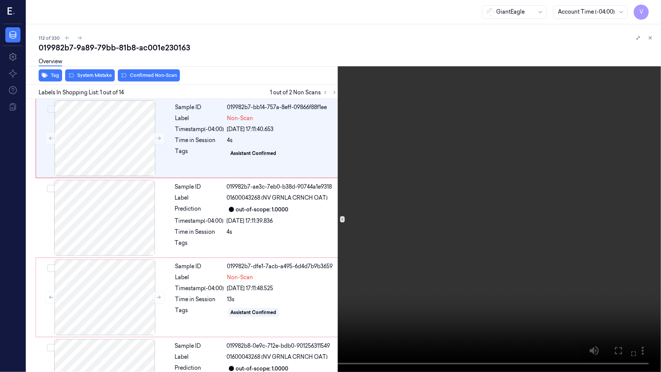
click at [497, 234] on video at bounding box center [330, 186] width 661 height 372
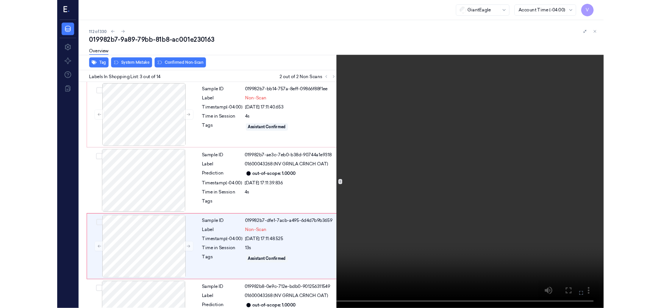
scroll to position [61, 0]
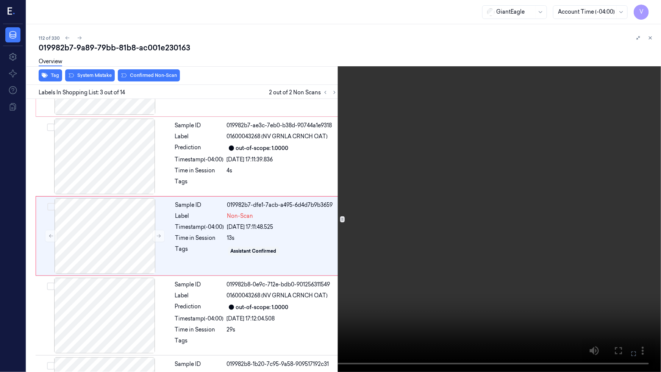
click at [454, 280] on video at bounding box center [330, 186] width 661 height 372
click at [0, 0] on icon at bounding box center [0, 0] width 0 height 0
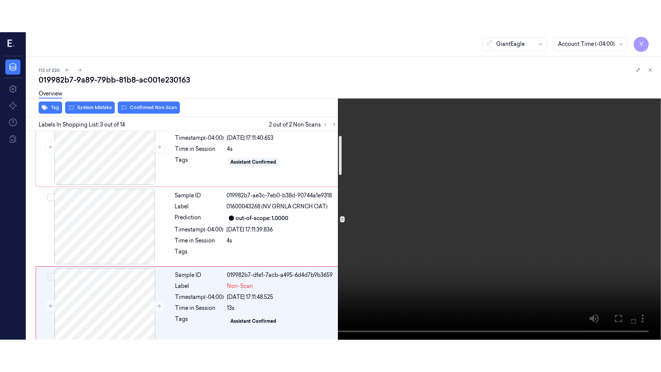
scroll to position [34, 0]
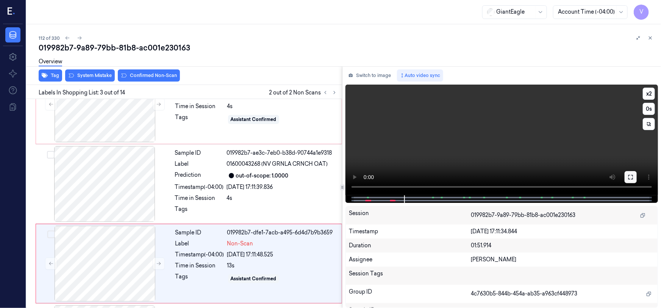
click at [629, 177] on icon at bounding box center [631, 177] width 6 height 6
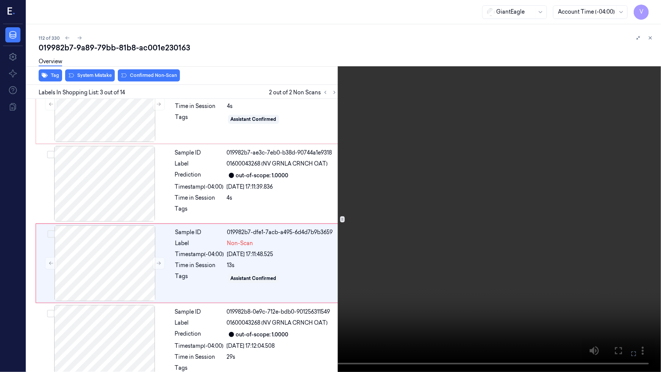
click at [545, 242] on video at bounding box center [330, 186] width 661 height 372
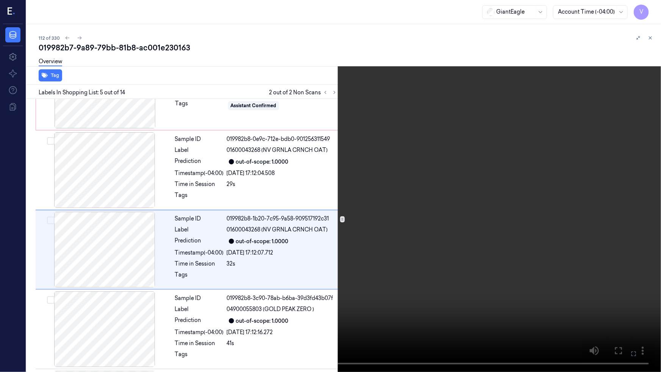
scroll to position [220, 0]
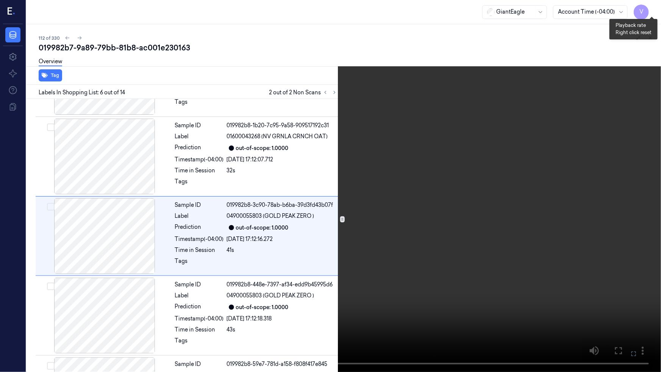
click at [652, 5] on button "x 2" at bounding box center [652, 9] width 12 height 12
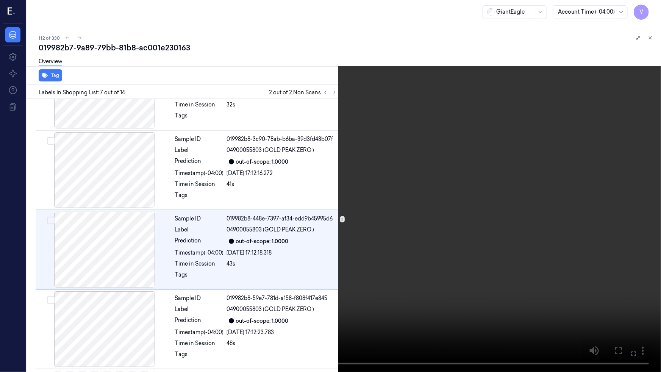
scroll to position [379, 0]
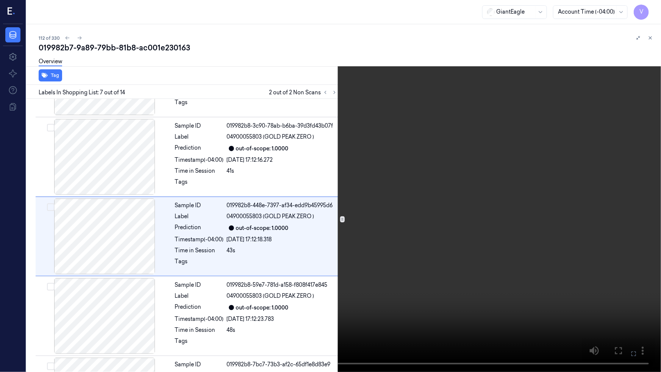
click at [0, 0] on icon at bounding box center [0, 0] width 0 height 0
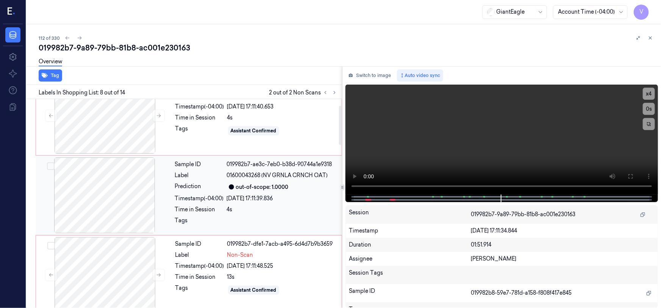
scroll to position [0, 0]
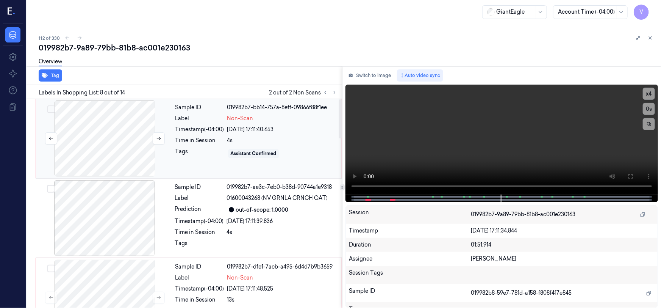
click at [138, 119] on div at bounding box center [104, 138] width 135 height 76
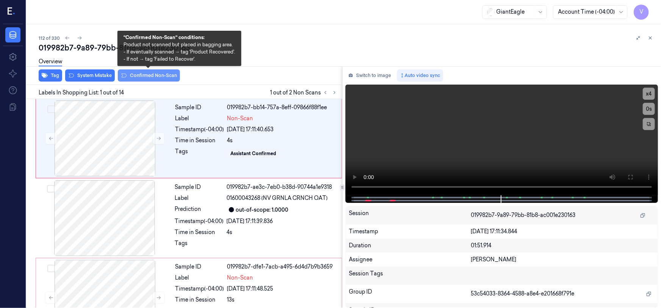
click at [152, 75] on button "Confirmed Non-Scan" at bounding box center [149, 75] width 62 height 12
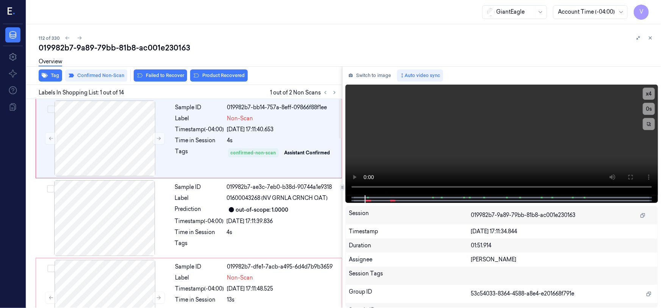
click at [214, 72] on div "Overview" at bounding box center [347, 62] width 616 height 19
click at [230, 76] on button "Product Recovered" at bounding box center [219, 75] width 58 height 12
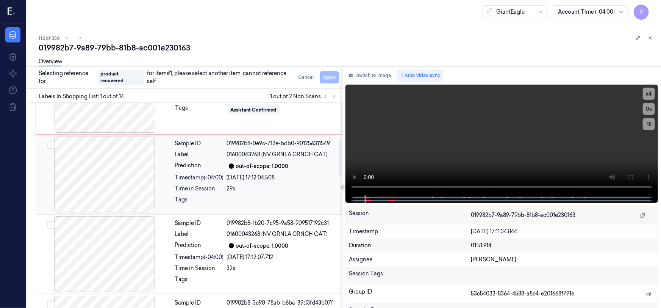
scroll to position [172, 0]
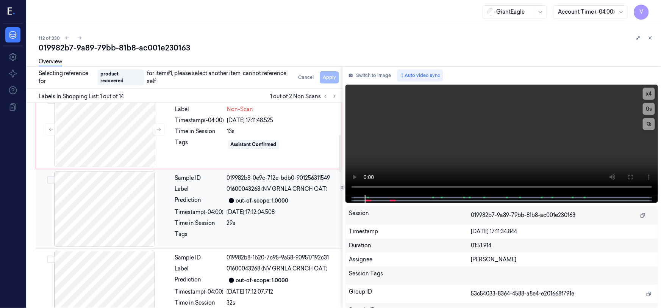
click at [144, 193] on div at bounding box center [104, 209] width 135 height 76
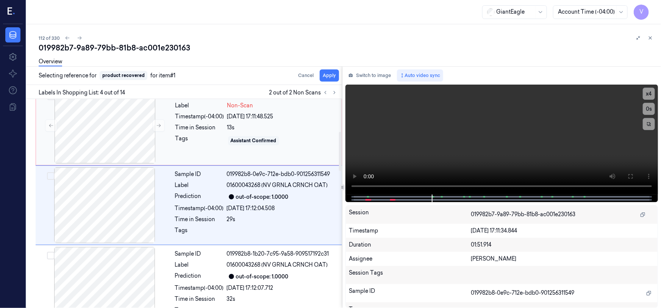
scroll to position [173, 0]
click at [331, 76] on button "Apply" at bounding box center [329, 75] width 19 height 12
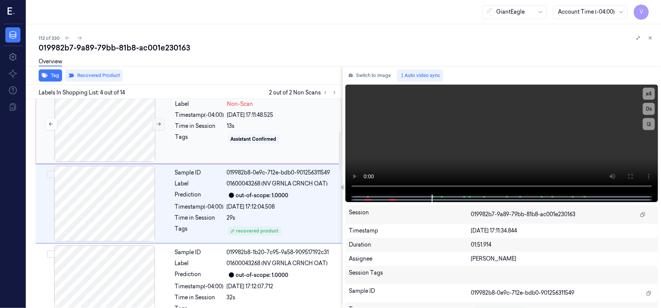
click at [162, 120] on button at bounding box center [159, 124] width 12 height 12
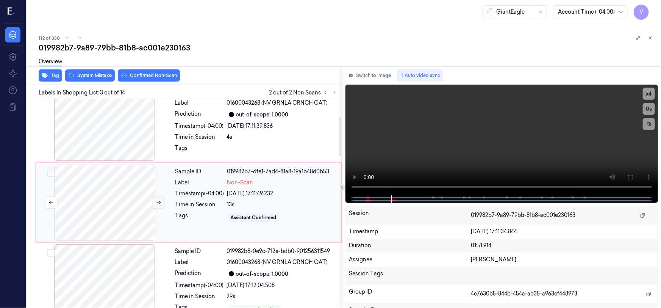
scroll to position [94, 0]
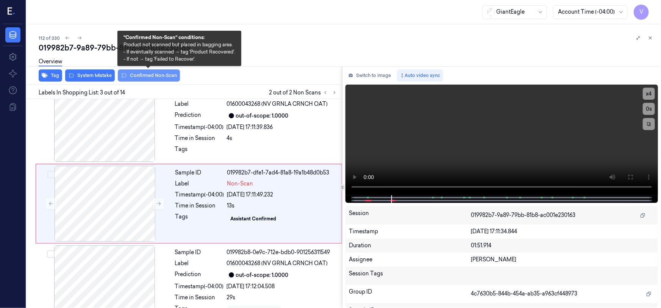
click at [150, 76] on button "Confirmed Non-Scan" at bounding box center [149, 75] width 62 height 12
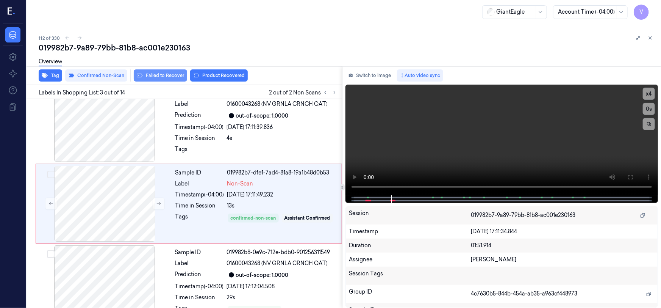
click at [159, 74] on button "Failed to Recover" at bounding box center [160, 75] width 53 height 12
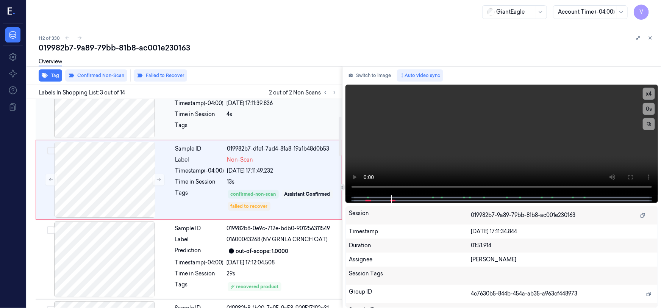
scroll to position [137, 0]
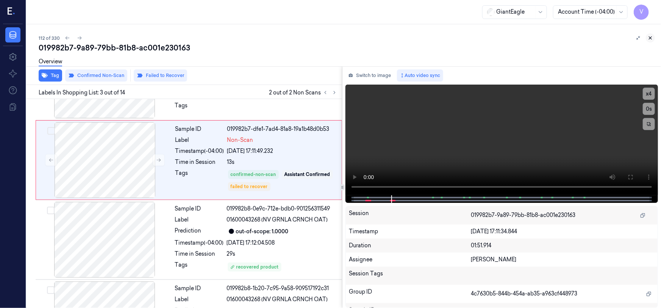
click at [653, 38] on icon at bounding box center [650, 37] width 5 height 5
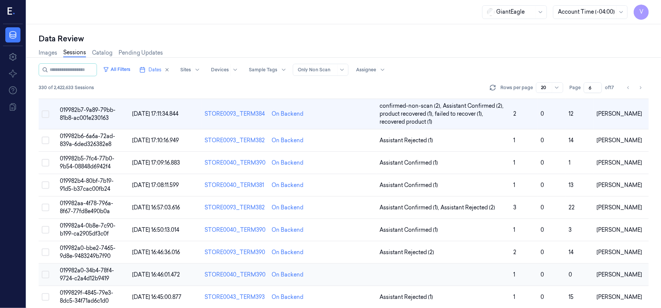
scroll to position [273, 0]
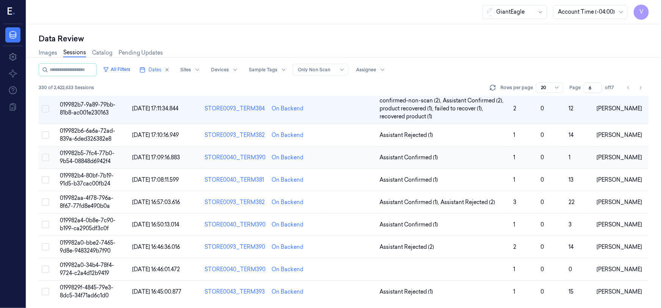
click at [94, 159] on span "019982b5-7fc4-77b0-9b54-08848d6942f4" at bounding box center [87, 157] width 55 height 15
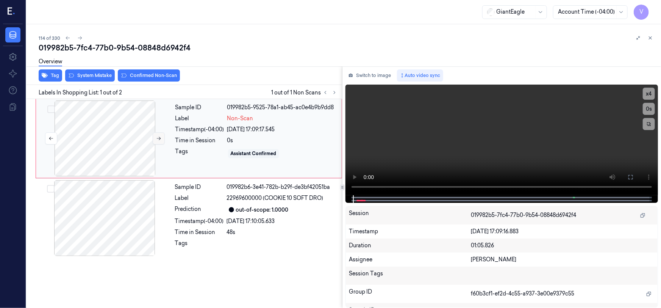
click at [156, 138] on icon at bounding box center [158, 138] width 5 height 5
drag, startPoint x: 630, startPoint y: 178, endPoint x: 598, endPoint y: 244, distance: 73.0
click at [630, 178] on icon at bounding box center [631, 177] width 6 height 6
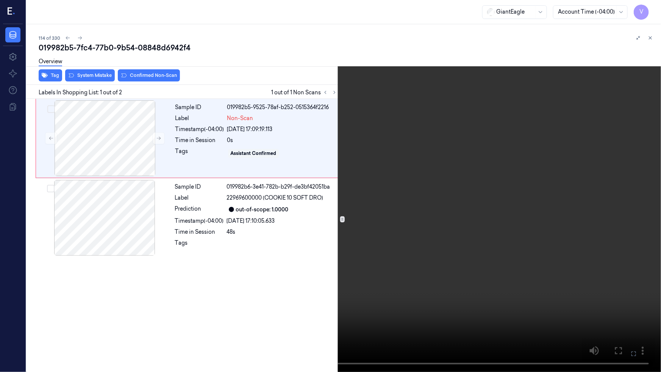
click at [335, 220] on video at bounding box center [330, 186] width 661 height 372
click at [366, 172] on video at bounding box center [330, 186] width 661 height 372
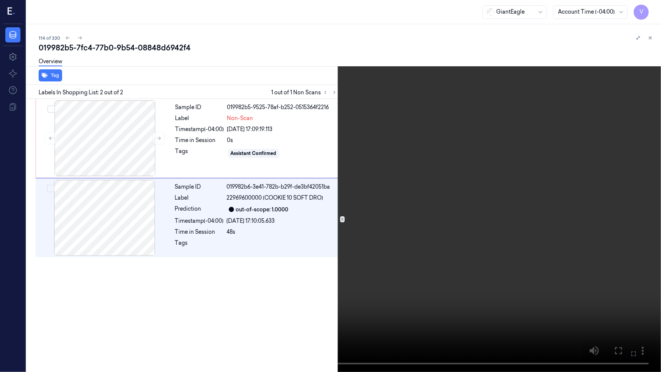
click at [454, 241] on video at bounding box center [330, 186] width 661 height 372
click at [0, 0] on icon at bounding box center [0, 0] width 0 height 0
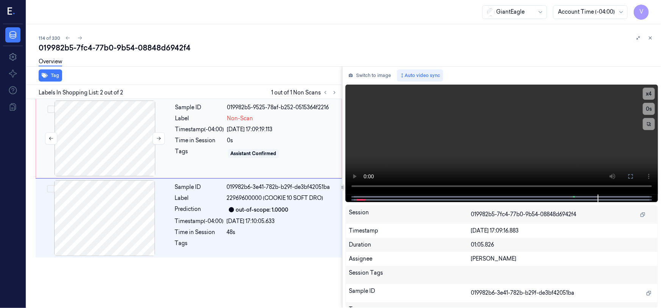
click at [145, 145] on div at bounding box center [104, 138] width 135 height 76
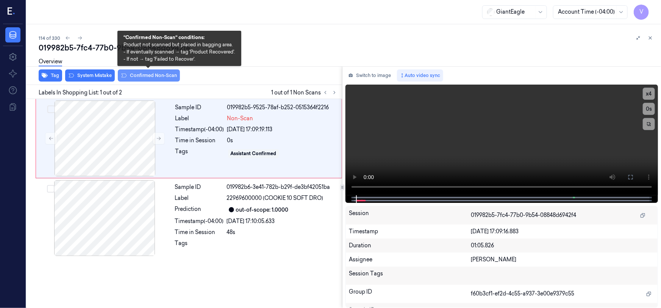
click at [154, 72] on button "Confirmed Non-Scan" at bounding box center [149, 75] width 62 height 12
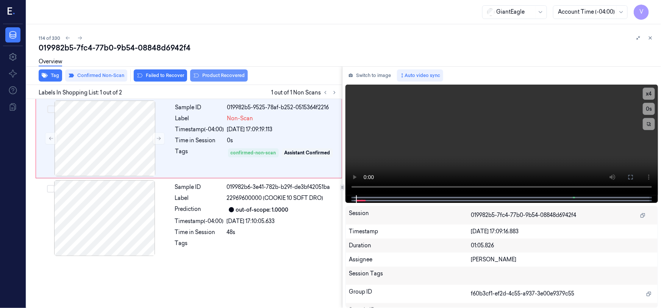
click at [220, 76] on button "Product Recovered" at bounding box center [219, 75] width 58 height 12
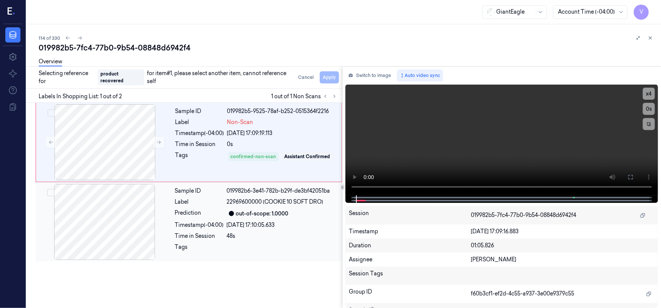
click at [115, 220] on div at bounding box center [104, 222] width 135 height 76
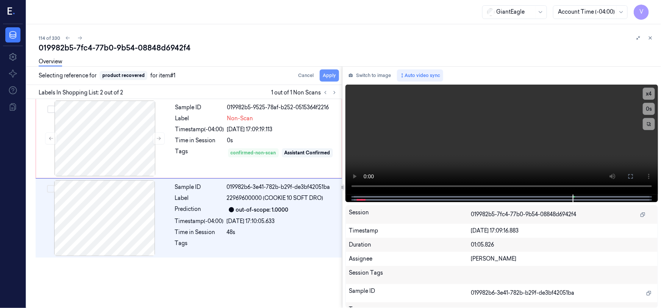
click at [335, 74] on button "Apply" at bounding box center [329, 75] width 19 height 12
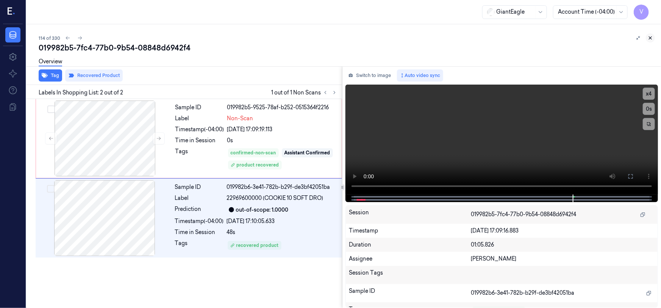
click at [650, 36] on icon at bounding box center [650, 37] width 5 height 5
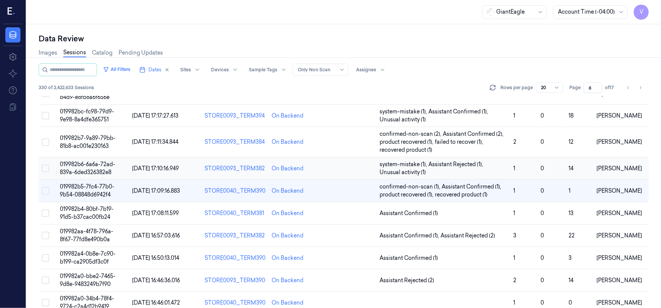
scroll to position [228, 0]
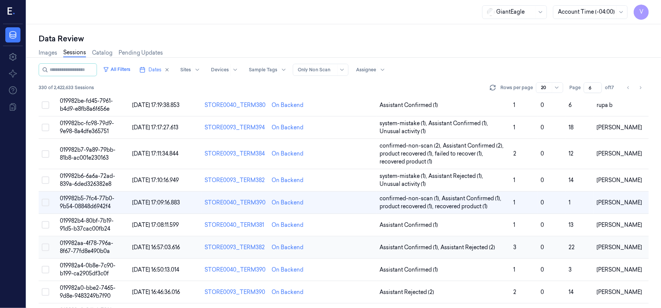
click at [81, 242] on span "019982aa-4f78-796a-8f67-77fd8e490b0a" at bounding box center [86, 246] width 53 height 15
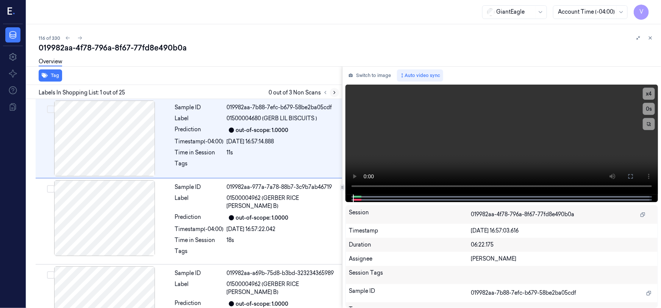
click at [335, 91] on icon at bounding box center [334, 92] width 5 height 5
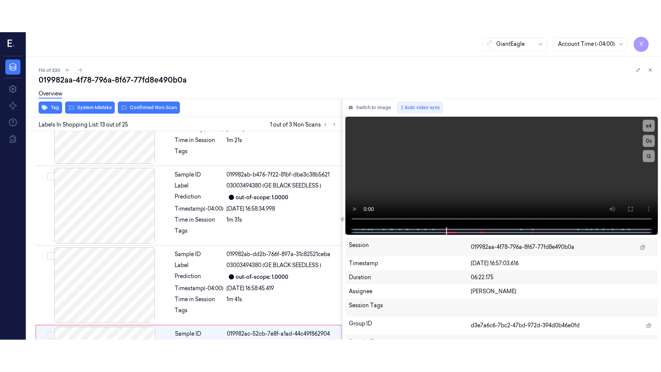
scroll to position [889, 0]
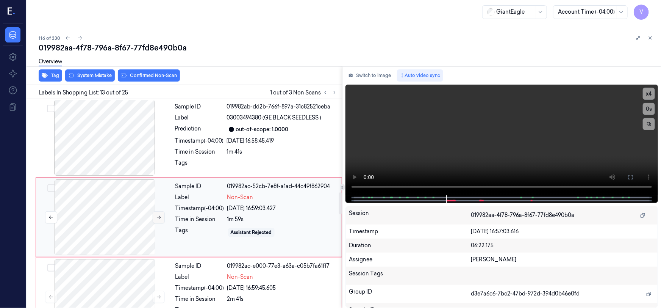
click at [158, 214] on icon at bounding box center [158, 216] width 5 height 5
click at [160, 215] on icon at bounding box center [159, 216] width 4 height 3
click at [158, 214] on icon at bounding box center [158, 216] width 5 height 5
click at [156, 214] on icon at bounding box center [158, 216] width 5 height 5
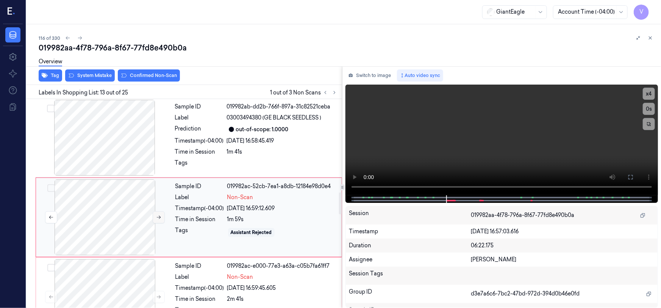
click at [156, 214] on icon at bounding box center [158, 216] width 5 height 5
click at [631, 179] on icon at bounding box center [631, 177] width 6 height 6
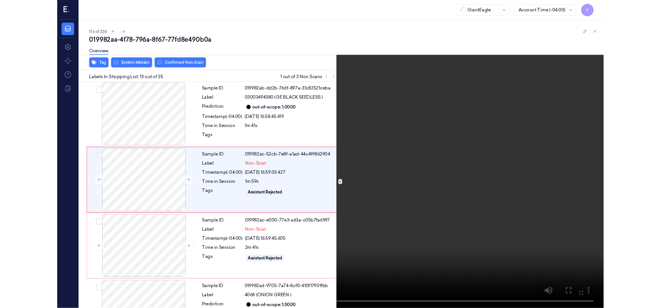
scroll to position [856, 0]
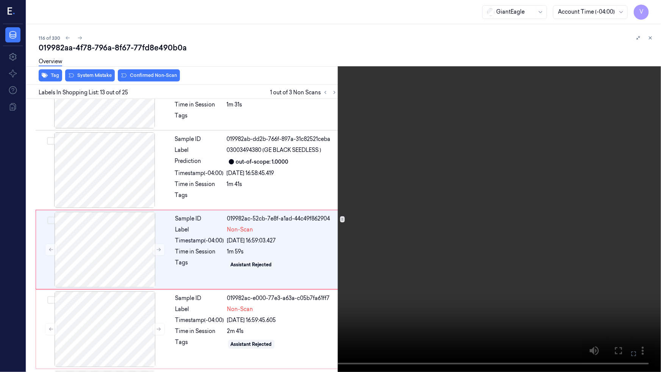
click at [0, 0] on icon at bounding box center [0, 0] width 0 height 0
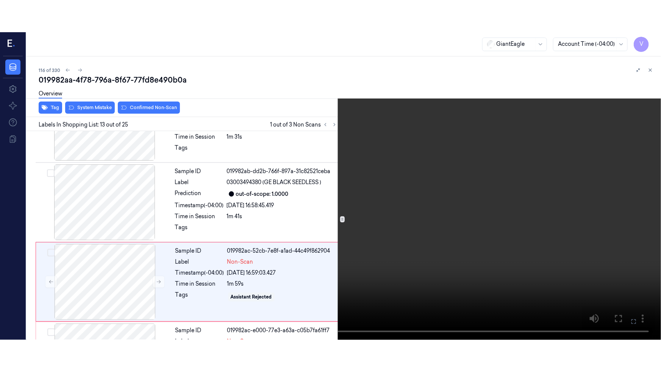
scroll to position [889, 0]
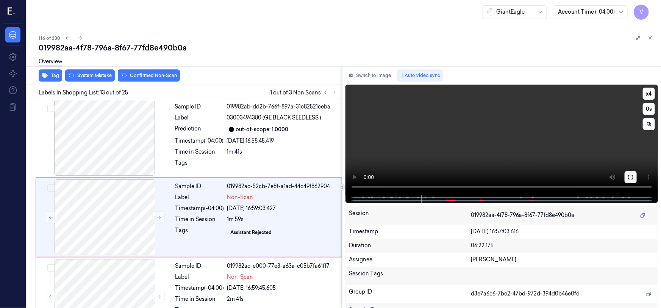
click at [630, 177] on icon at bounding box center [631, 177] width 6 height 6
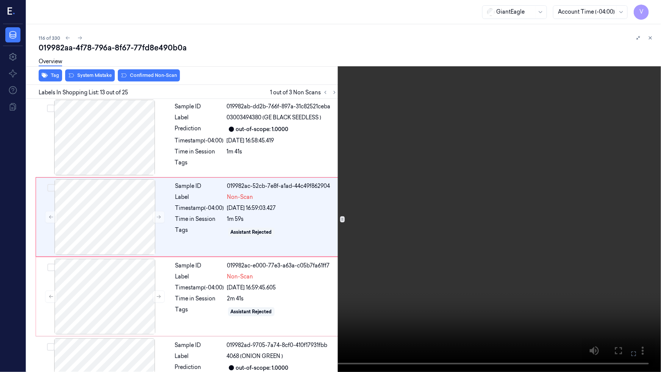
click at [365, 235] on video at bounding box center [330, 186] width 661 height 372
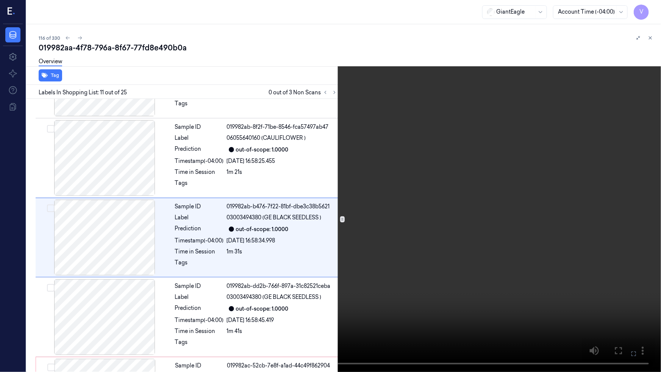
scroll to position [697, 0]
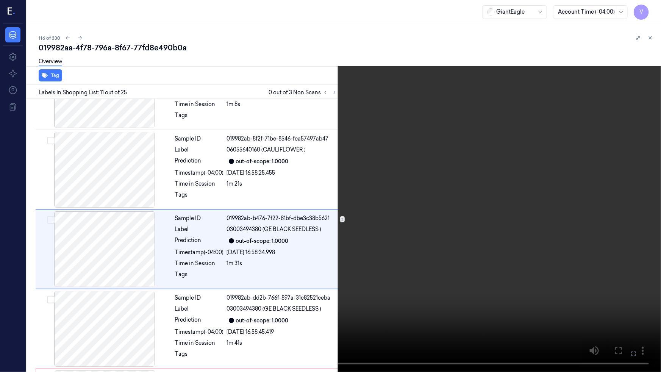
click at [249, 230] on video at bounding box center [330, 186] width 661 height 372
click at [319, 182] on video at bounding box center [330, 186] width 661 height 372
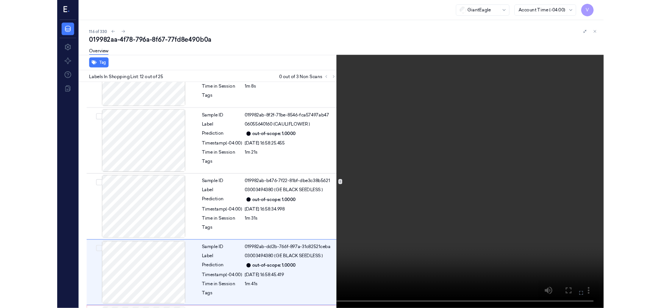
scroll to position [776, 0]
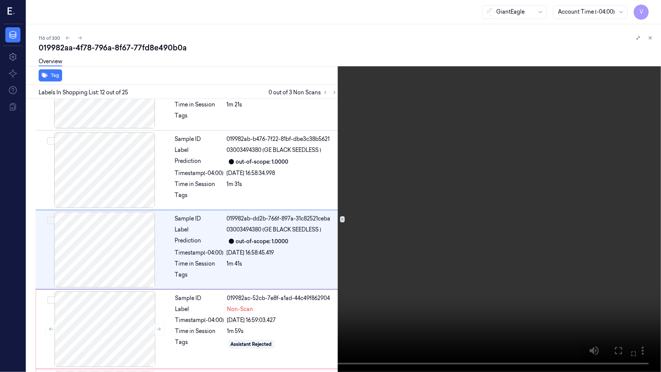
click at [370, 182] on video at bounding box center [330, 186] width 661 height 372
click at [0, 0] on icon at bounding box center [0, 0] width 0 height 0
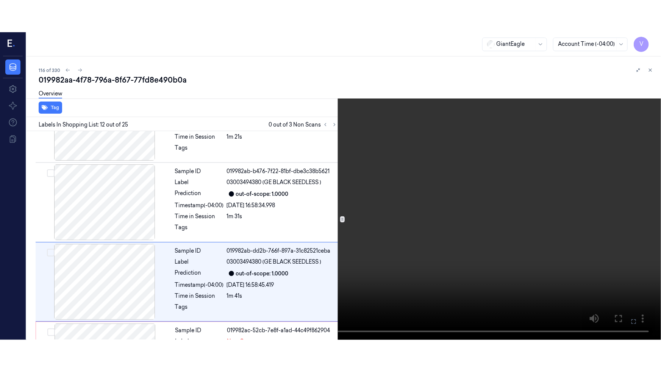
scroll to position [809, 0]
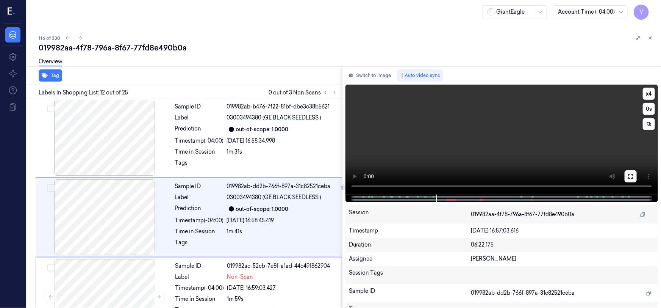
click at [629, 178] on icon at bounding box center [631, 176] width 6 height 6
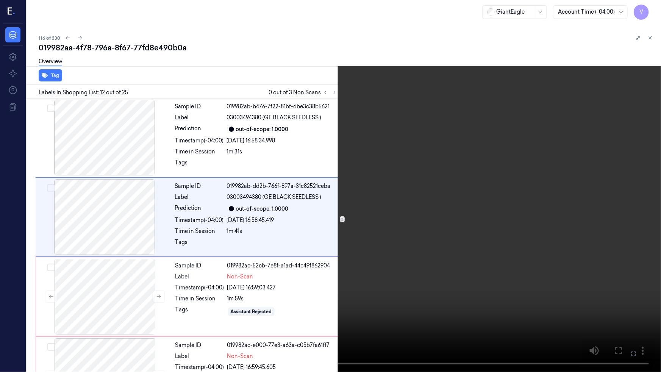
click at [471, 228] on video at bounding box center [330, 186] width 661 height 372
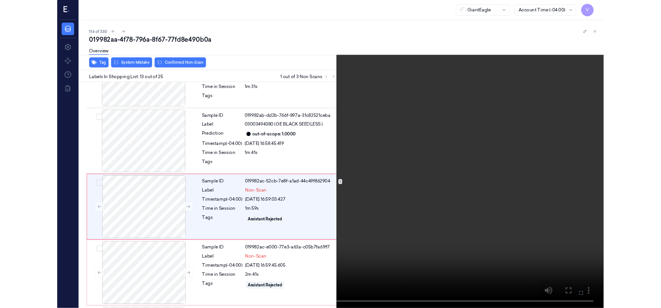
scroll to position [856, 0]
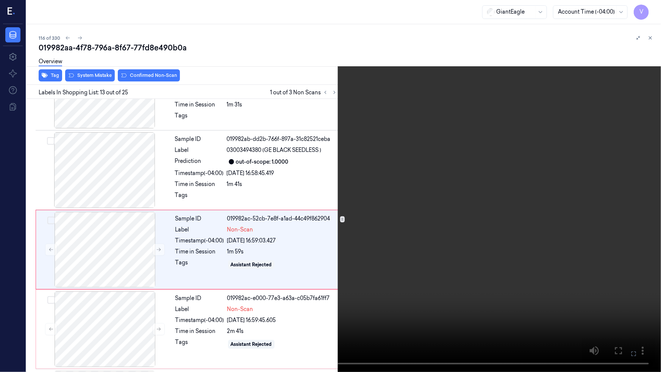
click at [423, 223] on video at bounding box center [330, 186] width 661 height 372
click at [0, 0] on button at bounding box center [0, 0] width 0 height 0
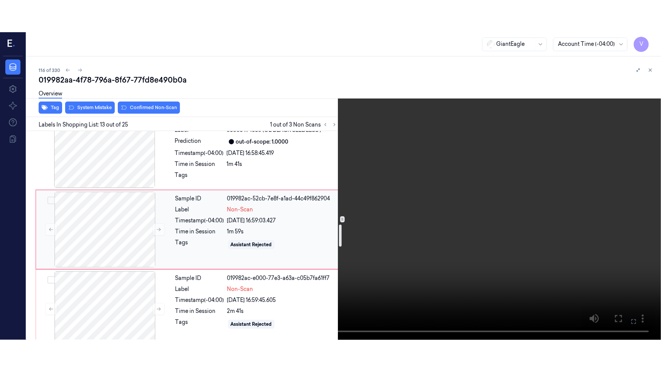
scroll to position [925, 0]
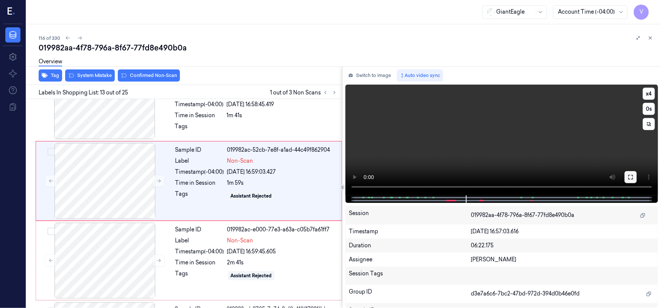
click at [628, 177] on icon at bounding box center [631, 177] width 6 height 6
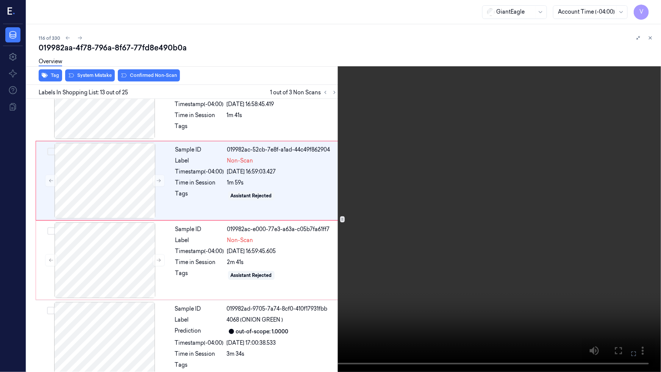
click at [434, 223] on video at bounding box center [330, 186] width 661 height 372
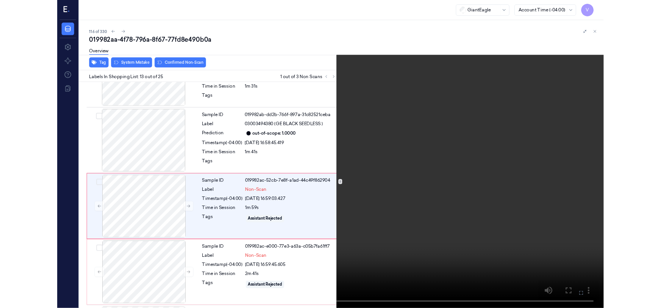
scroll to position [856, 0]
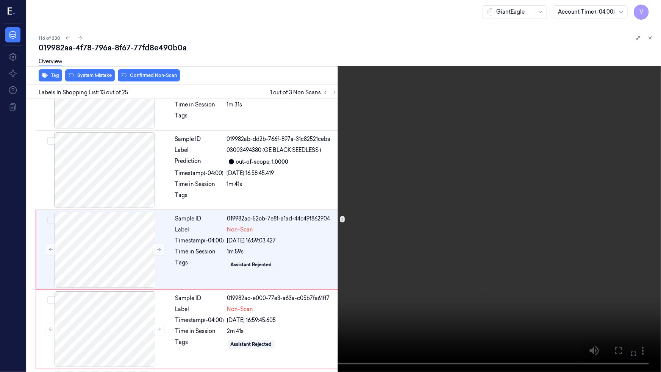
click at [373, 307] on video at bounding box center [330, 186] width 661 height 372
drag, startPoint x: 634, startPoint y: 353, endPoint x: 634, endPoint y: 305, distance: 47.7
click at [0, 0] on icon at bounding box center [0, 0] width 0 height 0
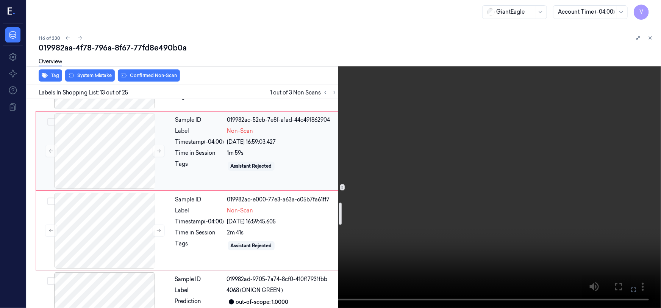
scroll to position [994, 0]
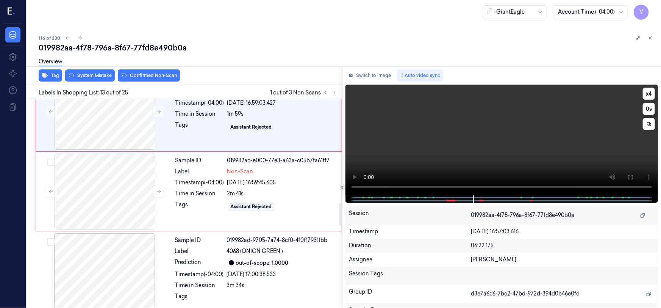
click at [560, 121] on video at bounding box center [501, 139] width 312 height 111
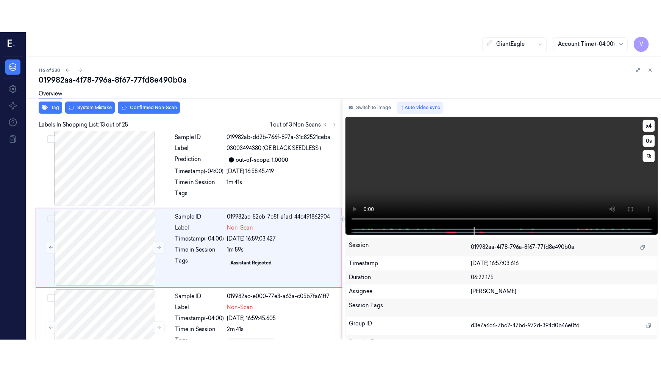
scroll to position [889, 0]
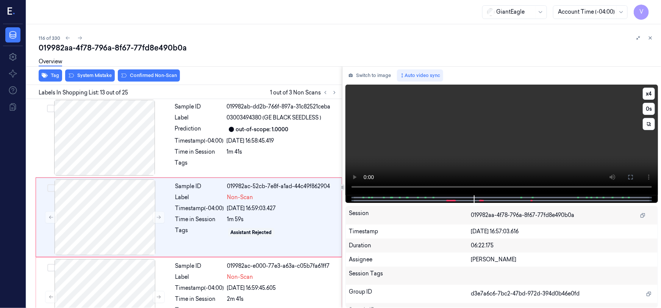
click at [534, 131] on video at bounding box center [501, 139] width 312 height 111
click at [629, 175] on icon at bounding box center [630, 177] width 5 height 5
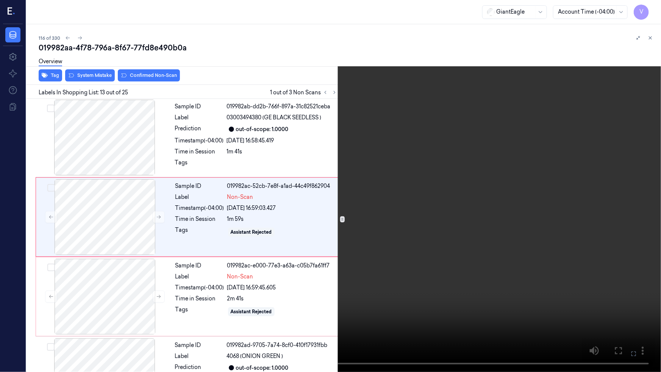
click at [534, 223] on video at bounding box center [330, 186] width 661 height 372
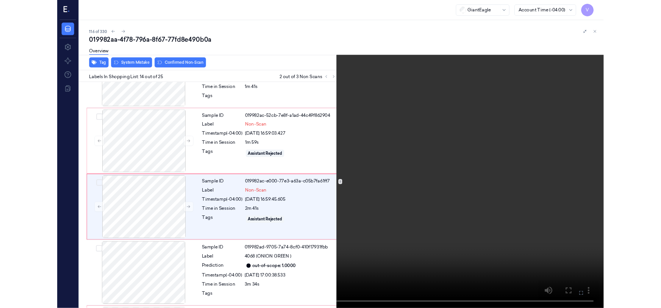
scroll to position [935, 0]
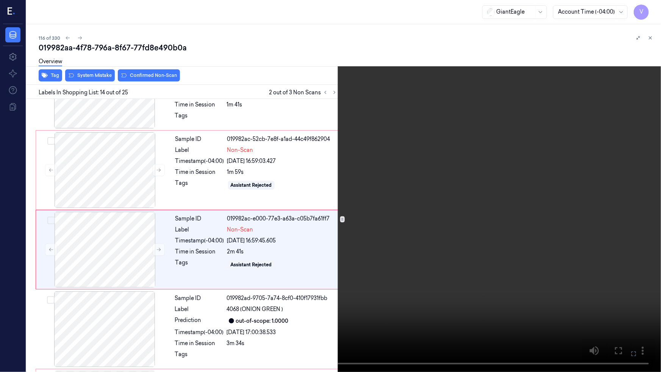
click at [476, 278] on video at bounding box center [330, 186] width 661 height 372
click at [0, 0] on icon at bounding box center [0, 0] width 0 height 0
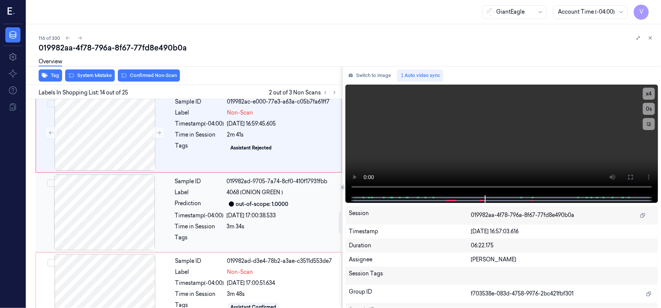
scroll to position [1071, 0]
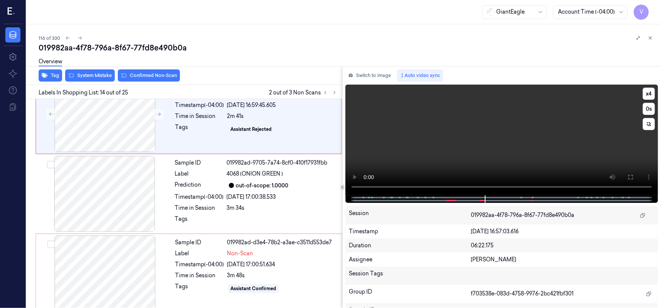
click at [557, 145] on video at bounding box center [501, 139] width 312 height 111
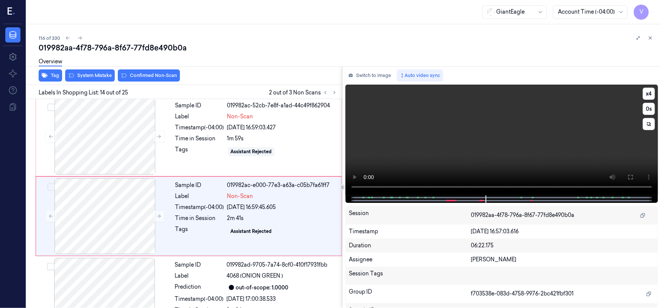
click at [531, 147] on video at bounding box center [501, 139] width 312 height 111
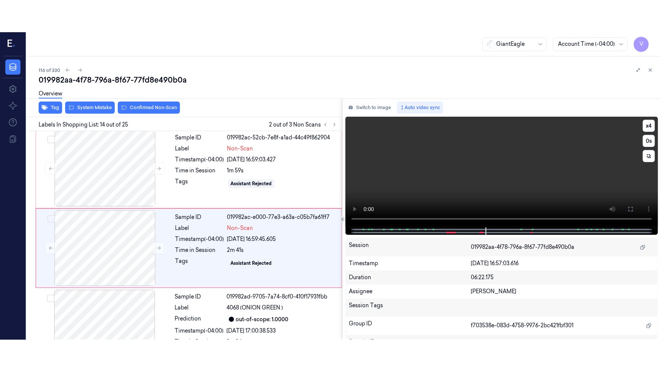
scroll to position [968, 0]
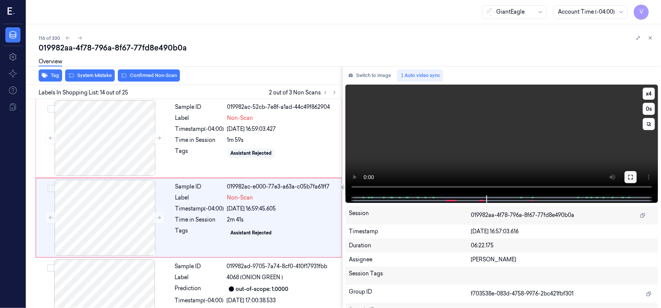
click at [631, 176] on icon at bounding box center [631, 177] width 6 height 6
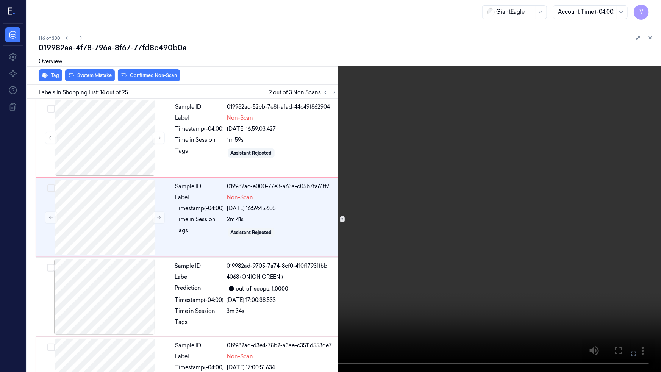
click at [485, 226] on video at bounding box center [330, 186] width 661 height 372
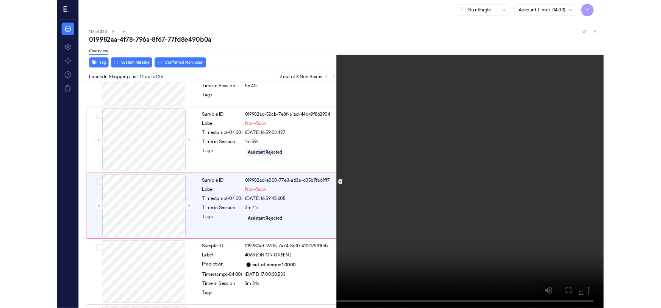
scroll to position [935, 0]
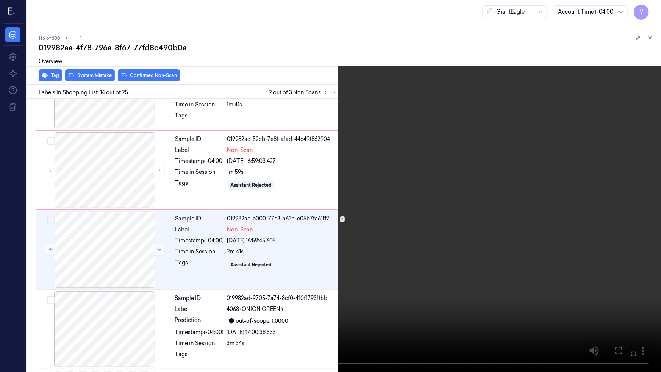
click at [376, 265] on video at bounding box center [330, 186] width 661 height 372
click at [0, 0] on icon at bounding box center [0, 0] width 0 height 0
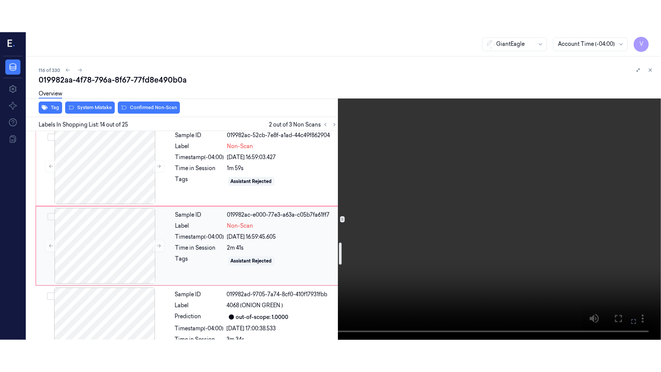
scroll to position [1073, 0]
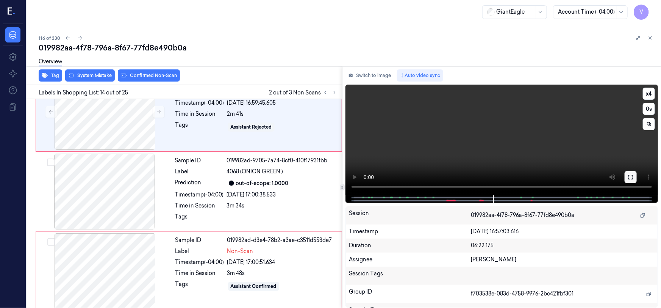
click at [630, 177] on icon at bounding box center [631, 177] width 6 height 6
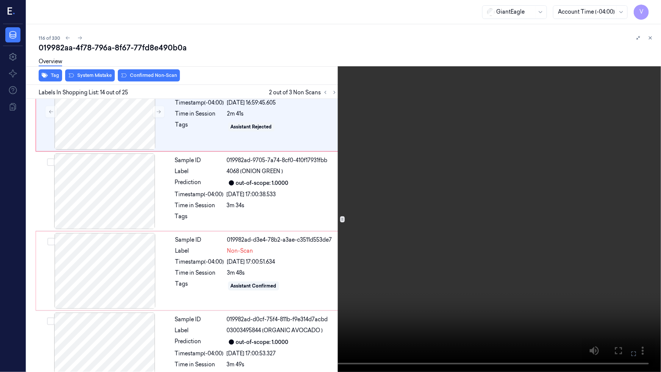
click at [476, 239] on video at bounding box center [330, 186] width 661 height 372
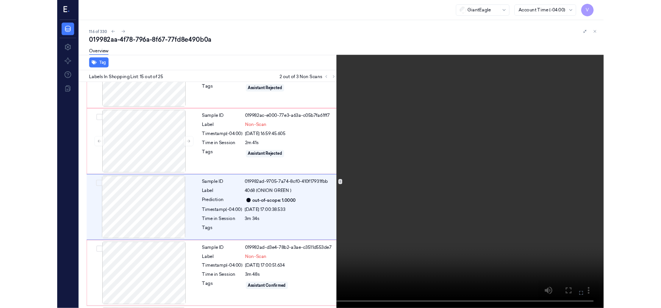
scroll to position [1015, 0]
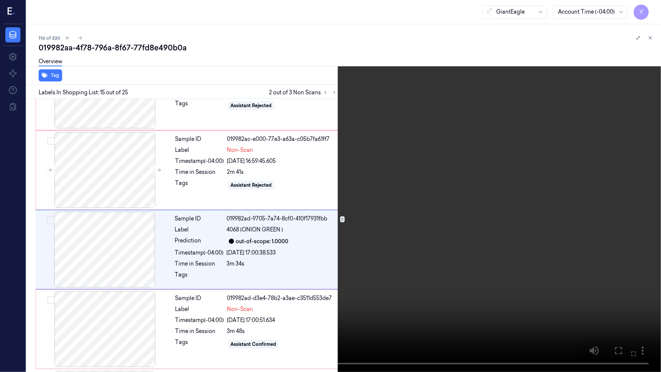
click at [454, 253] on video at bounding box center [330, 186] width 661 height 372
click at [0, 0] on icon at bounding box center [0, 0] width 0 height 0
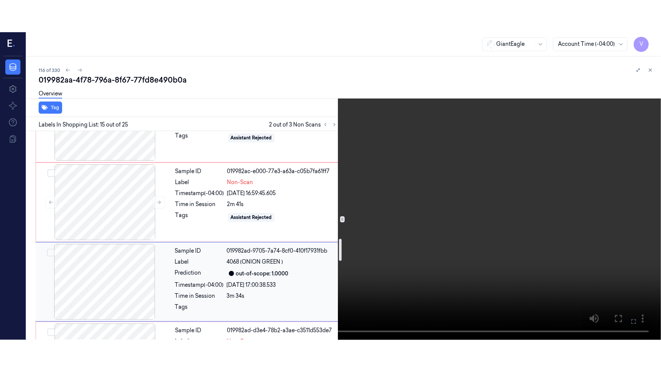
scroll to position [1118, 0]
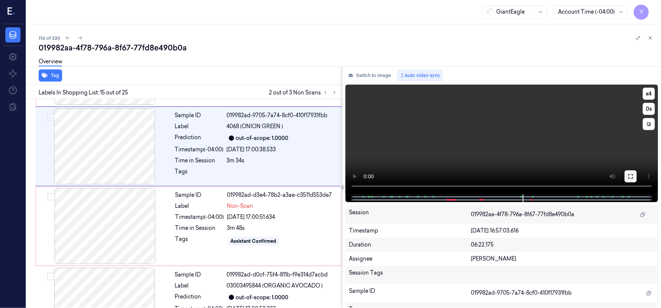
click at [630, 176] on icon at bounding box center [631, 176] width 6 height 6
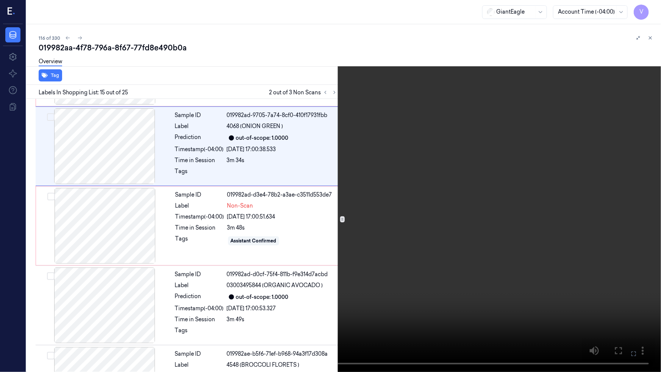
drag, startPoint x: 468, startPoint y: 222, endPoint x: 473, endPoint y: 223, distance: 5.3
click at [468, 222] on video at bounding box center [330, 186] width 661 height 372
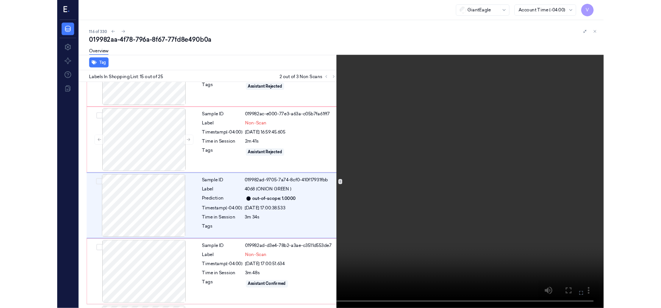
scroll to position [1015, 0]
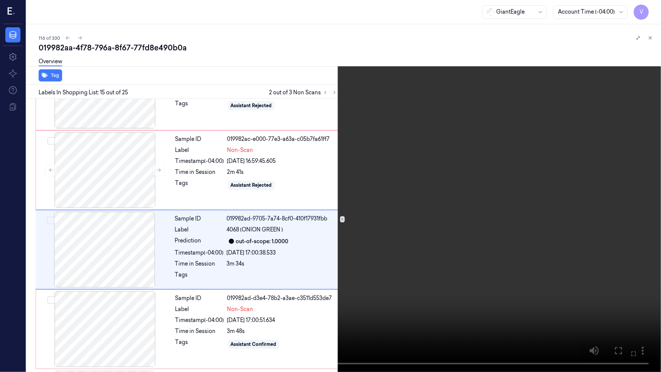
click at [337, 220] on video at bounding box center [330, 186] width 661 height 372
click at [0, 0] on button at bounding box center [0, 0] width 0 height 0
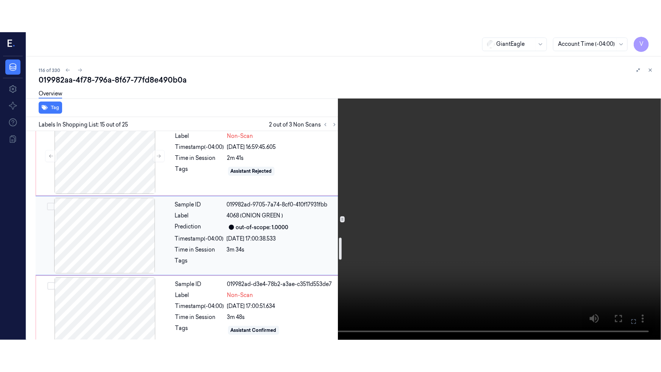
scroll to position [1118, 0]
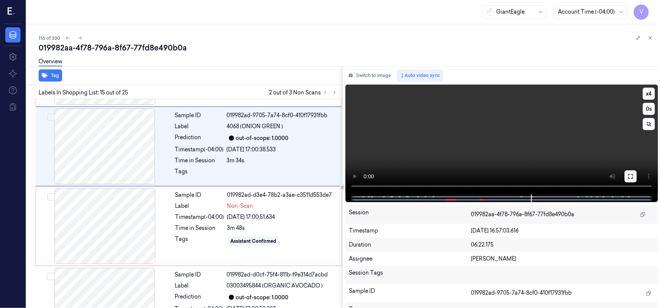
click at [625, 175] on button at bounding box center [631, 176] width 12 height 12
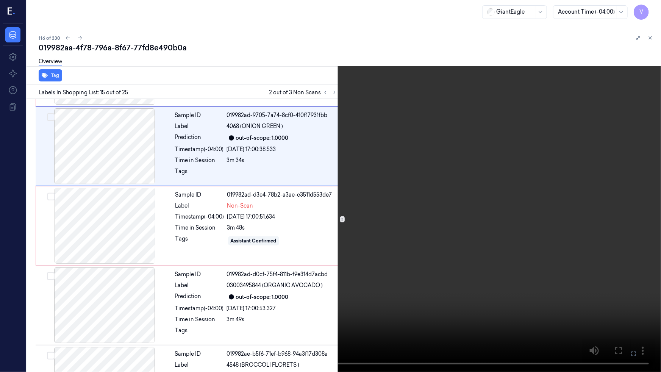
click at [409, 285] on video at bounding box center [330, 186] width 661 height 372
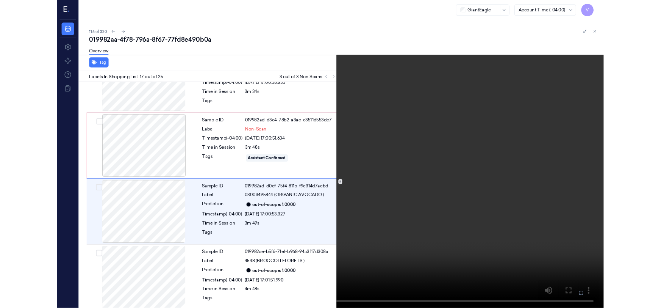
scroll to position [1174, 0]
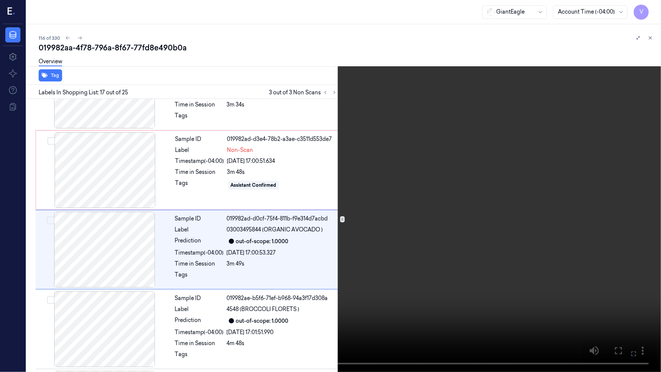
click at [461, 307] on video at bounding box center [330, 186] width 661 height 372
click at [0, 0] on icon at bounding box center [0, 0] width 0 height 0
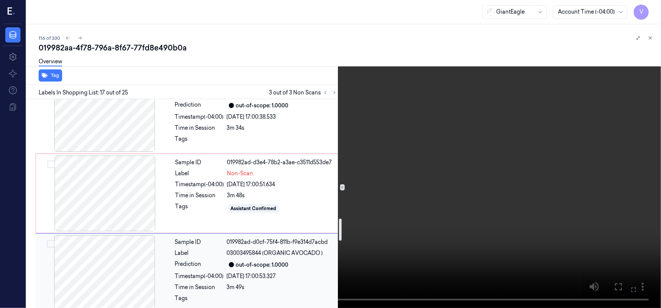
scroll to position [1140, 0]
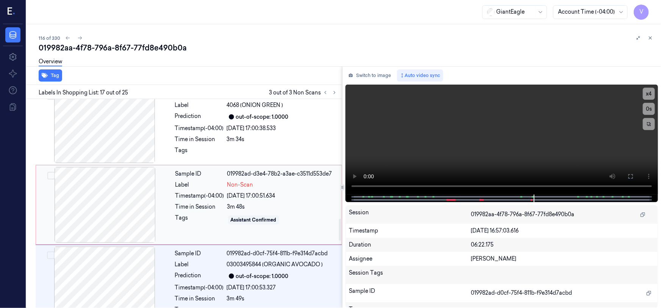
click at [94, 181] on div at bounding box center [104, 205] width 135 height 76
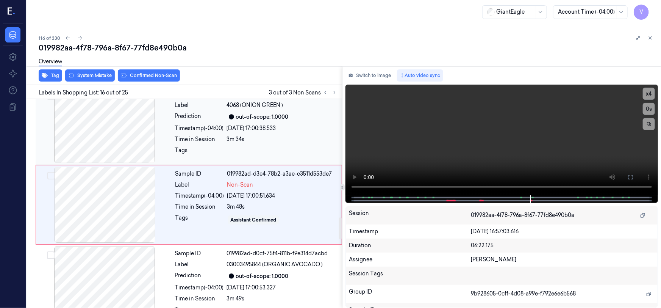
scroll to position [1127, 0]
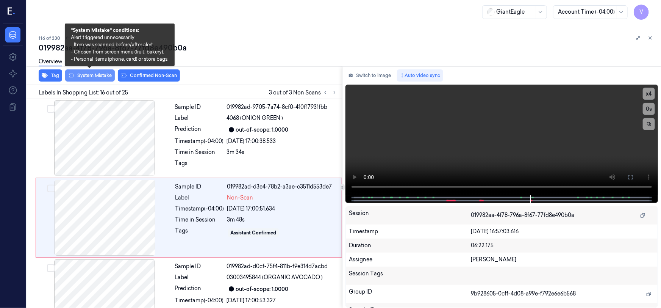
click at [88, 74] on button "System Mistake" at bounding box center [90, 75] width 50 height 12
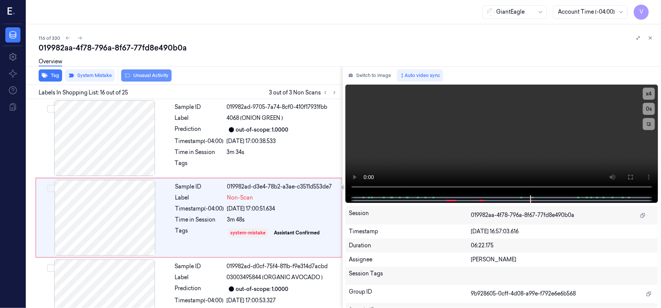
click at [141, 76] on button "Unusual Activity" at bounding box center [146, 75] width 50 height 12
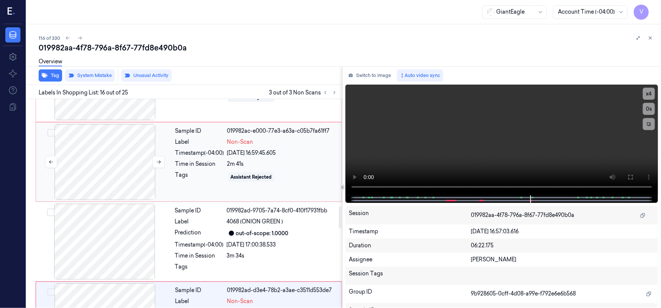
click at [108, 144] on div at bounding box center [104, 162] width 135 height 76
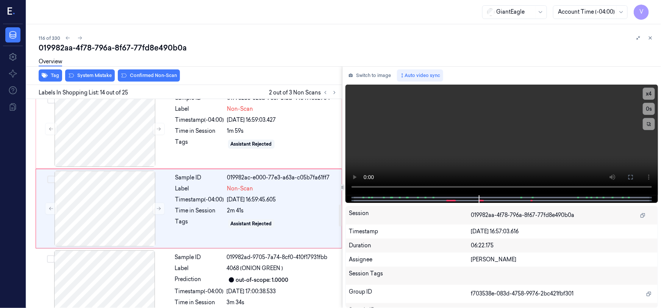
scroll to position [968, 0]
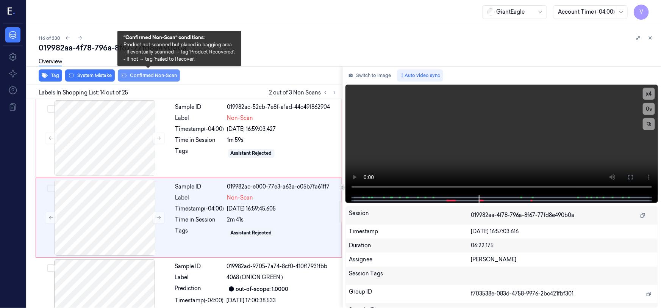
click at [151, 73] on button "Confirmed Non-Scan" at bounding box center [149, 75] width 62 height 12
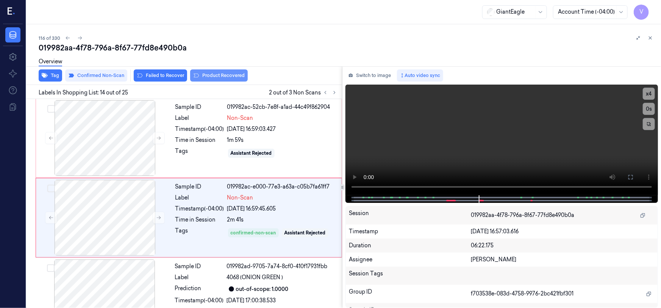
click at [223, 76] on button "Product Recovered" at bounding box center [219, 75] width 58 height 12
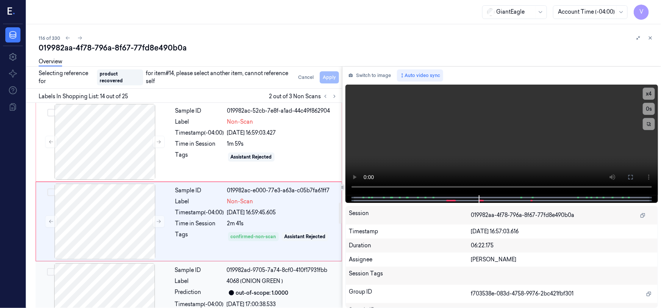
click at [124, 288] on div at bounding box center [104, 301] width 135 height 76
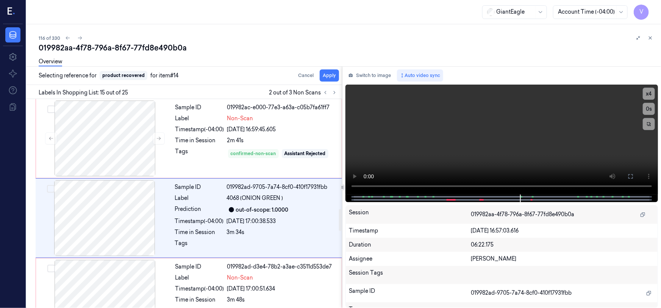
scroll to position [1047, 0]
click at [330, 77] on button "Apply" at bounding box center [329, 75] width 19 height 12
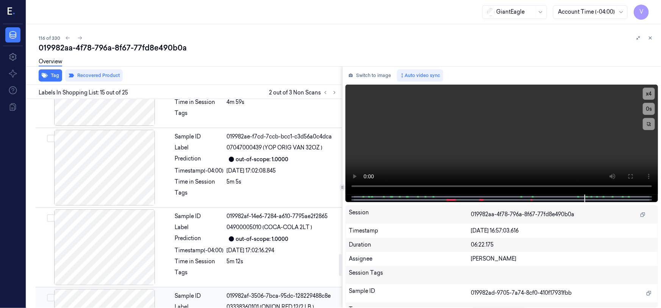
scroll to position [1460, 0]
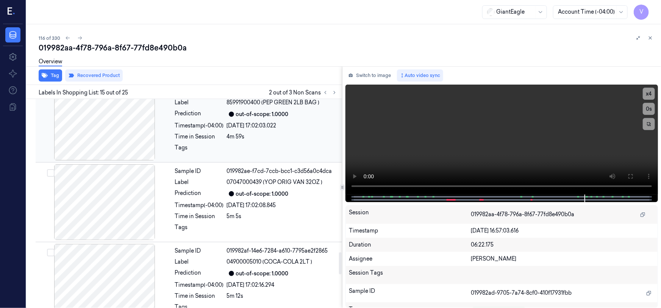
click at [226, 144] on div "Tags" at bounding box center [256, 150] width 162 height 12
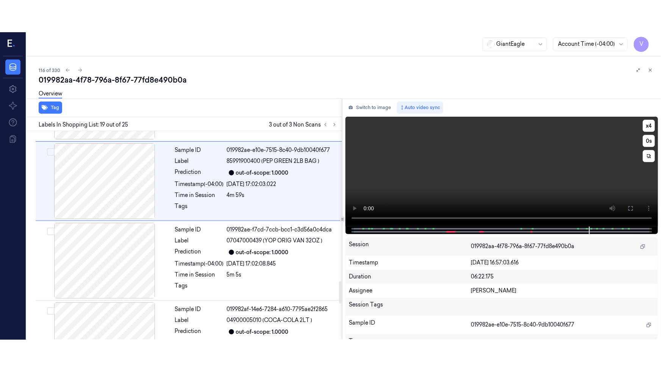
scroll to position [1444, 0]
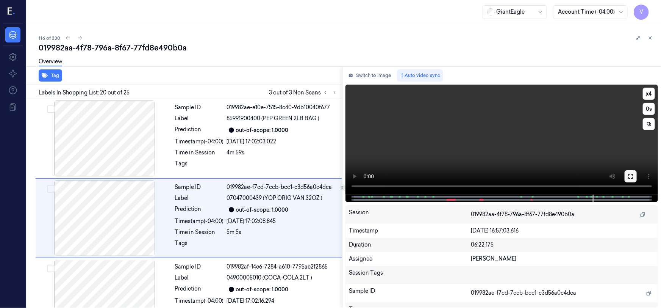
click at [632, 178] on icon at bounding box center [630, 176] width 5 height 5
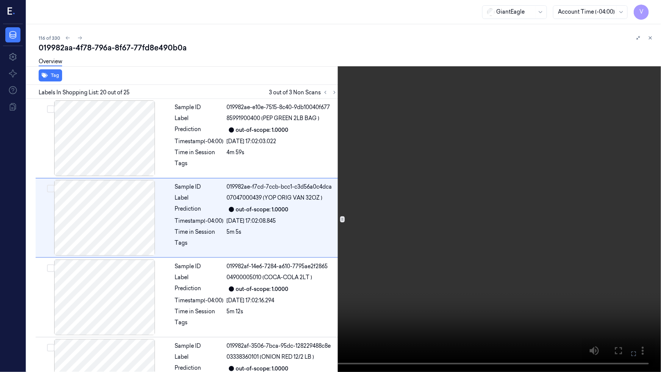
click at [451, 233] on video at bounding box center [330, 186] width 661 height 372
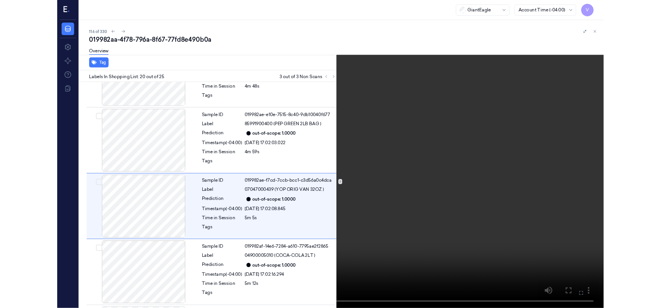
scroll to position [1413, 0]
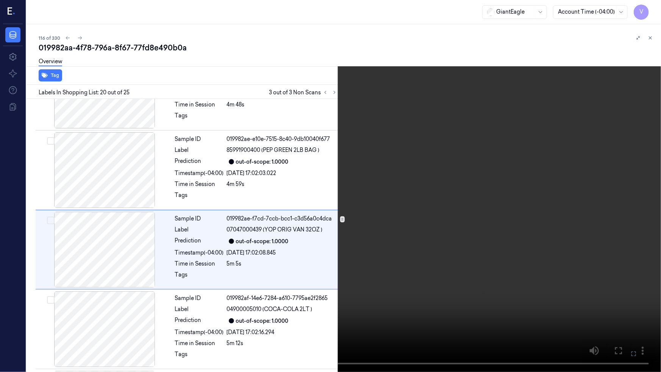
click at [373, 230] on video at bounding box center [330, 186] width 661 height 372
click at [0, 0] on icon at bounding box center [0, 0] width 0 height 0
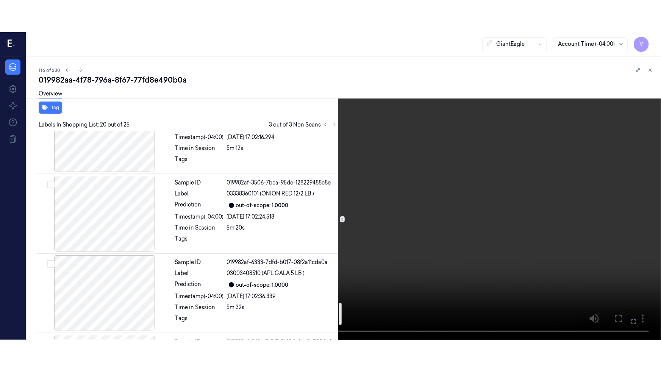
scroll to position [1645, 0]
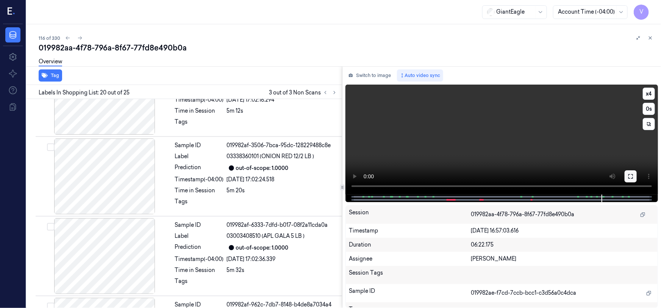
click at [632, 175] on icon at bounding box center [630, 176] width 5 height 5
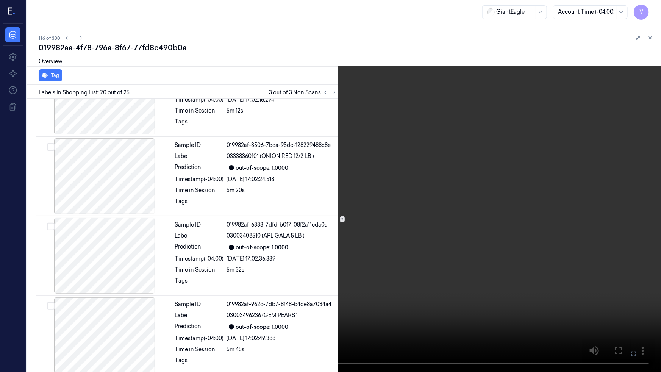
click at [600, 301] on video at bounding box center [330, 186] width 661 height 372
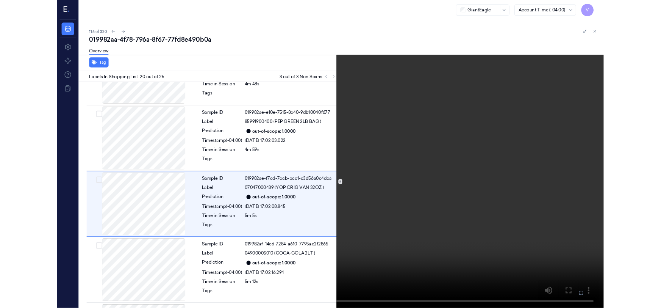
scroll to position [1413, 0]
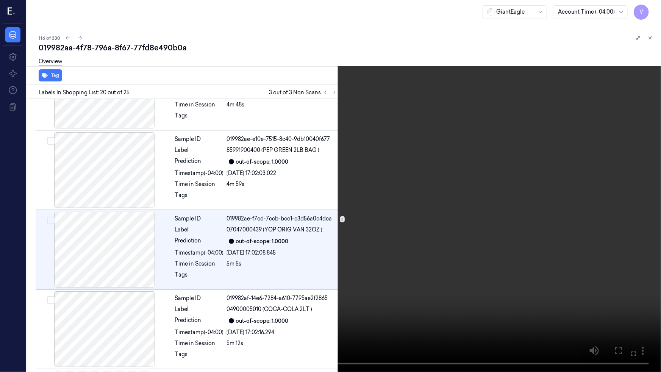
click at [480, 237] on video at bounding box center [330, 186] width 661 height 372
click at [302, 198] on video at bounding box center [330, 186] width 661 height 372
click at [453, 252] on video at bounding box center [330, 186] width 661 height 372
click at [505, 264] on video at bounding box center [330, 186] width 661 height 372
click at [0, 0] on icon at bounding box center [0, 0] width 0 height 0
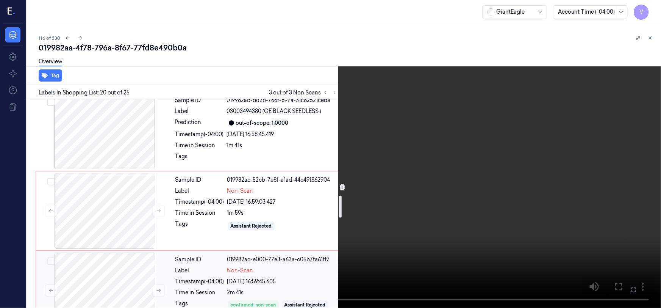
scroll to position [965, 0]
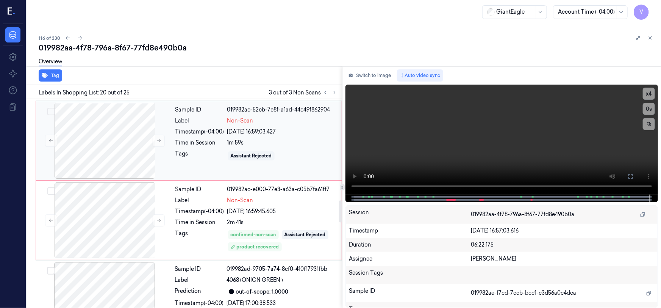
click at [190, 139] on div "Time in Session" at bounding box center [199, 143] width 49 height 8
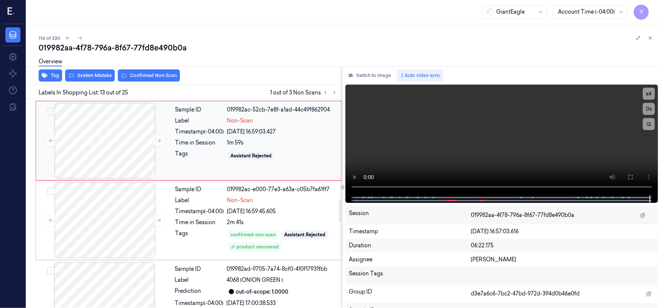
scroll to position [889, 0]
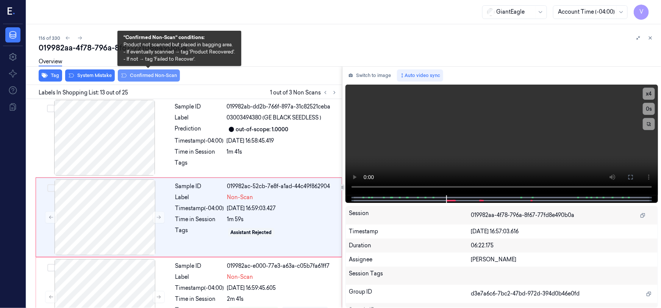
click at [150, 74] on button "Confirmed Non-Scan" at bounding box center [149, 75] width 62 height 12
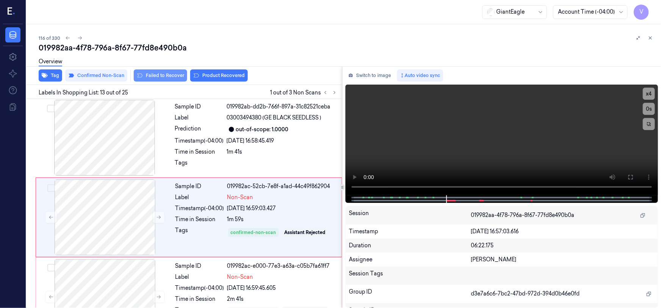
click at [159, 76] on button "Failed to Recover" at bounding box center [160, 75] width 53 height 12
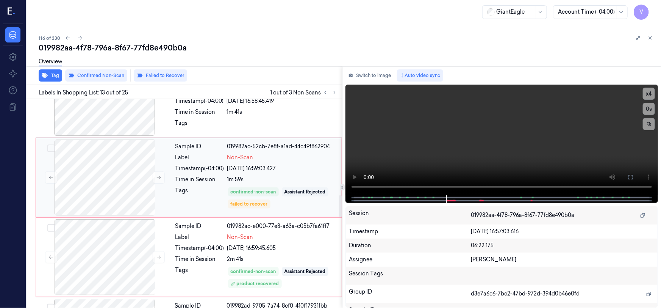
scroll to position [1026, 0]
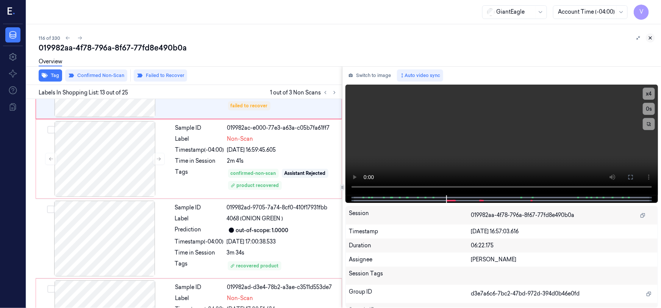
click at [651, 36] on icon at bounding box center [650, 37] width 5 height 5
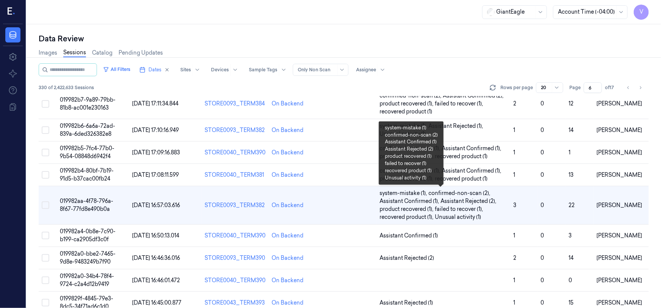
scroll to position [289, 0]
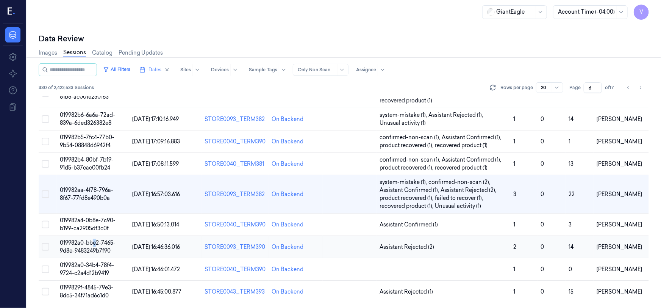
click at [94, 245] on td "019982a0-bbe2-7465-9d8e-9483249b7f90" at bounding box center [93, 247] width 73 height 22
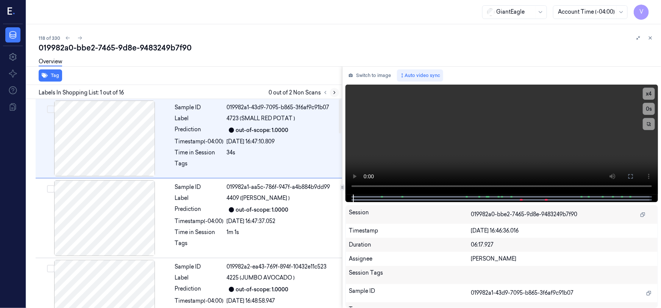
click at [333, 90] on icon at bounding box center [334, 92] width 5 height 5
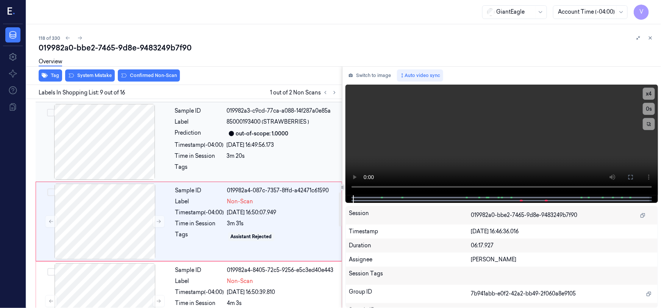
scroll to position [570, 0]
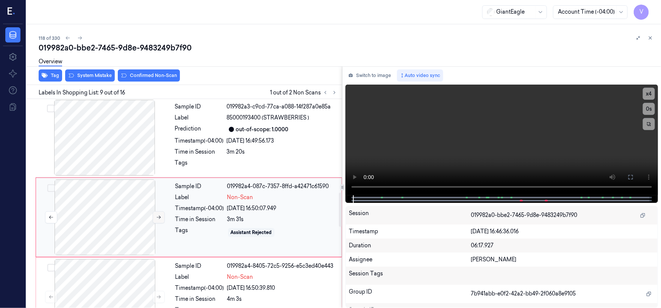
click at [159, 215] on icon at bounding box center [159, 216] width 4 height 3
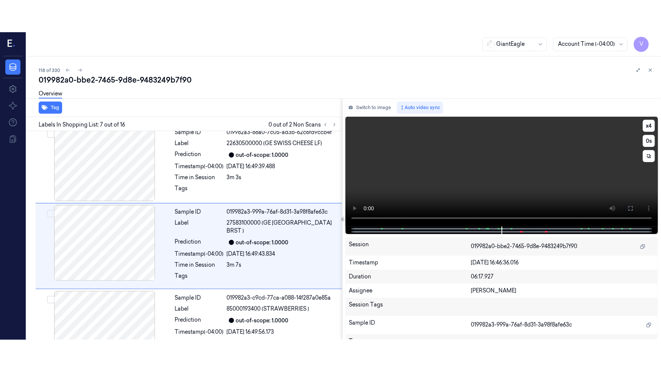
scroll to position [412, 0]
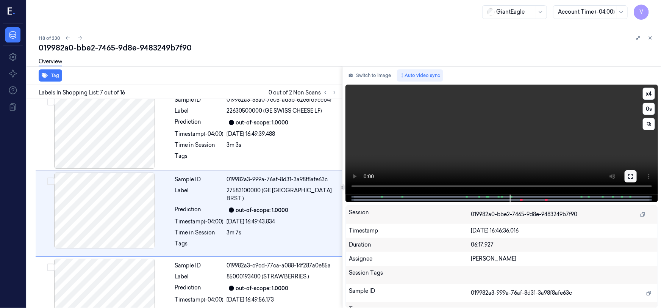
click at [628, 176] on icon at bounding box center [631, 176] width 6 height 6
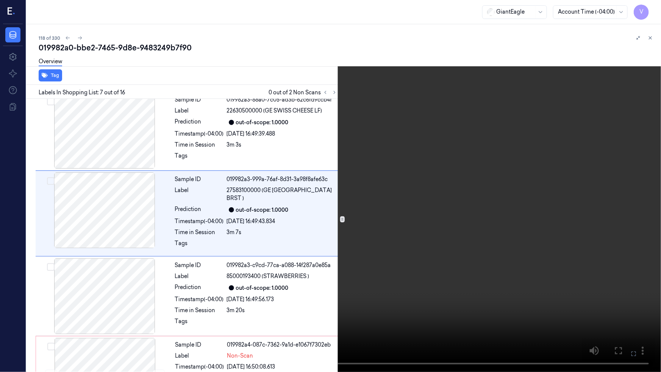
click at [511, 228] on video at bounding box center [330, 186] width 661 height 372
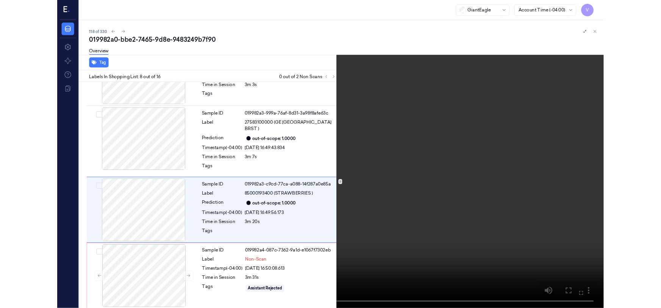
scroll to position [459, 0]
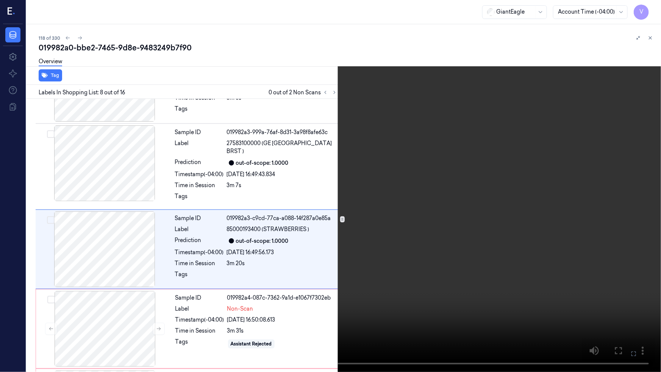
click at [511, 228] on video at bounding box center [330, 186] width 661 height 372
click at [0, 0] on icon at bounding box center [0, 0] width 0 height 0
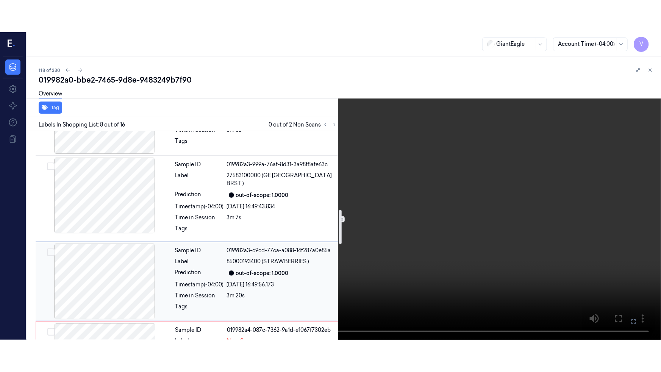
scroll to position [528, 0]
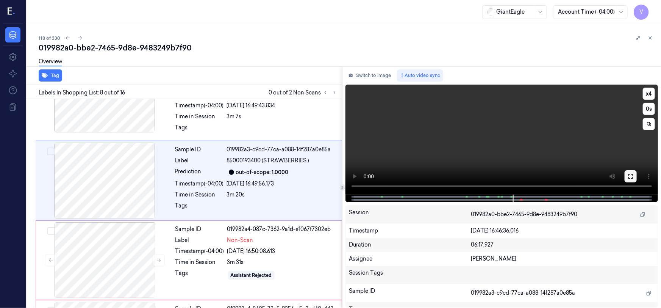
click at [626, 175] on button at bounding box center [631, 176] width 12 height 12
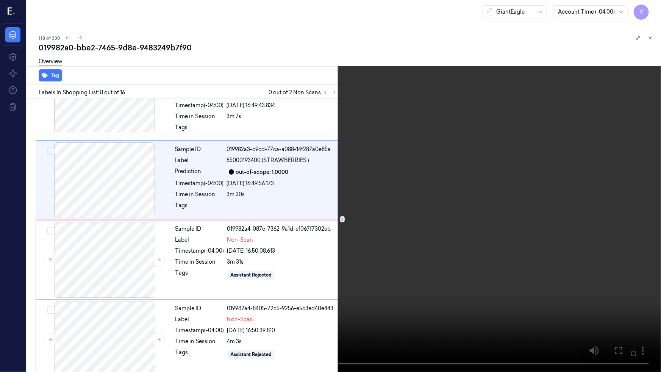
drag, startPoint x: 391, startPoint y: 233, endPoint x: 417, endPoint y: 226, distance: 26.5
click at [391, 233] on video at bounding box center [330, 186] width 661 height 372
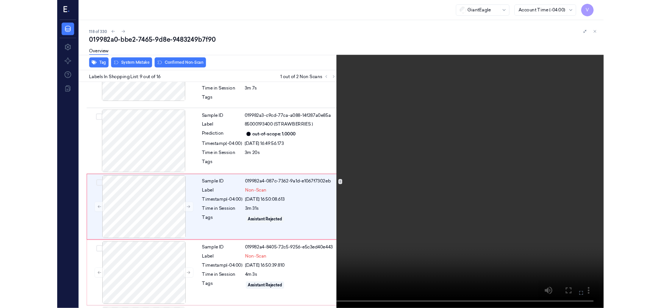
scroll to position [538, 0]
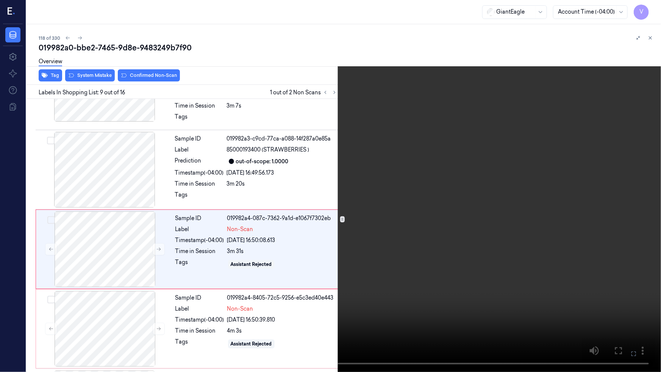
click at [259, 104] on video at bounding box center [330, 186] width 661 height 372
click at [0, 0] on icon at bounding box center [0, 0] width 0 height 0
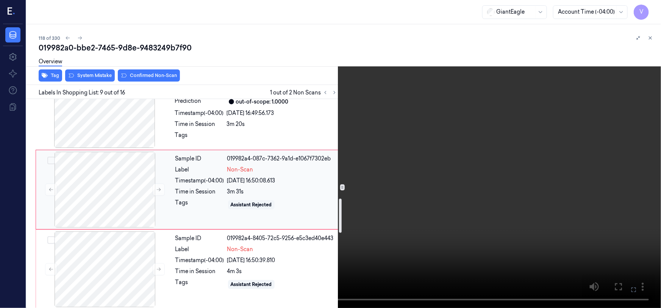
scroll to position [607, 0]
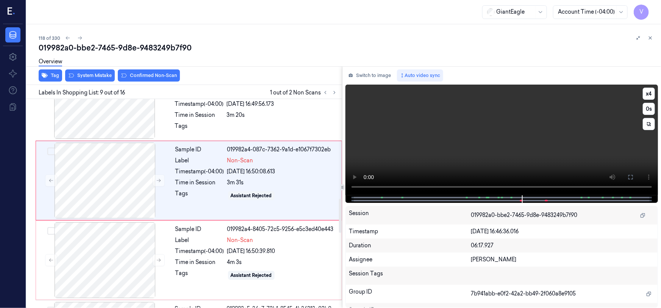
click at [511, 147] on video at bounding box center [501, 139] width 312 height 111
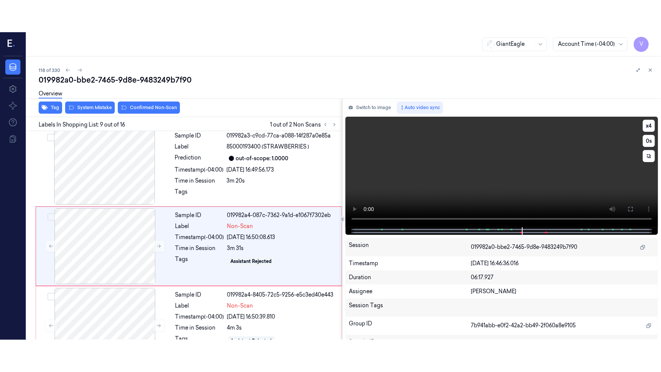
scroll to position [570, 0]
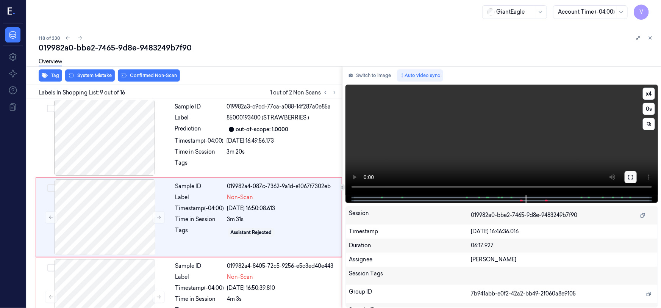
click at [630, 176] on icon at bounding box center [631, 177] width 6 height 6
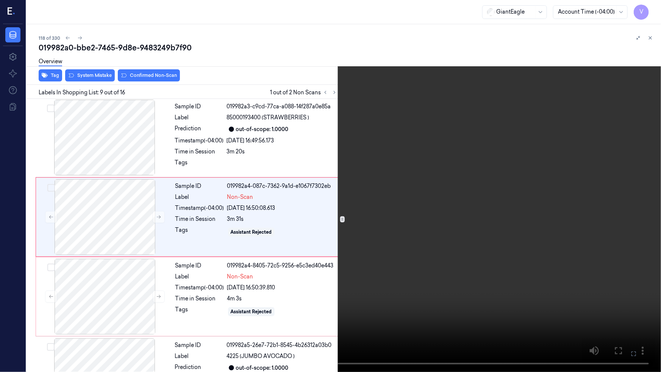
click at [416, 253] on video at bounding box center [330, 186] width 661 height 372
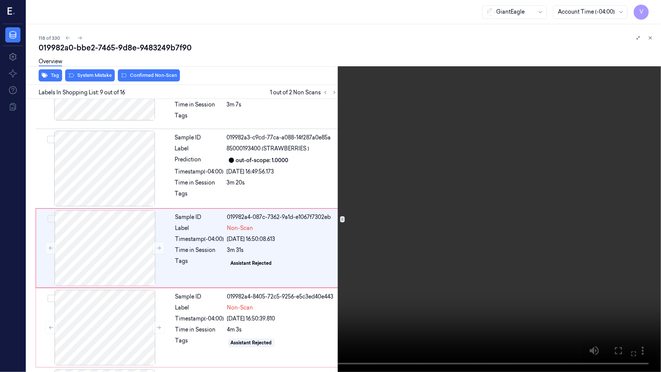
scroll to position [538, 0]
click at [415, 248] on video at bounding box center [330, 186] width 661 height 372
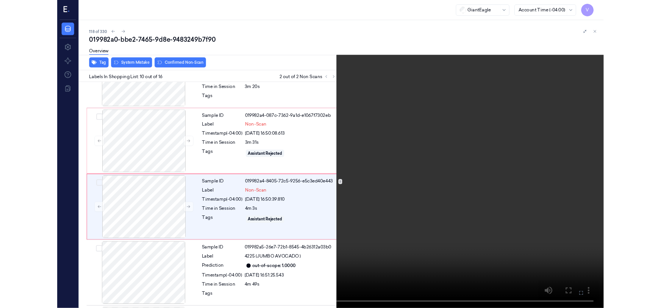
scroll to position [618, 0]
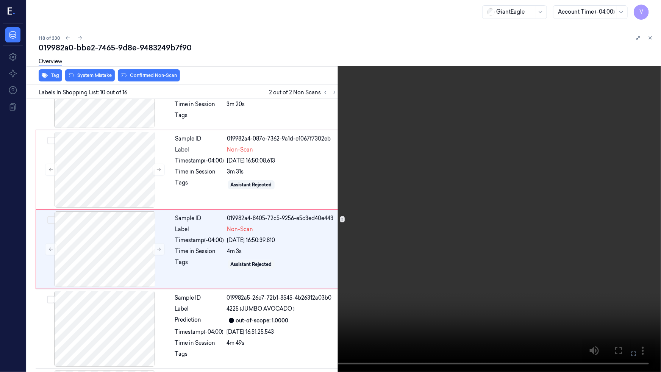
click at [410, 252] on video at bounding box center [330, 186] width 661 height 372
click at [436, 307] on video at bounding box center [330, 186] width 661 height 372
click at [440, 307] on video at bounding box center [330, 186] width 661 height 372
click at [0, 0] on icon at bounding box center [0, 0] width 0 height 0
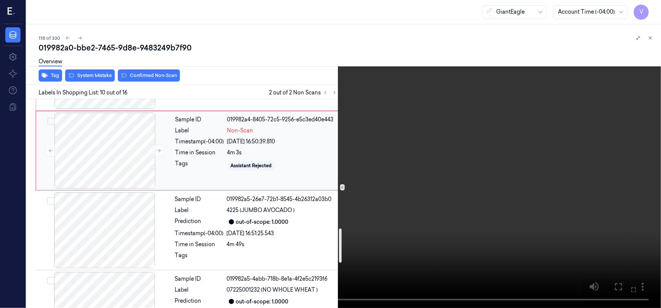
scroll to position [790, 0]
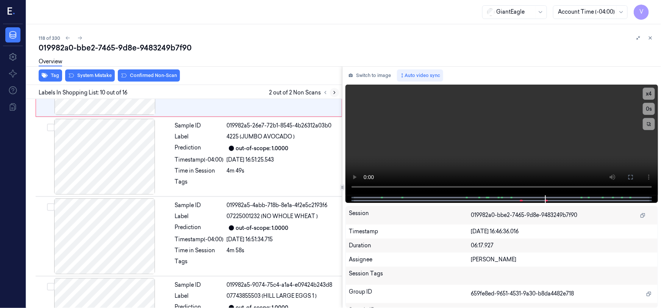
click at [336, 93] on icon at bounding box center [334, 92] width 5 height 5
click at [333, 91] on icon at bounding box center [334, 92] width 5 height 5
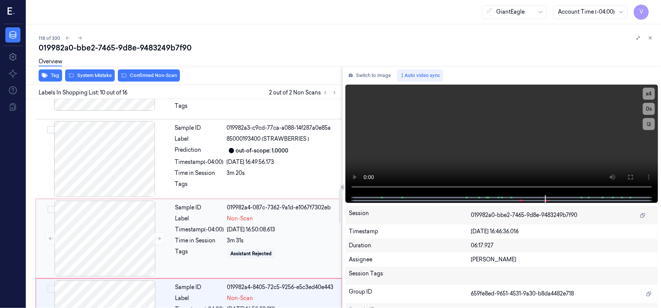
scroll to position [618, 0]
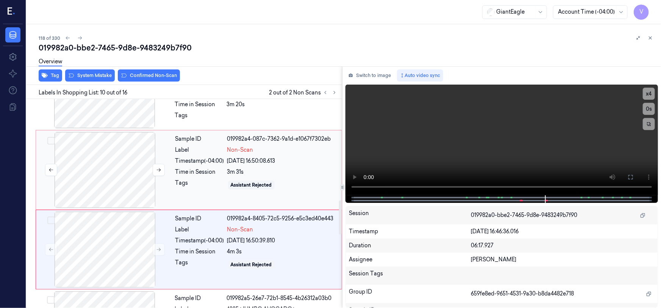
click at [122, 137] on div at bounding box center [104, 170] width 135 height 76
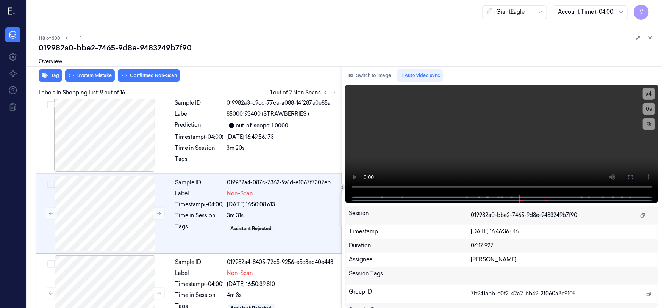
scroll to position [570, 0]
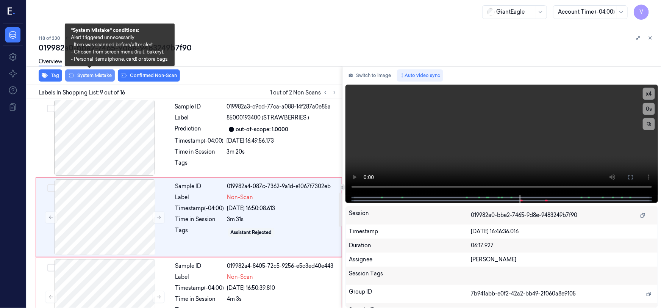
click at [109, 77] on button "System Mistake" at bounding box center [90, 75] width 50 height 12
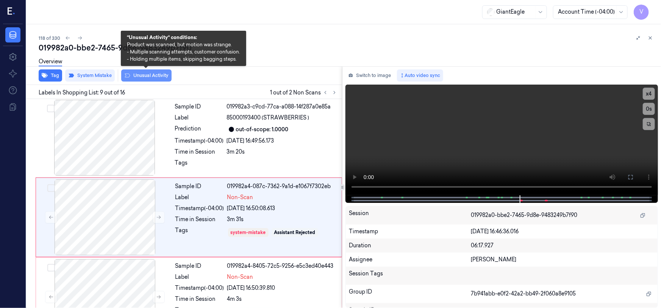
click at [160, 76] on button "Unusual Activity" at bounding box center [146, 75] width 50 height 12
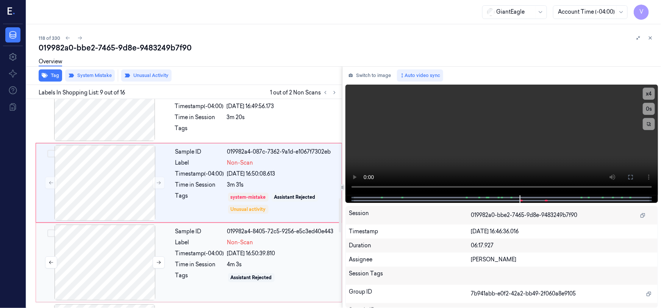
click at [114, 243] on div at bounding box center [104, 262] width 135 height 76
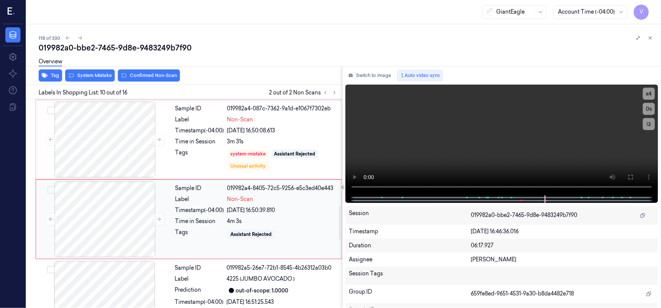
scroll to position [650, 0]
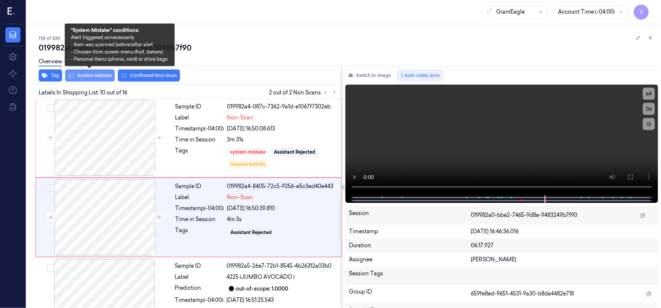
click at [88, 76] on button "System Mistake" at bounding box center [90, 75] width 50 height 12
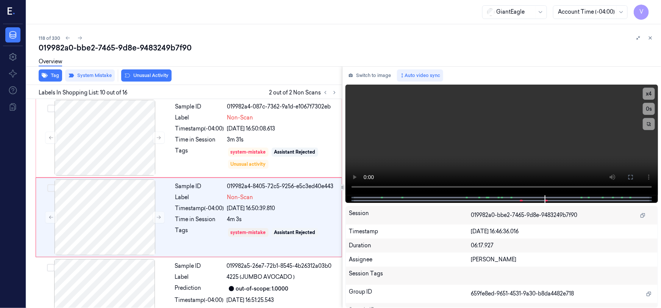
click at [151, 75] on button "Unusual Activity" at bounding box center [146, 75] width 50 height 12
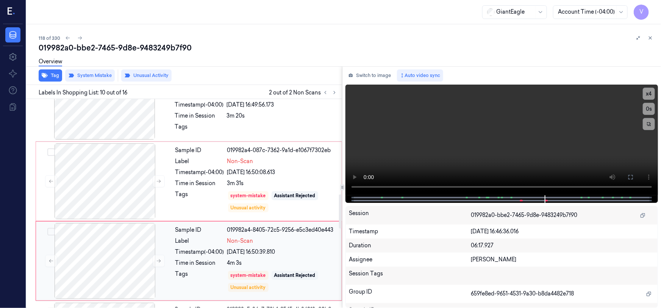
scroll to position [581, 0]
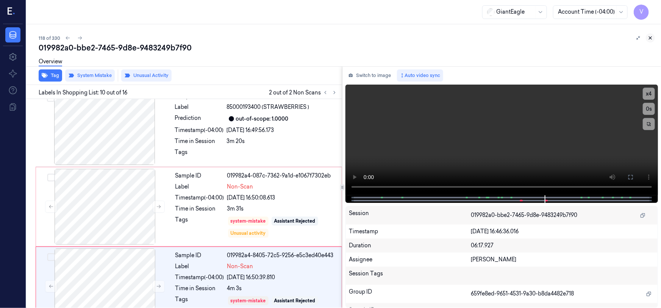
click at [650, 38] on icon at bounding box center [650, 38] width 3 height 3
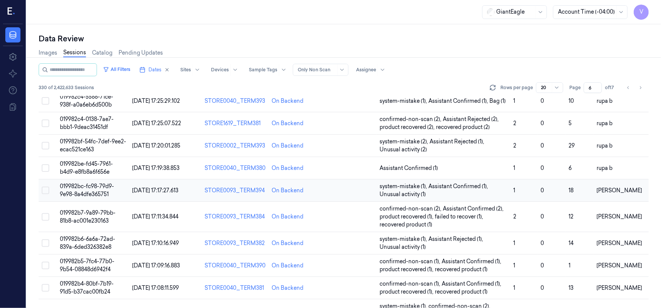
scroll to position [289, 0]
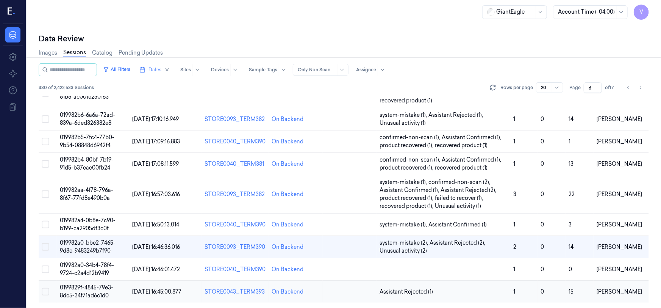
click at [94, 292] on span "0199829f-4845-79e3-8dc5-34f71ad6c1d0" at bounding box center [86, 291] width 53 height 15
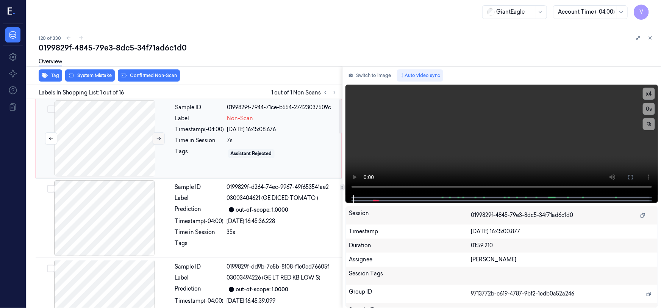
click at [158, 136] on icon at bounding box center [158, 138] width 5 height 5
click at [634, 177] on button at bounding box center [631, 177] width 12 height 12
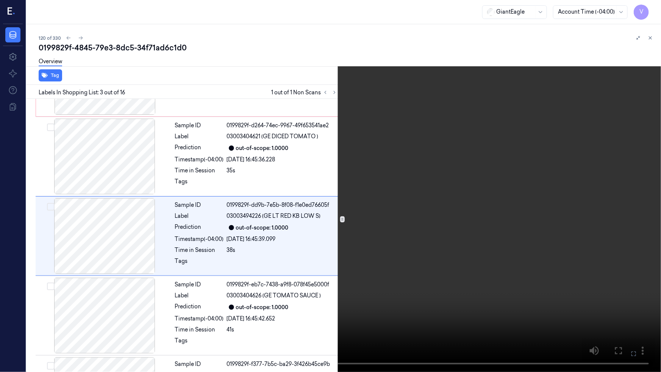
click at [259, 274] on video at bounding box center [330, 186] width 661 height 372
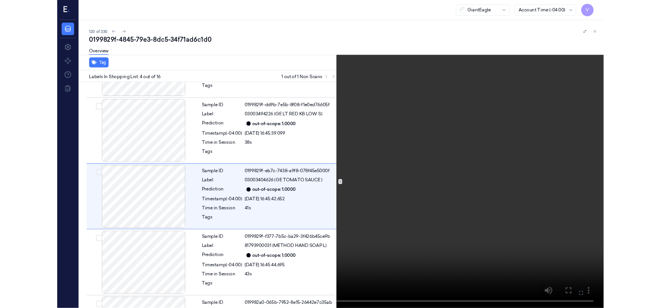
scroll to position [141, 0]
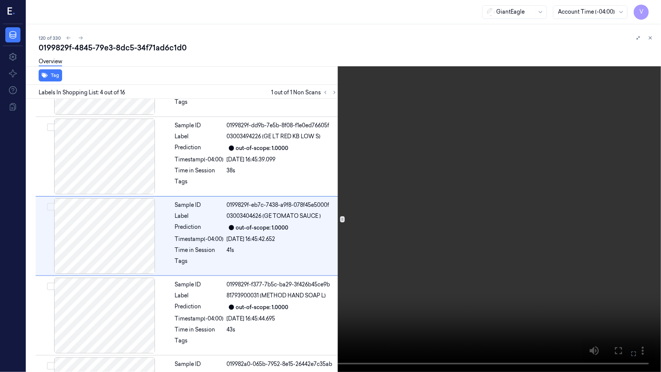
click at [0, 0] on button at bounding box center [0, 0] width 0 height 0
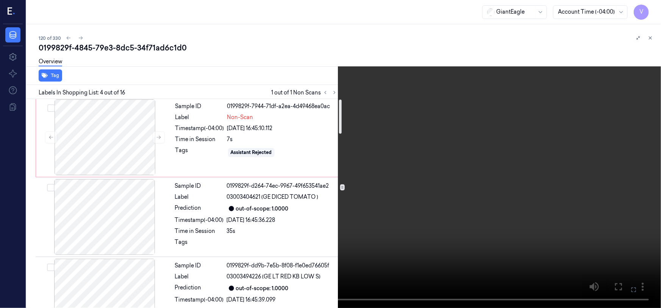
scroll to position [0, 0]
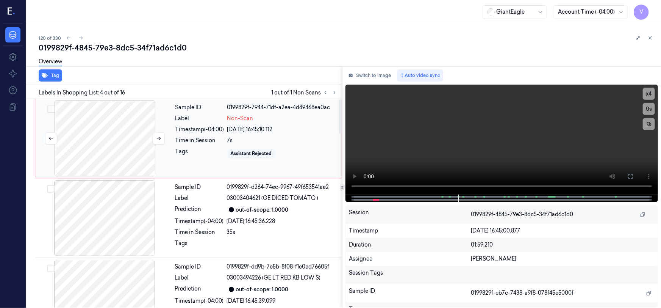
click at [149, 128] on div at bounding box center [104, 138] width 135 height 76
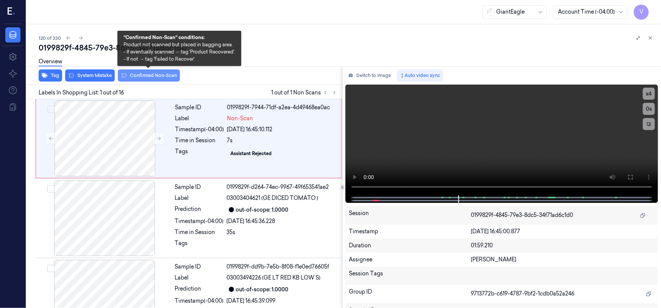
click at [153, 75] on button "Confirmed Non-Scan" at bounding box center [149, 75] width 62 height 12
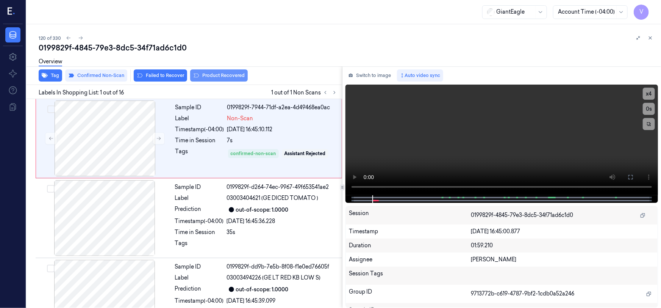
click at [229, 75] on button "Product Recovered" at bounding box center [219, 75] width 58 height 12
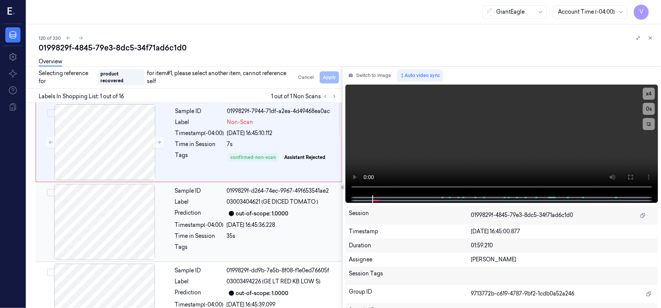
click at [120, 214] on div at bounding box center [104, 222] width 135 height 76
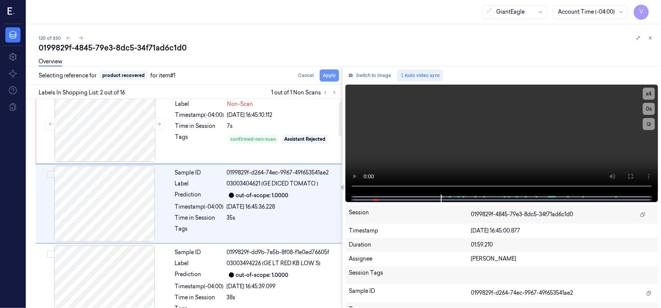
click at [326, 73] on button "Apply" at bounding box center [329, 75] width 19 height 12
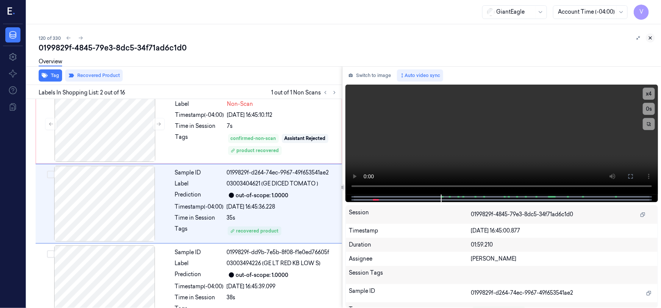
click at [650, 37] on icon at bounding box center [650, 37] width 5 height 5
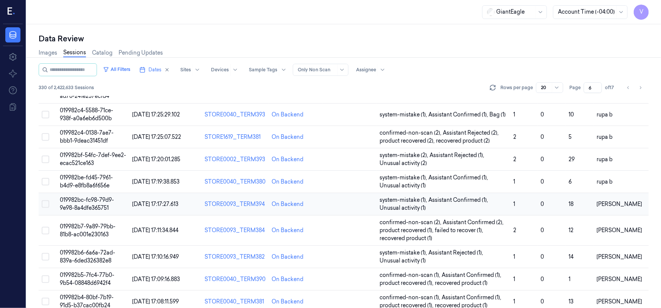
scroll to position [220, 0]
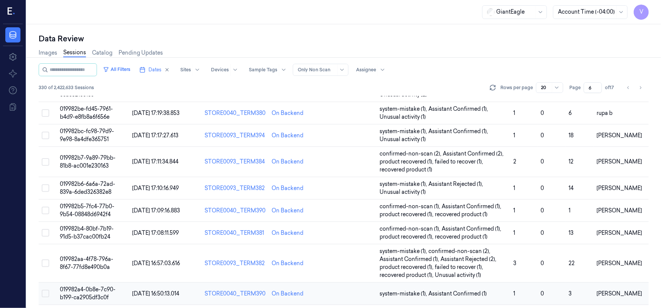
click at [44, 292] on button "Select row" at bounding box center [46, 293] width 8 height 8
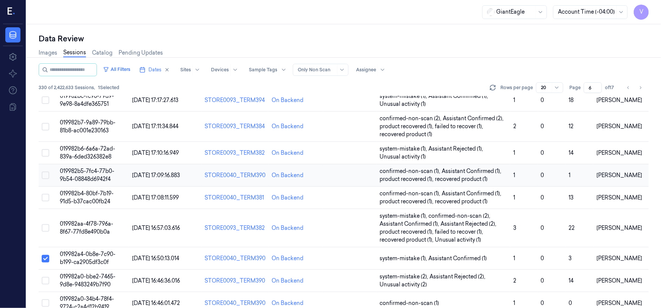
scroll to position [289, 0]
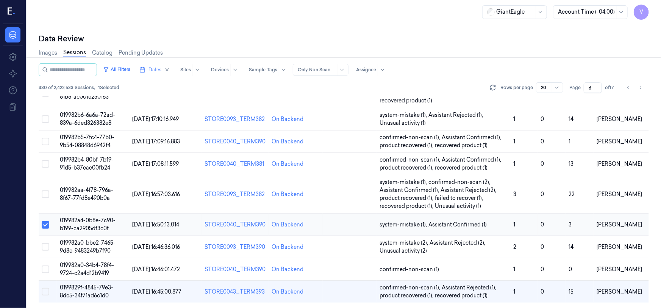
click at [44, 225] on button "Select row" at bounding box center [46, 225] width 8 height 8
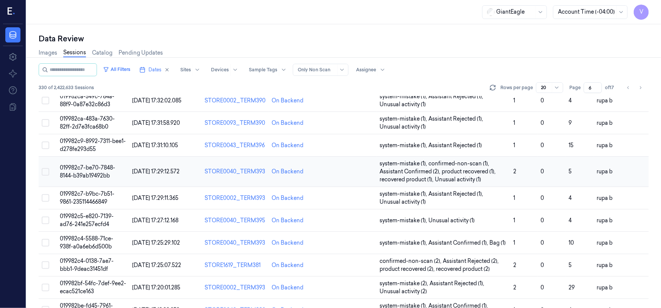
scroll to position [0, 0]
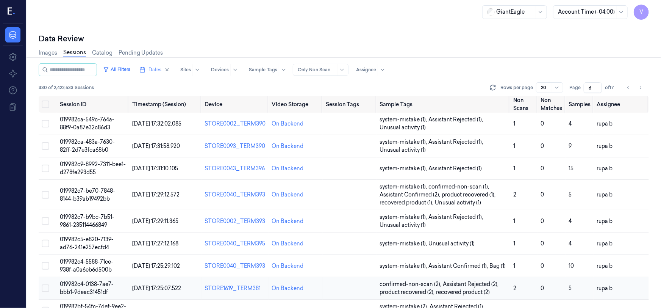
drag, startPoint x: 45, startPoint y: 286, endPoint x: 162, endPoint y: 245, distance: 124.3
click at [45, 286] on button "Select row" at bounding box center [46, 288] width 8 height 8
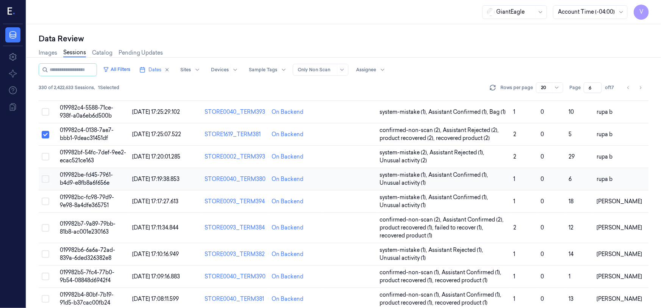
scroll to position [137, 0]
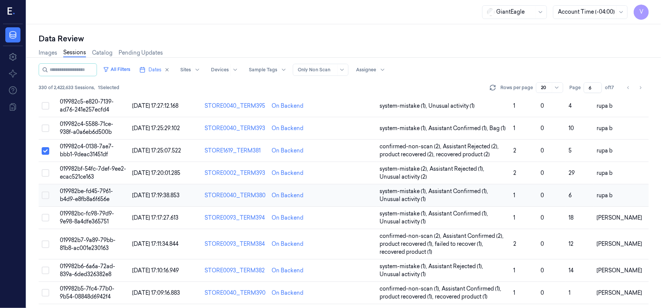
click at [44, 194] on button "Select row" at bounding box center [46, 195] width 8 height 8
click at [47, 150] on button "Select row" at bounding box center [46, 151] width 8 height 8
click at [47, 193] on button "Select row" at bounding box center [46, 196] width 8 height 8
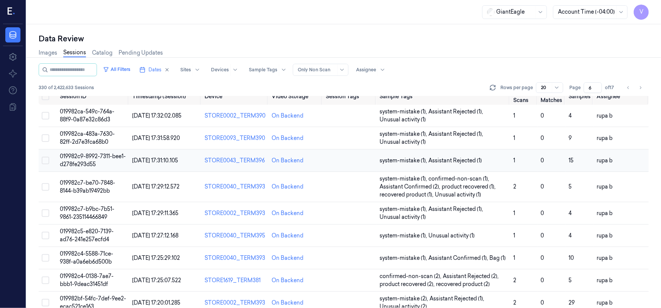
scroll to position [0, 0]
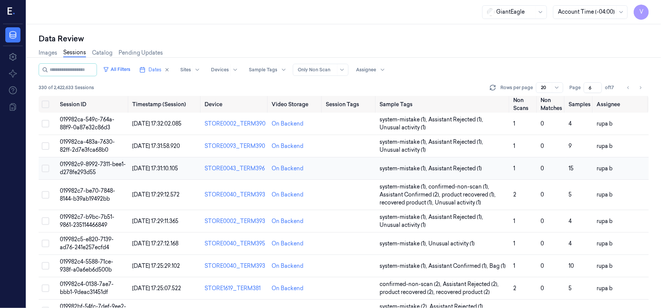
click at [44, 169] on button "Select row" at bounding box center [46, 168] width 8 height 8
click at [44, 168] on button "Select row" at bounding box center [46, 169] width 8 height 8
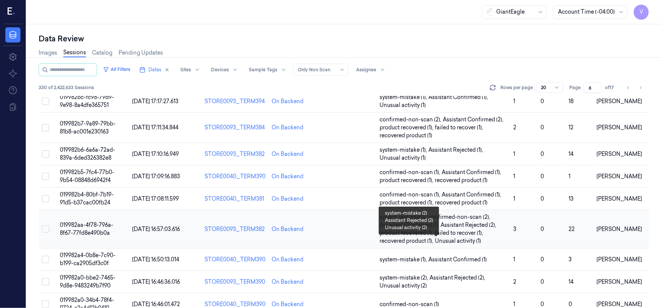
scroll to position [289, 0]
